Goal: Task Accomplishment & Management: Manage account settings

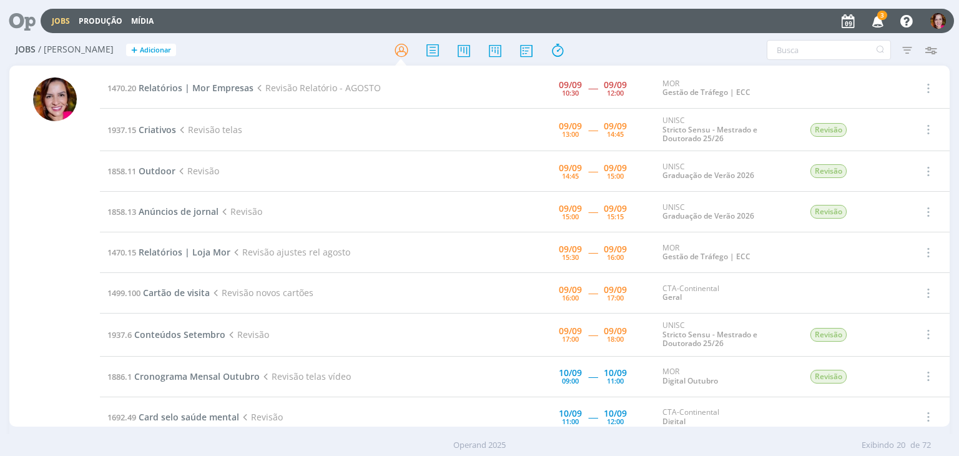
click at [880, 24] on icon "button" at bounding box center [878, 20] width 22 height 21
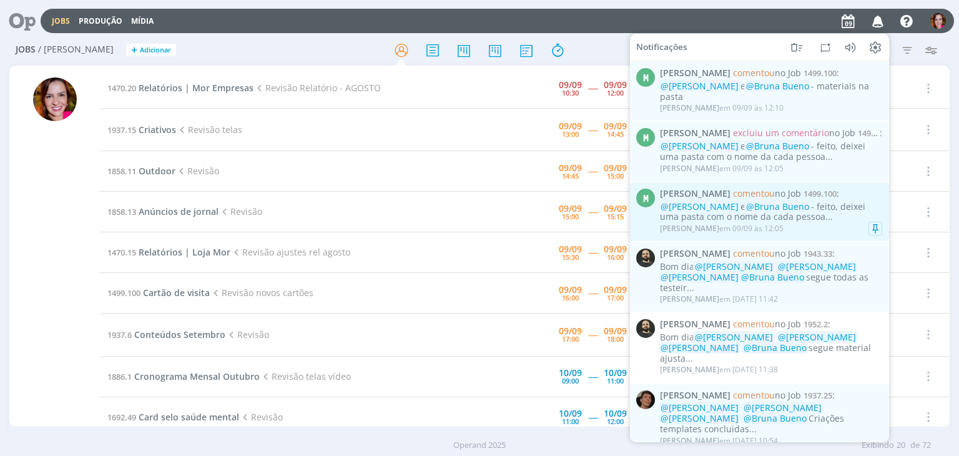
click at [806, 215] on div "@Vanessa Feron e @Bruna Bueno - feito, deixei uma pasta com o nome da cada pess…" at bounding box center [771, 211] width 222 height 21
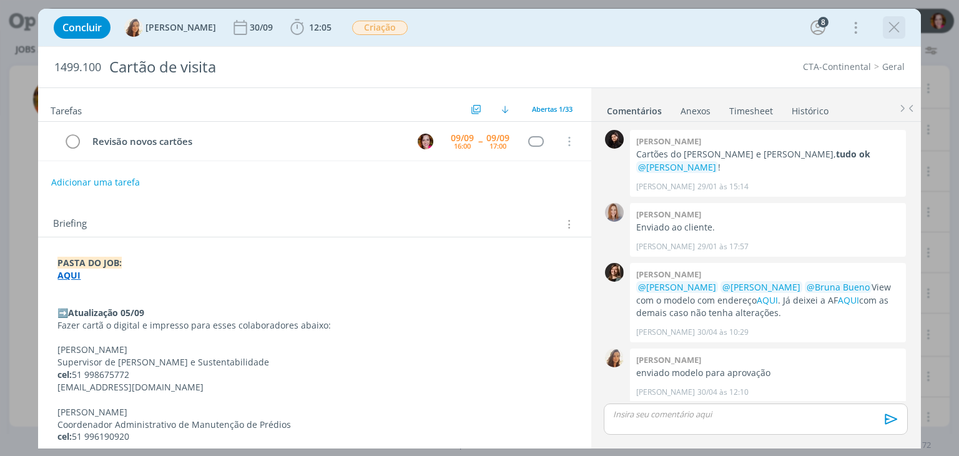
scroll to position [1026, 0]
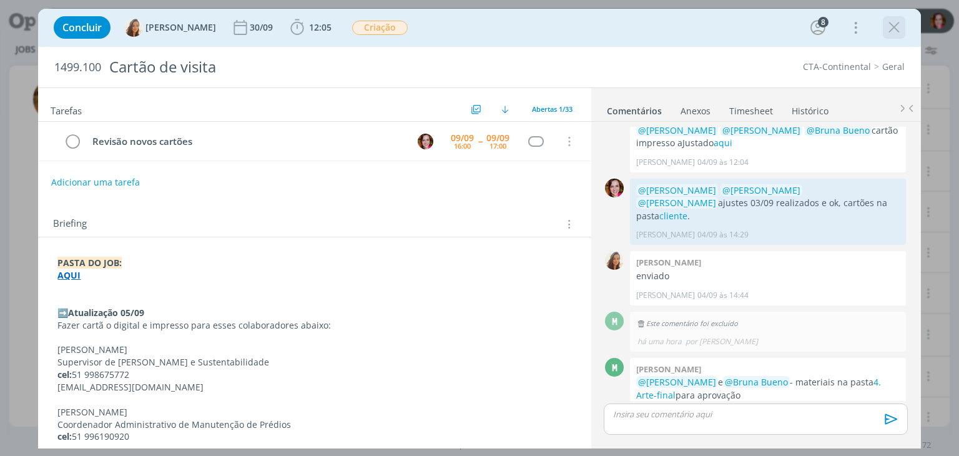
click at [890, 28] on icon "dialog" at bounding box center [894, 27] width 19 height 19
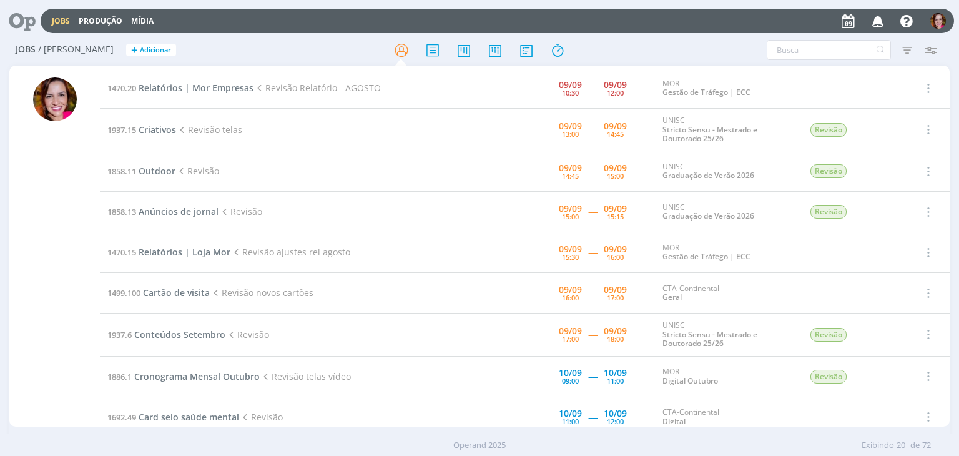
click at [160, 88] on span "Relatórios | Mor Empresas" at bounding box center [196, 88] width 115 height 12
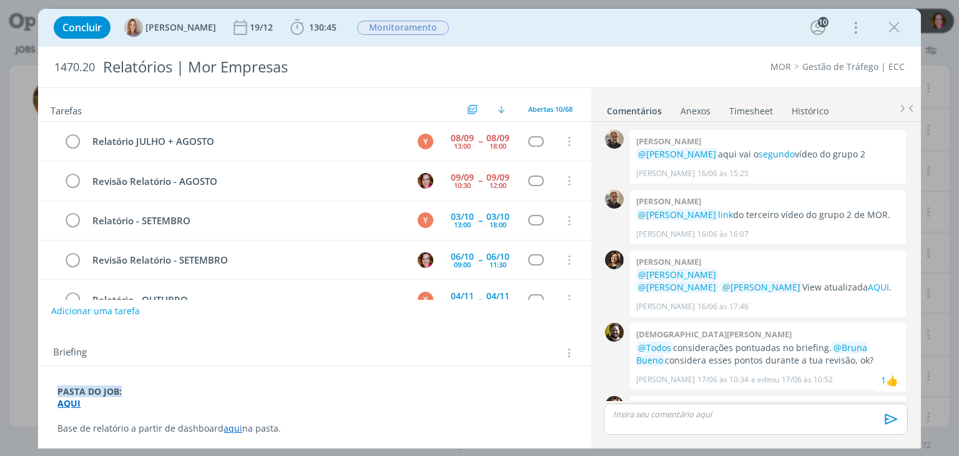
scroll to position [1156, 0]
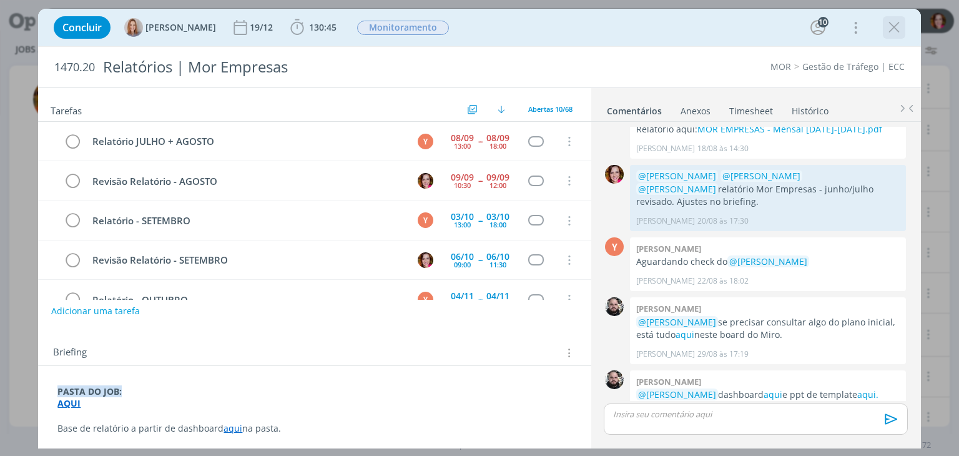
click at [894, 27] on icon "dialog" at bounding box center [894, 27] width 19 height 19
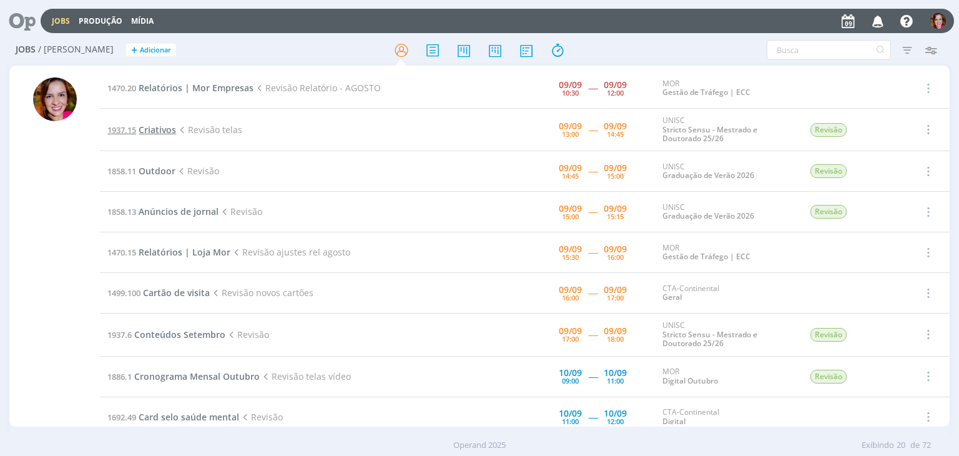
click at [156, 128] on span "Criativos" at bounding box center [157, 130] width 37 height 12
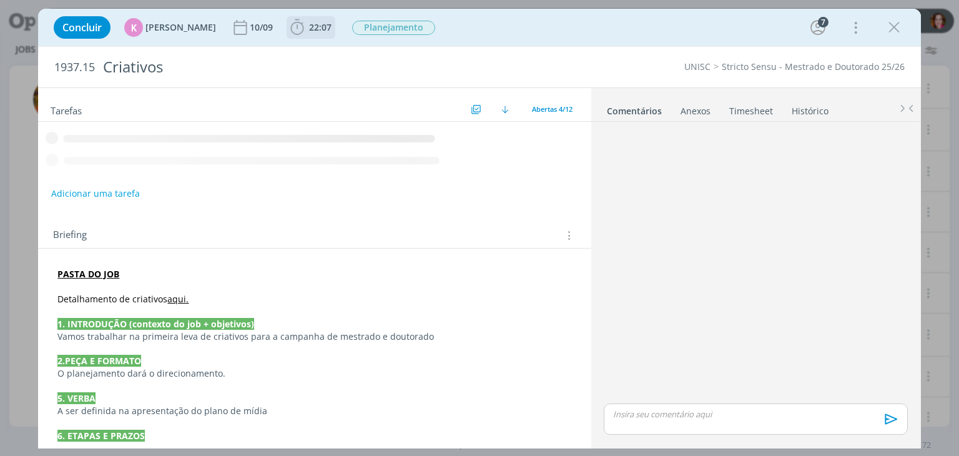
scroll to position [127, 0]
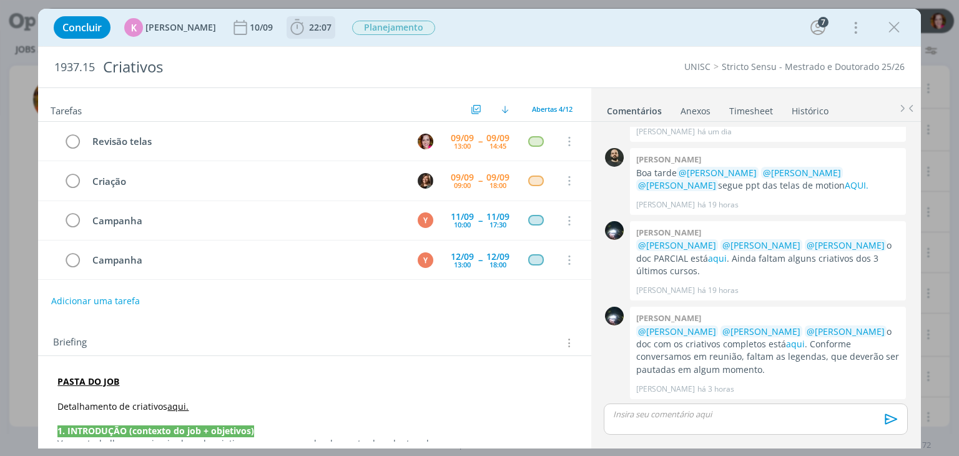
click at [295, 32] on icon "dialog" at bounding box center [297, 27] width 13 height 16
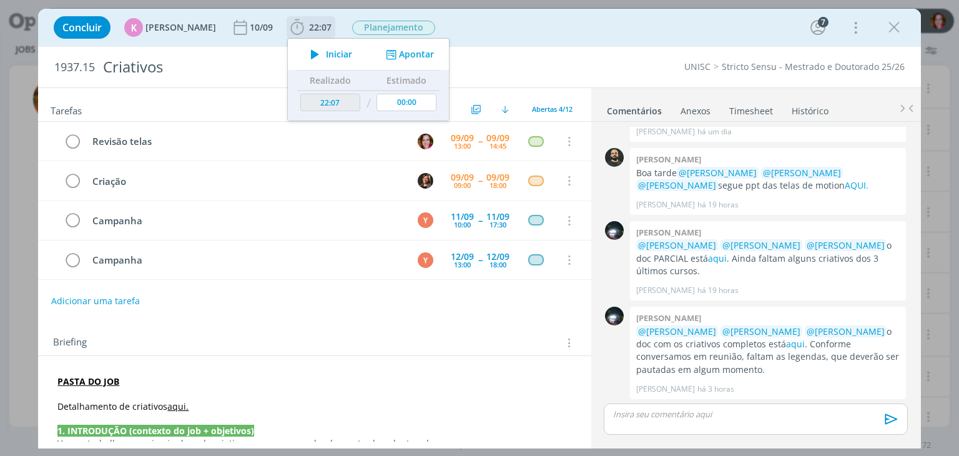
click at [314, 53] on icon "dialog" at bounding box center [315, 54] width 22 height 16
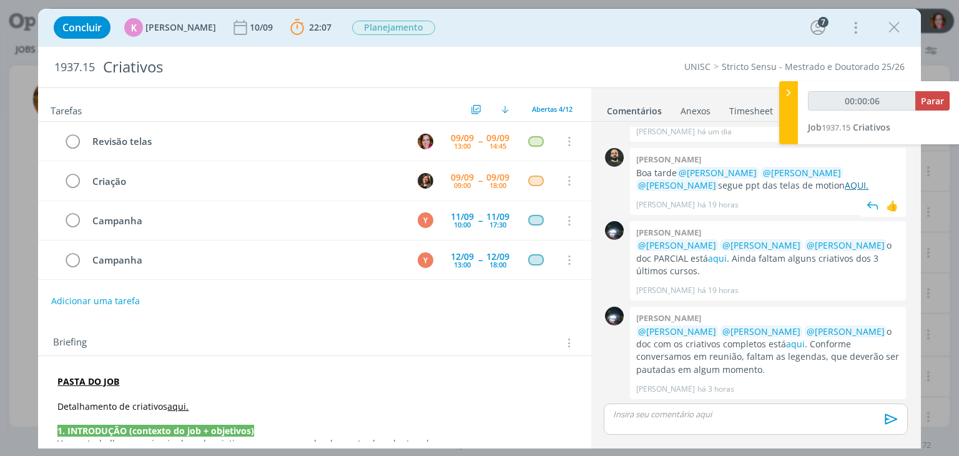
click at [845, 188] on link "AQUI." at bounding box center [857, 185] width 24 height 12
click at [87, 380] on strong "PASTA DO JOB" at bounding box center [88, 381] width 62 height 12
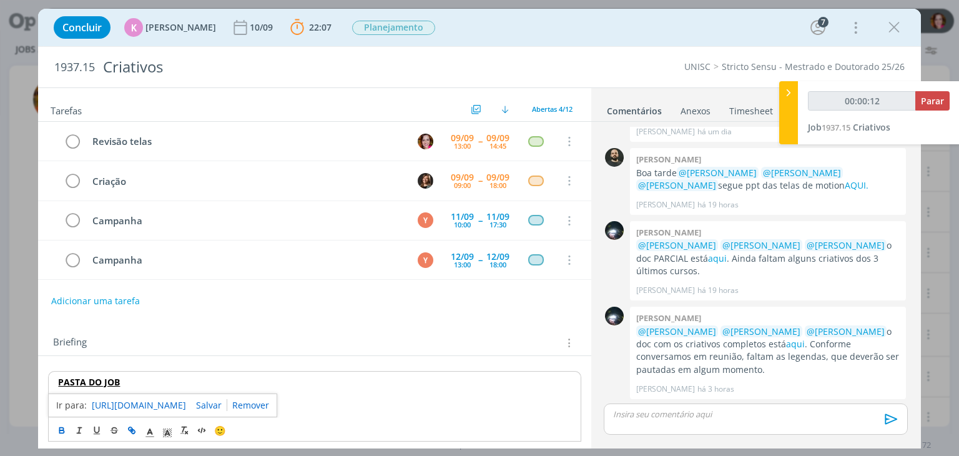
click at [138, 402] on link "https://sobeae.sharepoint.com/:f:/s/SOBEAE/En0YpvSRYLRIvkiyrRAhFzQBcZkElMVGr3uZ…" at bounding box center [139, 405] width 94 height 16
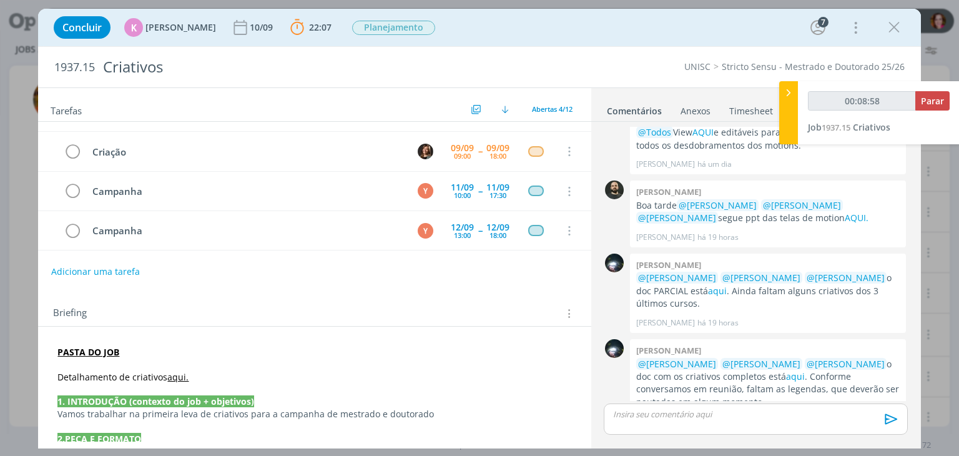
scroll to position [96, 0]
click at [786, 378] on link "aqui" at bounding box center [795, 375] width 19 height 12
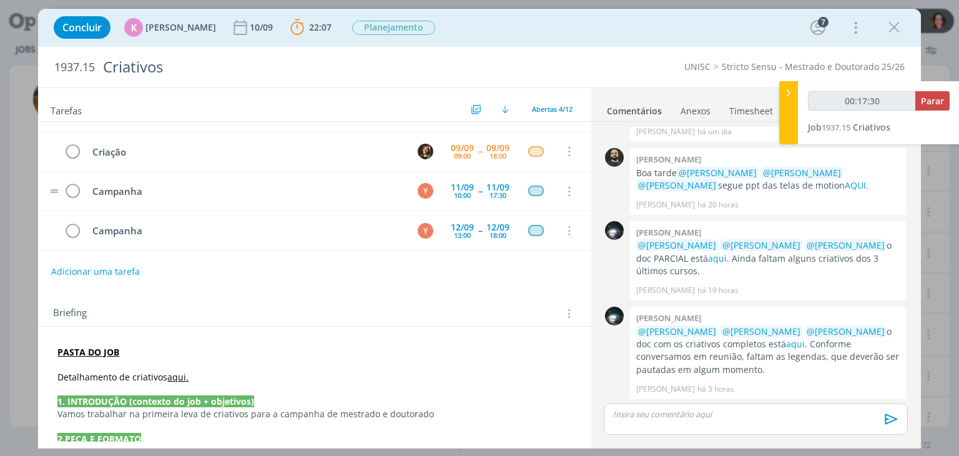
click at [576, 200] on tr "Campanha Y 11/09 10:00 -- 11/09 17:30 Cancelar" at bounding box center [314, 191] width 553 height 39
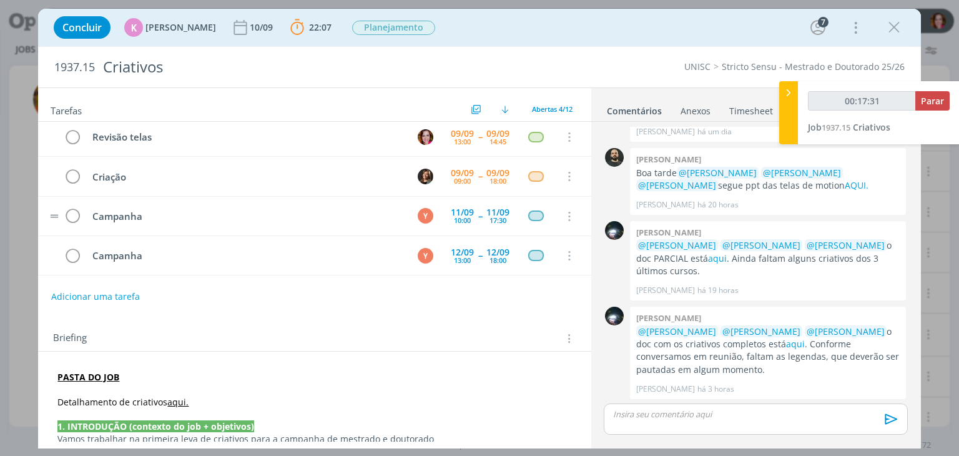
scroll to position [0, 0]
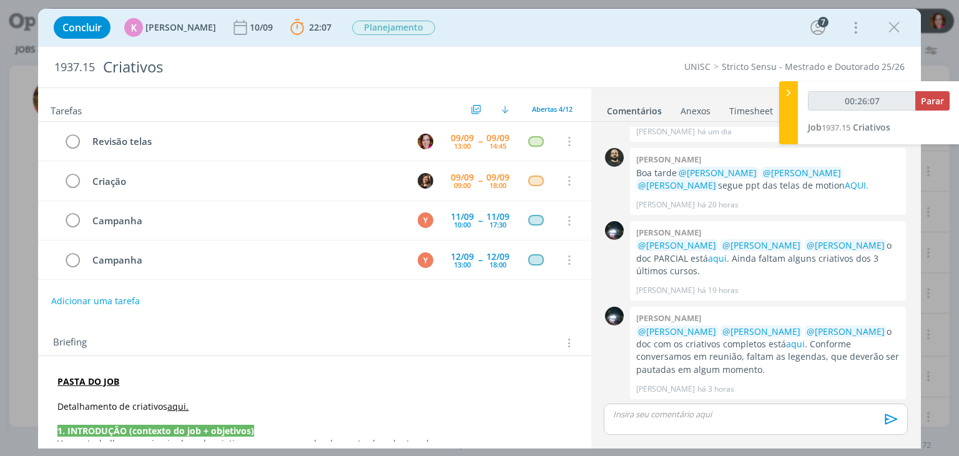
click at [171, 403] on link "aqui." at bounding box center [177, 406] width 21 height 12
click at [197, 413] on p "dialog" at bounding box center [314, 419] width 513 height 12
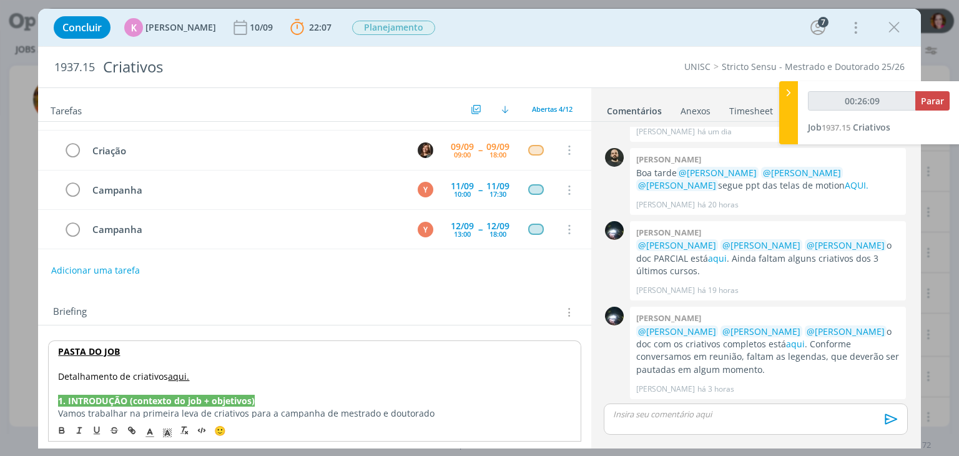
scroll to position [56, 0]
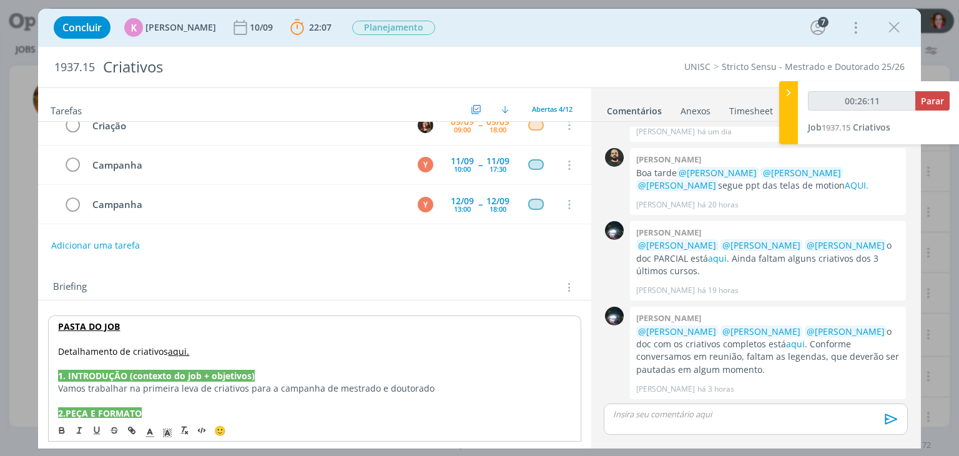
click at [177, 346] on link "aqui." at bounding box center [178, 351] width 21 height 12
click at [184, 368] on link "https://sobeae.sharepoint.com/:w:/s/SOBEAE/Ede2yWIF7l5Lt2c6FvuEhs8BWqEf-89r1IWf…" at bounding box center [140, 375] width 94 height 16
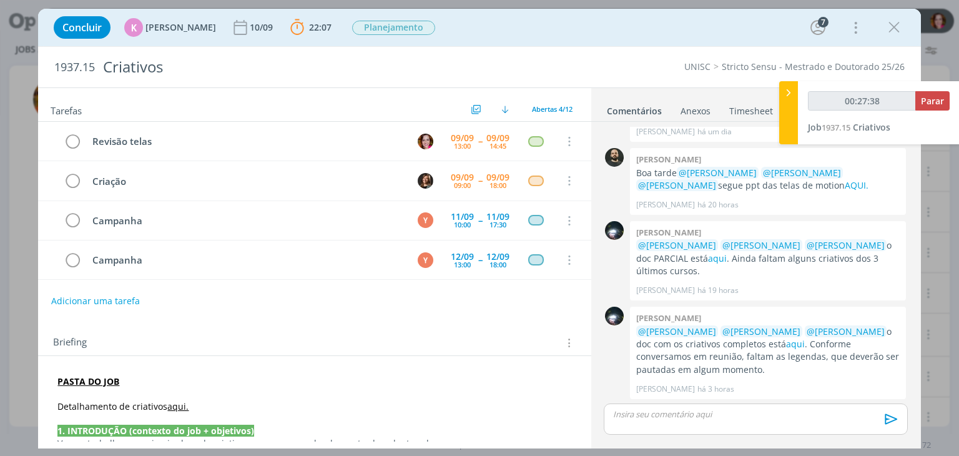
click at [632, 418] on p "dialog" at bounding box center [755, 413] width 283 height 11
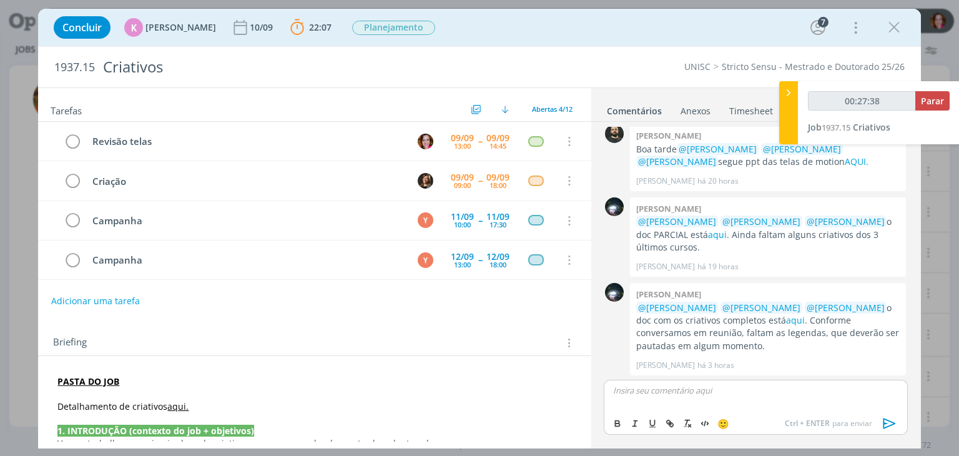
type input "00:27:39"
type input "00:27:52"
type input "cliente"
type input "00:27:53"
paste input "https://sobeae.sharepoint.com/sites/SOBEAE/Documentos%20Compartilhados/Forms/Al…"
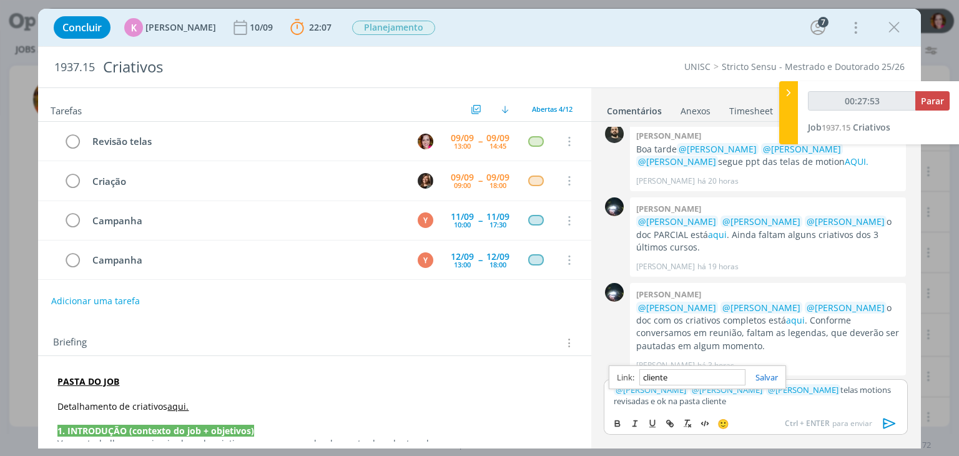
type input "https://sobeae.sharepoint.com/sites/SOBEAE/Documentos%20Compartilhados/Forms/Al…"
click at [700, 403] on link "cliente" at bounding box center [712, 400] width 24 height 11
click at [695, 375] on link "https://sobeae.sharepoint.com/sites/SOBEAE/Documentos%20Compartilhados/Forms/Al…" at bounding box center [685, 377] width 85 height 16
click at [695, 377] on link "https://sobeae.sharepoint.com/sites/SOBEAE/Documentos%20Compartilhados/Forms/Al…" at bounding box center [685, 377] width 85 height 16
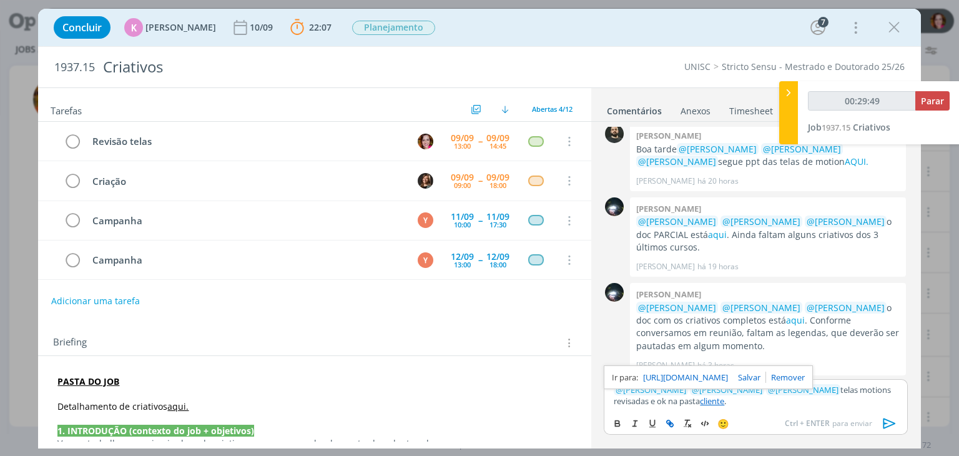
click at [717, 401] on p "﻿ @ Luíza Santana ﻿ ﻿ @ Beatriz Luchese ﻿ ﻿ @ Karoline Arend ﻿ telas motions re…" at bounding box center [755, 395] width 283 height 23
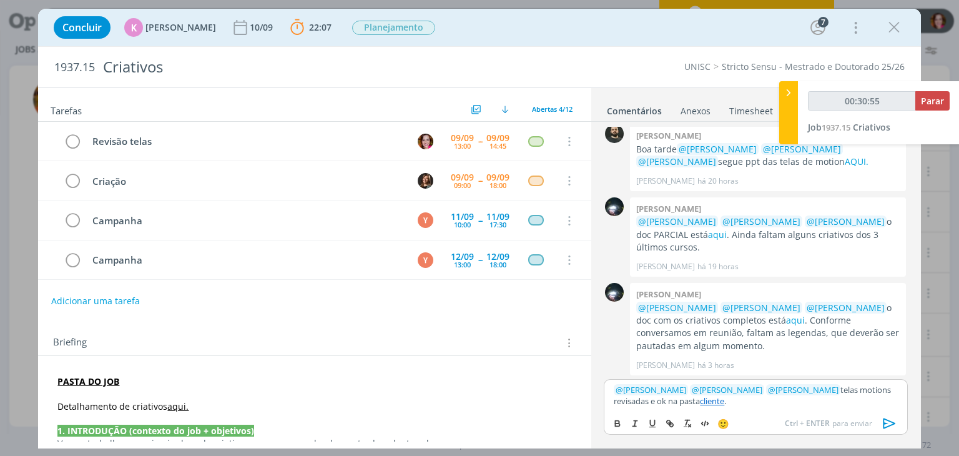
click at [672, 398] on p "﻿ @ Luíza Santana ﻿ ﻿ @ Beatriz Luchese ﻿ ﻿ @ Karoline Arend ﻿ telas motions re…" at bounding box center [755, 395] width 283 height 23
click at [702, 400] on link "cliente" at bounding box center [712, 400] width 24 height 11
click at [705, 375] on link "https://sobeae.sharepoint.com/sites/SOBEAE/Documentos%20Compartilhados/Forms/Al…" at bounding box center [685, 377] width 85 height 16
click at [760, 400] on p "﻿ @ Luíza Santana ﻿ ﻿ @ Beatriz Luchese ﻿ ﻿ @ Karoline Arend ﻿ telas motions re…" at bounding box center [755, 395] width 283 height 23
click at [887, 422] on icon "dialog" at bounding box center [889, 423] width 19 height 19
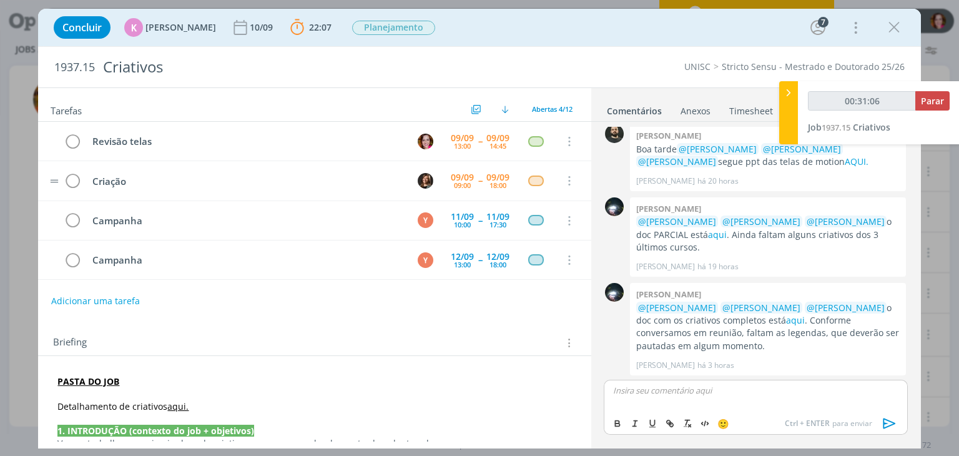
scroll to position [210, 0]
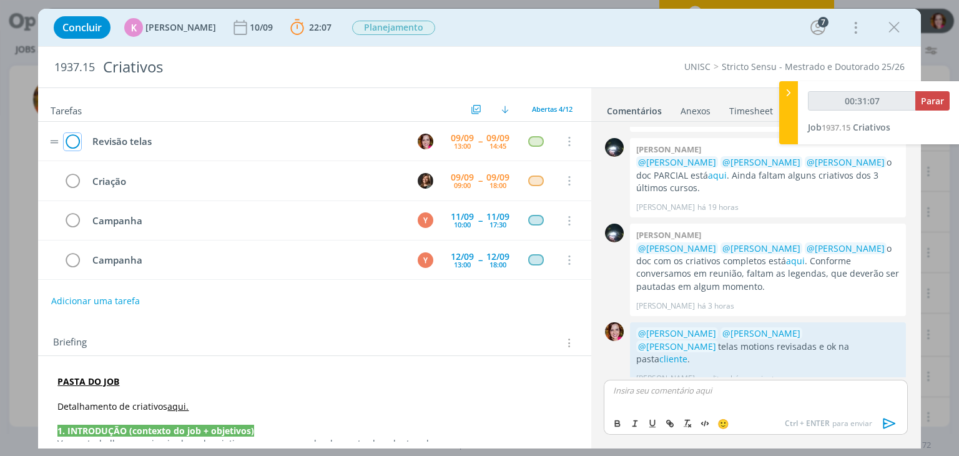
click at [74, 145] on icon "dialog" at bounding box center [72, 141] width 17 height 19
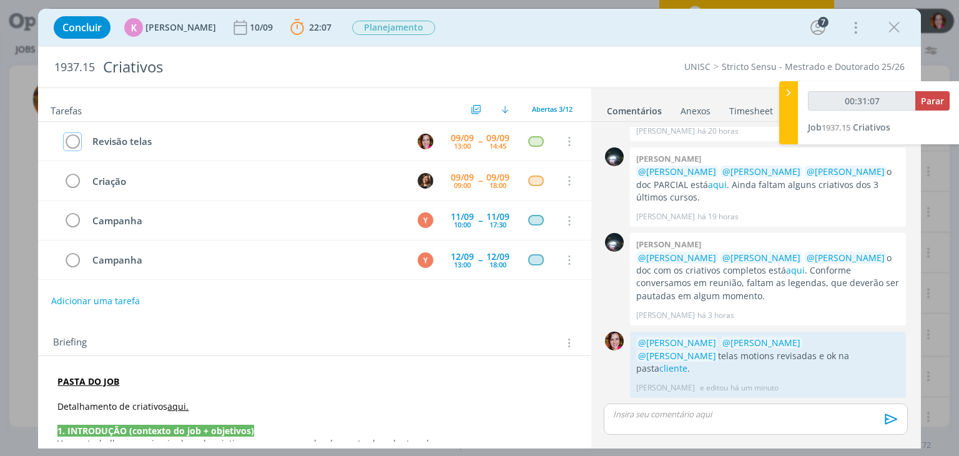
scroll to position [187, 0]
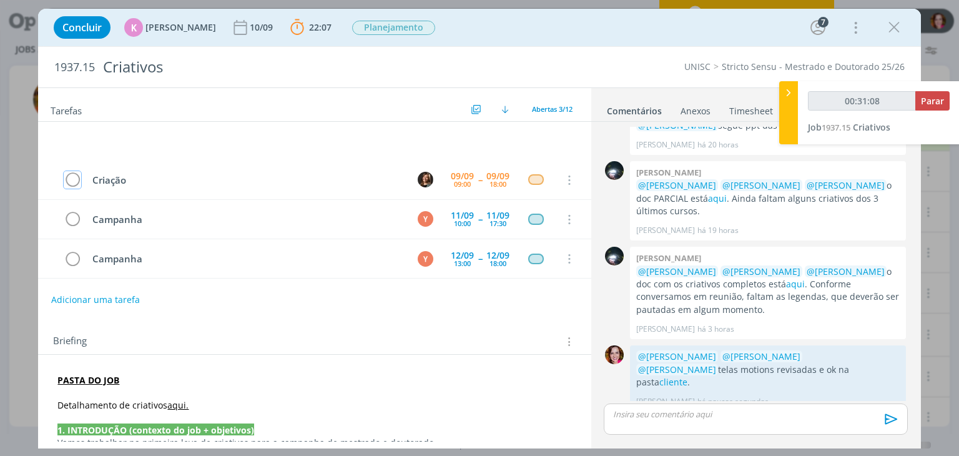
type input "00:31:09"
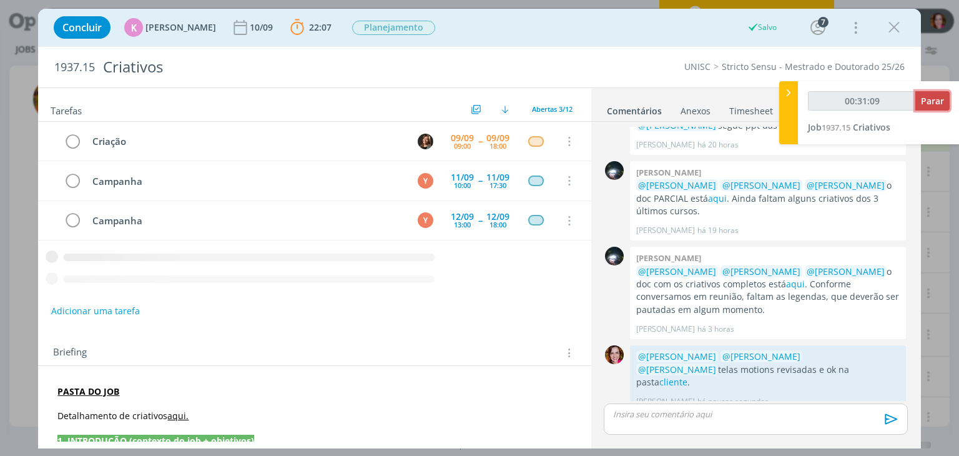
click at [940, 102] on span "Parar" at bounding box center [932, 101] width 23 height 12
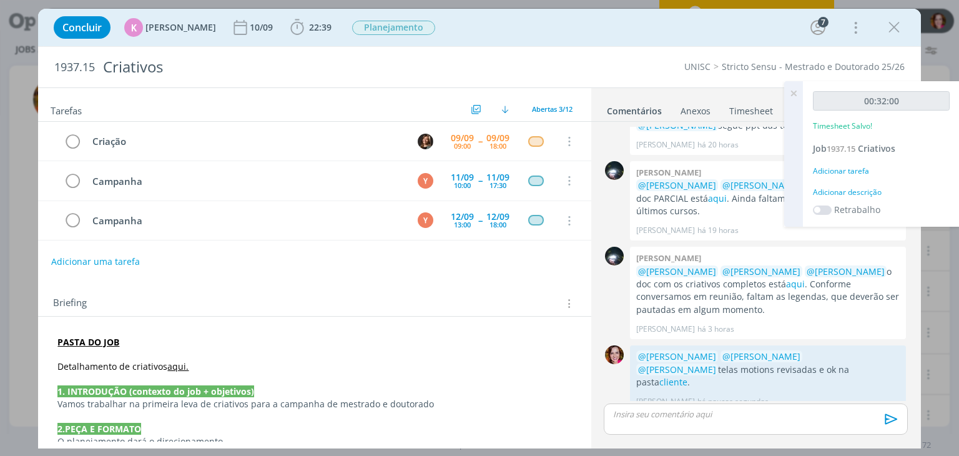
click at [868, 190] on div "Adicionar descrição" at bounding box center [881, 192] width 137 height 11
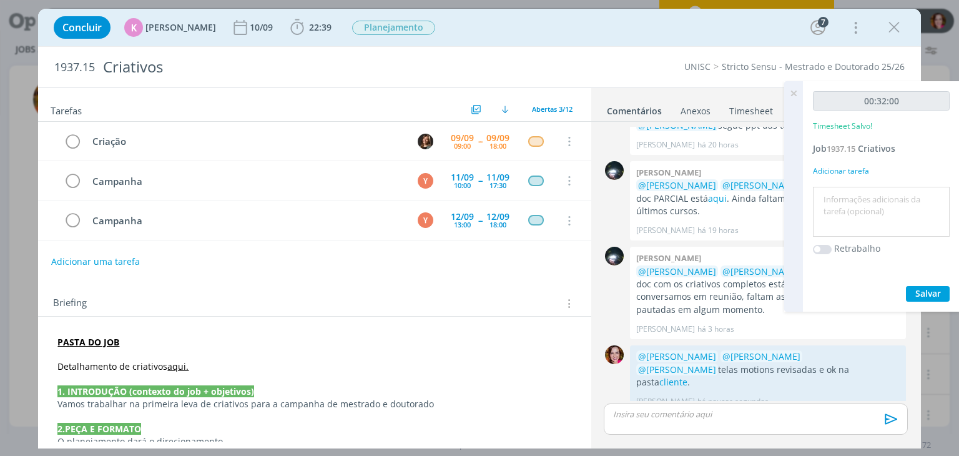
click at [865, 200] on textarea at bounding box center [881, 212] width 130 height 44
type textarea "Revisão telas motion"
click at [925, 290] on span "Salvar" at bounding box center [928, 293] width 26 height 12
click at [786, 92] on icon at bounding box center [793, 93] width 22 height 24
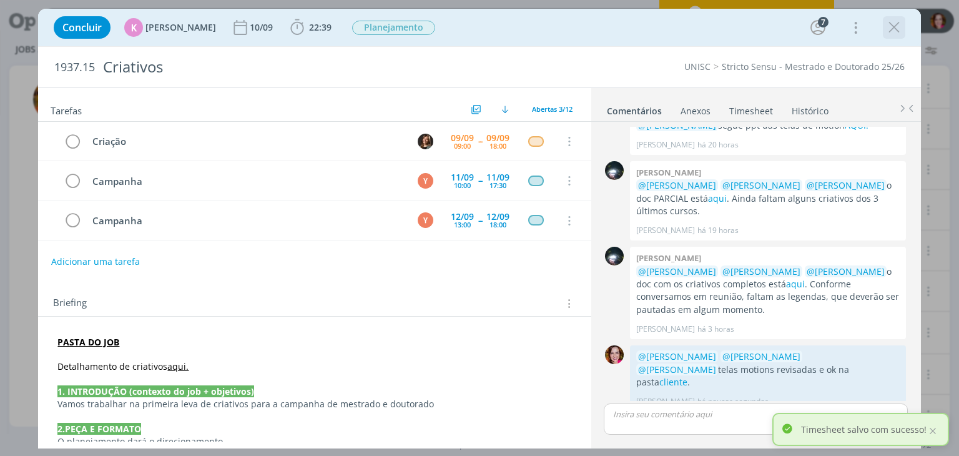
click at [892, 28] on icon "dialog" at bounding box center [894, 27] width 19 height 19
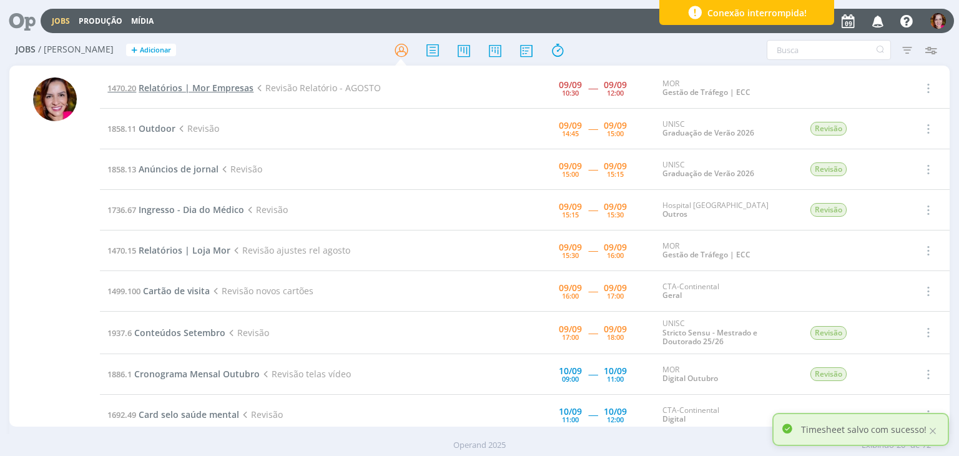
click at [177, 93] on span "Relatórios | Mor Empresas" at bounding box center [196, 88] width 115 height 12
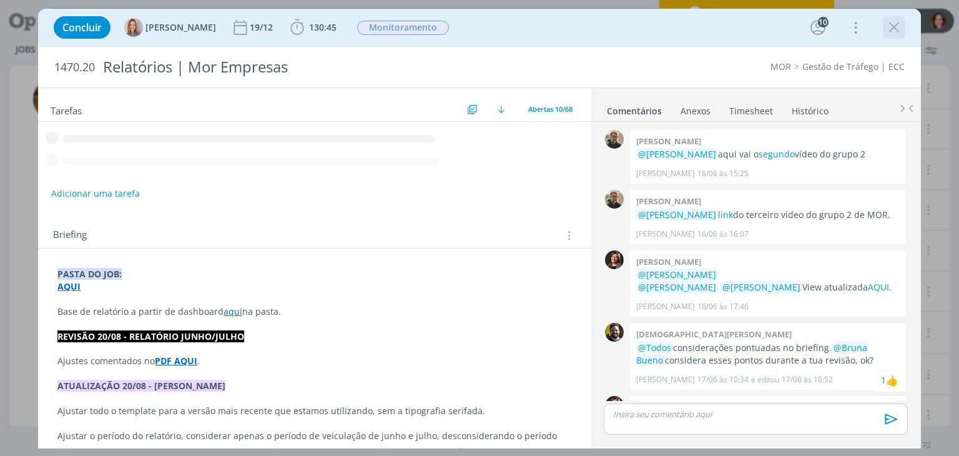
scroll to position [1156, 0]
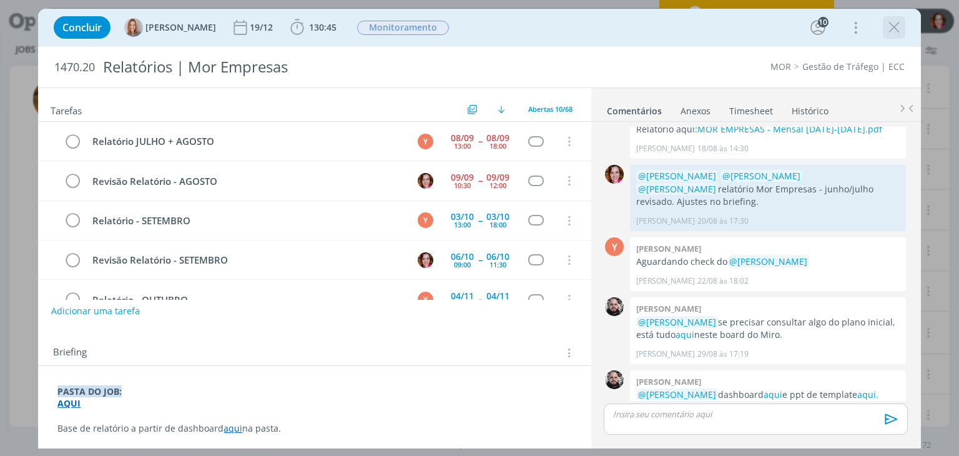
click at [892, 28] on icon "dialog" at bounding box center [894, 27] width 19 height 19
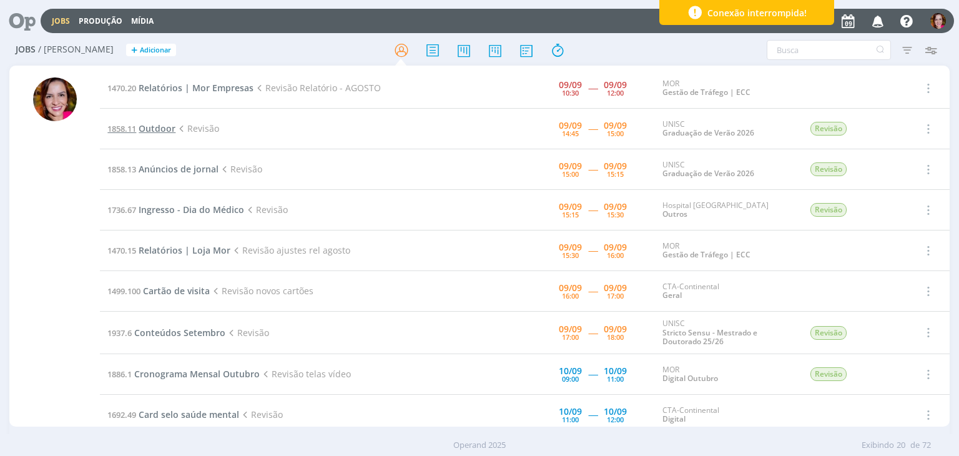
click at [148, 128] on span "Outdoor" at bounding box center [157, 128] width 37 height 12
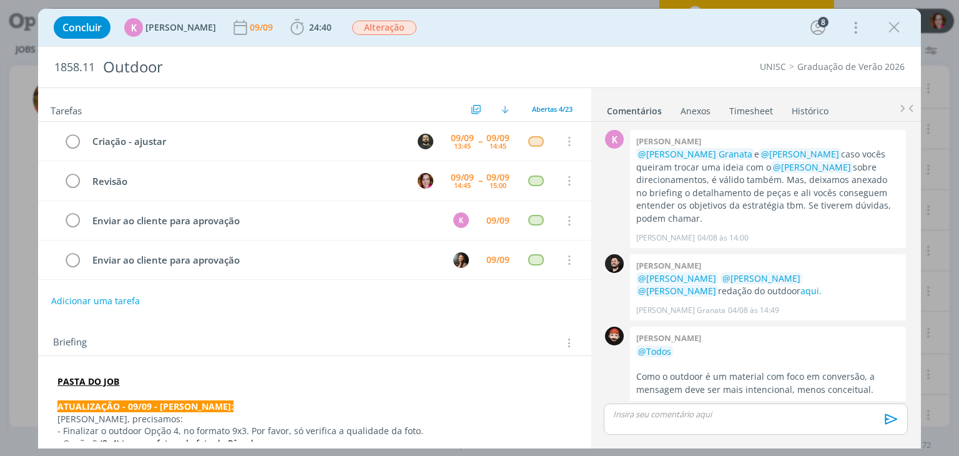
scroll to position [1239, 0]
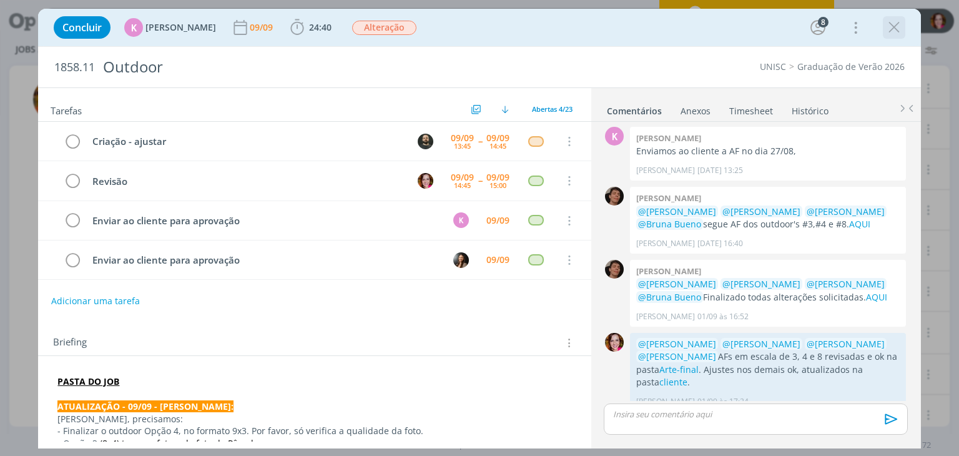
click at [895, 29] on icon "dialog" at bounding box center [894, 27] width 19 height 19
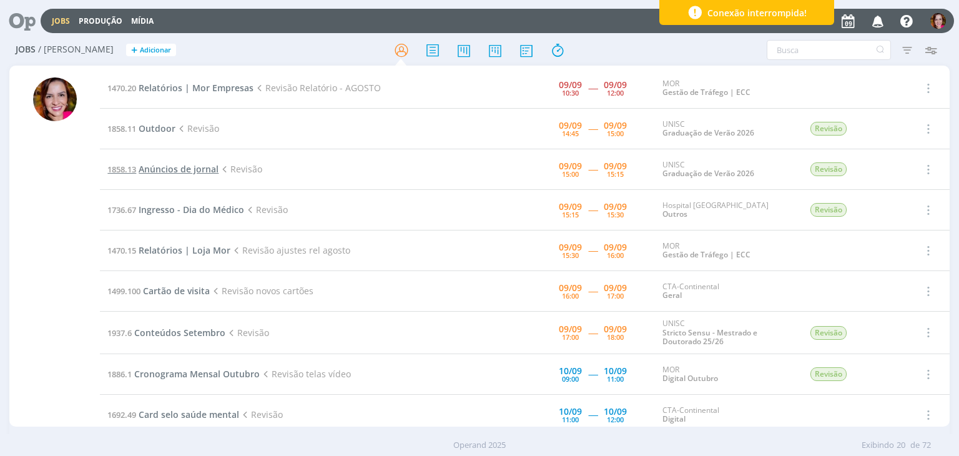
click at [156, 168] on span "Anúncios de jornal" at bounding box center [179, 169] width 80 height 12
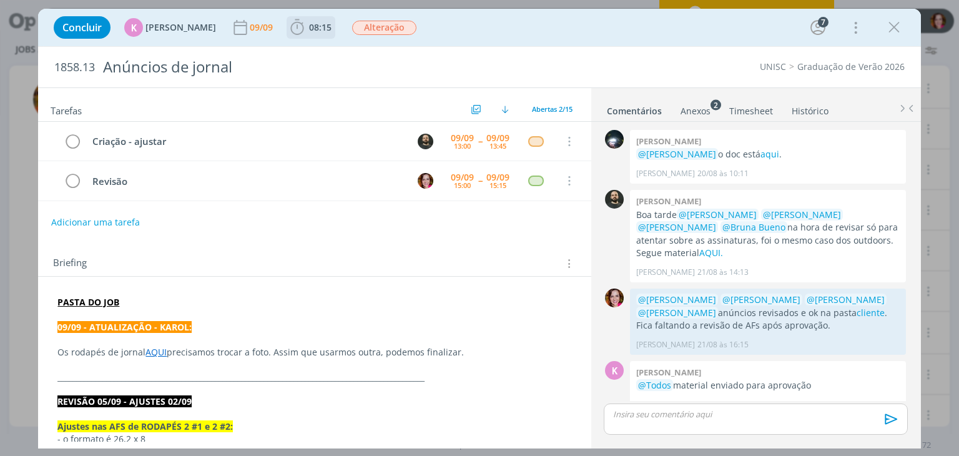
scroll to position [623, 0]
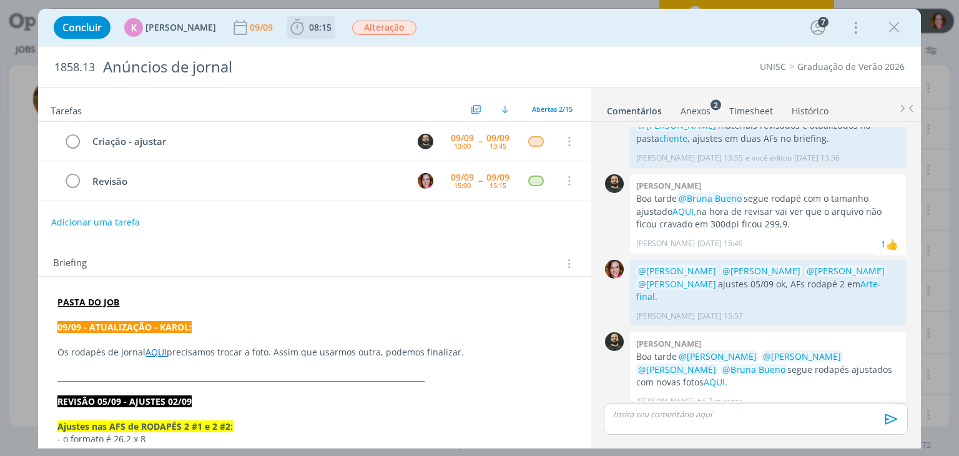
click at [309, 31] on span "08:15" at bounding box center [320, 27] width 22 height 12
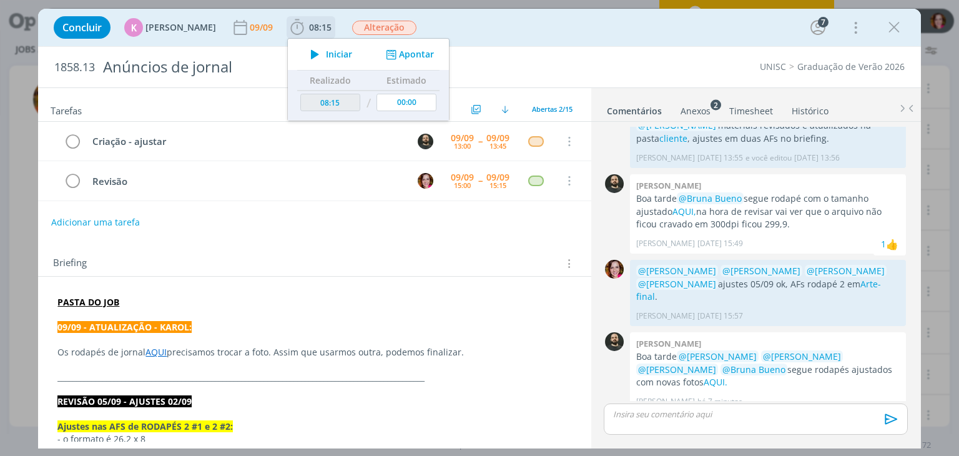
click at [312, 54] on icon "dialog" at bounding box center [315, 54] width 22 height 16
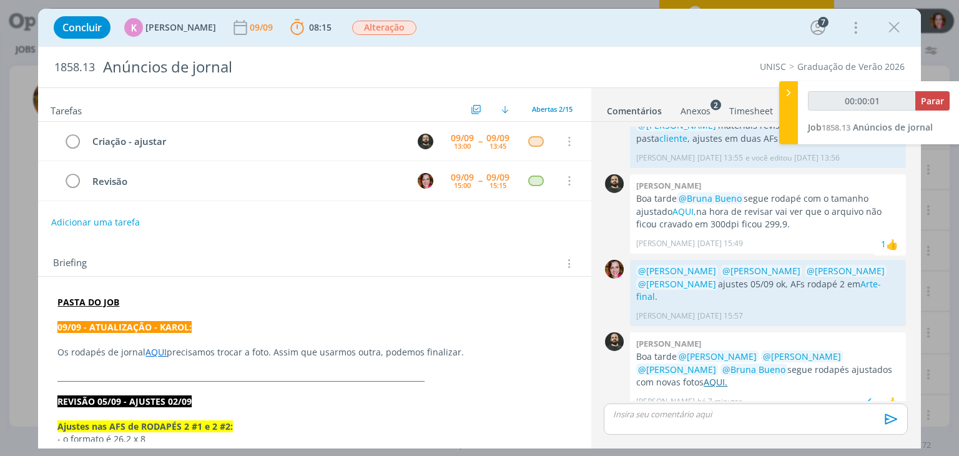
click at [704, 376] on link "AQUI." at bounding box center [716, 382] width 24 height 12
click at [155, 350] on link "AQUI" at bounding box center [155, 352] width 21 height 12
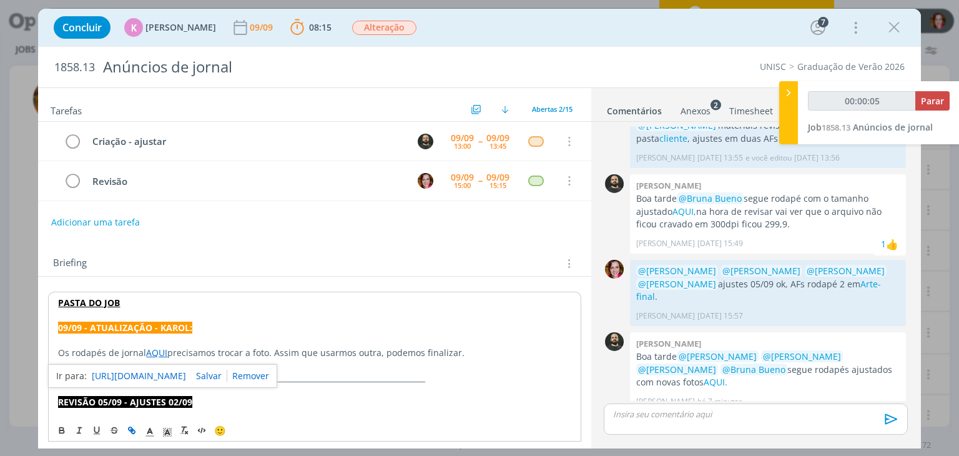
click at [181, 373] on link "https://sobeae.sharepoint.com/:b:/s/SOBEAE/Eb-0woKMaRNBnUvftgVnn9IBQSeSv8_n016c…" at bounding box center [139, 376] width 94 height 16
click at [589, 190] on div "Tarefas Usar Job de template Ordenar por: Prazo crescente Prazo decrescente Ord…" at bounding box center [479, 267] width 882 height 361
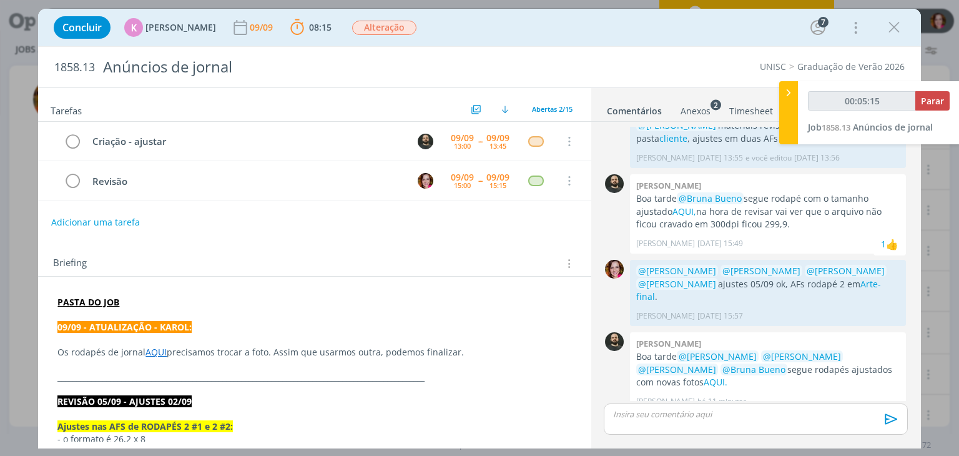
type input "00:05:16"
click at [694, 418] on p "dialog" at bounding box center [755, 413] width 283 height 11
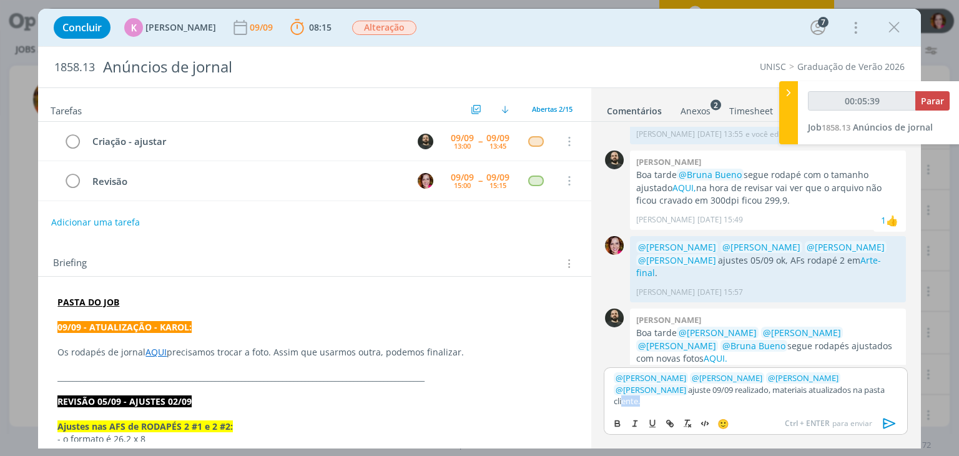
type input "00:05:40"
paste input "https://sobeae.sharepoint.com/sites/SOBEAE/Documentos%20Compartilhados/Forms/Al…"
type input "https://sobeae.sharepoint.com/sites/SOBEAE/Documentos%20Compartilhados/Forms/Al…"
type input "00:06:13"
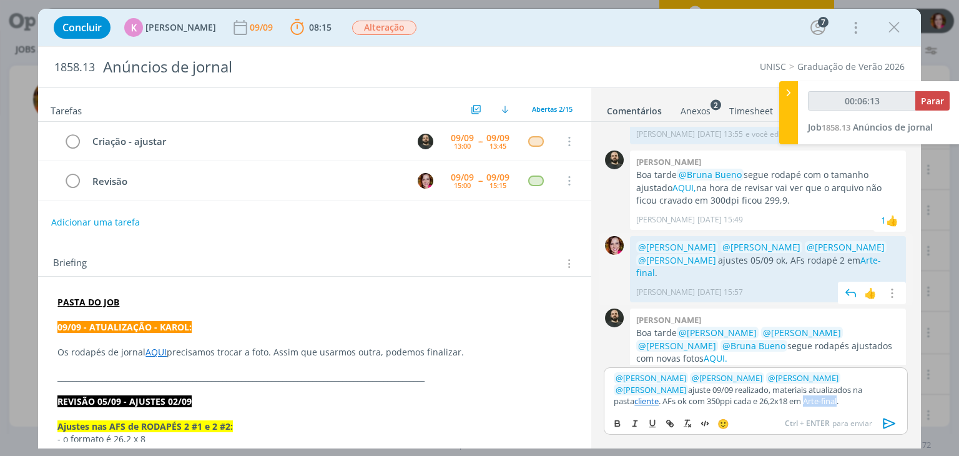
type input "Arte-final"
type input "00:06:14"
paste input "https://sobeae.sharepoint.com/sites/SOBEAE/Documentos%20Compartilhados/Forms/Al…"
type input "https://sobeae.sharepoint.com/sites/SOBEAE/Documentos%20Compartilhados/Forms/Al…"
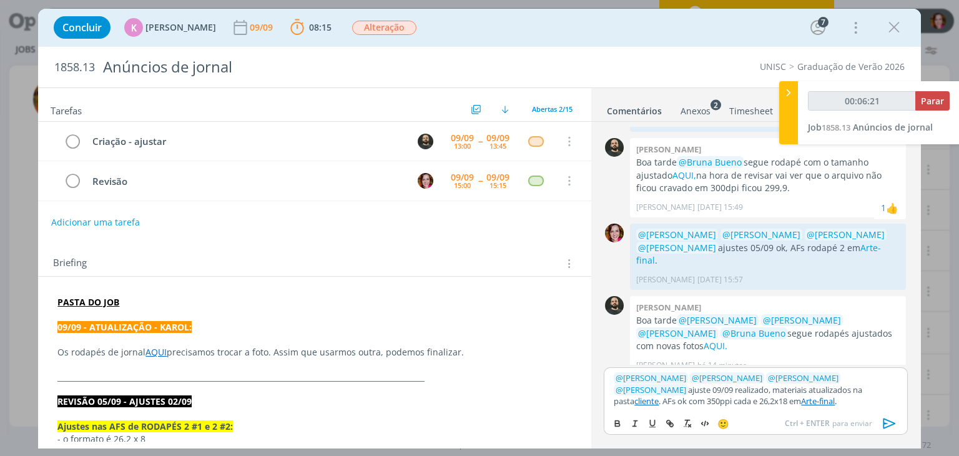
scroll to position [636, 0]
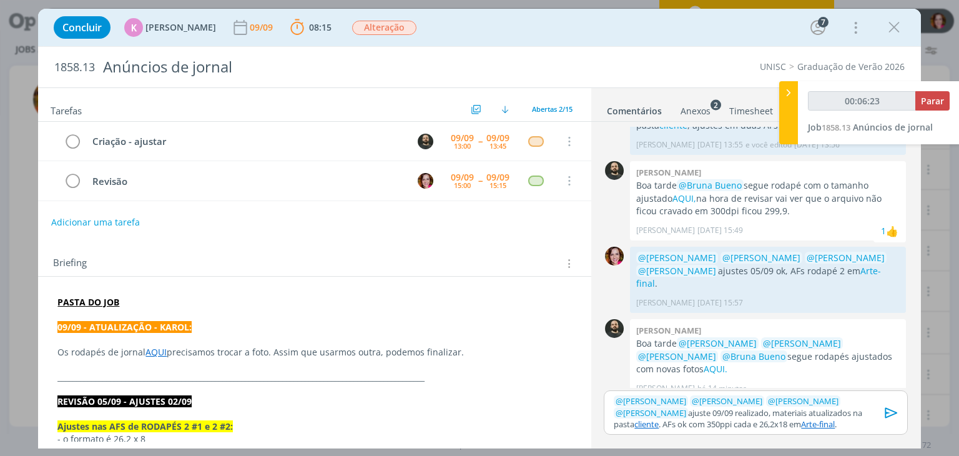
click at [891, 408] on icon "dialog" at bounding box center [891, 412] width 19 height 19
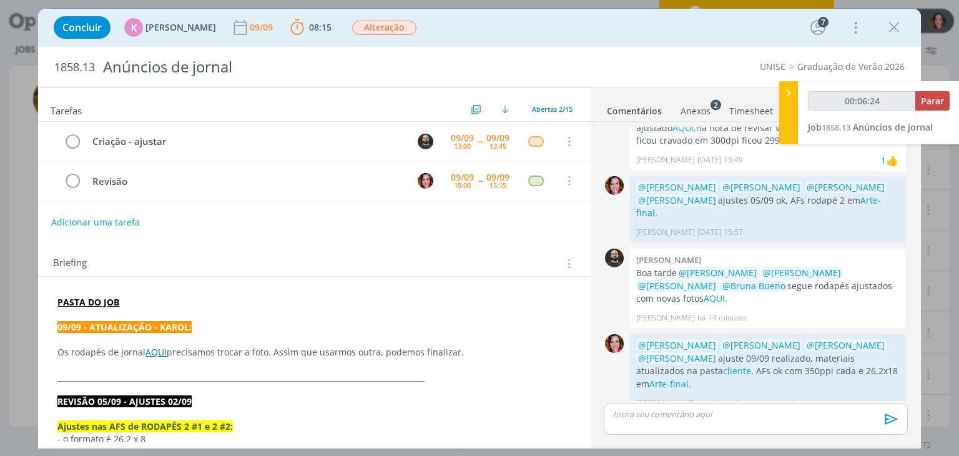
scroll to position [709, 0]
click at [689, 376] on link "Arte-final" at bounding box center [668, 382] width 39 height 12
click at [723, 363] on link "cliente" at bounding box center [737, 369] width 28 height 12
click at [75, 178] on icon "dialog" at bounding box center [72, 181] width 17 height 19
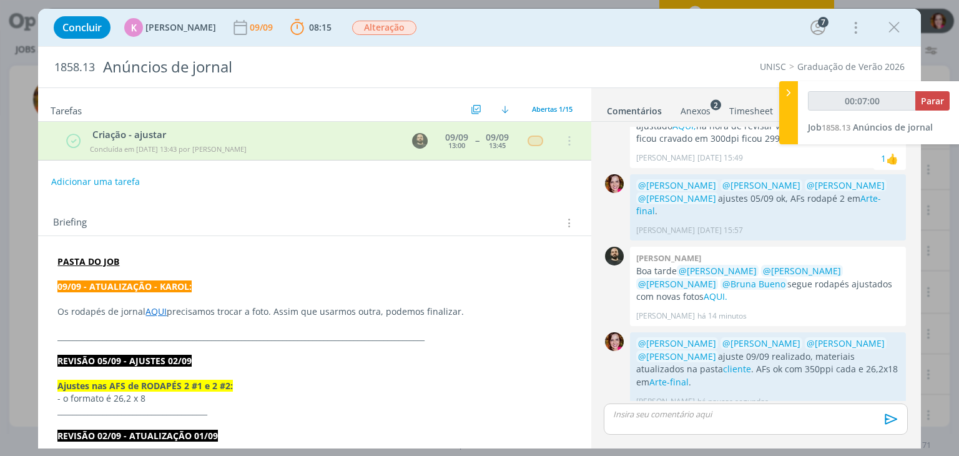
type input "00:07:01"
click at [935, 102] on span "Parar" at bounding box center [932, 101] width 23 height 12
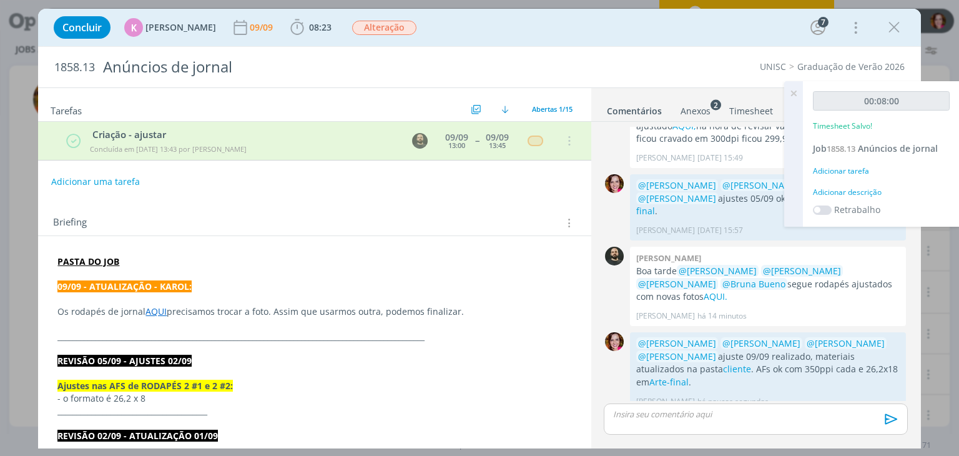
click at [844, 192] on div "Adicionar descrição" at bounding box center [881, 192] width 137 height 11
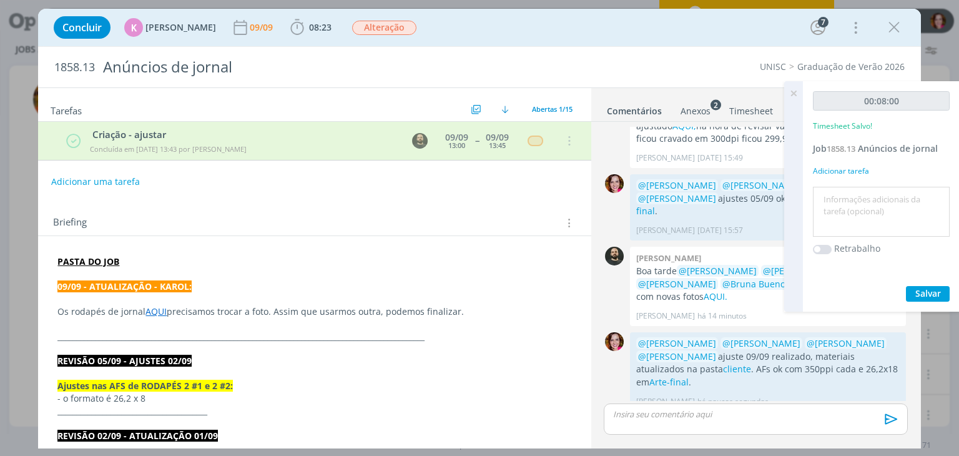
click at [844, 192] on textarea at bounding box center [881, 212] width 130 height 44
click at [852, 200] on textarea "Revisaõ ajuste 09/09 - foto e AFs" at bounding box center [881, 212] width 130 height 44
type textarea "Revisão ajuste 09/09 - foto e AFs"
click at [929, 288] on span "Salvar" at bounding box center [928, 293] width 26 height 12
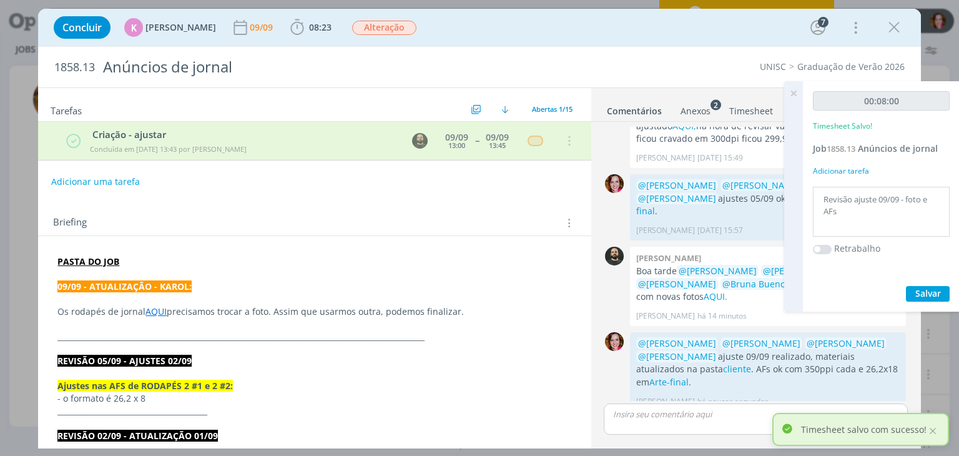
click at [792, 93] on icon at bounding box center [793, 93] width 22 height 24
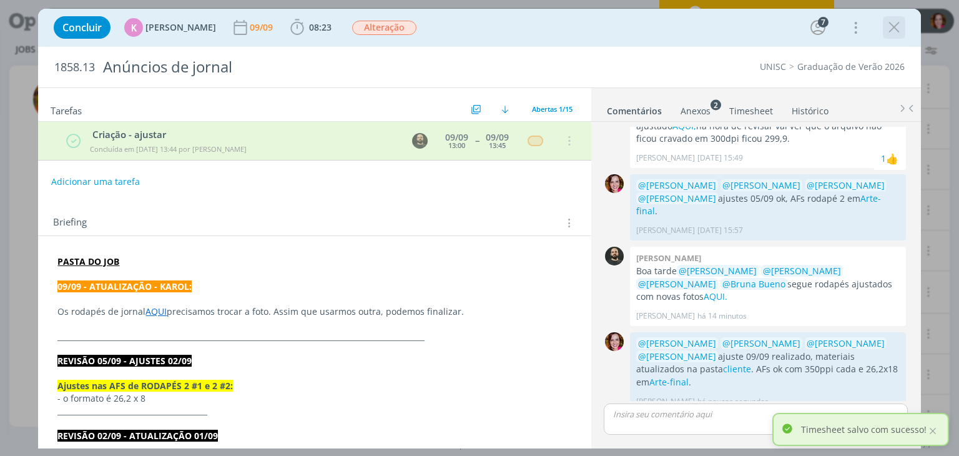
click at [895, 28] on icon "dialog" at bounding box center [894, 27] width 19 height 19
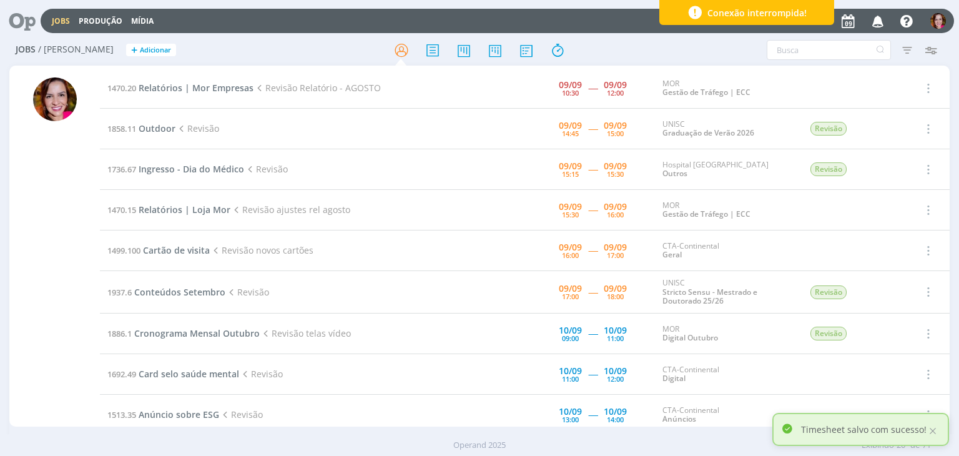
click at [0, 270] on div "Jobs / Minha Pauta + Adicionar Atenção! Novo comportamento nos filtros de Pauta…" at bounding box center [479, 248] width 959 height 427
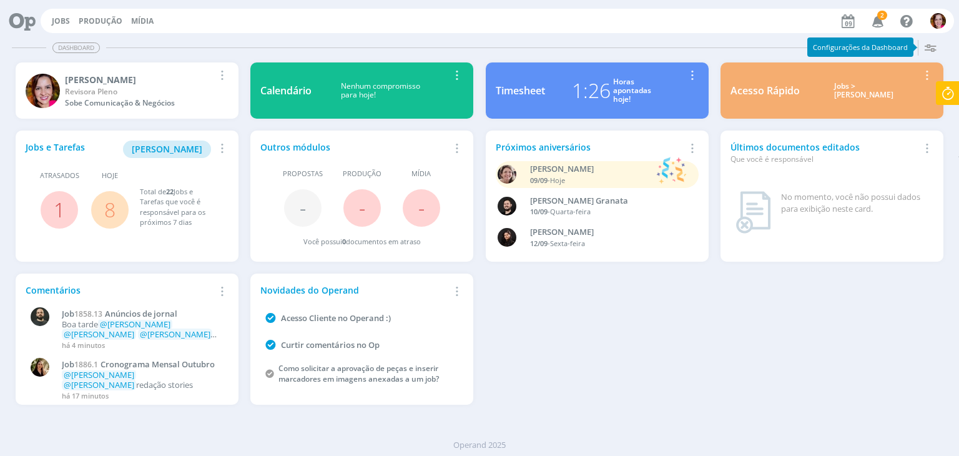
click at [873, 21] on icon "button" at bounding box center [878, 20] width 22 height 21
click at [169, 149] on span "[PERSON_NAME]" at bounding box center [167, 149] width 71 height 12
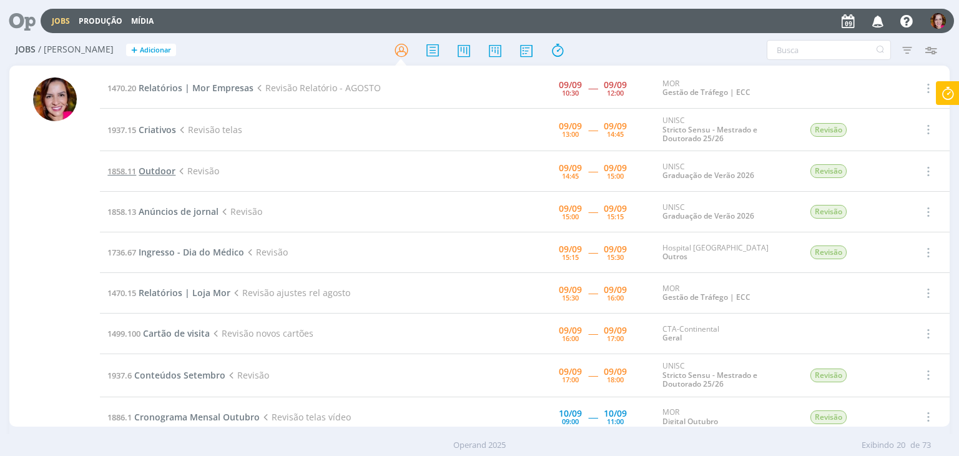
click at [161, 169] on span "Outdoor" at bounding box center [157, 171] width 37 height 12
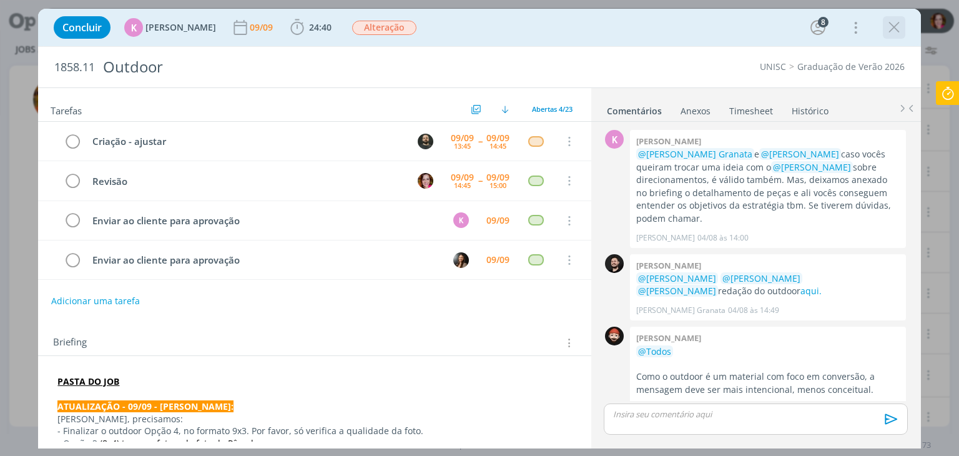
scroll to position [1239, 0]
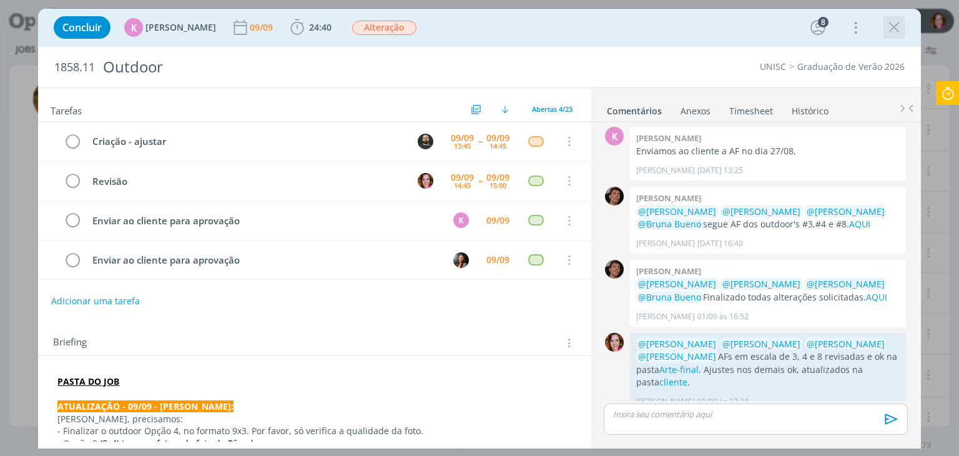
click at [885, 29] on icon "dialog" at bounding box center [894, 27] width 19 height 19
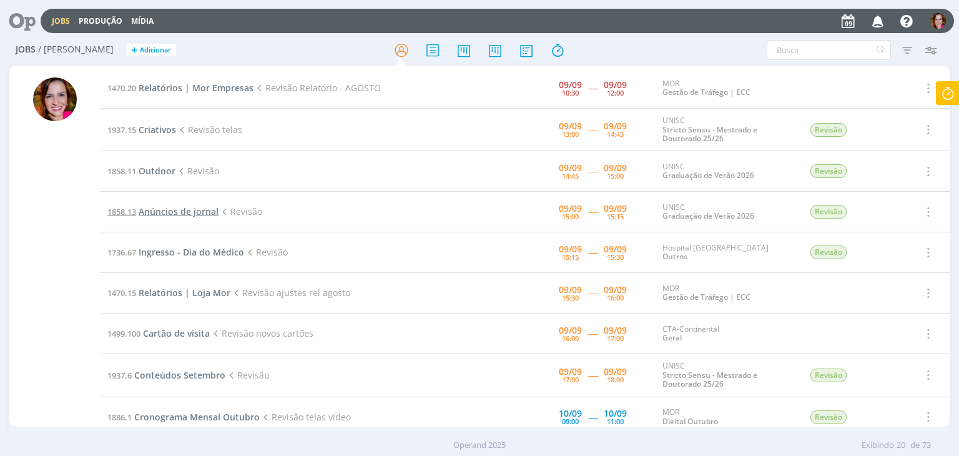
click at [192, 210] on span "Anúncios de jornal" at bounding box center [179, 211] width 80 height 12
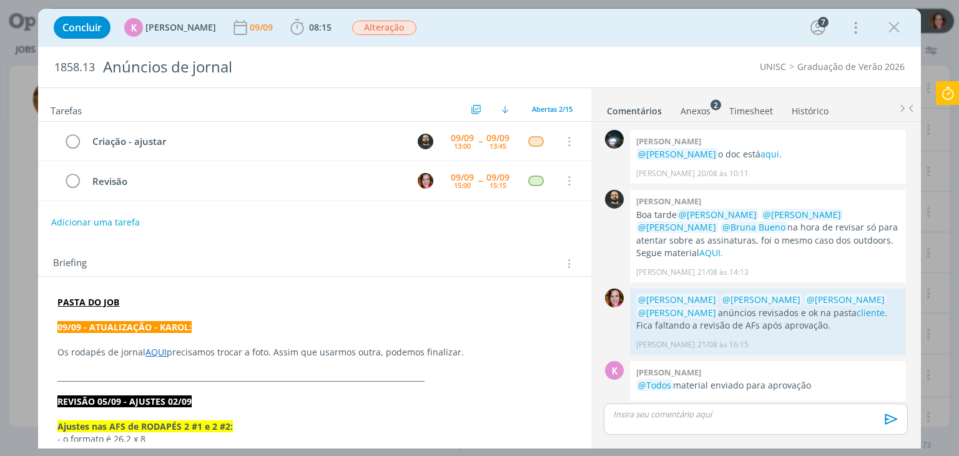
scroll to position [623, 0]
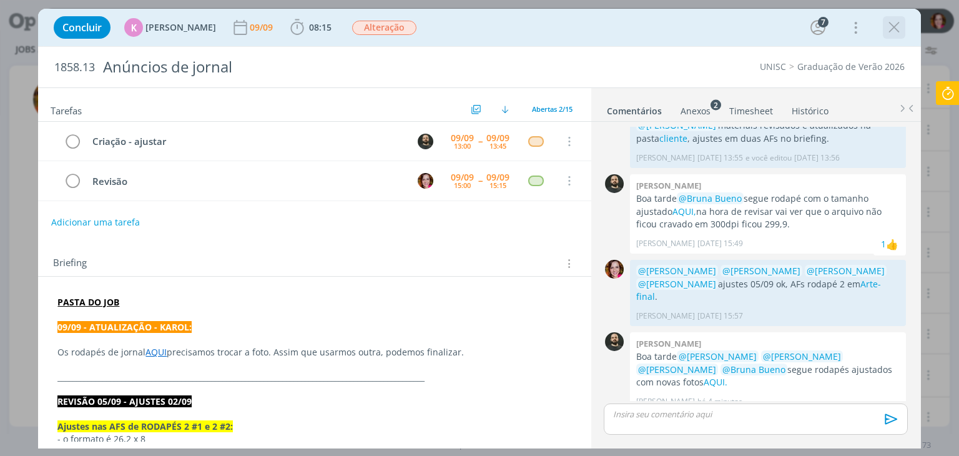
click at [892, 28] on icon "dialog" at bounding box center [894, 27] width 19 height 19
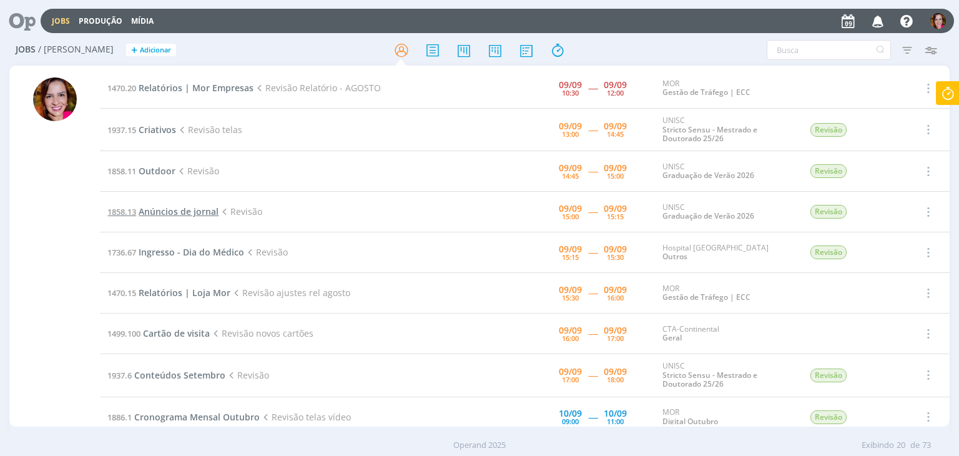
click at [154, 215] on span "Anúncios de jornal" at bounding box center [179, 211] width 80 height 12
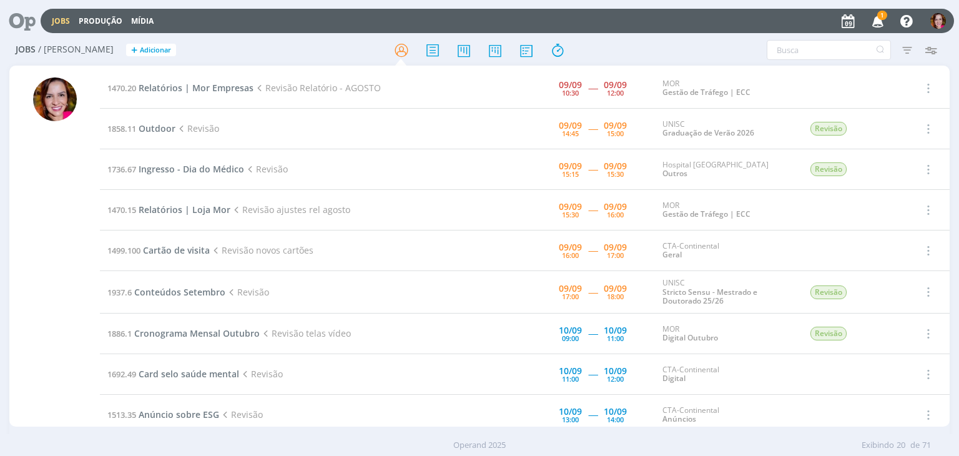
click at [880, 17] on span "1" at bounding box center [882, 15] width 10 height 9
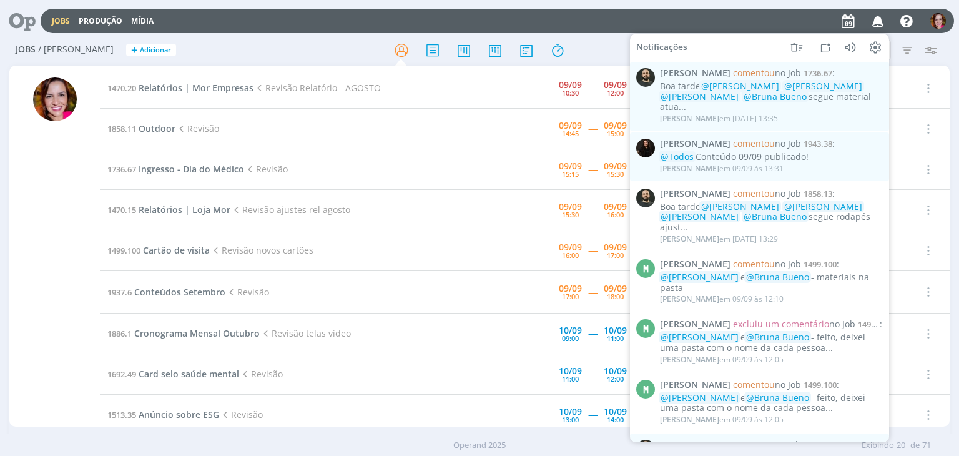
click at [621, 23] on div "Jobs Produção Mídia Notificações Patrick Freitas comentou no Job 1736.67 : Boa …" at bounding box center [497, 21] width 913 height 24
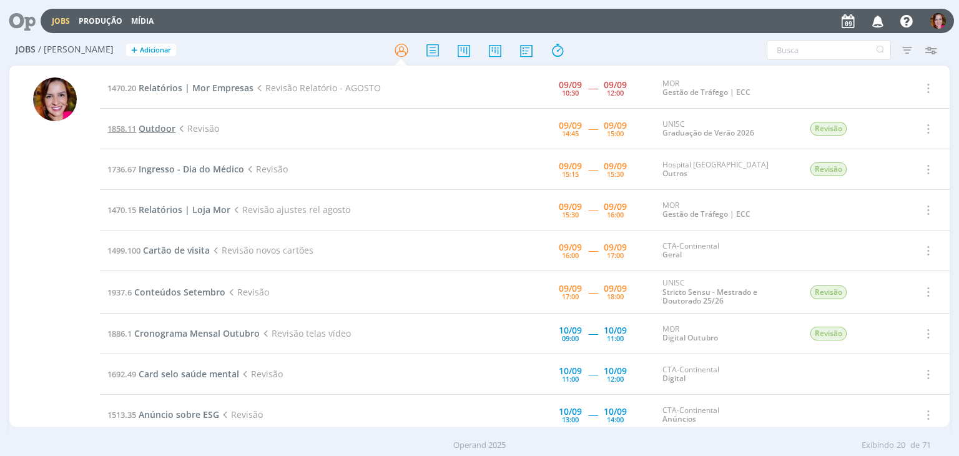
click at [159, 132] on span "Outdoor" at bounding box center [157, 128] width 37 height 12
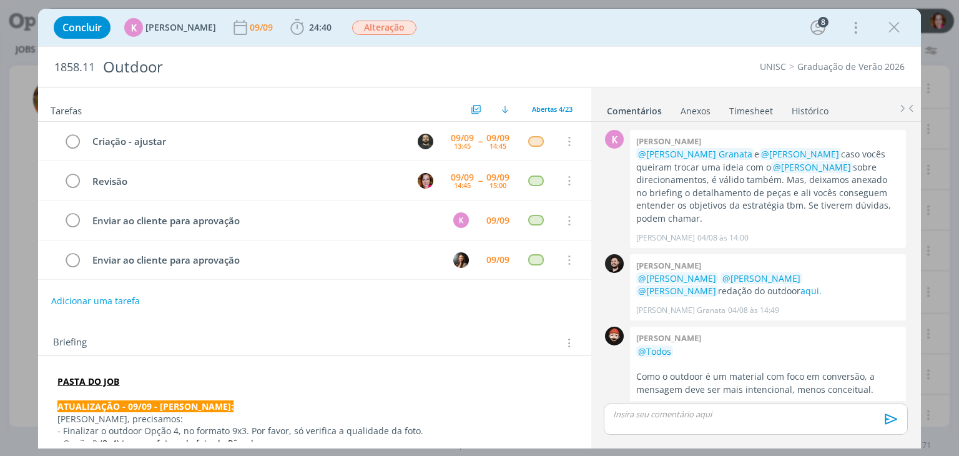
scroll to position [1239, 0]
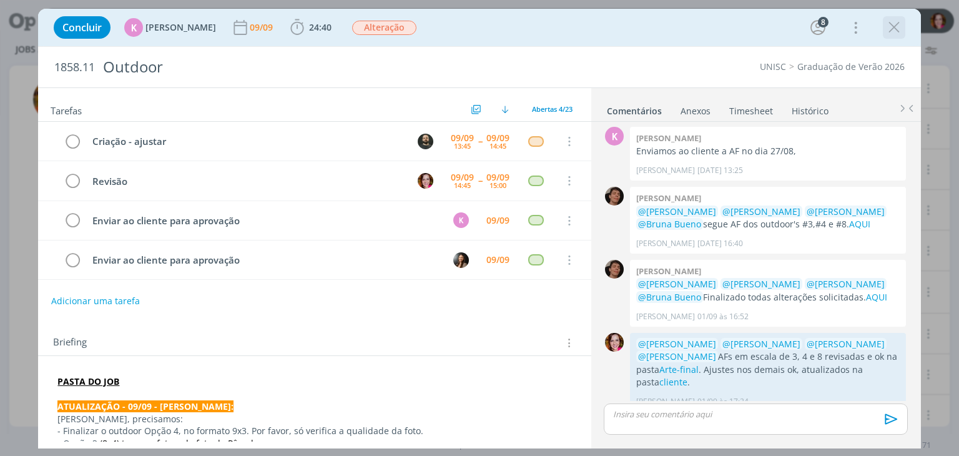
click at [892, 29] on icon "dialog" at bounding box center [894, 27] width 19 height 19
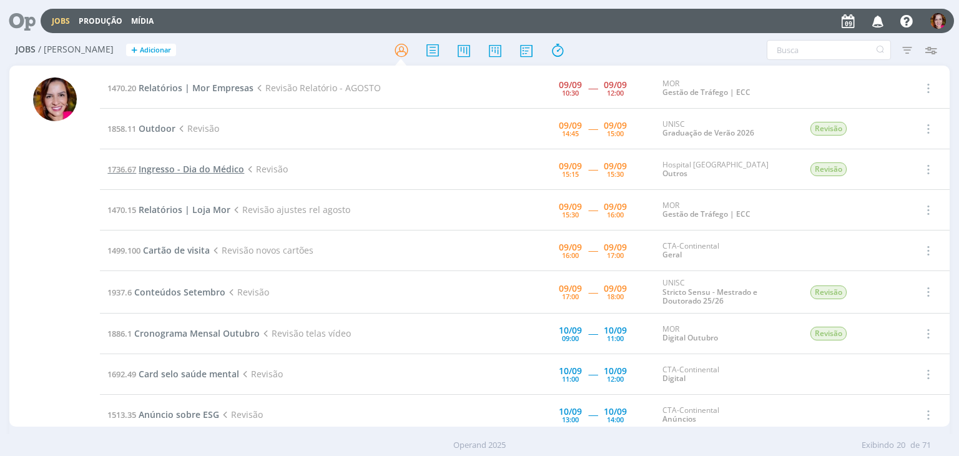
click at [173, 169] on span "Ingresso - Dia do Médico" at bounding box center [192, 169] width 106 height 12
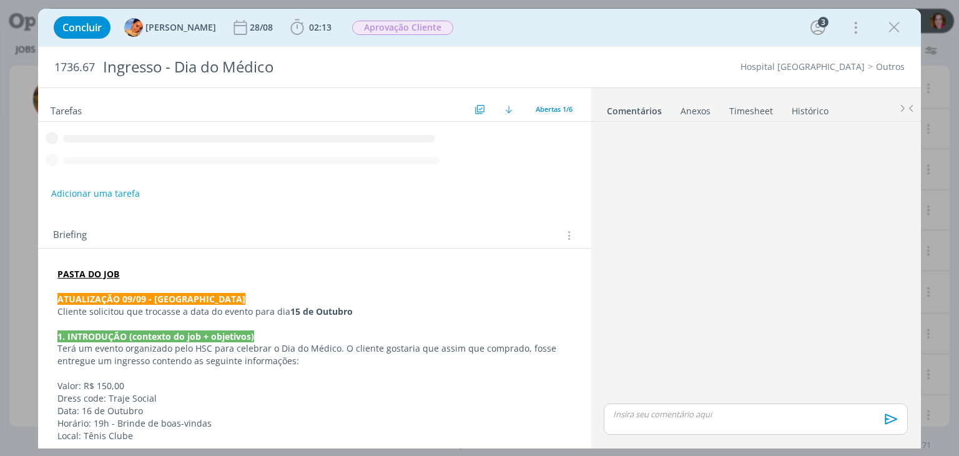
scroll to position [89, 0]
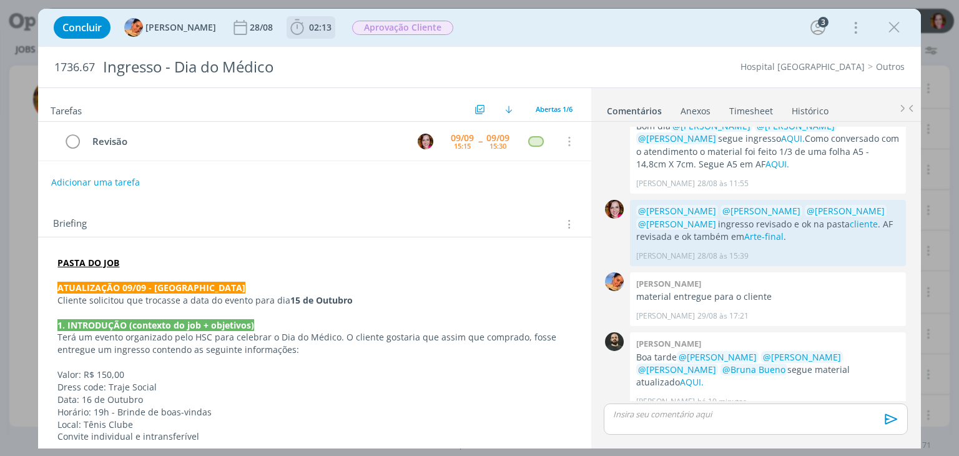
click at [309, 30] on span "02:13" at bounding box center [320, 27] width 22 height 12
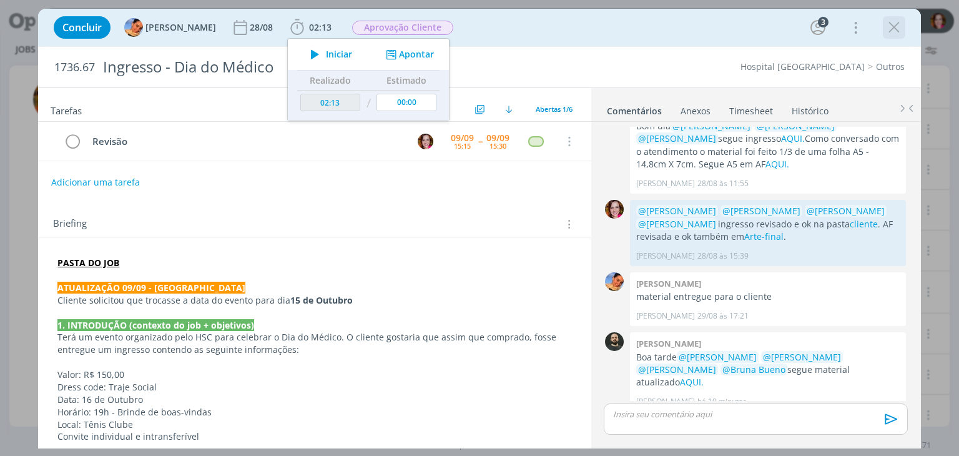
click at [889, 28] on icon "dialog" at bounding box center [894, 27] width 19 height 19
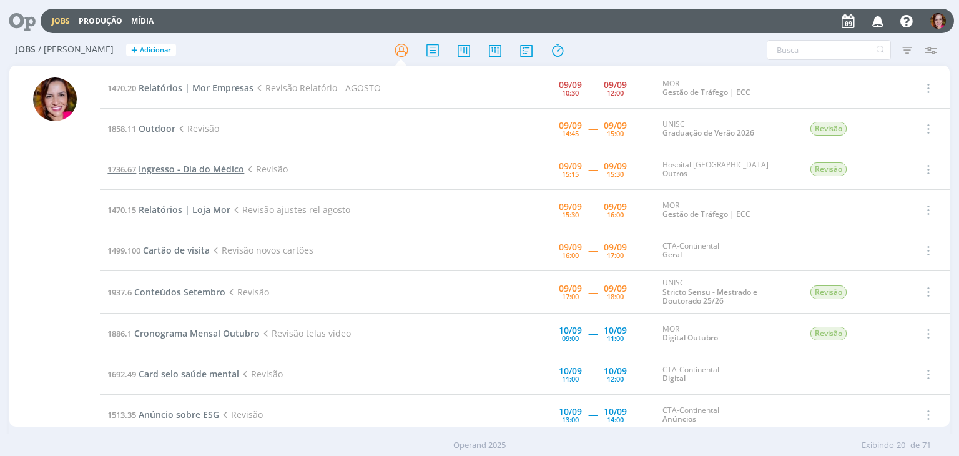
click at [156, 170] on span "Ingresso - Dia do Médico" at bounding box center [192, 169] width 106 height 12
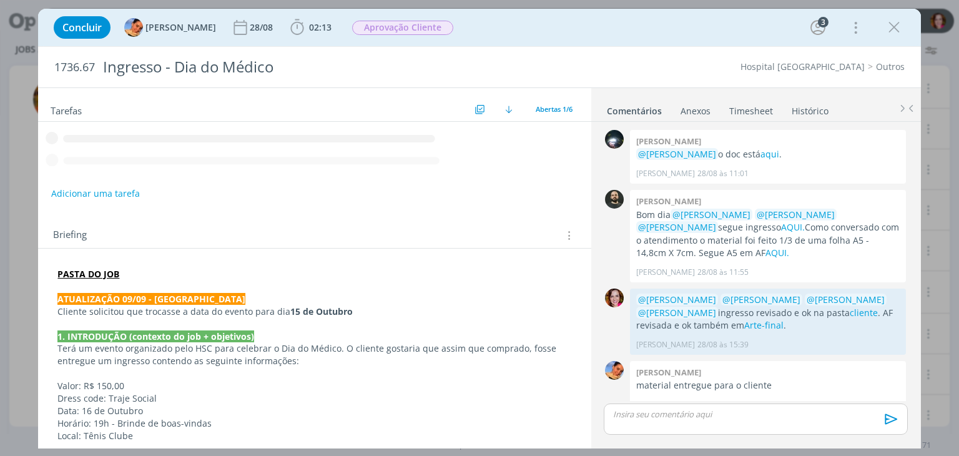
scroll to position [89, 0]
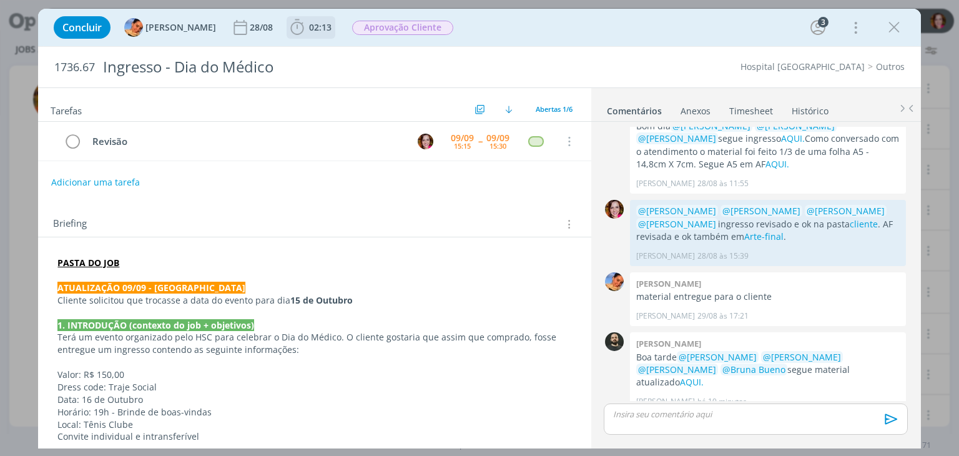
click at [307, 28] on b "02:13" at bounding box center [320, 27] width 27 height 9
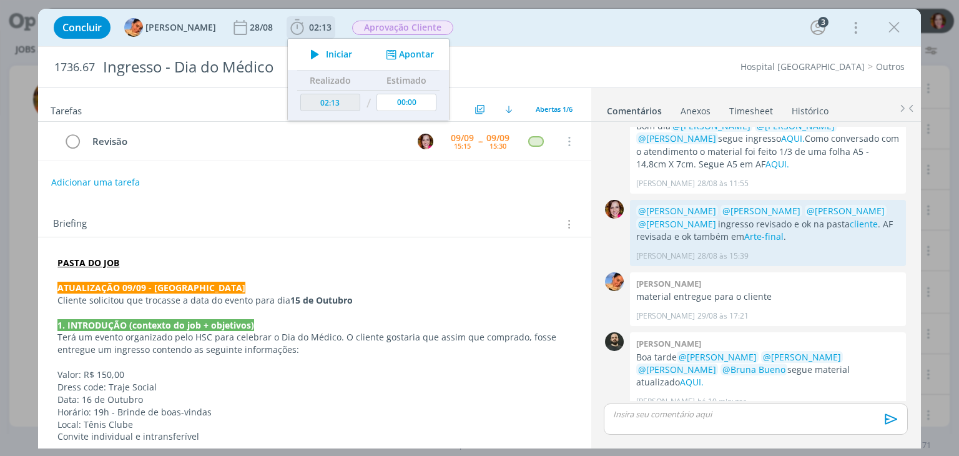
click at [304, 56] on icon "dialog" at bounding box center [315, 54] width 22 height 16
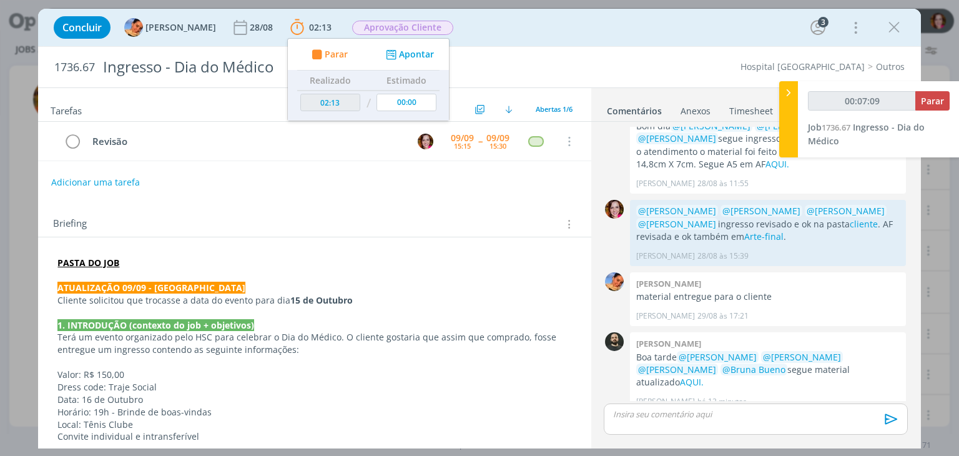
click at [293, 331] on p "Terá um evento organizado pelo HSC para celebrar o Dia do Médico. O cliente gos…" at bounding box center [314, 343] width 514 height 25
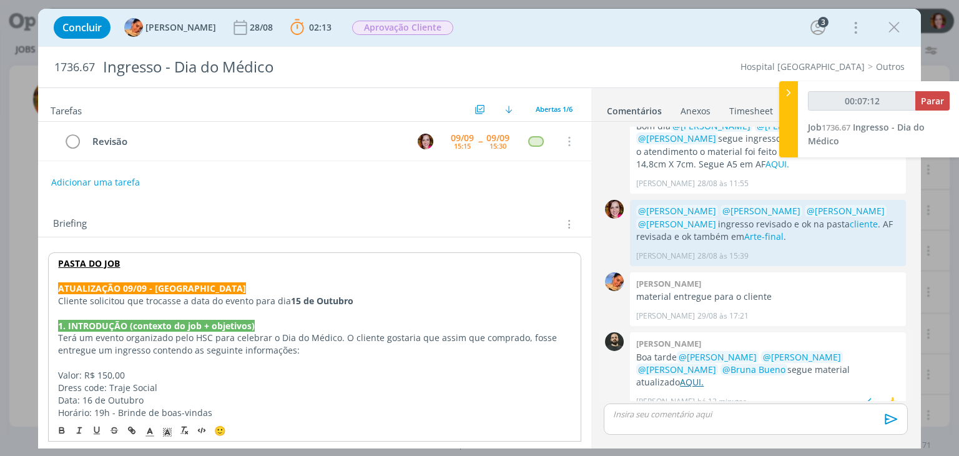
click at [704, 376] on link "AQUI." at bounding box center [692, 382] width 24 height 12
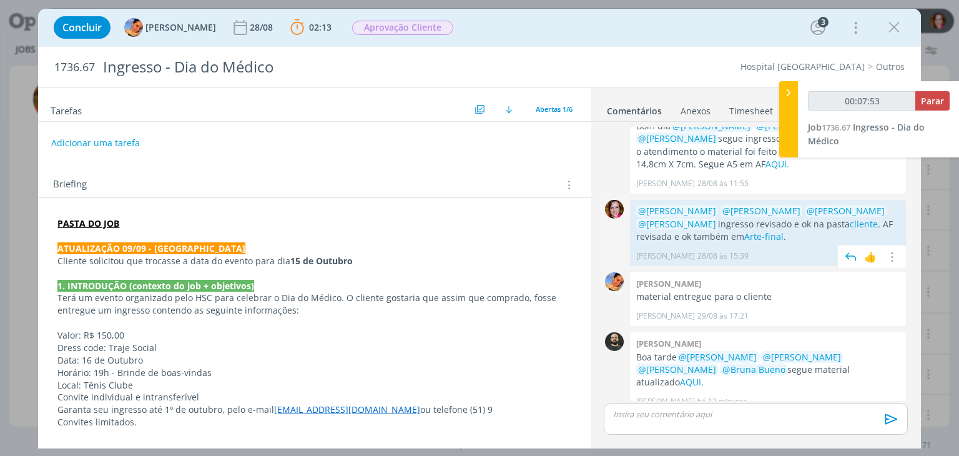
scroll to position [37, 0]
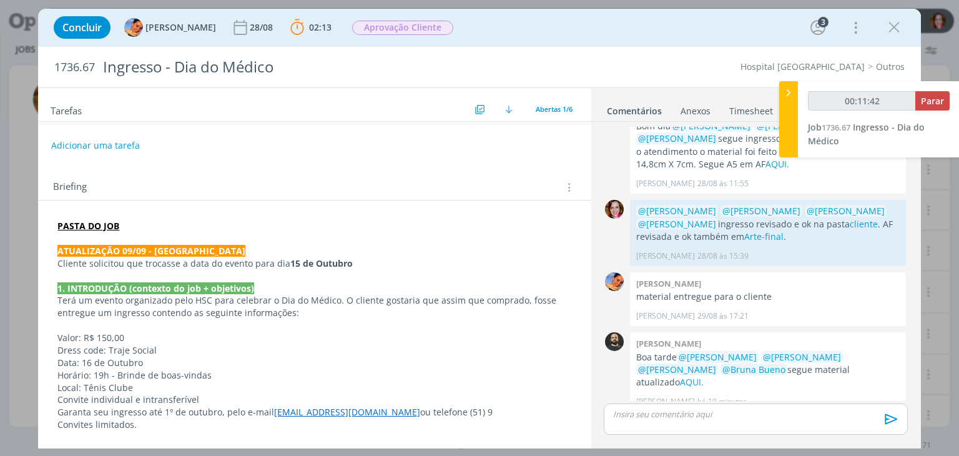
type input "00:11:43"
click at [632, 415] on p "dialog" at bounding box center [755, 413] width 283 height 11
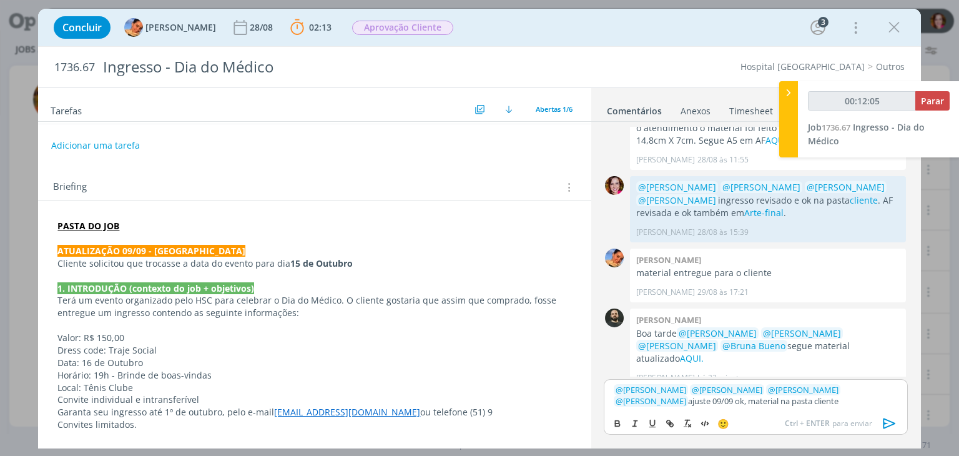
type input "00:12:07"
paste input "https://sobeae.sharepoint.com/sites/SOBEAE/Documentos%20Compartilhados/Forms/Al…"
type input "https://sobeae.sharepoint.com/sites/SOBEAE/Documentos%20Compartilhados/Forms/Al…"
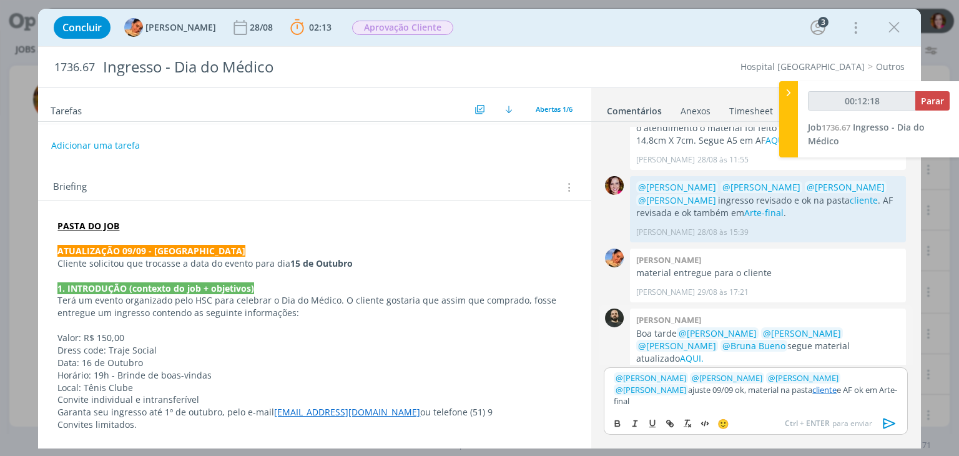
click at [704, 352] on link "AQUI." at bounding box center [692, 358] width 24 height 12
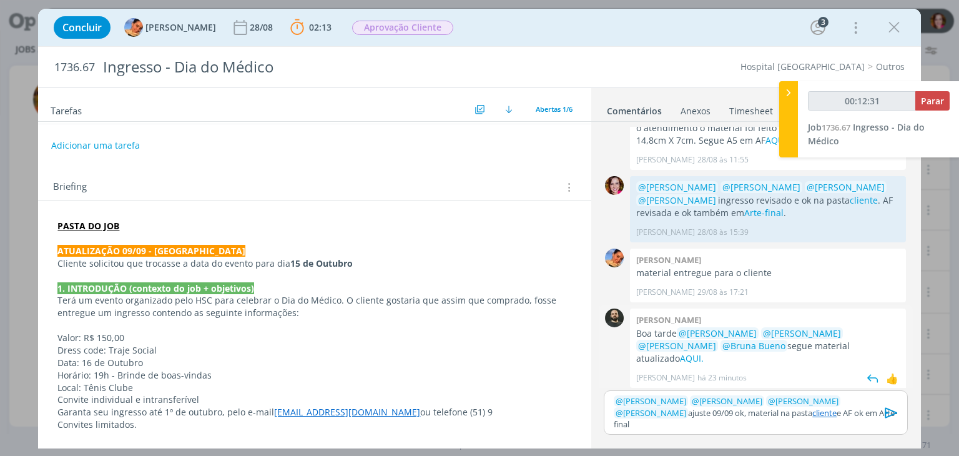
scroll to position [90, 0]
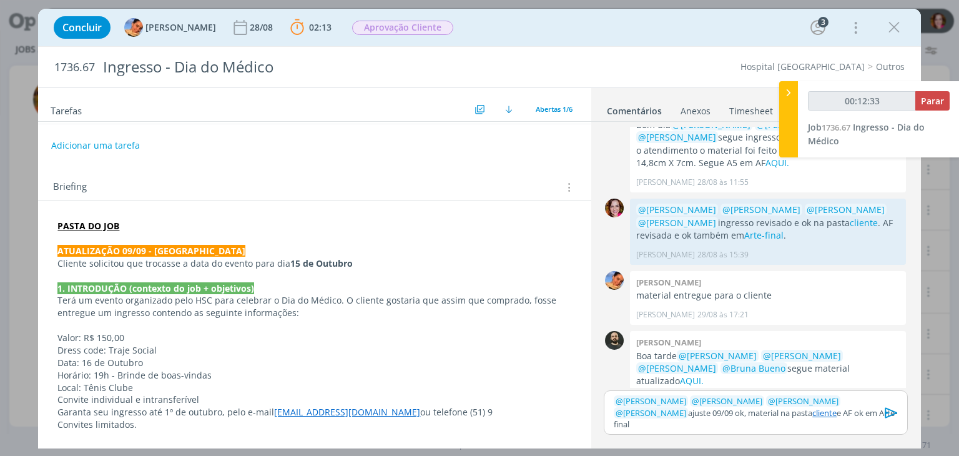
click at [864, 421] on p "﻿ @ Patrick Freitas ﻿ ﻿ @ Luíza Santana ﻿ ﻿ @ Beatriz Luchese ﻿ ﻿ @ Karoline Ar…" at bounding box center [755, 412] width 283 height 34
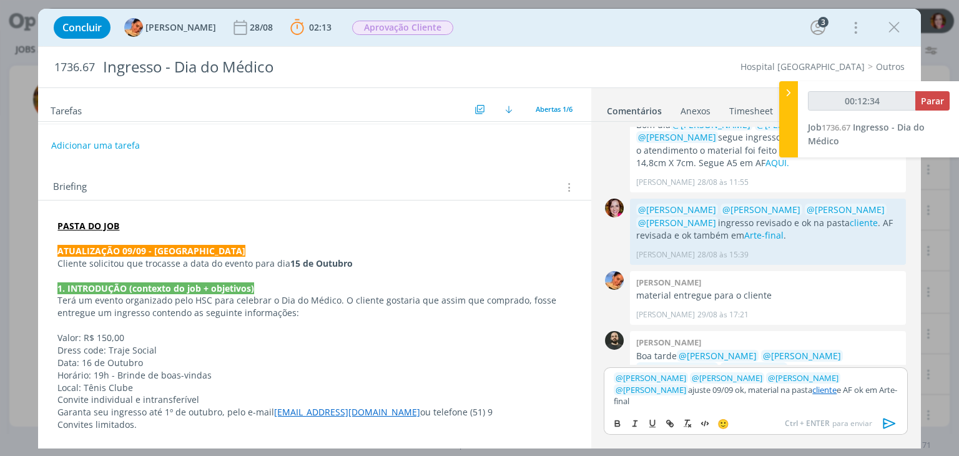
scroll to position [113, 0]
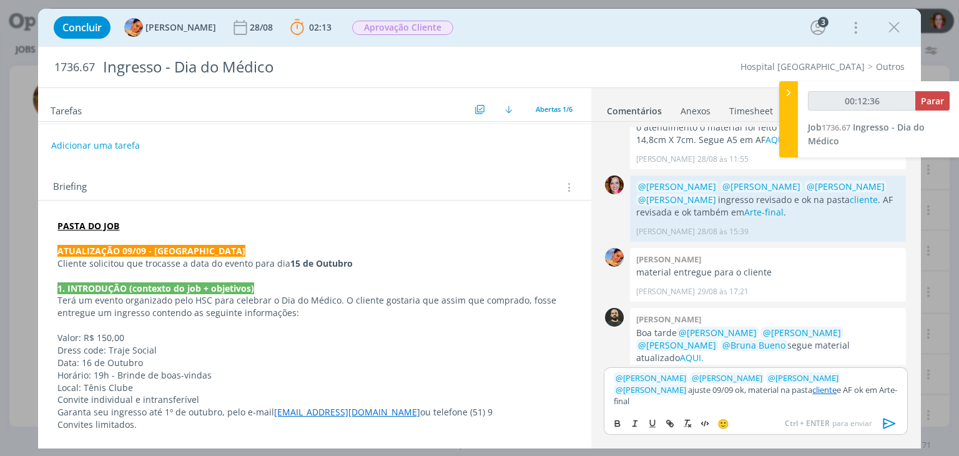
type input "00:12:37"
type input "Arte-final"
type input "00:12:38"
paste input "https://sobeae.sharepoint.com/sites/SOBEAE/Documentos%20Compartilhados/Forms/Al…"
type input "https://sobeae.sharepoint.com/sites/SOBEAE/Documentos%20Compartilhados/Forms/Al…"
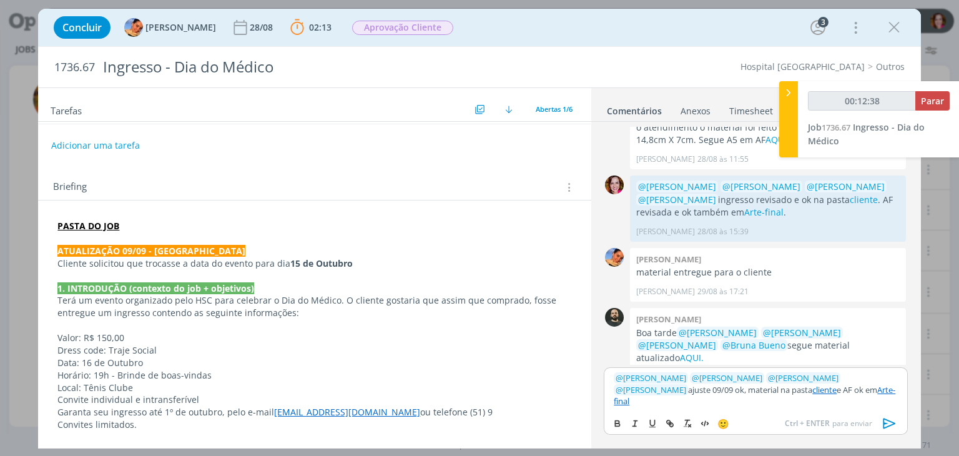
scroll to position [0, 0]
click at [830, 400] on link "Arte-final" at bounding box center [755, 395] width 282 height 22
type input "00:12:44"
click at [782, 374] on link "https://sobeae.sharepoint.com/sites/SOBEAE/Documentos%20Compartilhados/Forms/Al…" at bounding box center [739, 366] width 85 height 16
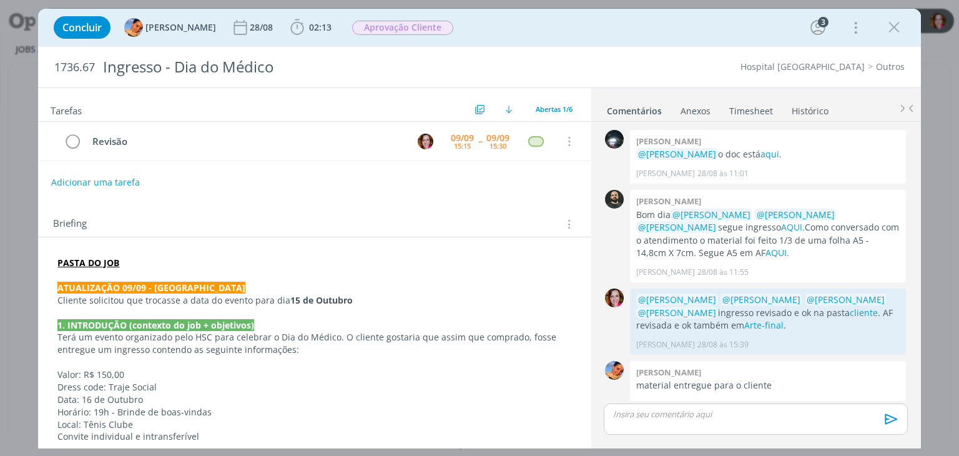
scroll to position [89, 0]
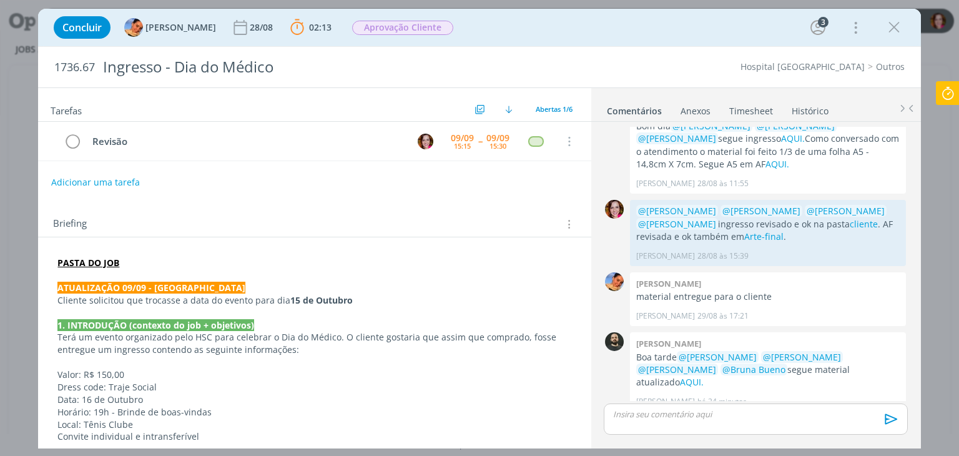
click at [651, 421] on div "dialog" at bounding box center [755, 418] width 303 height 31
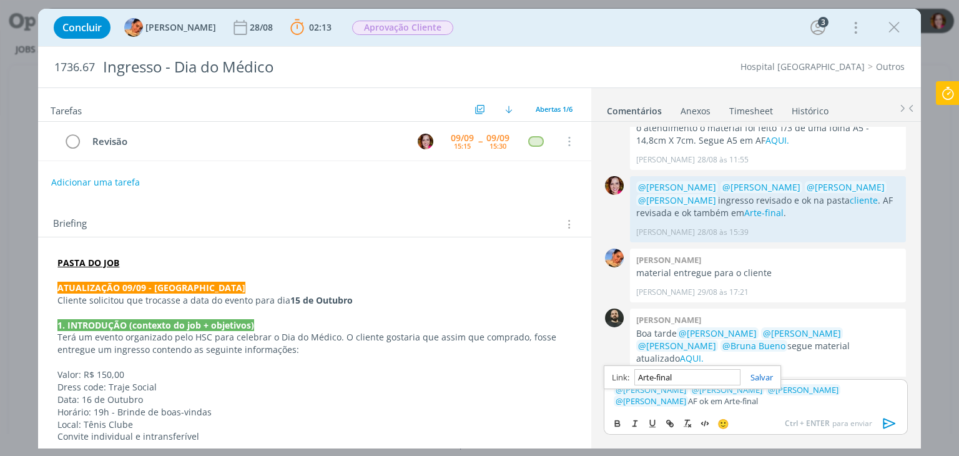
paste input "[URL][DOMAIN_NAME]"
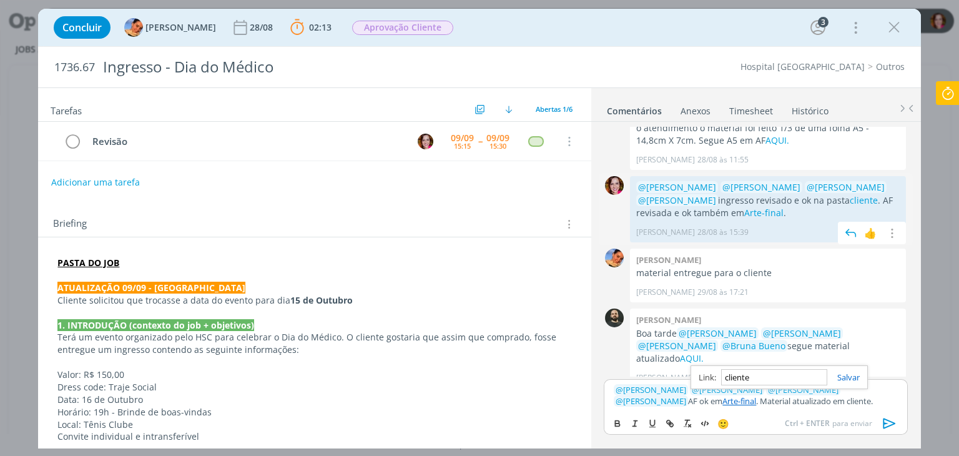
paste input "[URL][DOMAIN_NAME]"
type input "[URL][DOMAIN_NAME]"
click at [888, 428] on icon "dialog" at bounding box center [889, 423] width 19 height 19
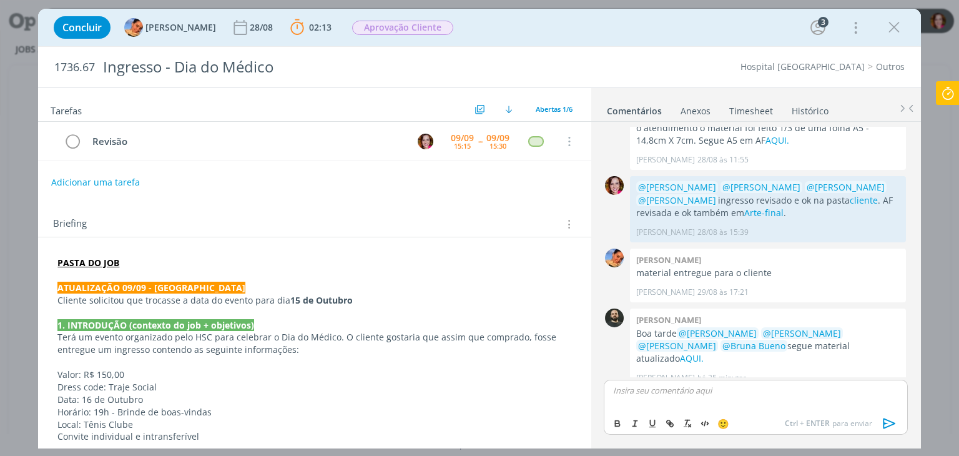
scroll to position [185, 0]
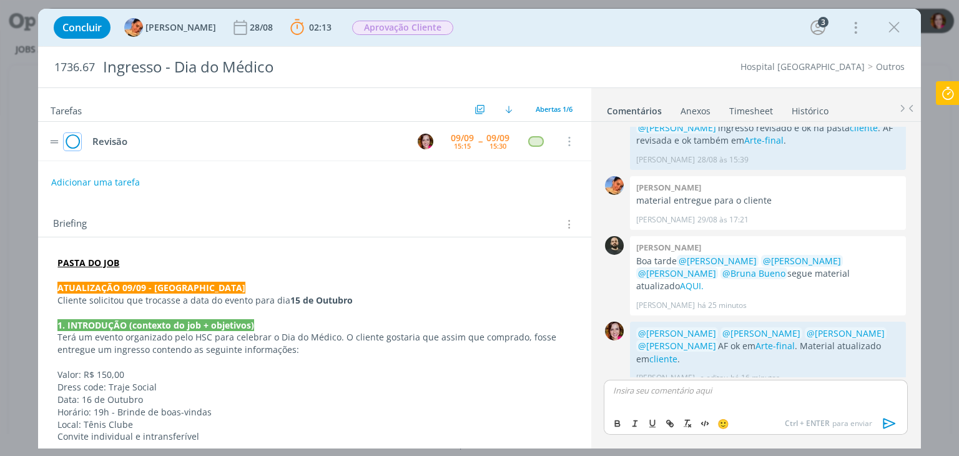
click at [68, 139] on icon "dialog" at bounding box center [72, 141] width 17 height 19
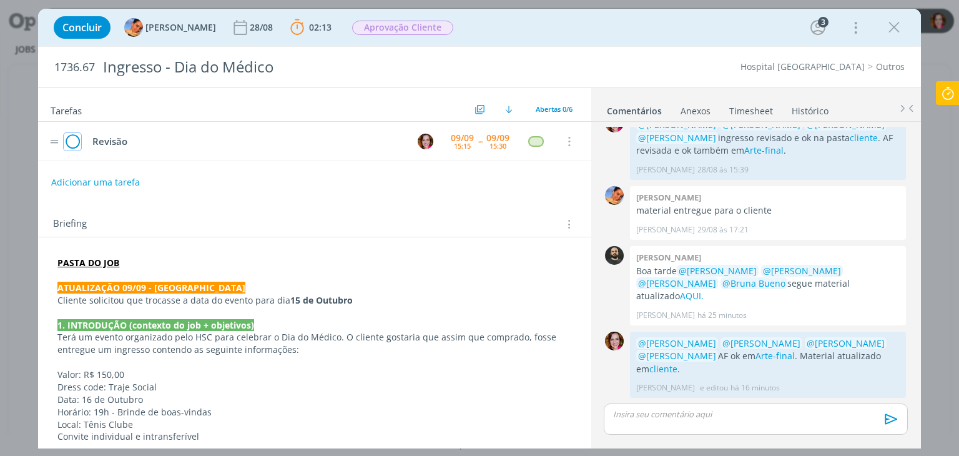
scroll to position [161, 0]
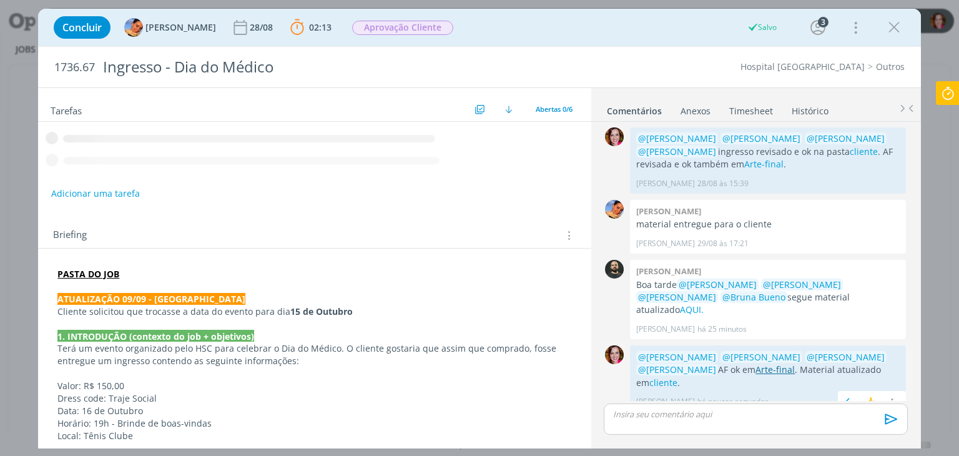
click at [769, 363] on link "Arte-final" at bounding box center [774, 369] width 39 height 12
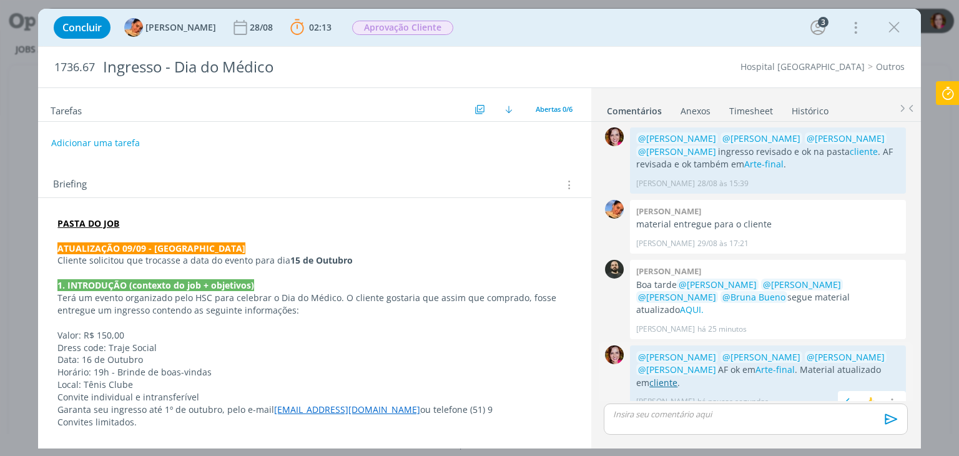
click at [649, 376] on link "cliente" at bounding box center [663, 382] width 28 height 12
click at [948, 96] on icon at bounding box center [947, 93] width 22 height 24
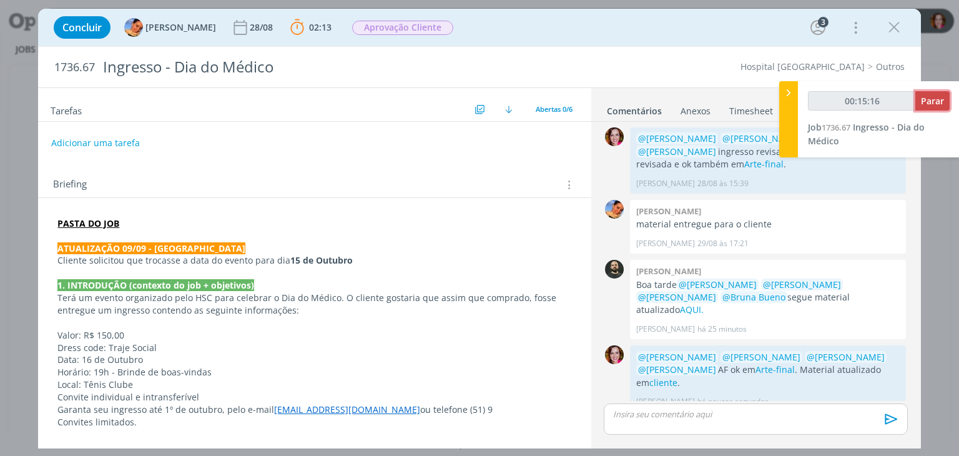
type input "00:15:17"
click at [922, 104] on span "Parar" at bounding box center [932, 101] width 23 height 12
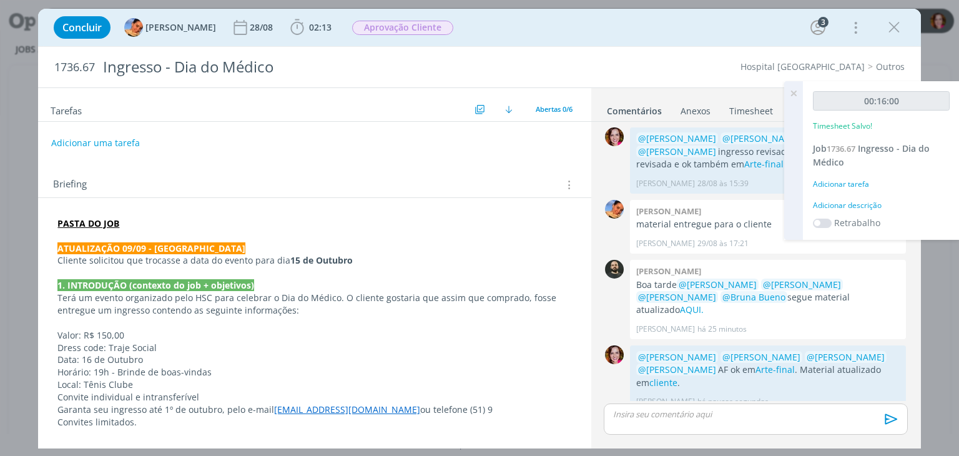
click at [839, 202] on div "Adicionar descrição" at bounding box center [881, 205] width 137 height 11
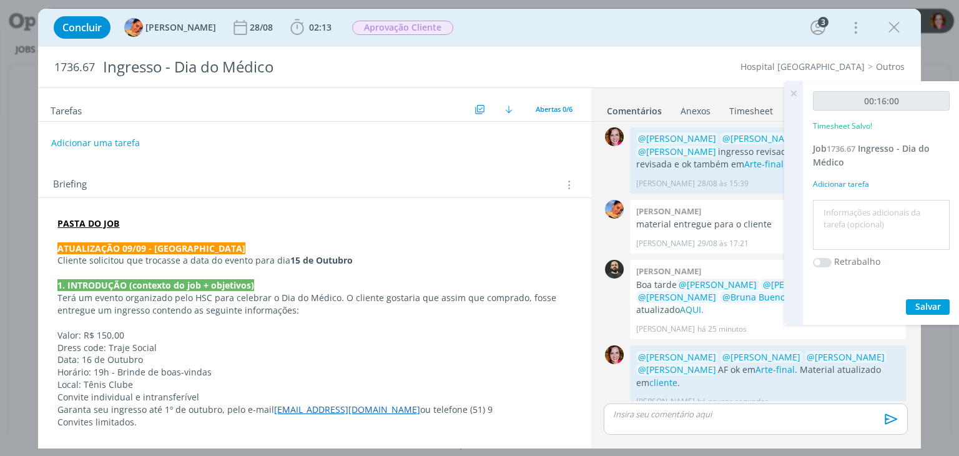
click at [839, 203] on textarea at bounding box center [881, 225] width 130 height 44
type textarea "r"
type textarea "Revisão ajustes 09/09 AF"
click at [920, 303] on span "Salvar" at bounding box center [928, 306] width 26 height 12
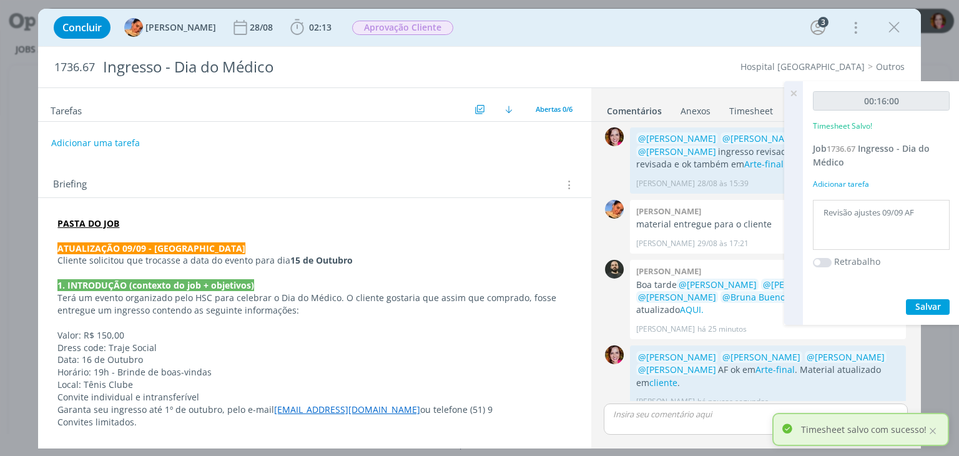
click at [796, 96] on icon at bounding box center [793, 93] width 22 height 24
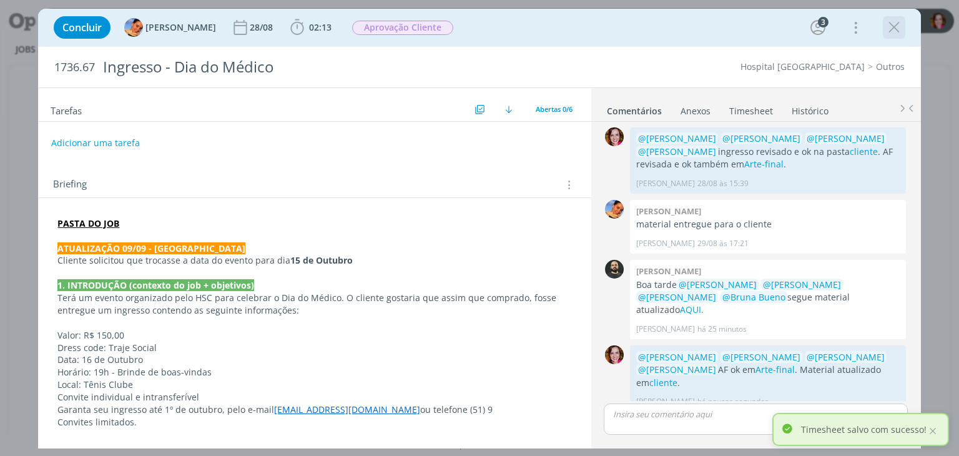
click at [895, 28] on icon "dialog" at bounding box center [894, 27] width 19 height 19
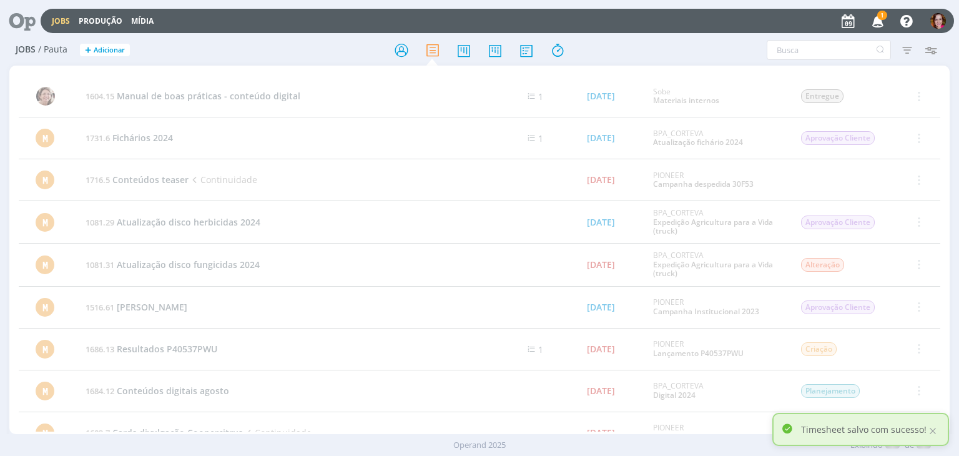
click at [882, 21] on icon "button" at bounding box center [878, 20] width 22 height 21
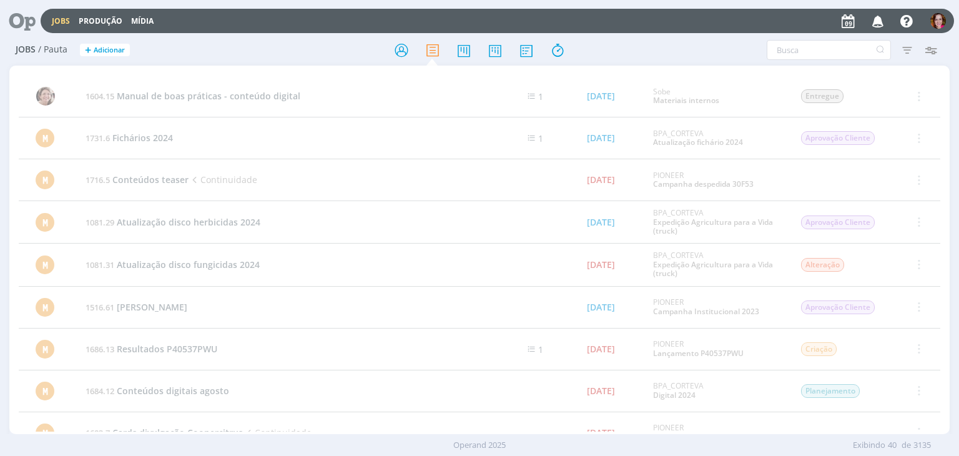
click at [23, 25] on icon at bounding box center [18, 21] width 26 height 24
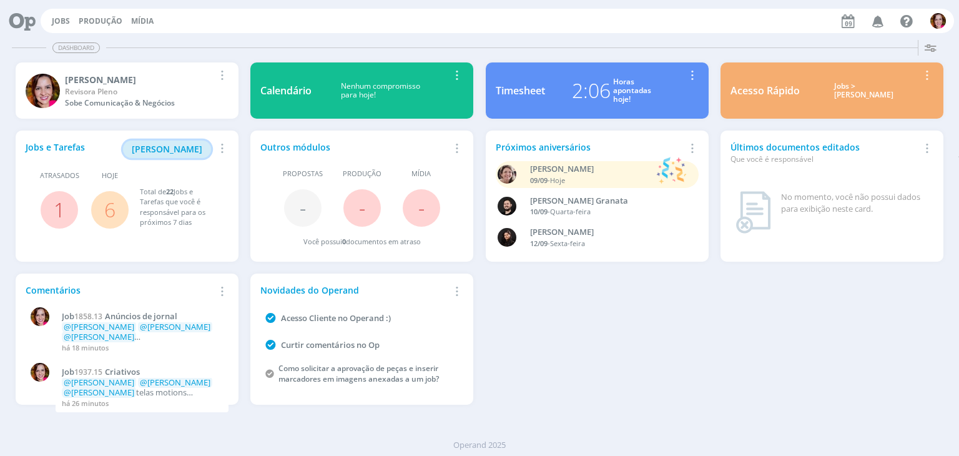
click at [170, 148] on span "[PERSON_NAME]" at bounding box center [167, 149] width 71 height 12
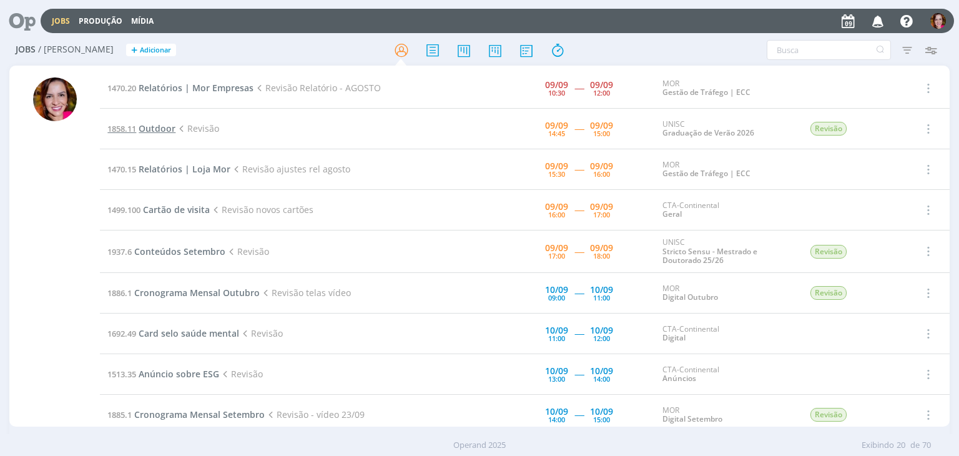
click at [155, 129] on span "Outdoor" at bounding box center [157, 128] width 37 height 12
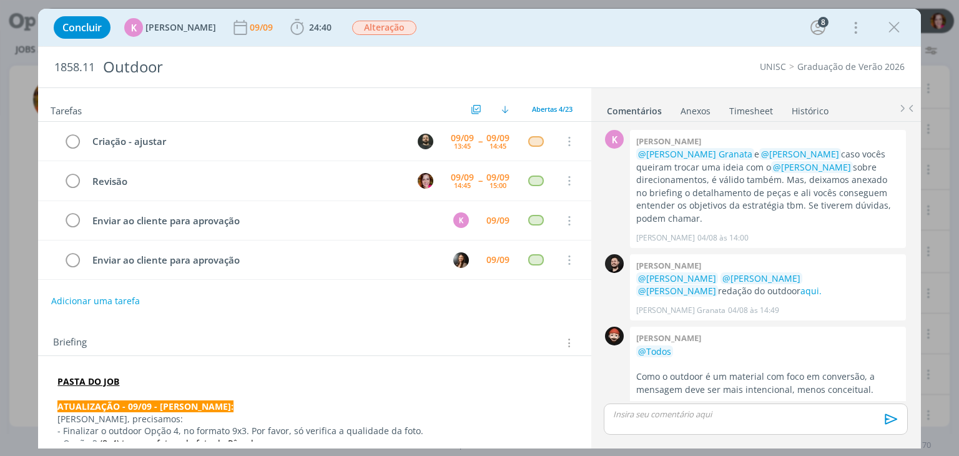
scroll to position [1239, 0]
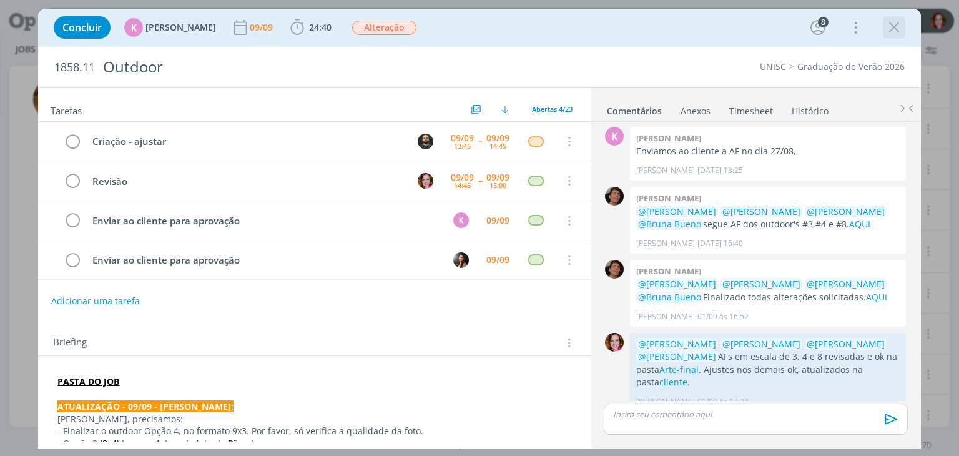
click at [897, 26] on icon "dialog" at bounding box center [894, 27] width 19 height 19
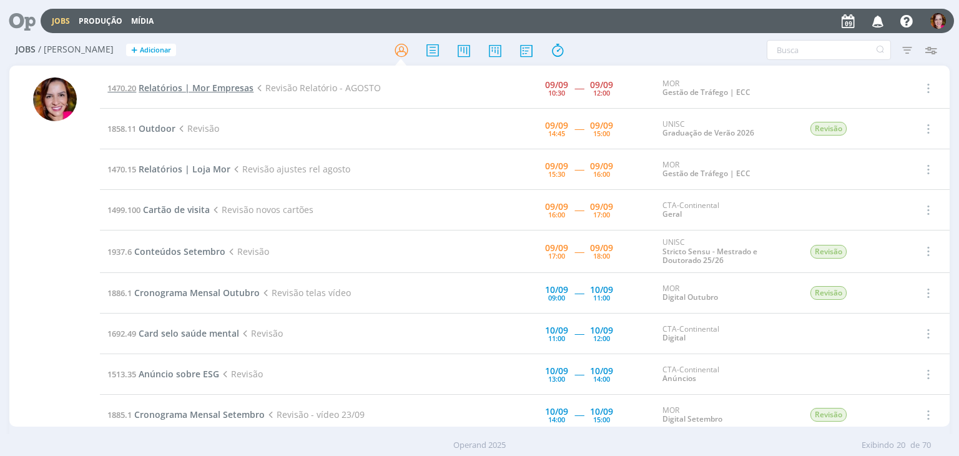
click at [203, 87] on span "Relatórios | Mor Empresas" at bounding box center [196, 88] width 115 height 12
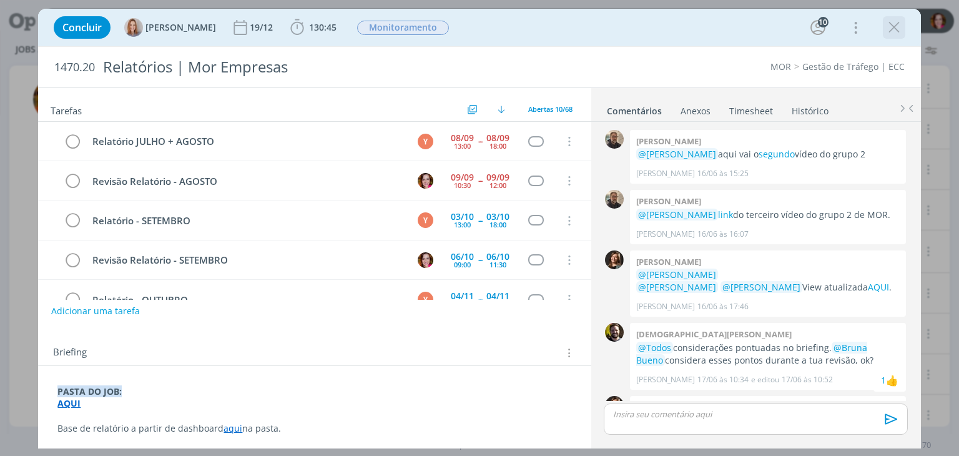
scroll to position [1156, 0]
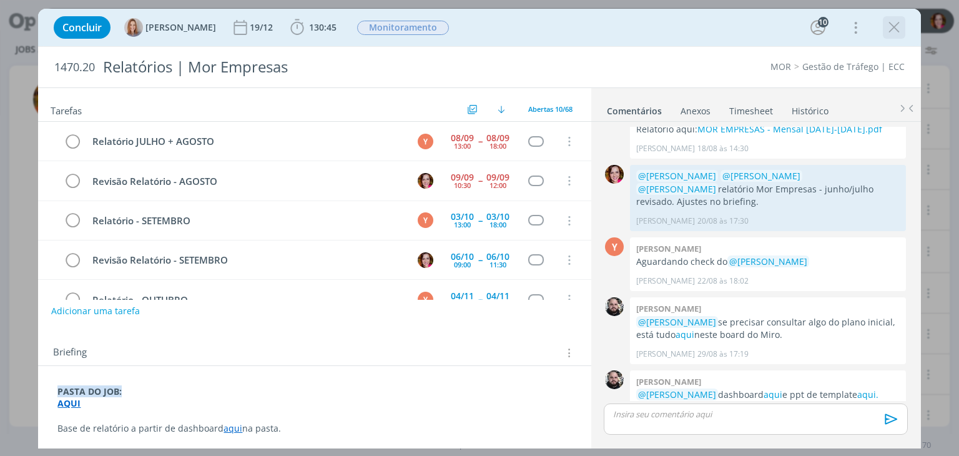
click at [893, 30] on icon "dialog" at bounding box center [894, 27] width 19 height 19
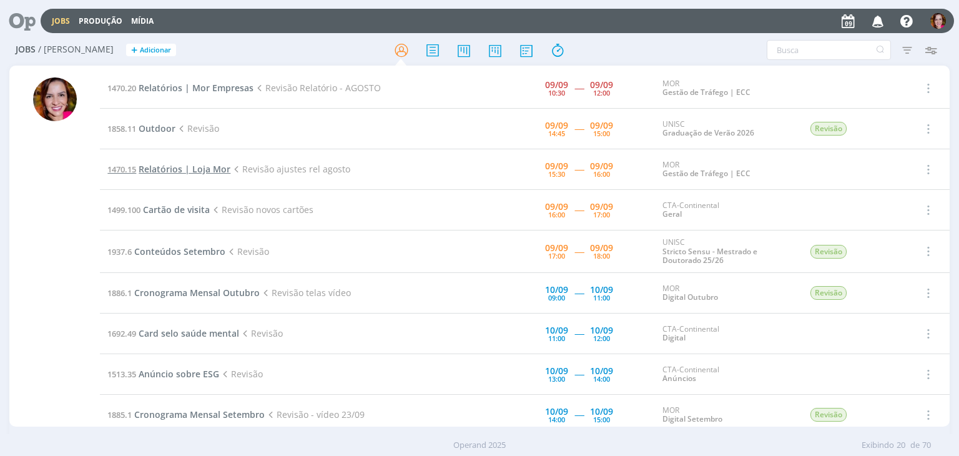
click at [154, 168] on span "Relatórios | Loja Mor" at bounding box center [185, 169] width 92 height 12
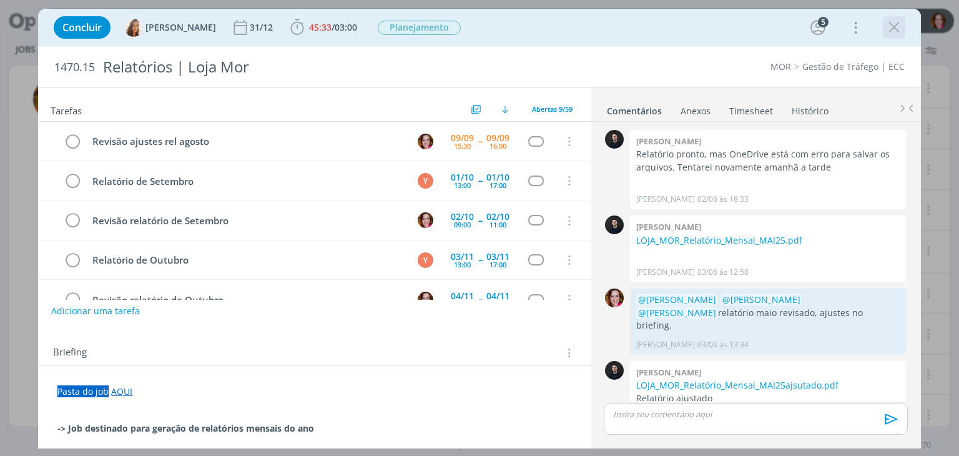
scroll to position [1143, 0]
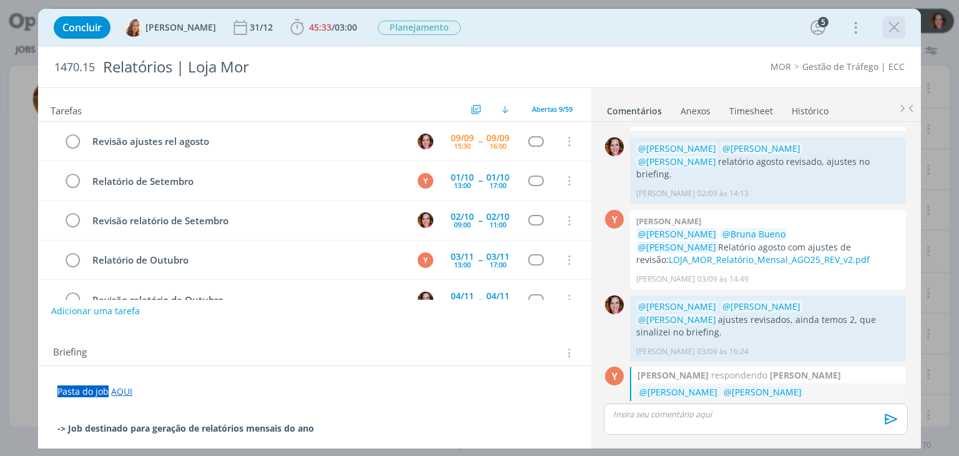
click at [890, 27] on icon "dialog" at bounding box center [894, 27] width 19 height 19
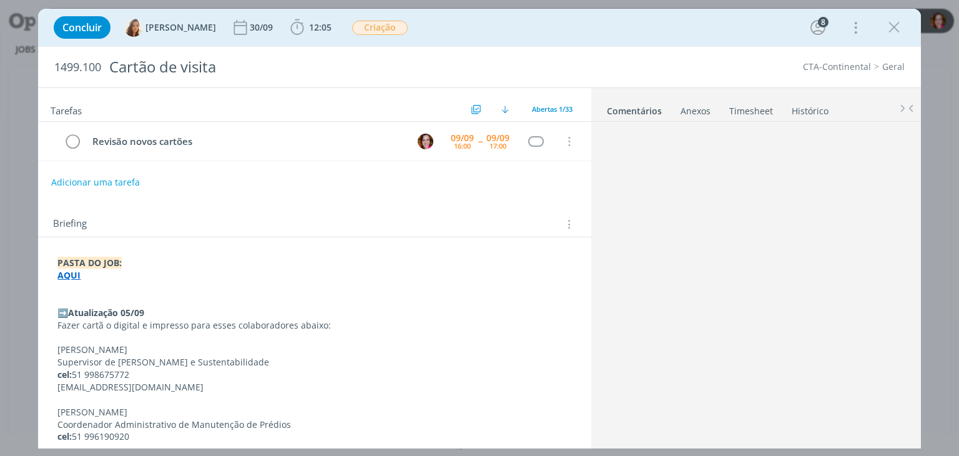
scroll to position [1026, 0]
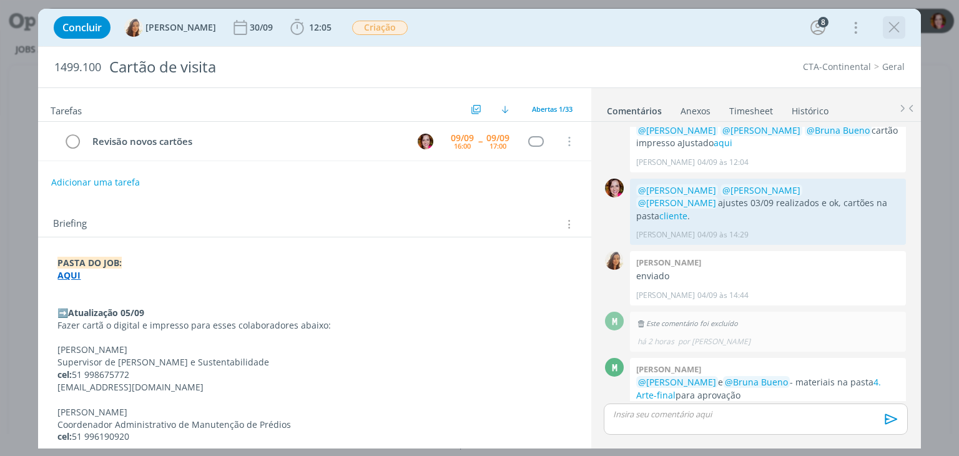
click at [896, 30] on icon "dialog" at bounding box center [894, 27] width 19 height 19
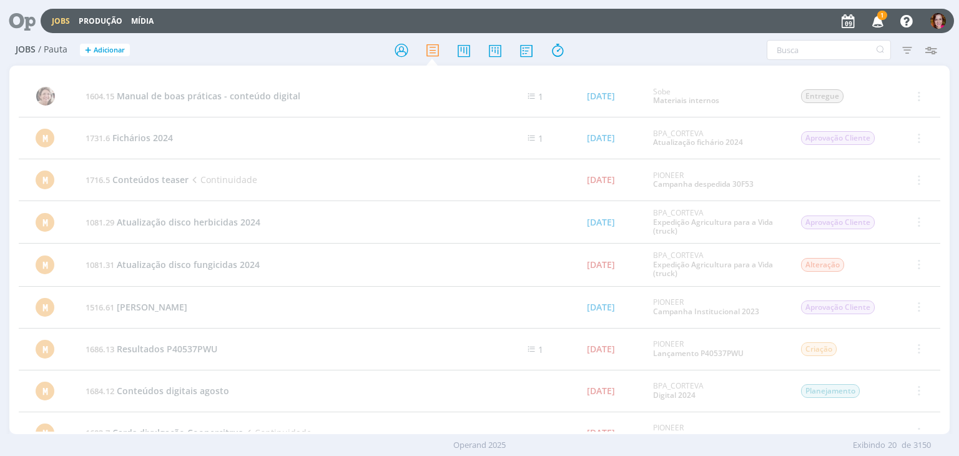
click at [880, 21] on icon "button" at bounding box center [878, 20] width 22 height 21
click at [20, 24] on icon at bounding box center [18, 21] width 26 height 24
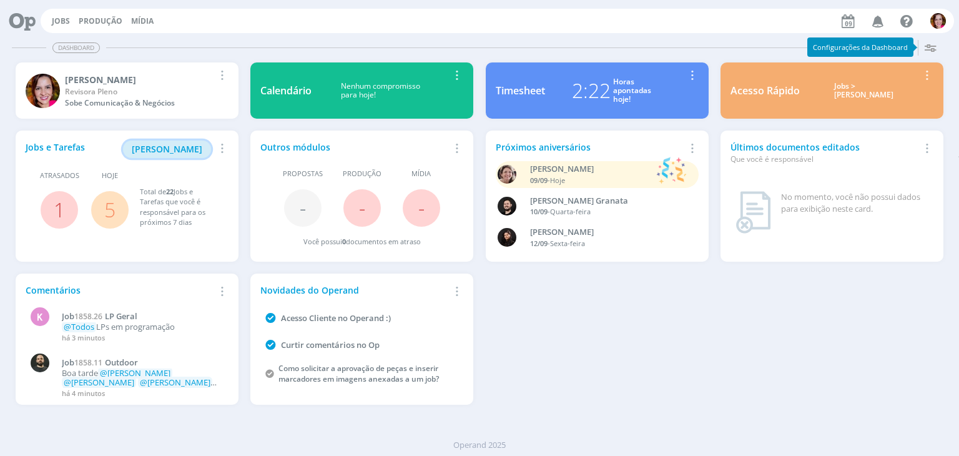
click at [185, 145] on span "[PERSON_NAME]" at bounding box center [167, 149] width 71 height 12
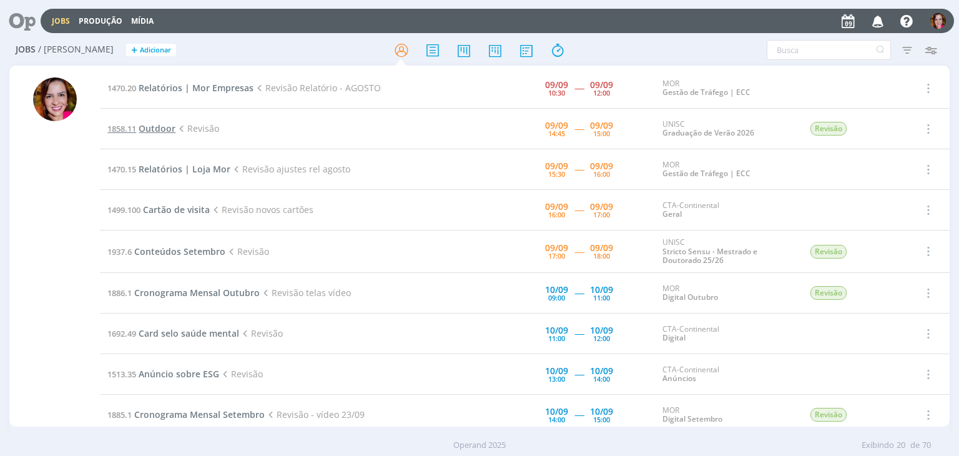
click at [150, 127] on span "Outdoor" at bounding box center [157, 128] width 37 height 12
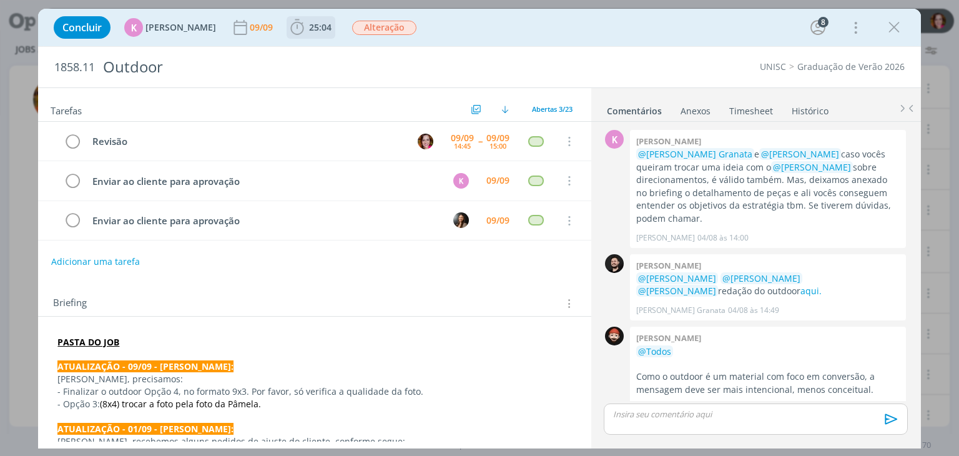
scroll to position [1311, 0]
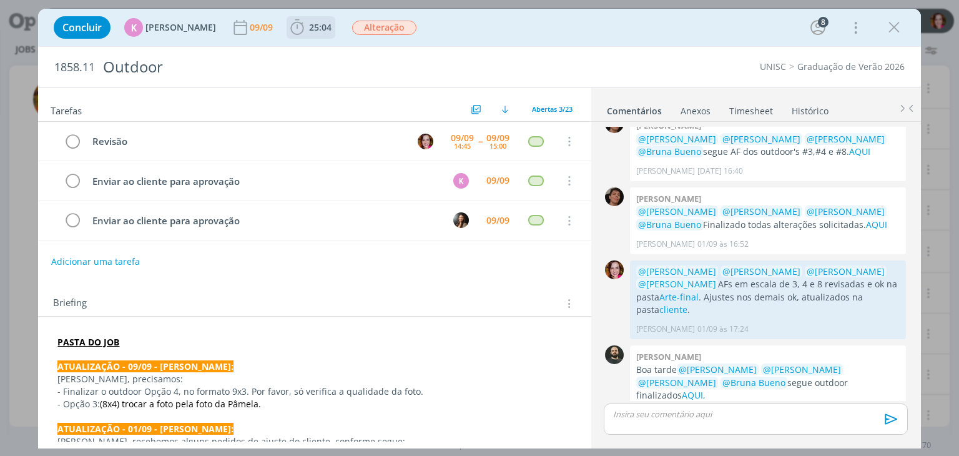
click at [309, 27] on span "25:04" at bounding box center [320, 27] width 22 height 12
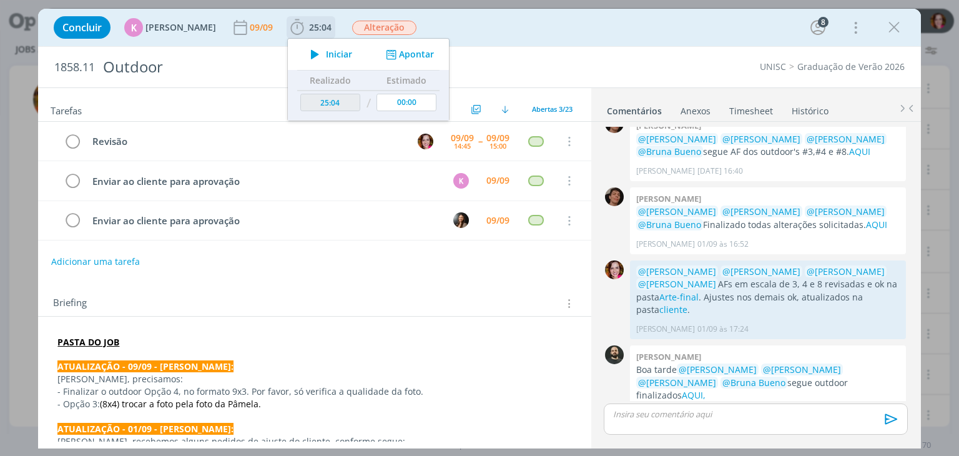
click at [314, 56] on icon "dialog" at bounding box center [315, 54] width 22 height 16
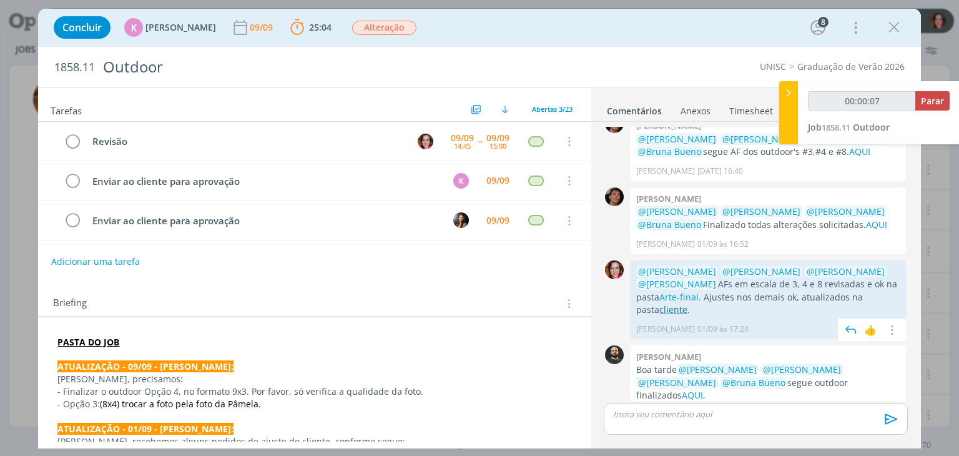
click at [659, 303] on link "cliente" at bounding box center [673, 309] width 28 height 12
click at [705, 389] on link "AQUI," at bounding box center [694, 395] width 24 height 12
click at [624, 416] on p "dialog" at bounding box center [755, 413] width 283 height 11
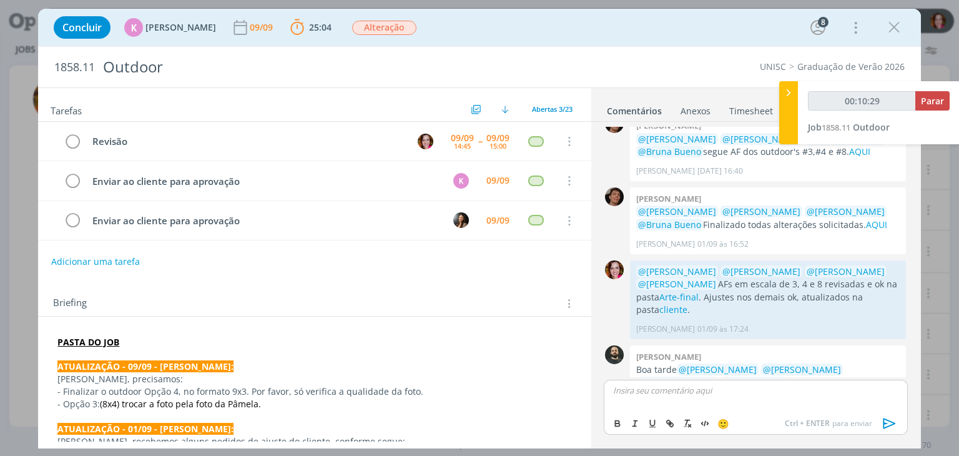
scroll to position [1335, 0]
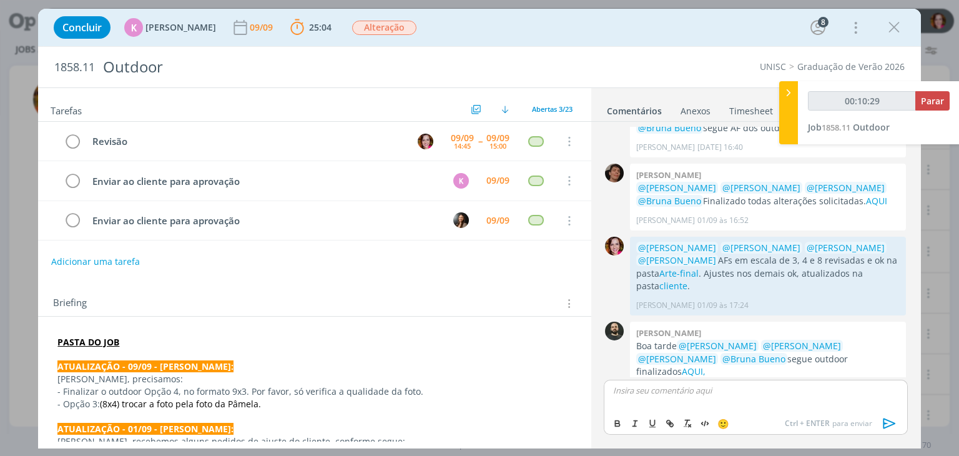
type input "00:10:30"
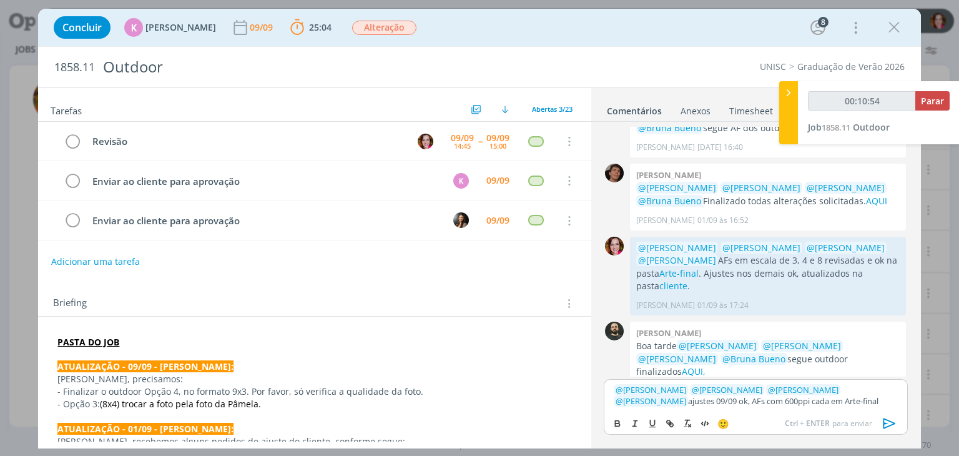
type input "00:10:55"
paste input "https://sobeae.sharepoint.com/sites/SOBEAE/Documentos%20Compartilhados/Forms/Al…"
type input "https://sobeae.sharepoint.com/sites/SOBEAE/Documentos%20Compartilhados/Forms/Al…"
click at [885, 418] on icon "dialog" at bounding box center [889, 423] width 19 height 19
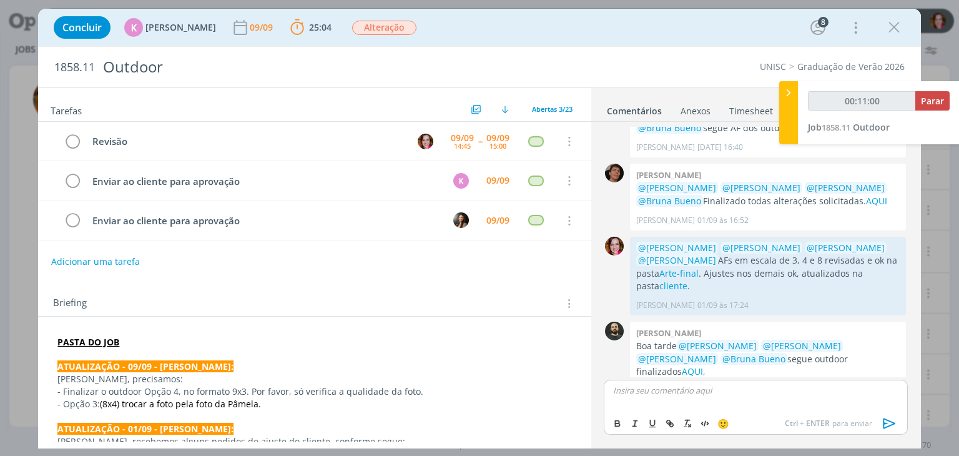
scroll to position [1407, 0]
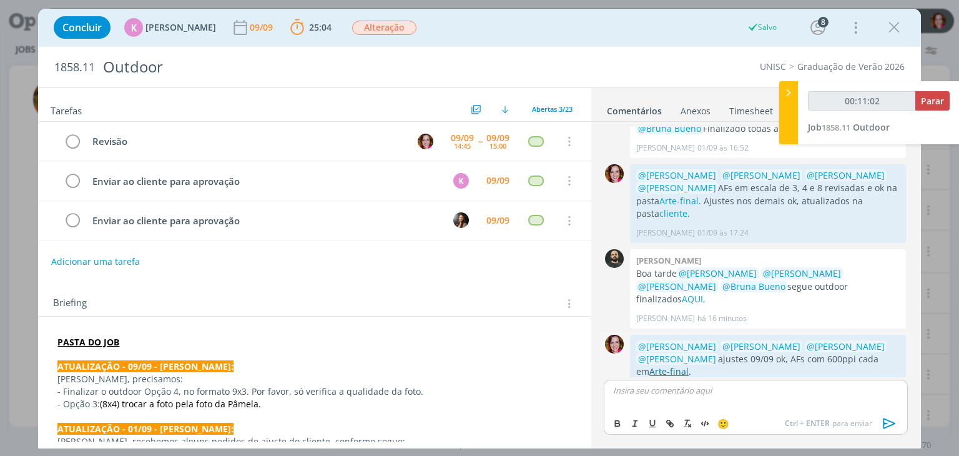
click at [663, 365] on link "Arte-final" at bounding box center [668, 371] width 39 height 12
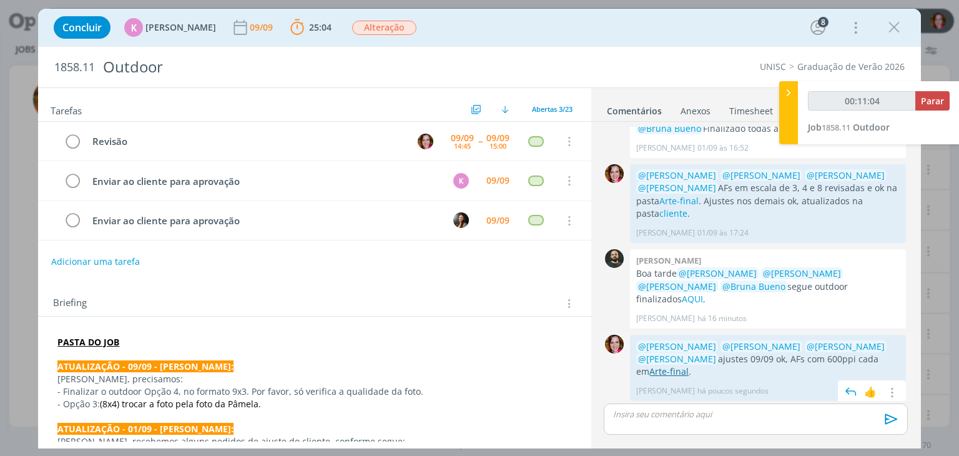
scroll to position [1384, 0]
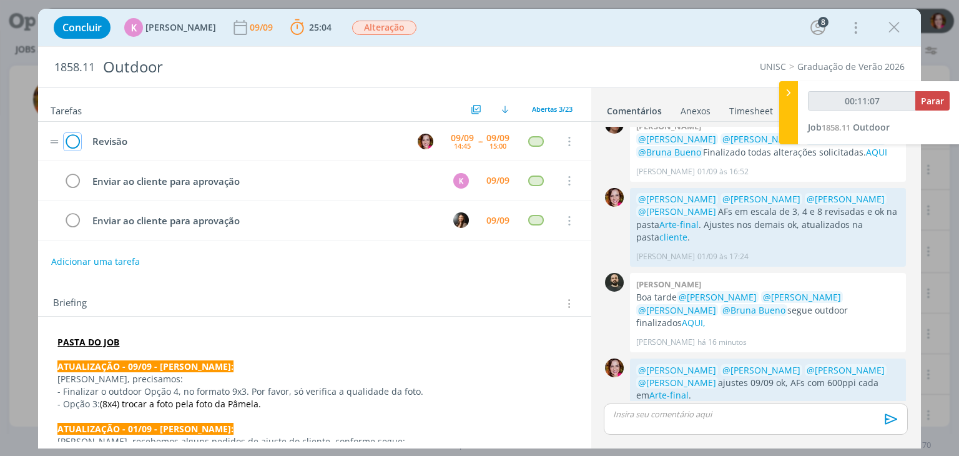
click at [71, 140] on icon "dialog" at bounding box center [72, 141] width 17 height 19
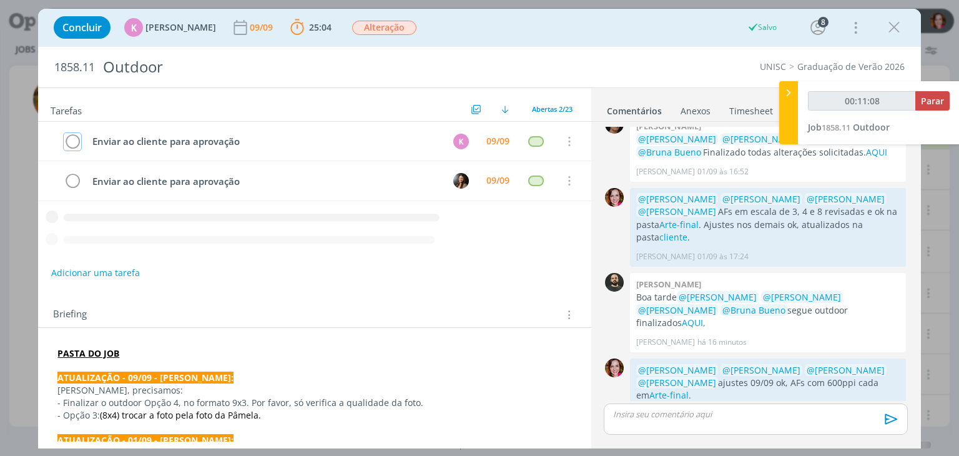
type input "00:11:09"
click at [938, 104] on span "Parar" at bounding box center [932, 101] width 23 height 12
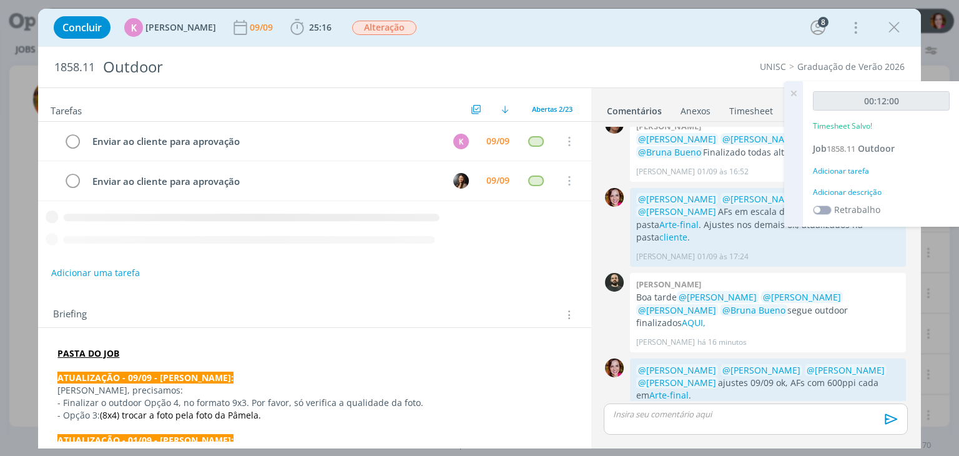
click at [875, 195] on div "Adicionar descrição" at bounding box center [881, 192] width 137 height 11
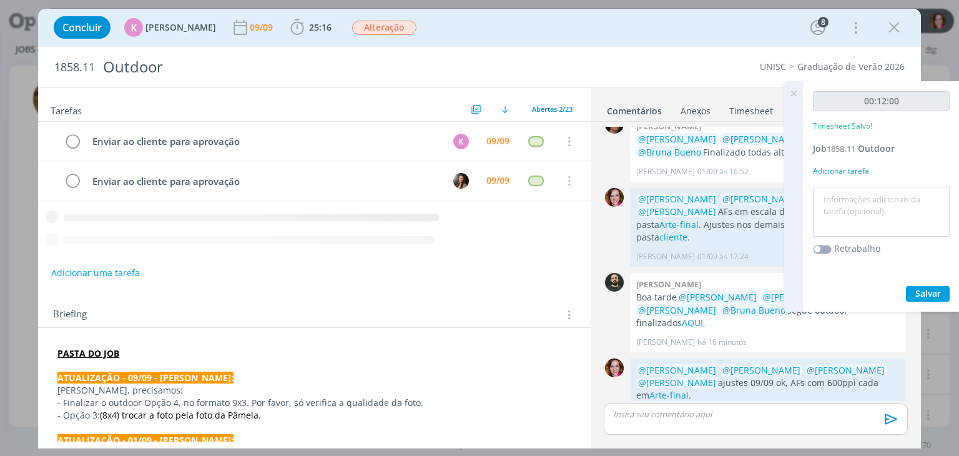
click at [875, 195] on textarea at bounding box center [881, 212] width 130 height 44
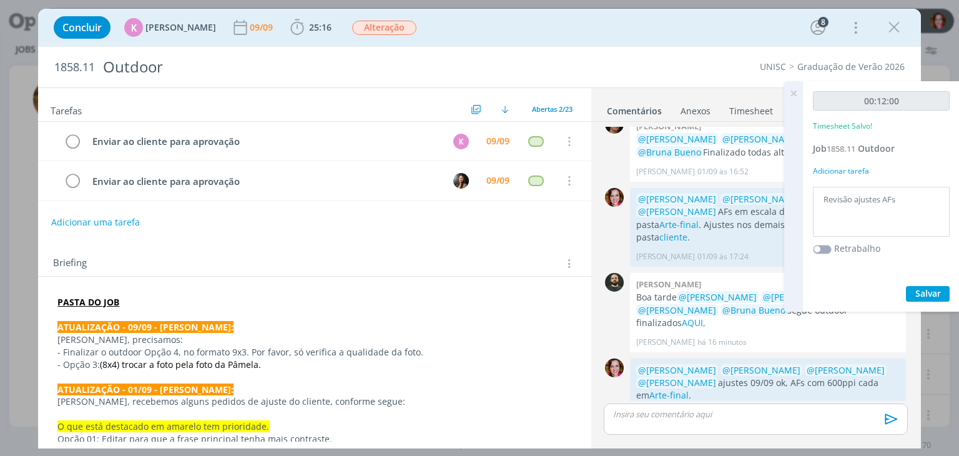
type textarea "Revisão ajustes AFs"
click at [929, 291] on span "Salvar" at bounding box center [928, 293] width 26 height 12
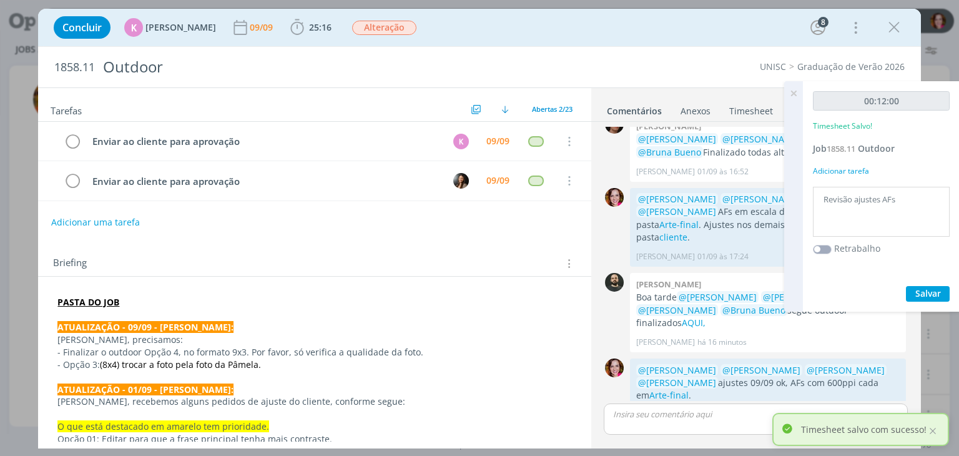
click at [794, 94] on icon at bounding box center [793, 93] width 22 height 24
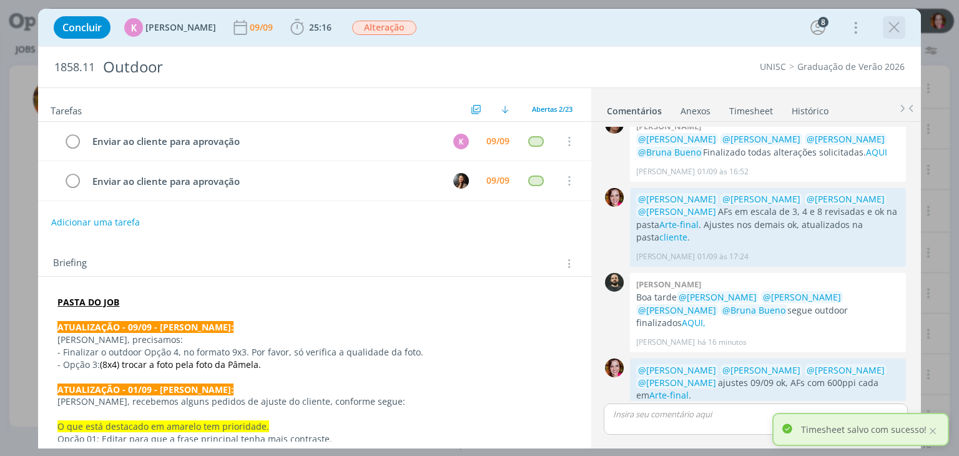
click at [895, 29] on icon "dialog" at bounding box center [894, 27] width 19 height 19
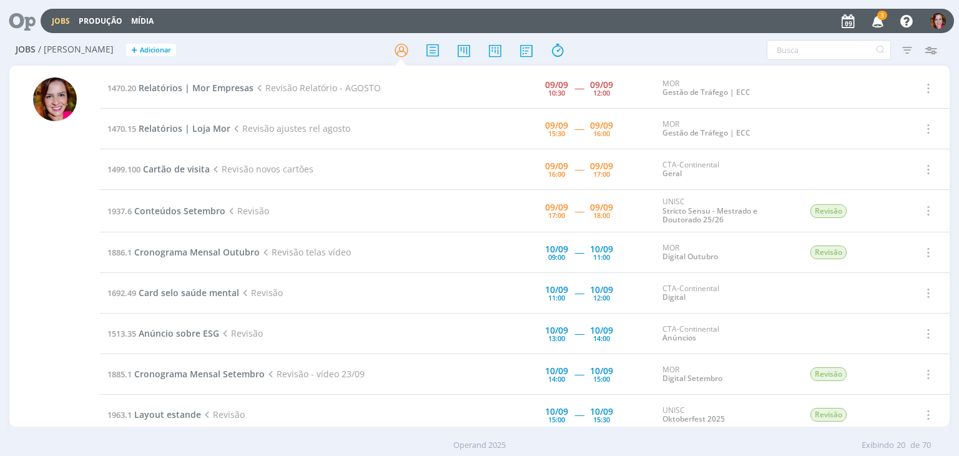
click at [882, 18] on span "3" at bounding box center [882, 15] width 10 height 9
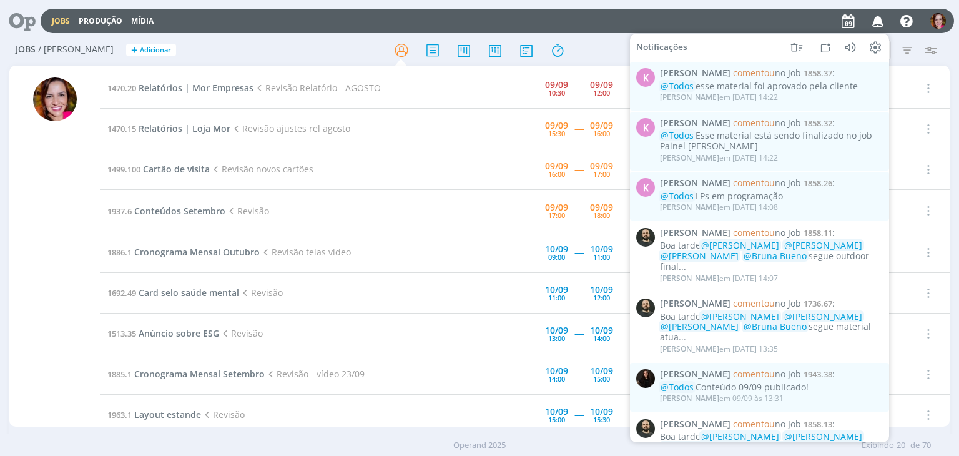
click at [22, 278] on div at bounding box center [54, 247] width 91 height 358
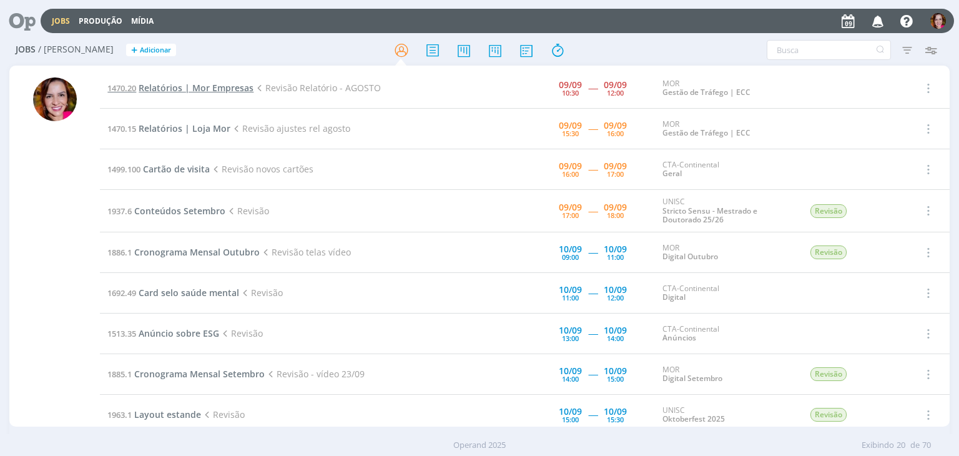
click at [225, 88] on span "Relatórios | Mor Empresas" at bounding box center [196, 88] width 115 height 12
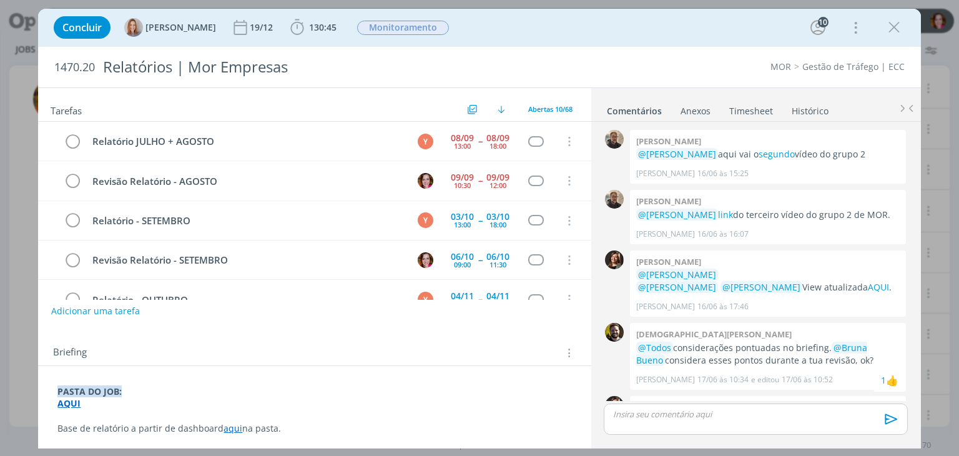
scroll to position [1156, 0]
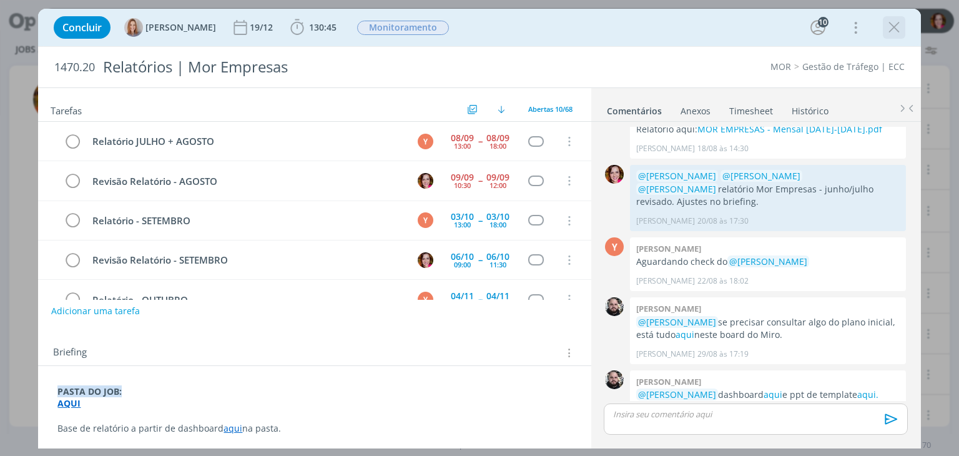
click at [895, 36] on icon "dialog" at bounding box center [894, 27] width 19 height 19
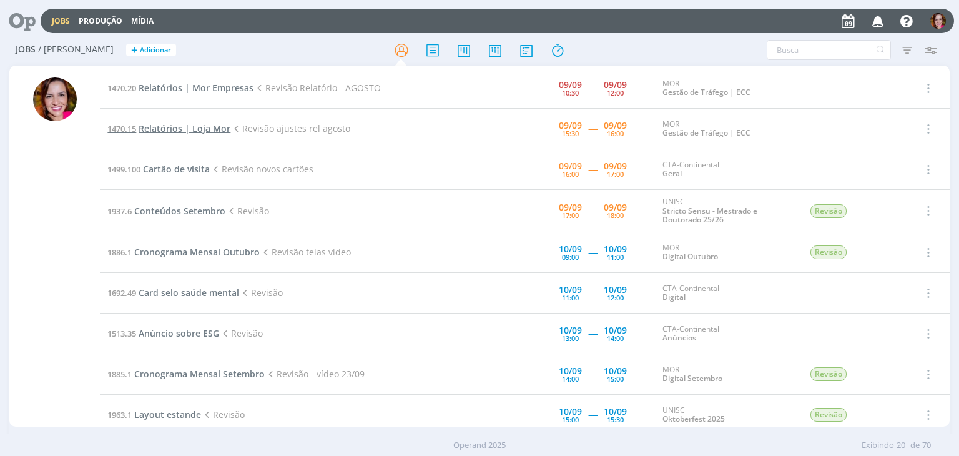
click at [192, 130] on span "Relatórios | Loja Mor" at bounding box center [185, 128] width 92 height 12
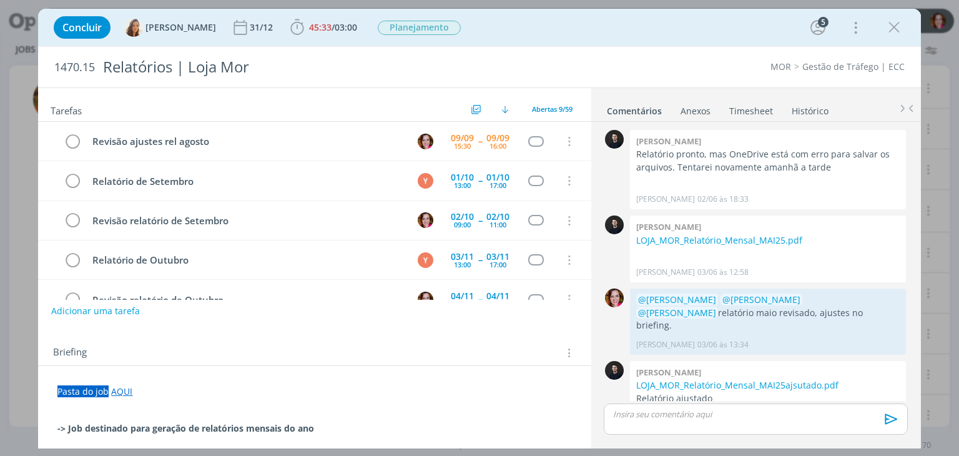
scroll to position [1143, 0]
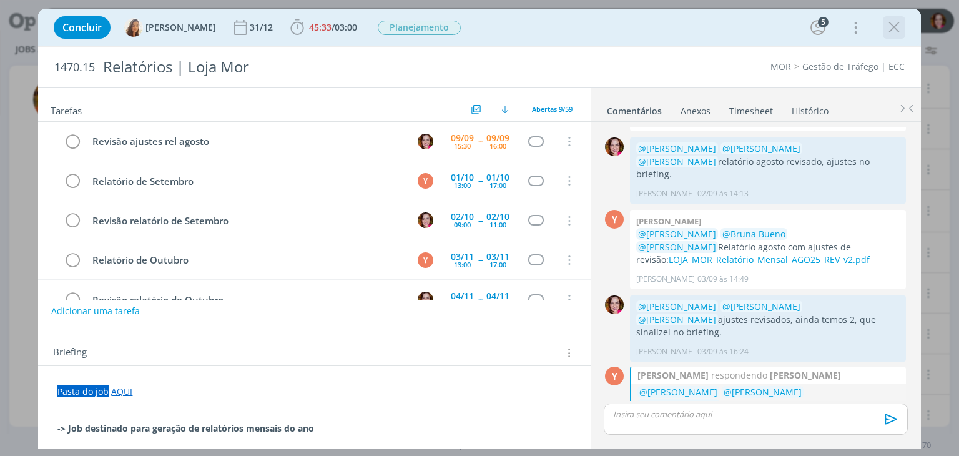
click at [894, 31] on icon "dialog" at bounding box center [894, 27] width 19 height 19
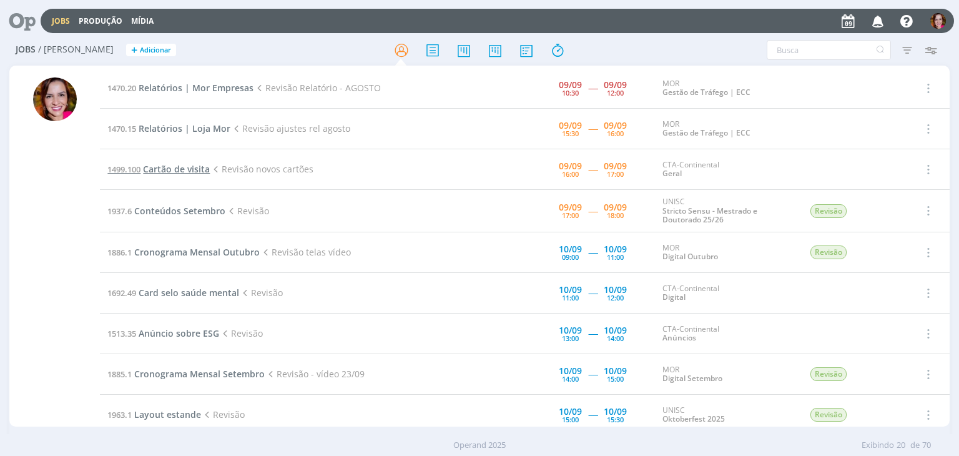
click at [186, 165] on span "Cartão de visita" at bounding box center [176, 169] width 67 height 12
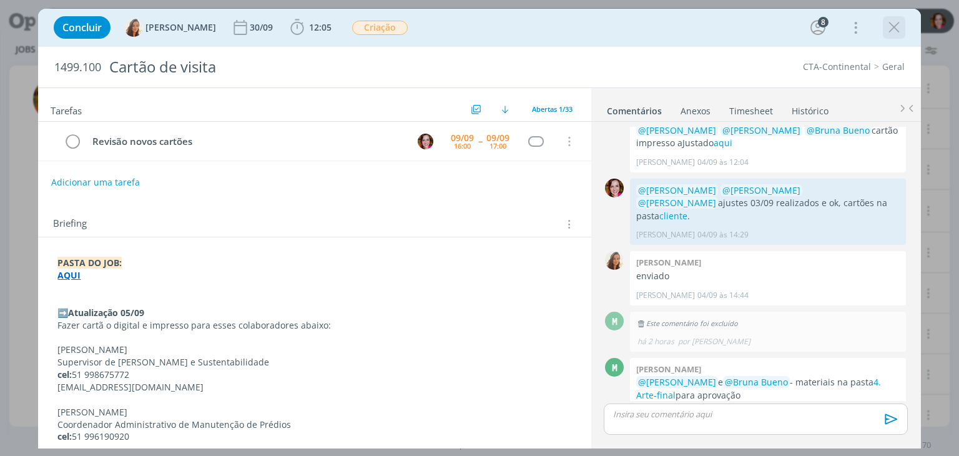
click at [893, 31] on icon "dialog" at bounding box center [894, 27] width 19 height 19
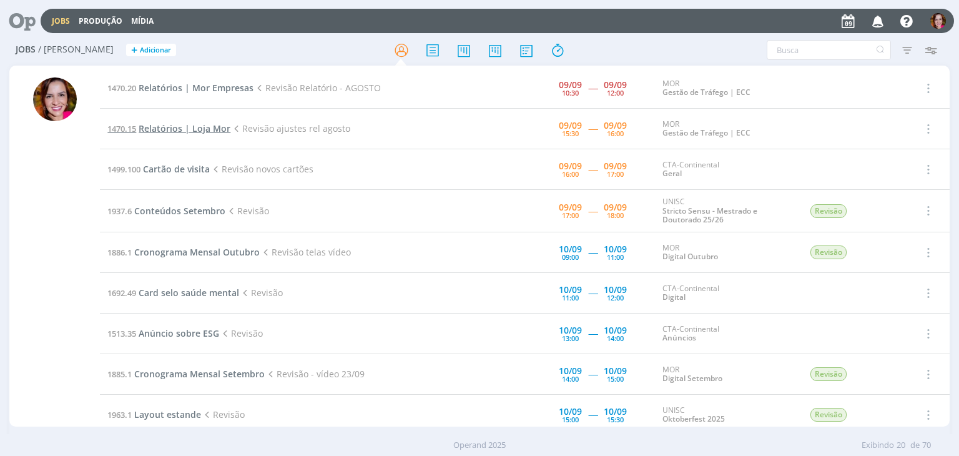
click at [174, 127] on span "Relatórios | Loja Mor" at bounding box center [185, 128] width 92 height 12
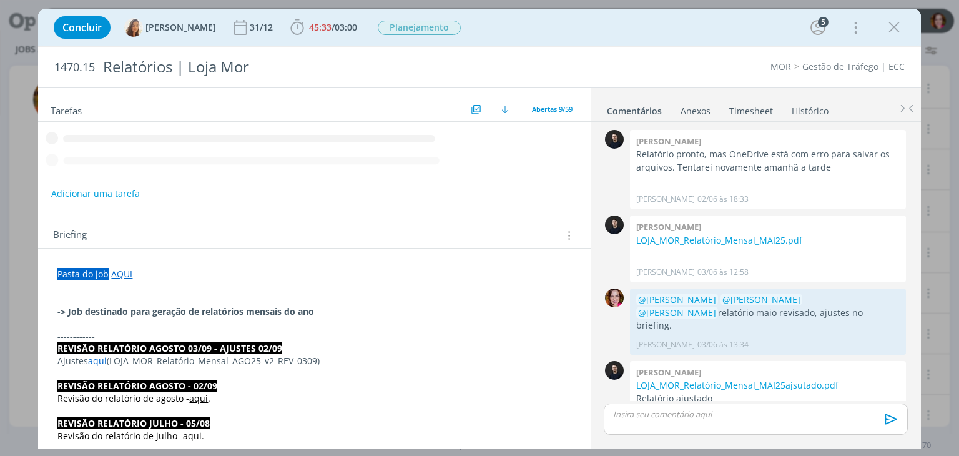
scroll to position [1143, 0]
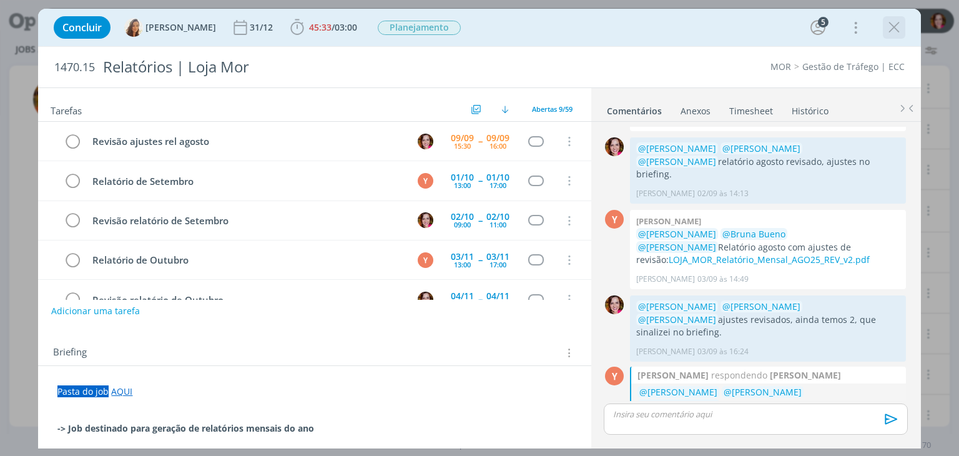
click at [894, 27] on icon "dialog" at bounding box center [894, 27] width 19 height 19
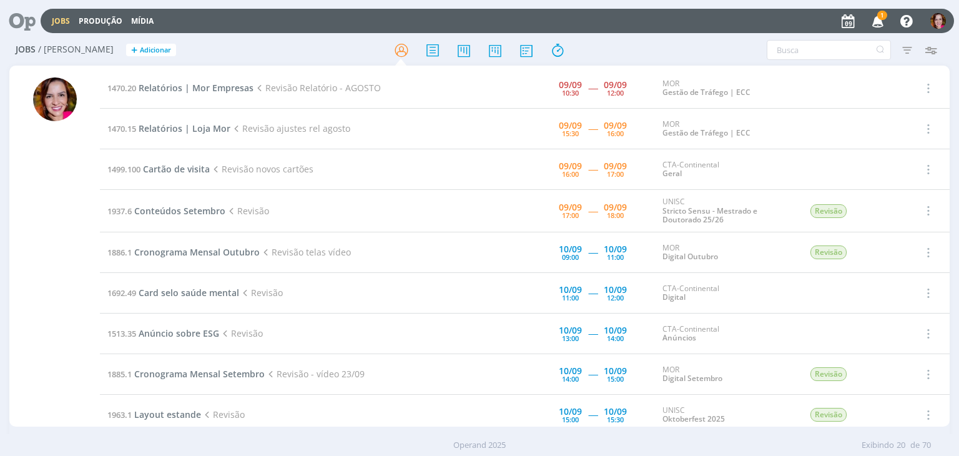
click at [878, 22] on icon "button" at bounding box center [878, 20] width 22 height 21
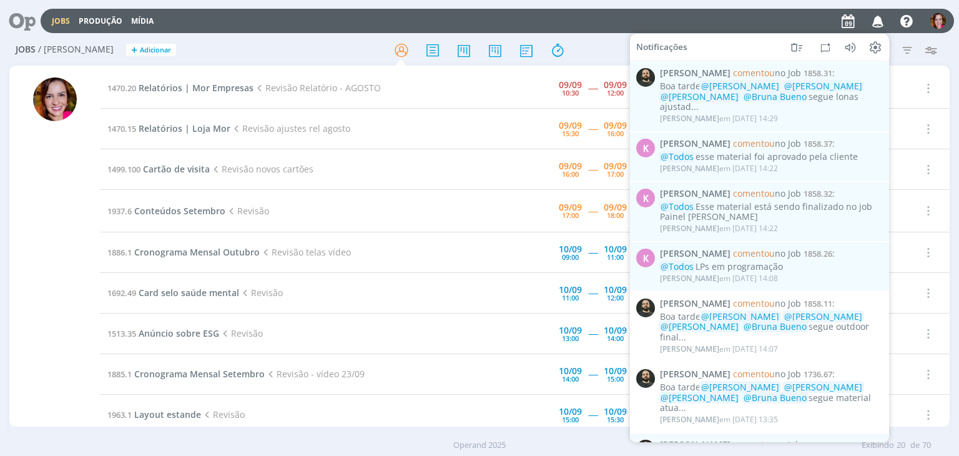
click at [40, 239] on div at bounding box center [55, 251] width 44 height 349
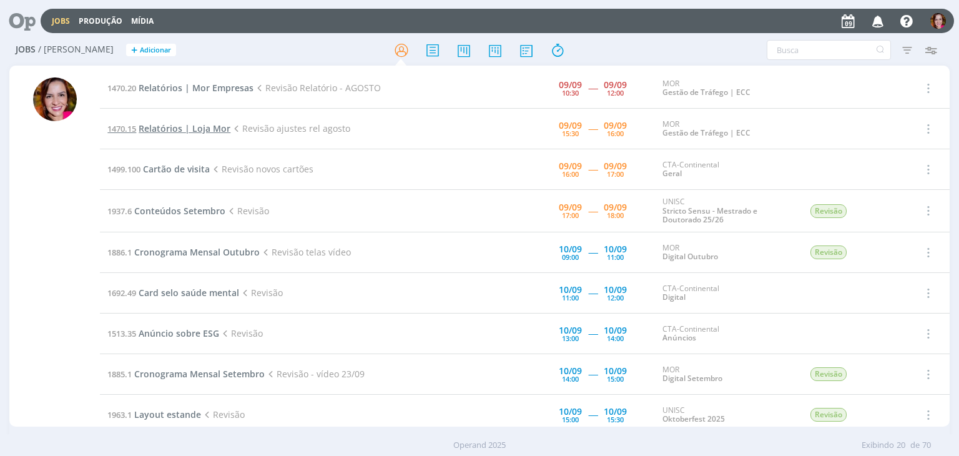
click at [190, 130] on span "Relatórios | Loja Mor" at bounding box center [185, 128] width 92 height 12
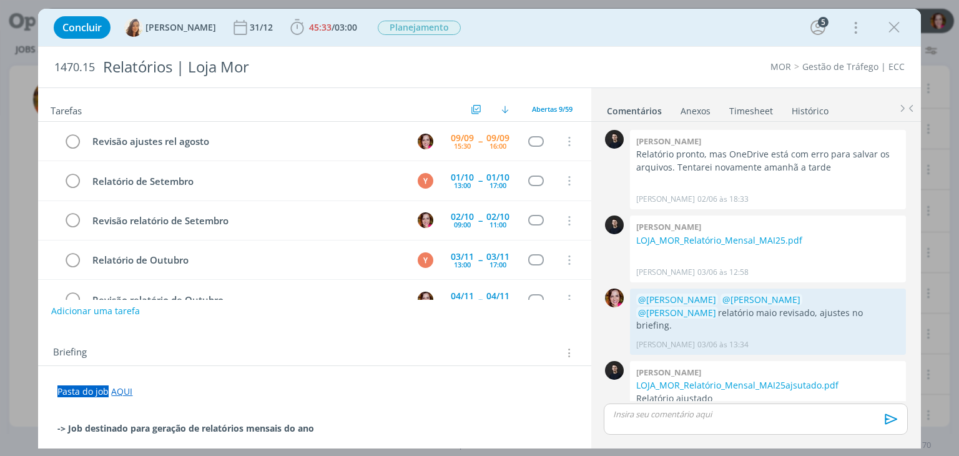
scroll to position [1143, 0]
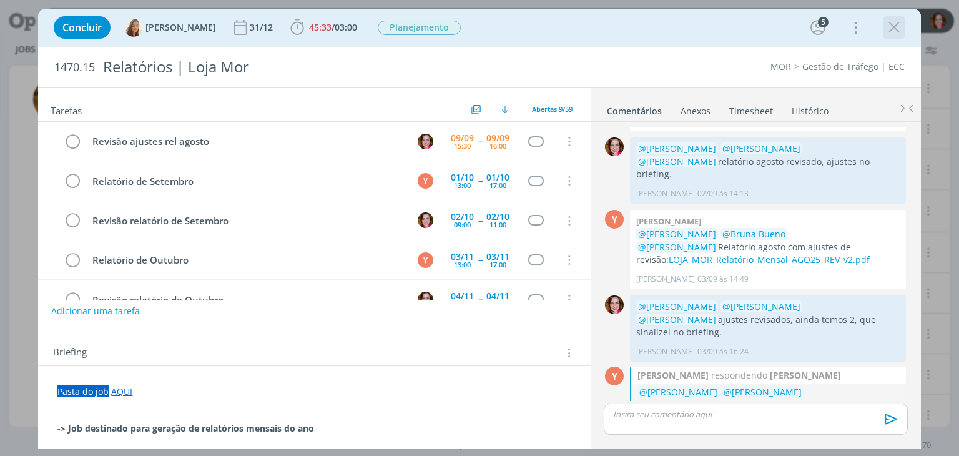
click at [895, 29] on icon "dialog" at bounding box center [894, 27] width 19 height 19
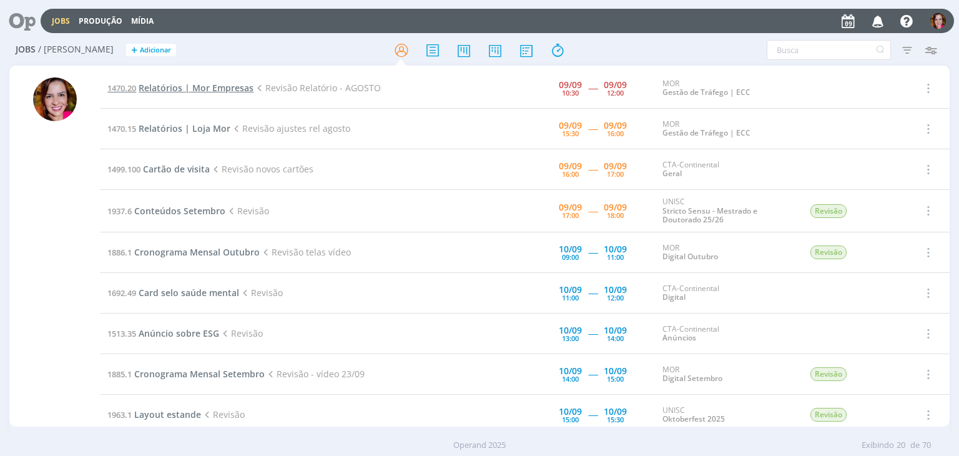
click at [199, 86] on span "Relatórios | Mor Empresas" at bounding box center [196, 88] width 115 height 12
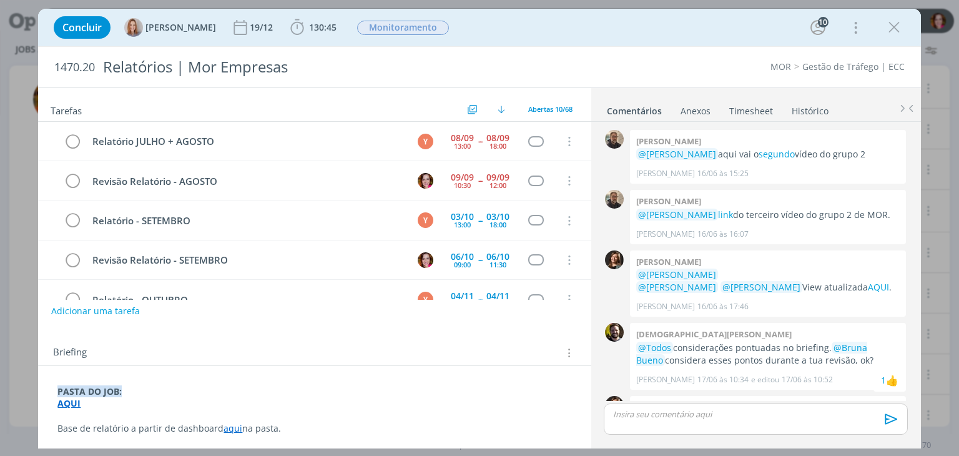
scroll to position [1156, 0]
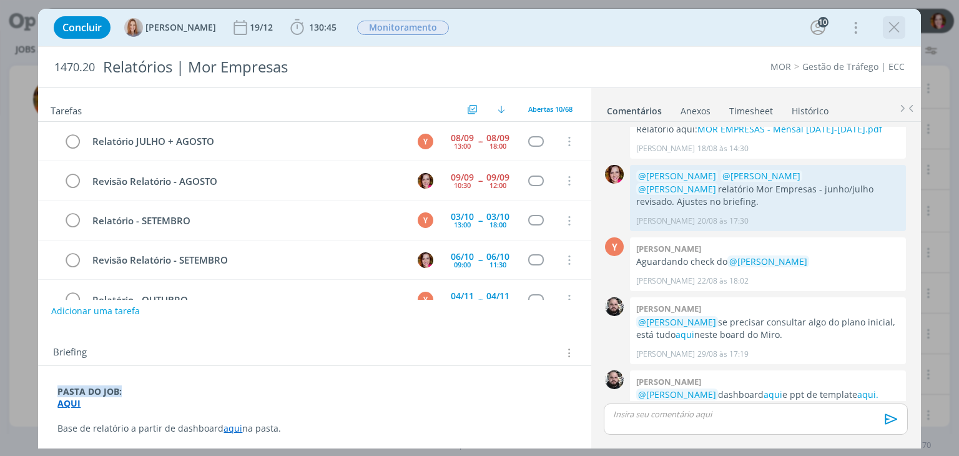
click at [889, 26] on icon "dialog" at bounding box center [894, 27] width 19 height 19
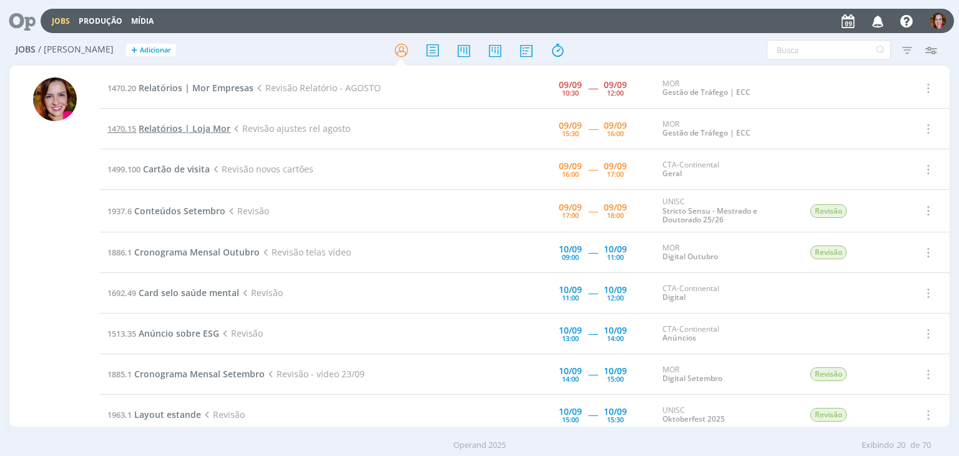
click at [185, 127] on span "Relatórios | Loja Mor" at bounding box center [185, 128] width 92 height 12
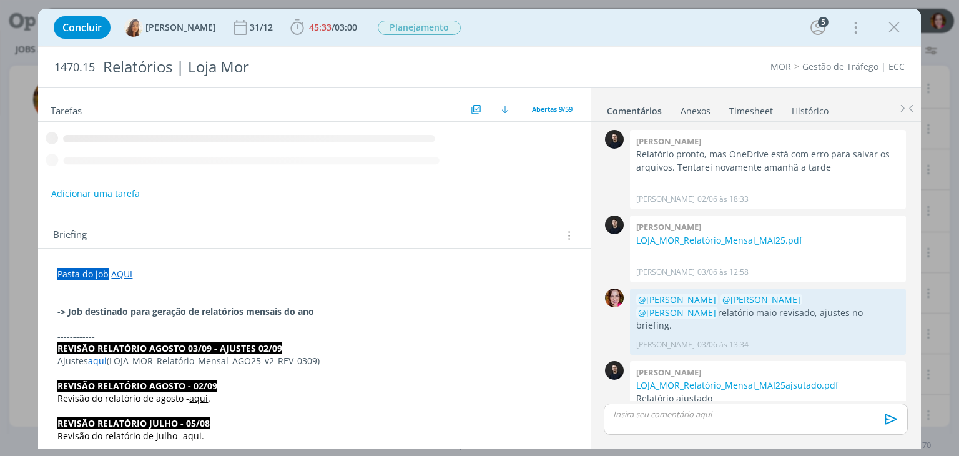
scroll to position [1143, 0]
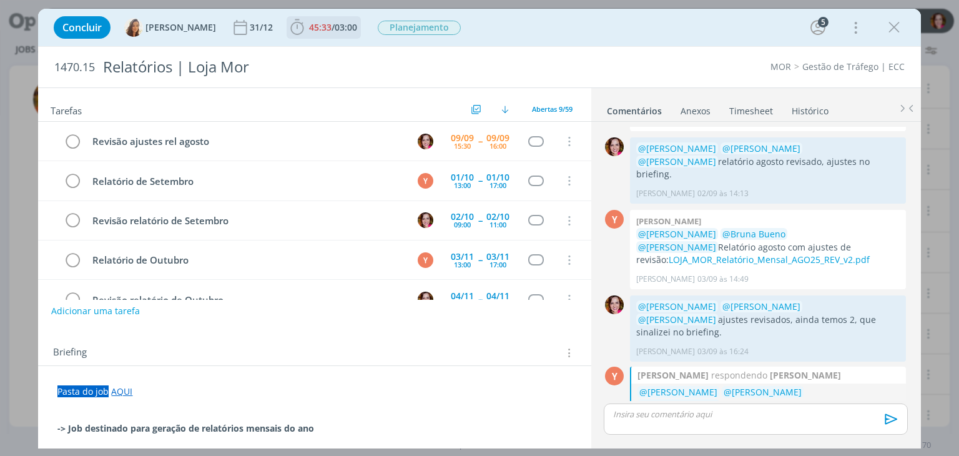
click at [320, 27] on span "45:33" at bounding box center [320, 27] width 22 height 12
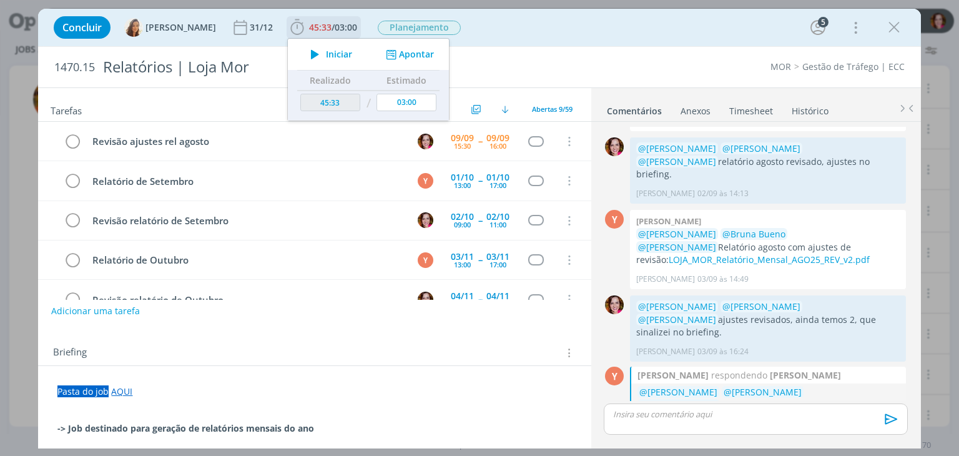
click at [326, 55] on span "Iniciar" at bounding box center [339, 54] width 26 height 9
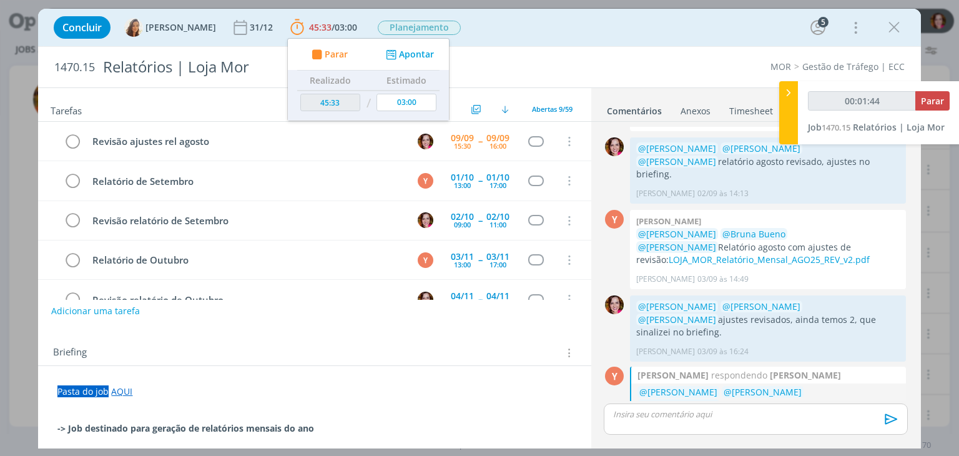
click at [609, 28] on div "Concluir Vanessa Feron 31/12 45:33 / 03:00 Parar Apontar Data * 09/09/2025 Hora…" at bounding box center [478, 27] width 863 height 30
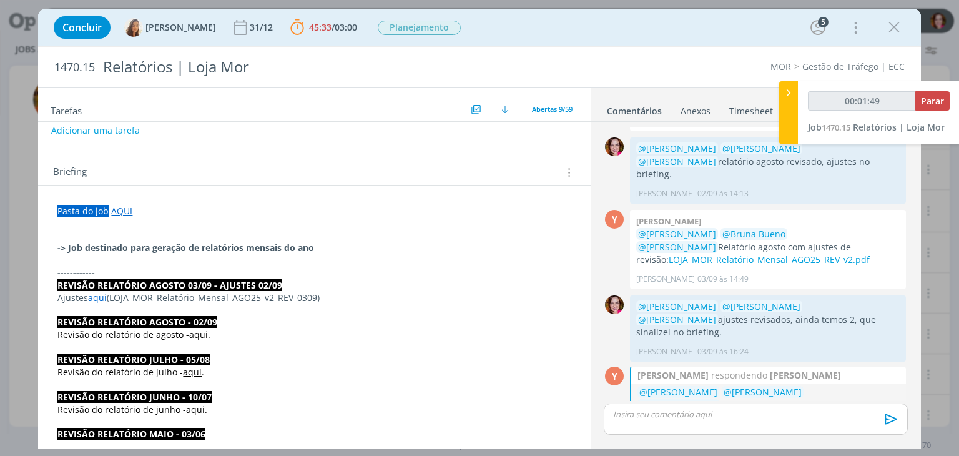
scroll to position [199, 0]
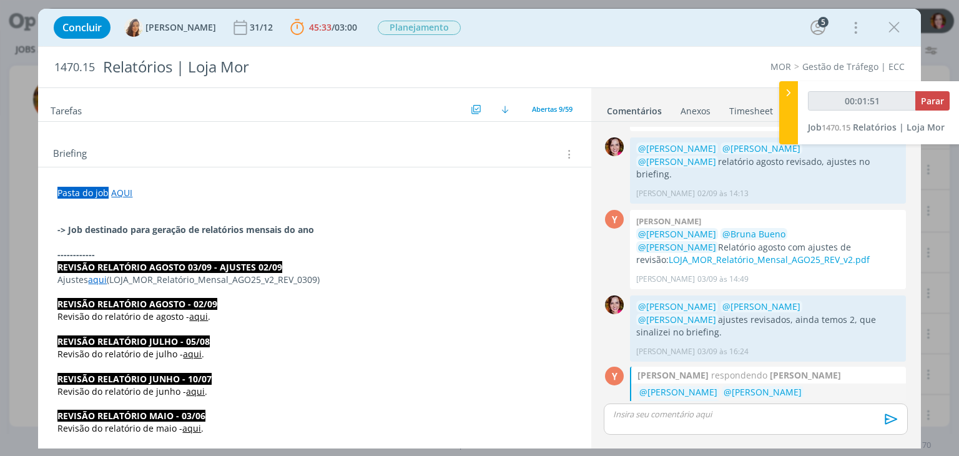
click at [97, 280] on link "aqui" at bounding box center [97, 279] width 19 height 12
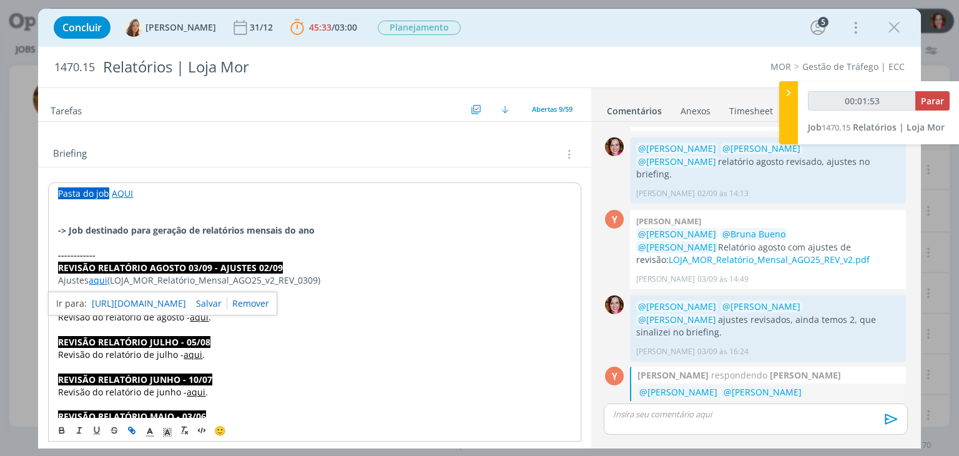
click at [128, 303] on link "https://sobeae.sharepoint.com/sites/SOBEAE/Documentos%20Compartilhados/Forms/Al…" at bounding box center [139, 303] width 94 height 16
click at [115, 196] on link "AQUI" at bounding box center [122, 193] width 21 height 12
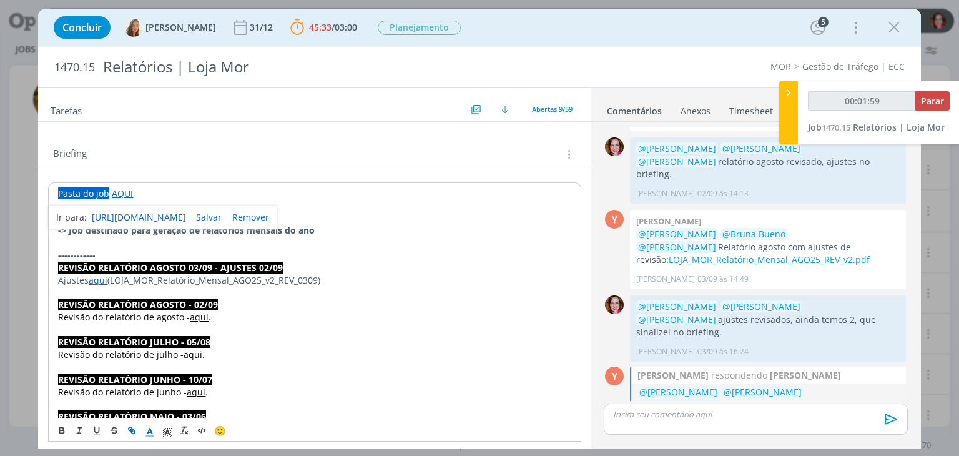
click at [126, 215] on link "https://sobeae.sharepoint.com/:f:/s/SOBEAE/Eqfc3AcJW6RPsafqQTd7EIwBWQWqI97Beuo-…" at bounding box center [139, 217] width 94 height 16
type input "00:08:00"
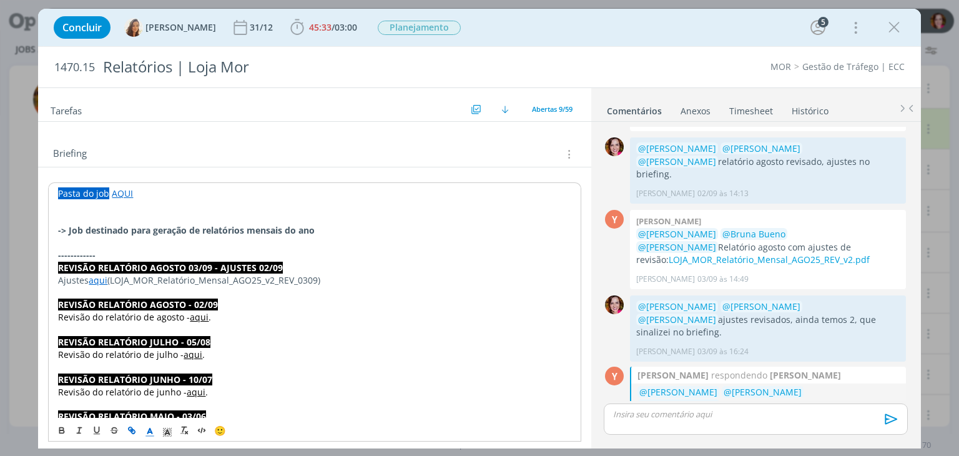
scroll to position [1202, 0]
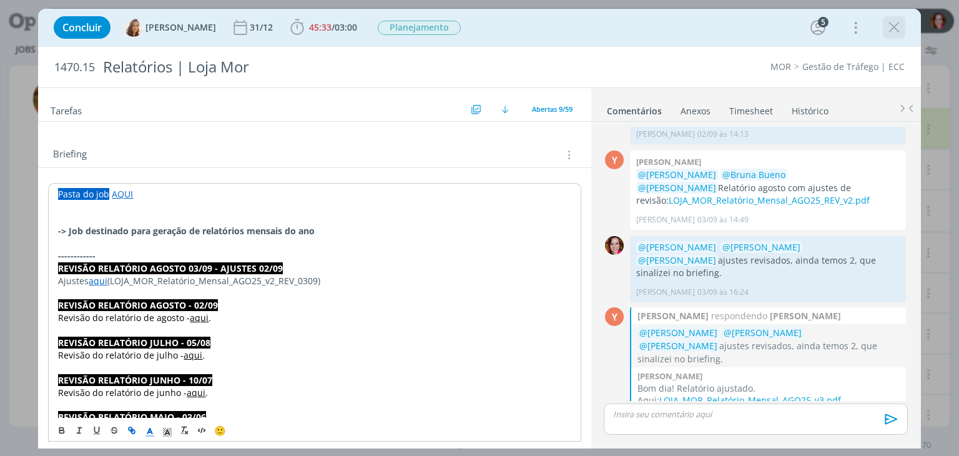
click at [891, 24] on icon "dialog" at bounding box center [894, 27] width 19 height 19
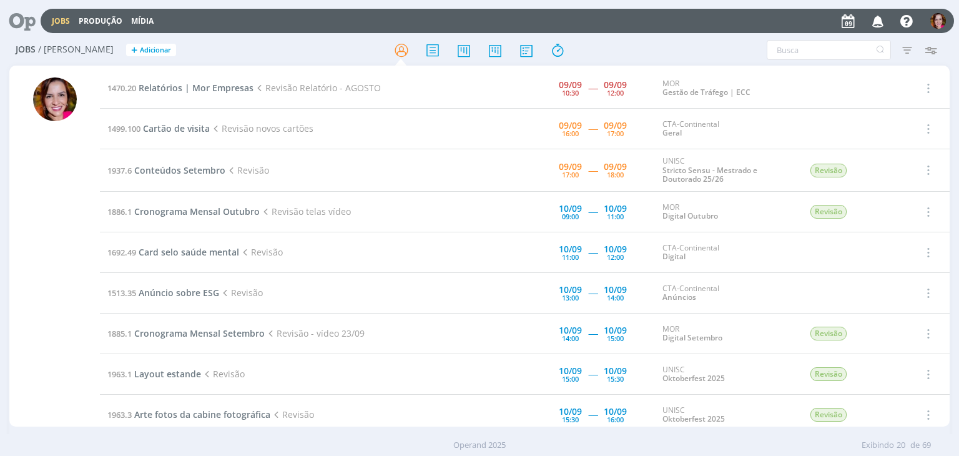
click at [22, 220] on div at bounding box center [54, 247] width 91 height 358
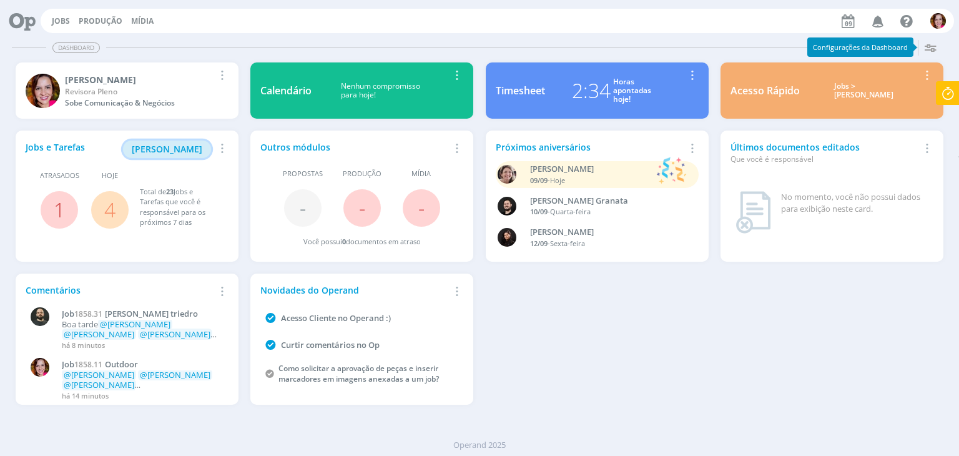
click at [170, 147] on span "[PERSON_NAME]" at bounding box center [167, 149] width 71 height 12
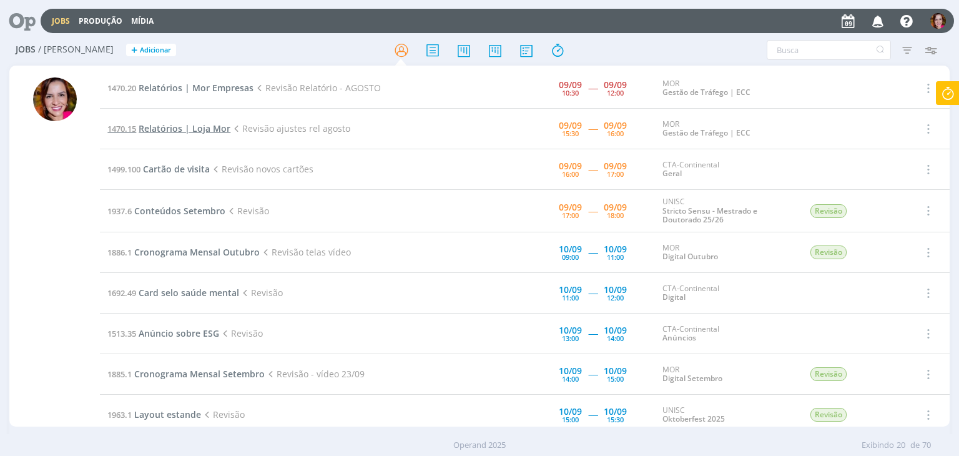
click at [190, 127] on span "Relatórios | Loja Mor" at bounding box center [185, 128] width 92 height 12
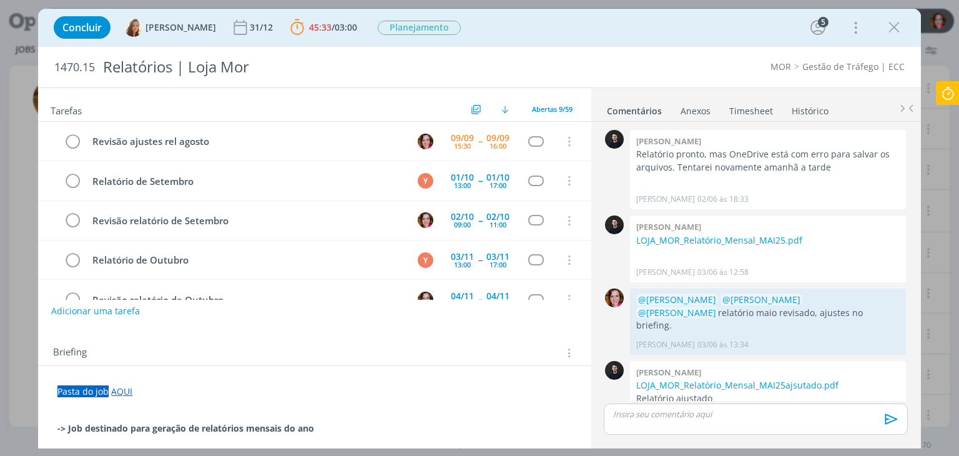
scroll to position [1143, 0]
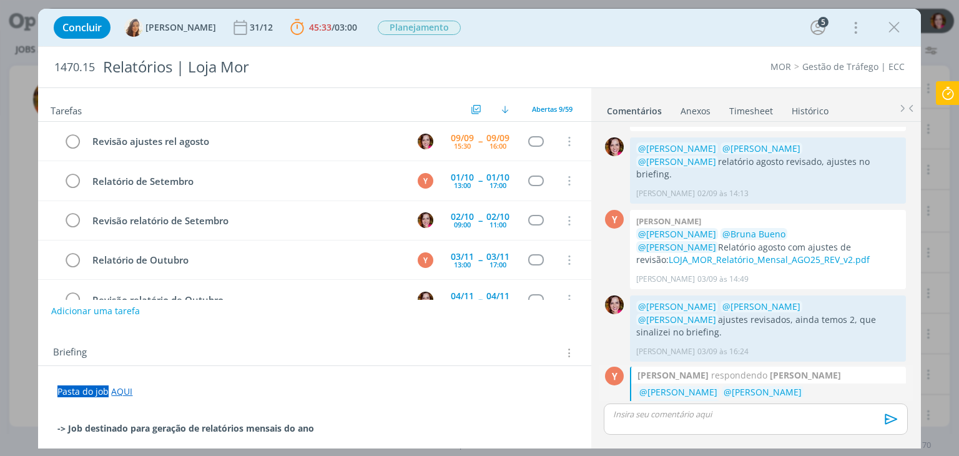
click at [677, 453] on link "LOJA_MOR_Relatório_Mensal_AGO25_v3.pdf" at bounding box center [750, 459] width 182 height 12
click at [627, 413] on p "dialog" at bounding box center [755, 413] width 283 height 11
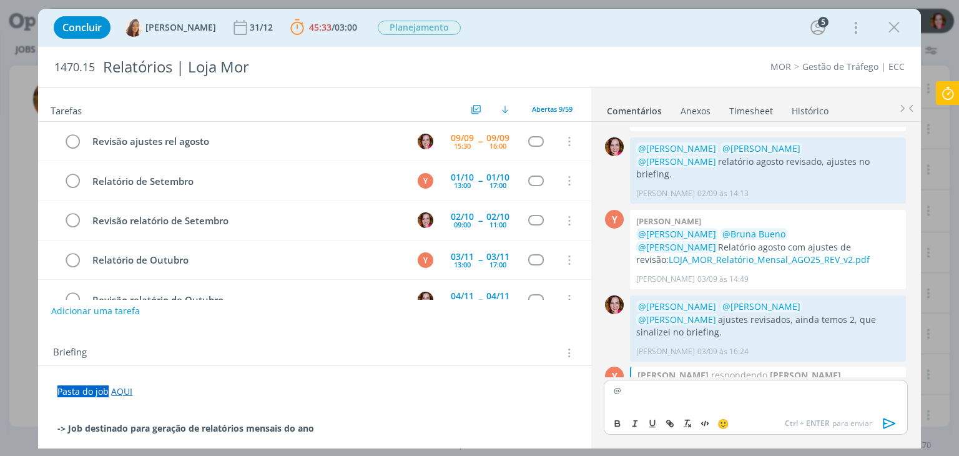
scroll to position [1166, 0]
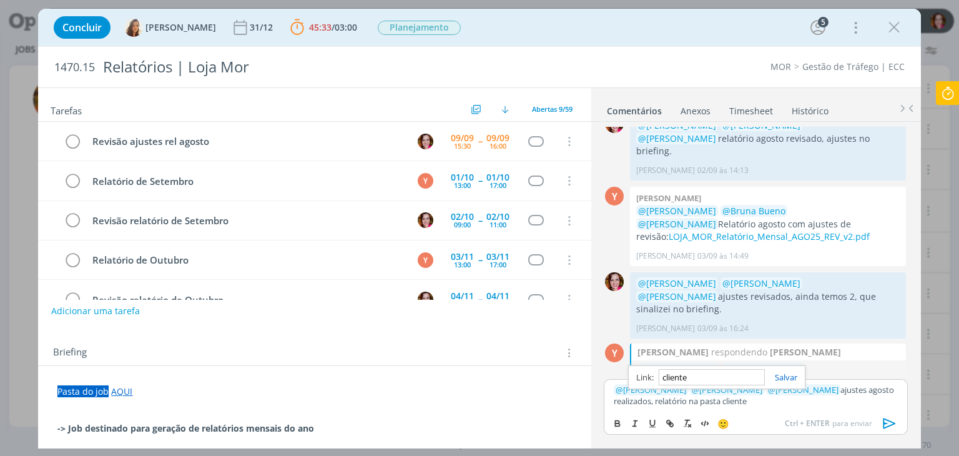
paste input "[URL][DOMAIN_NAME]"
type input "[URL][DOMAIN_NAME]"
click at [724, 403] on link "cliente" at bounding box center [732, 400] width 24 height 11
click at [713, 373] on link "[URL][DOMAIN_NAME]" at bounding box center [685, 377] width 85 height 16
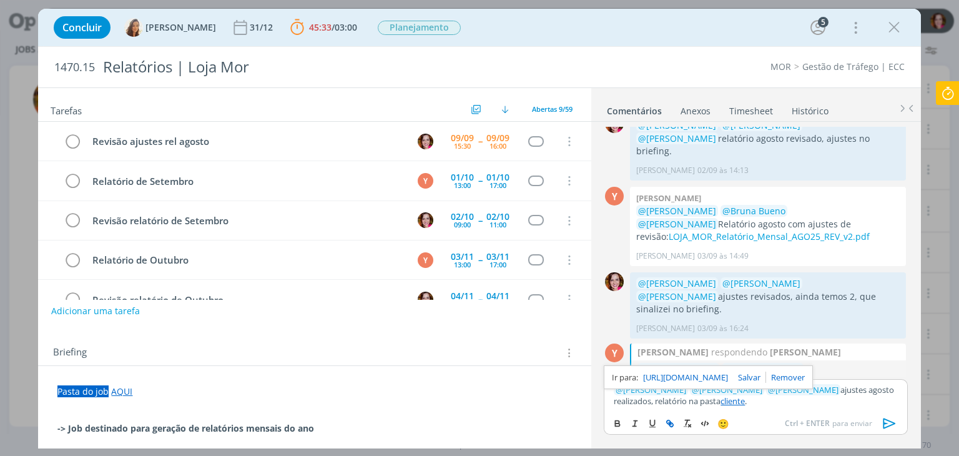
click at [885, 420] on icon "dialog" at bounding box center [889, 423] width 19 height 19
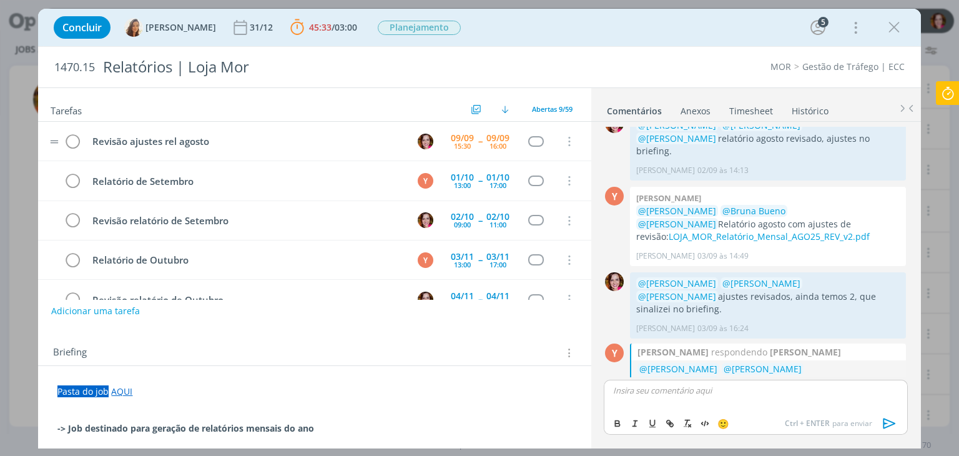
scroll to position [1226, 0]
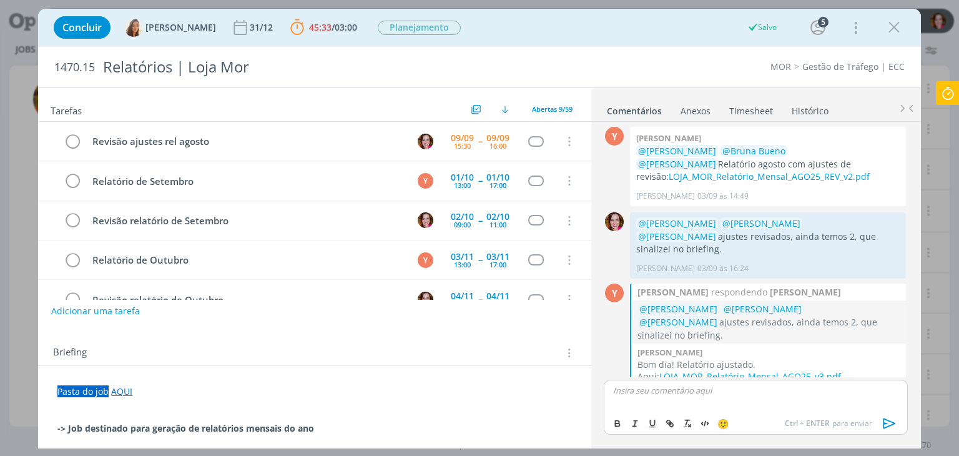
click at [943, 95] on icon at bounding box center [947, 93] width 22 height 24
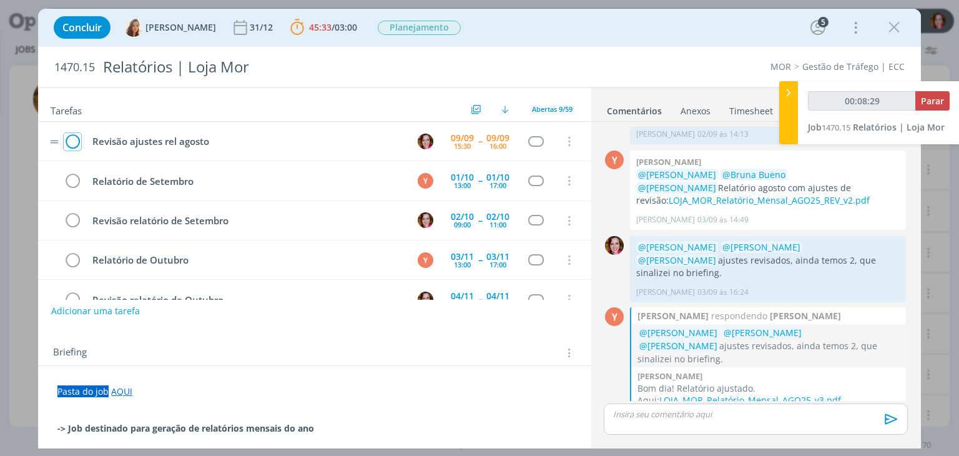
click at [72, 138] on icon "dialog" at bounding box center [72, 141] width 17 height 19
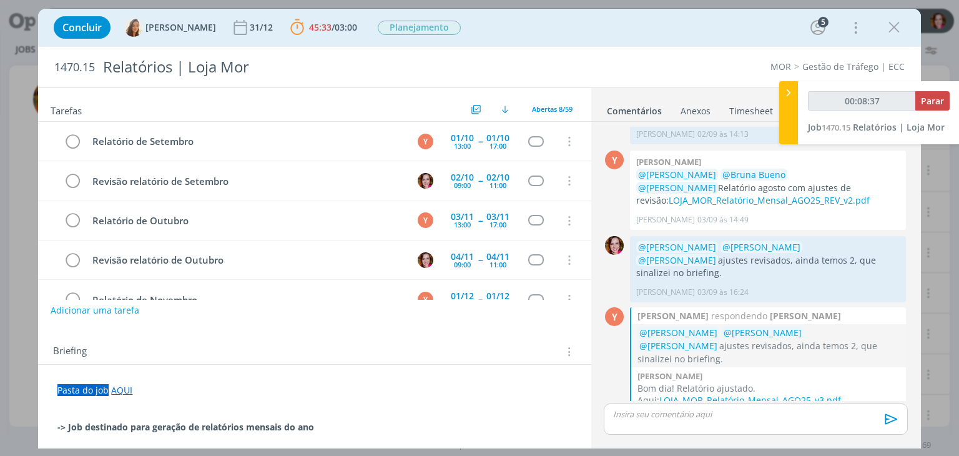
click at [102, 312] on button "Adicionar uma tarefa" at bounding box center [95, 310] width 89 height 21
type input "00:08:38"
click at [102, 312] on input "dialog" at bounding box center [232, 308] width 344 height 17
type input "E"
type input "00:08:39"
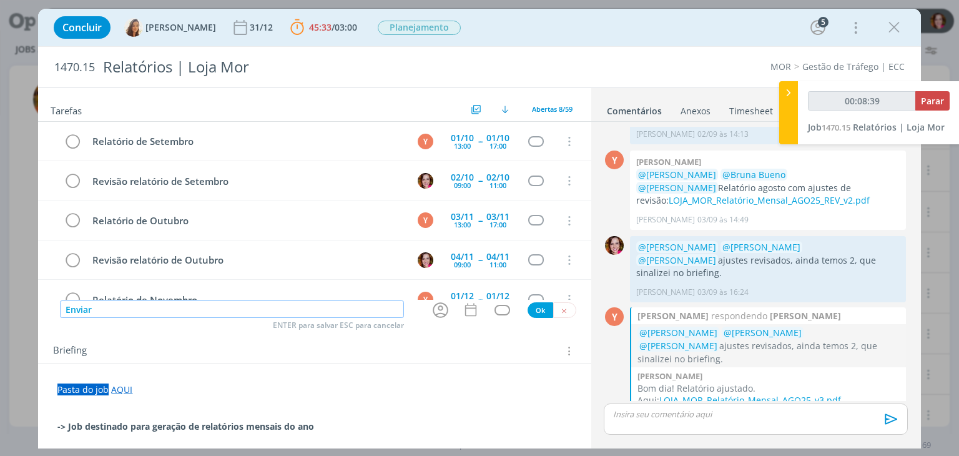
type input "Enviar"
type input "00:08:40"
type input "Enviar rel"
type input "00:08:41"
type input "Enviar rel agosto"
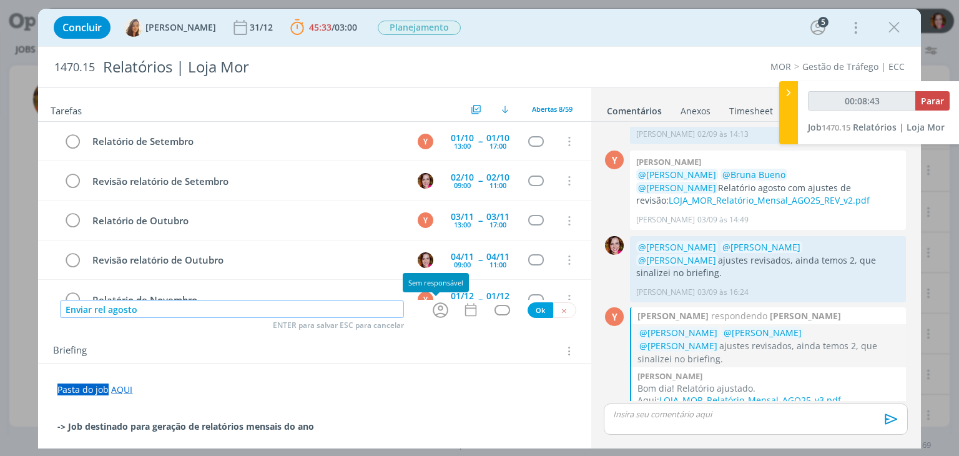
type input "00:08:44"
click at [437, 315] on icon "dialog" at bounding box center [441, 310] width 16 height 16
type input "Enviar rel agosto"
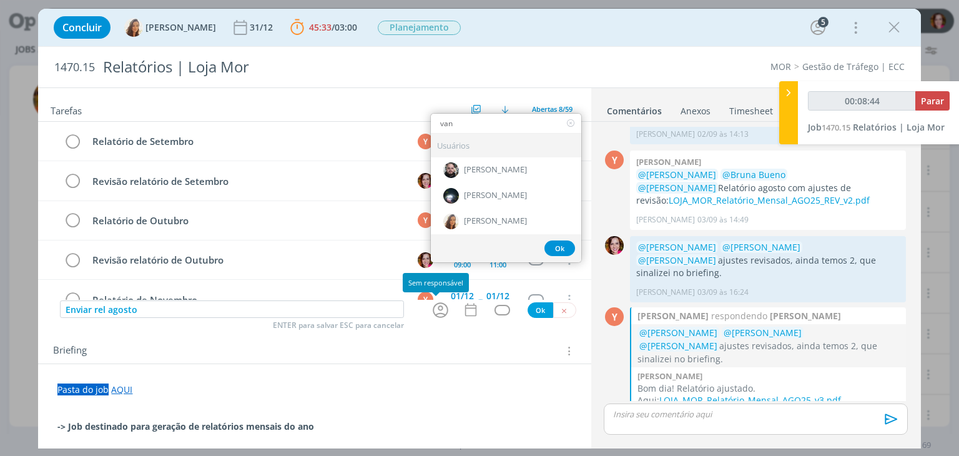
type input "vane"
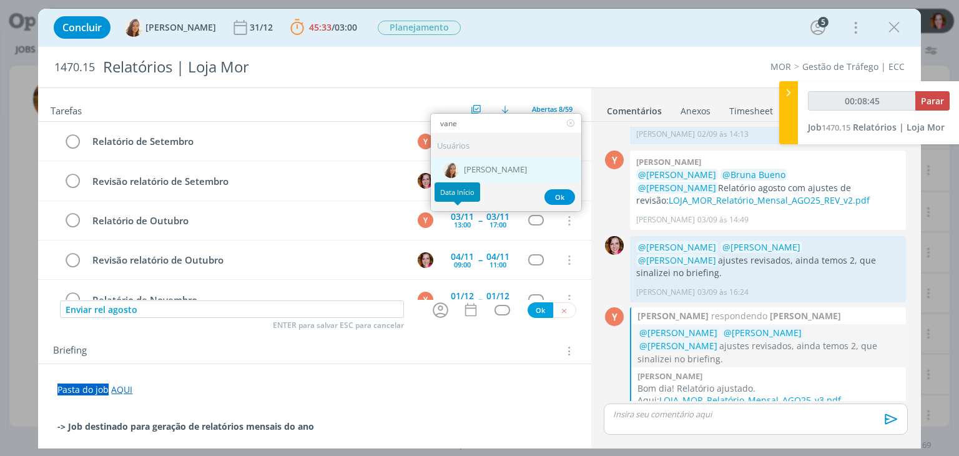
type input "00:08:46"
type input "vane"
click at [469, 170] on span "[PERSON_NAME]" at bounding box center [495, 170] width 63 height 10
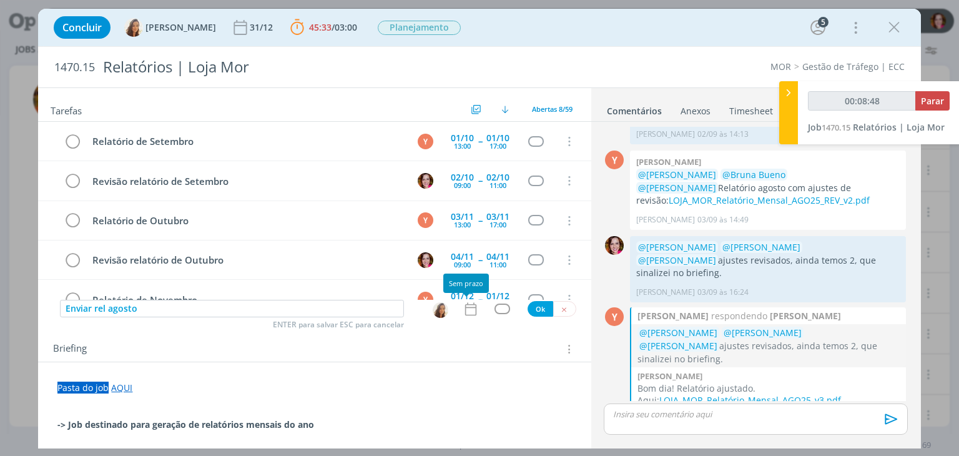
click at [466, 309] on icon "dialog" at bounding box center [471, 309] width 16 height 16
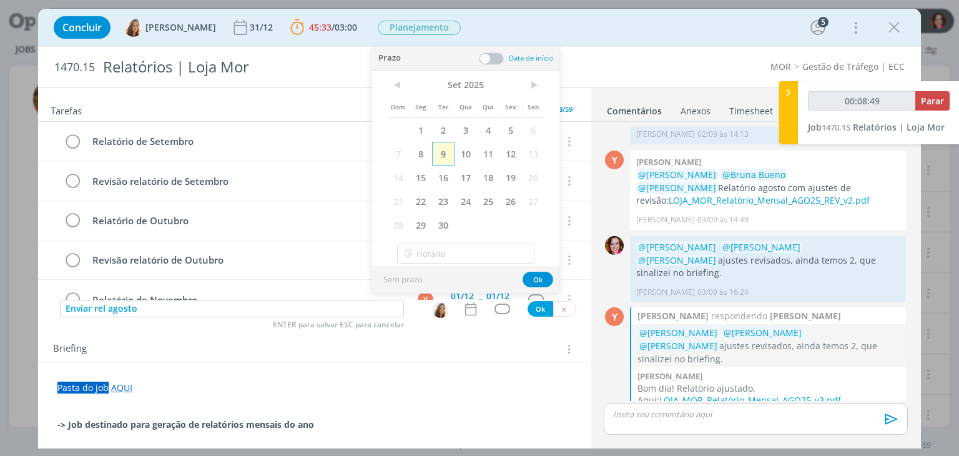
click at [444, 154] on span "9" at bounding box center [443, 154] width 22 height 24
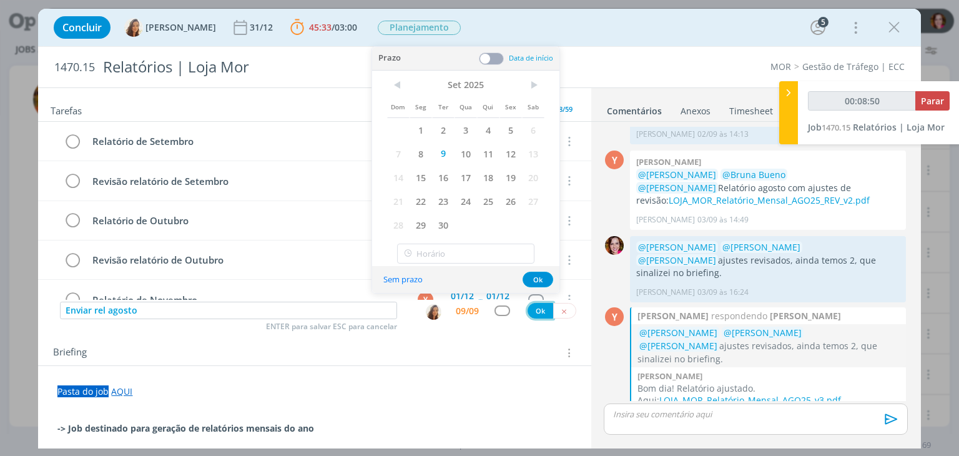
click at [532, 310] on button "Ok" at bounding box center [541, 311] width 26 height 16
type input "00:08:51"
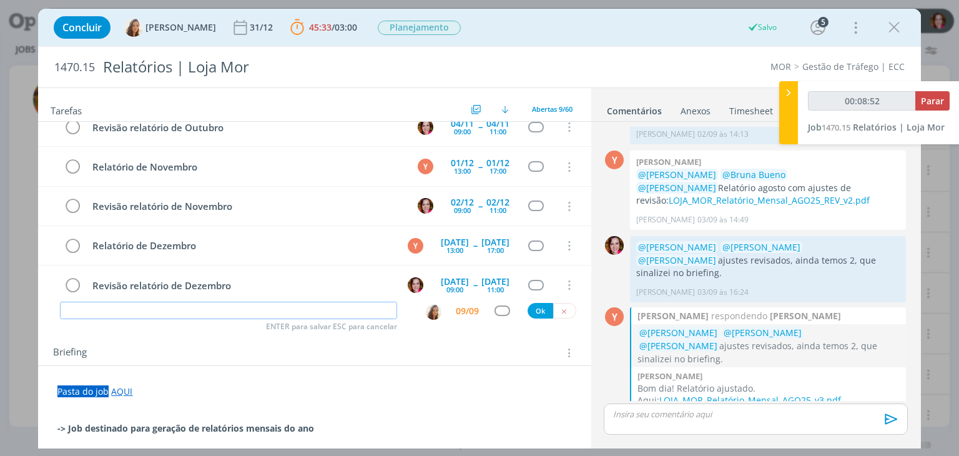
scroll to position [183, 0]
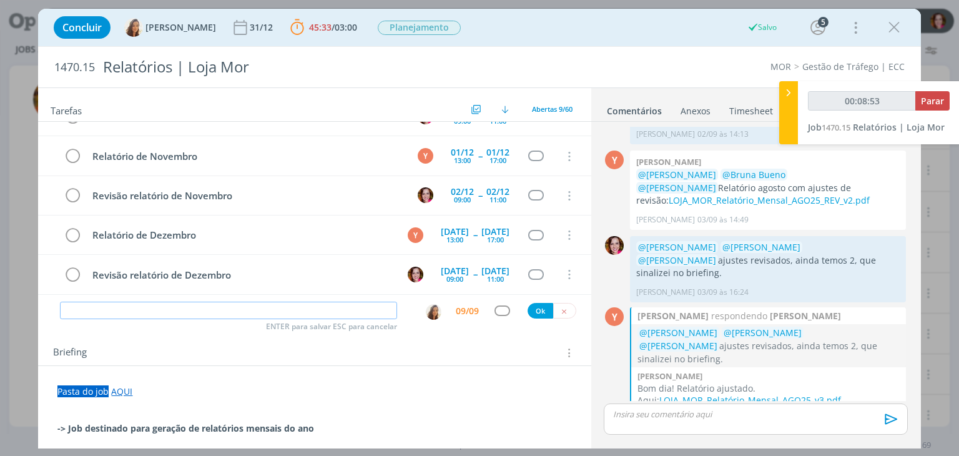
click at [230, 313] on input "dialog" at bounding box center [228, 310] width 337 height 17
click at [578, 205] on tr "Revisão relatório de [DATE] 09:00 -- [DATE] 11:00 Cancelar" at bounding box center [314, 195] width 553 height 39
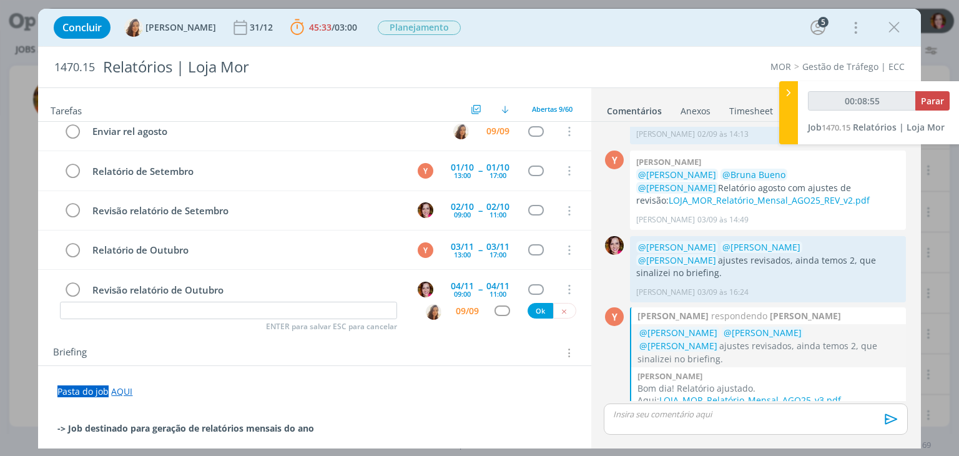
scroll to position [0, 0]
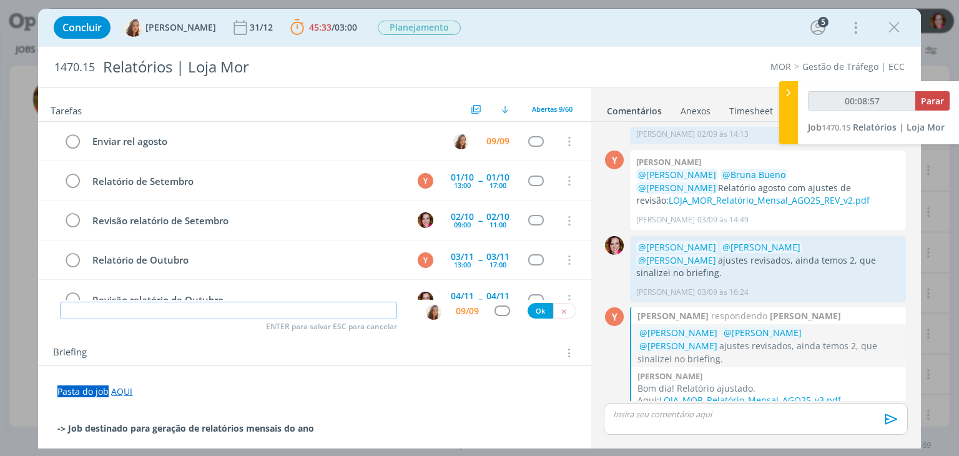
click at [144, 307] on input "dialog" at bounding box center [228, 310] width 337 height 17
type input "00:09:02"
click at [929, 103] on span "Parar" at bounding box center [932, 101] width 23 height 12
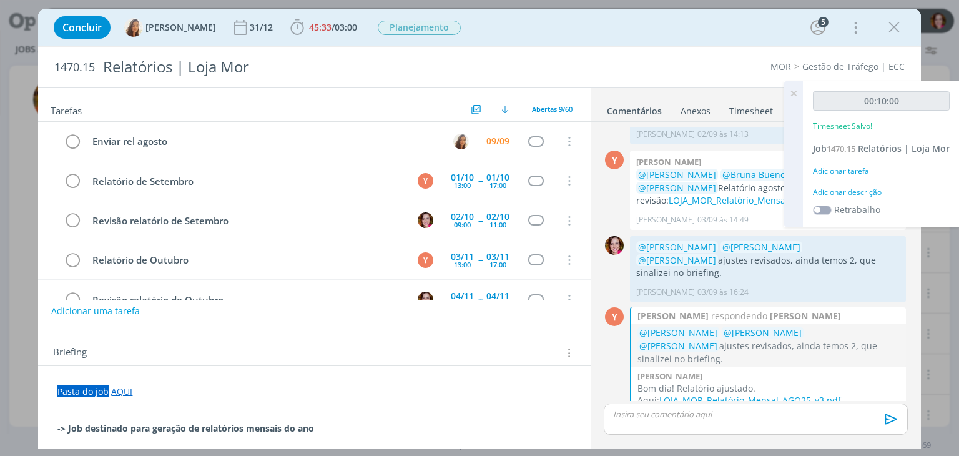
click at [846, 198] on div "Adicionar descrição" at bounding box center [881, 192] width 137 height 11
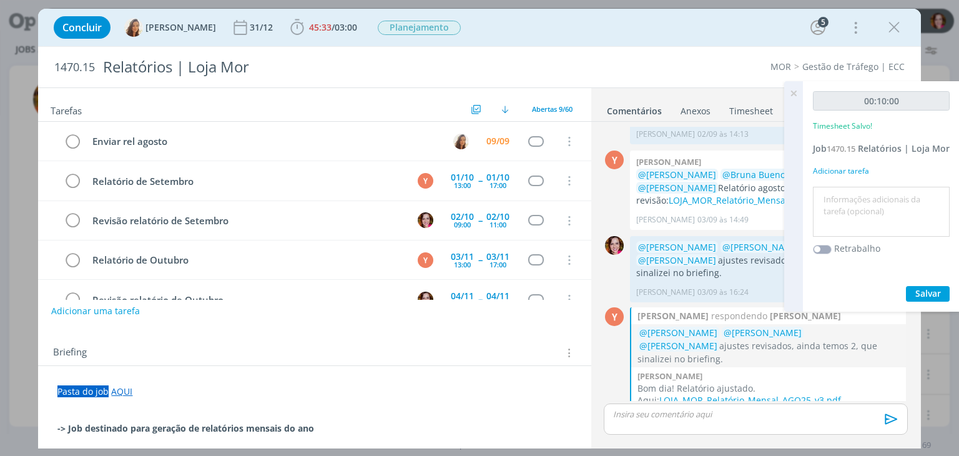
click at [846, 203] on textarea at bounding box center [881, 212] width 130 height 44
type textarea "Revisão ajustes 03/09 rel ago"
click at [925, 299] on span "Salvar" at bounding box center [928, 293] width 26 height 12
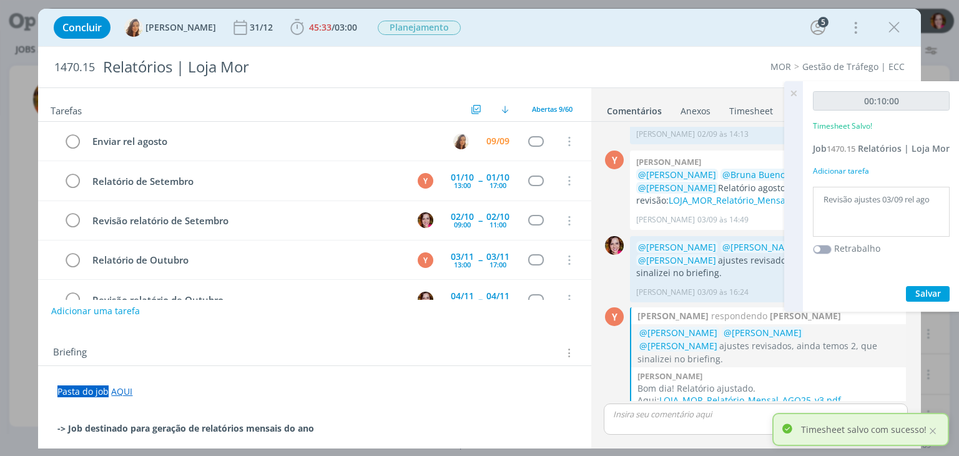
click at [791, 91] on icon at bounding box center [793, 93] width 22 height 24
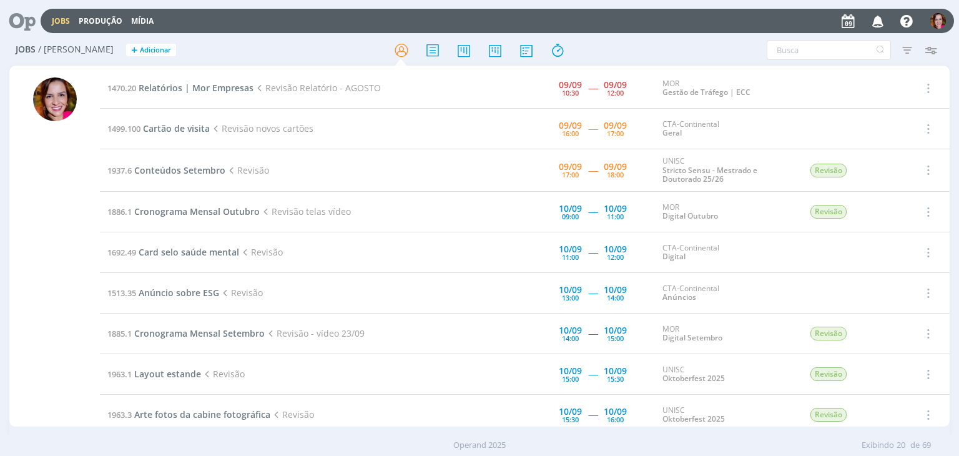
click at [15, 275] on div at bounding box center [54, 247] width 91 height 358
click at [163, 131] on span "Cartão de visita" at bounding box center [176, 128] width 67 height 12
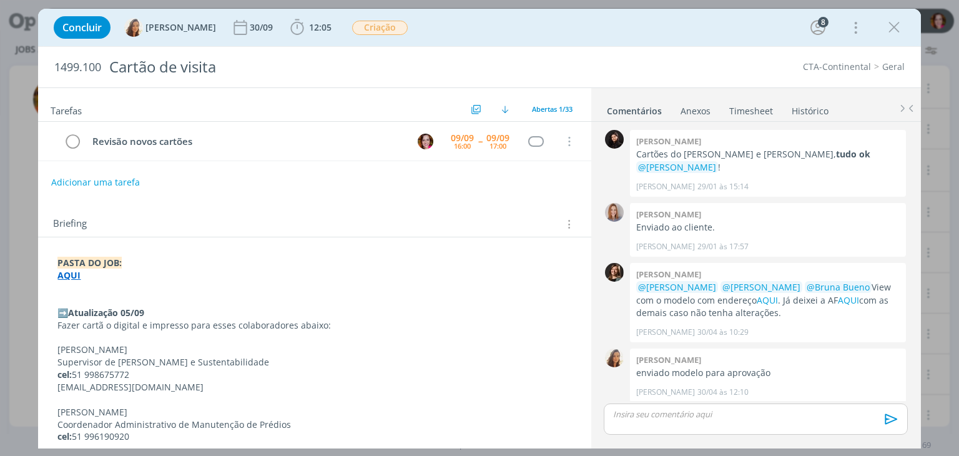
scroll to position [1026, 0]
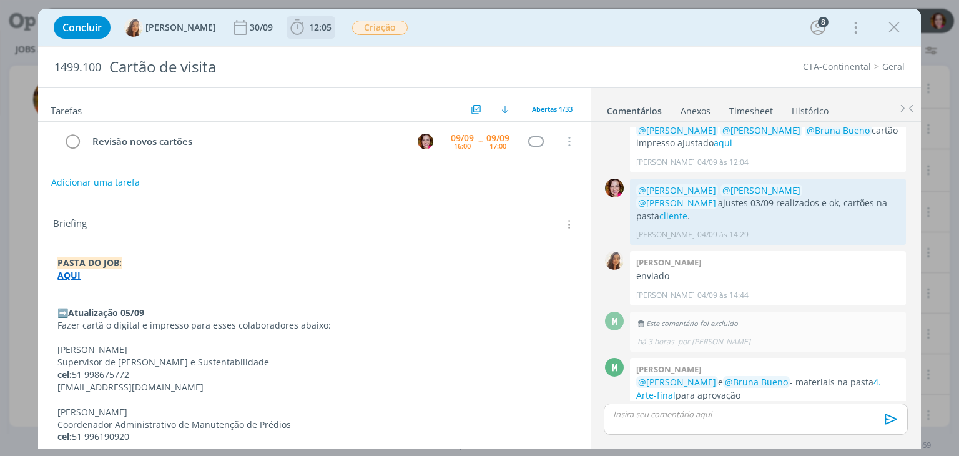
click at [302, 33] on span "12:05" at bounding box center [311, 27] width 46 height 19
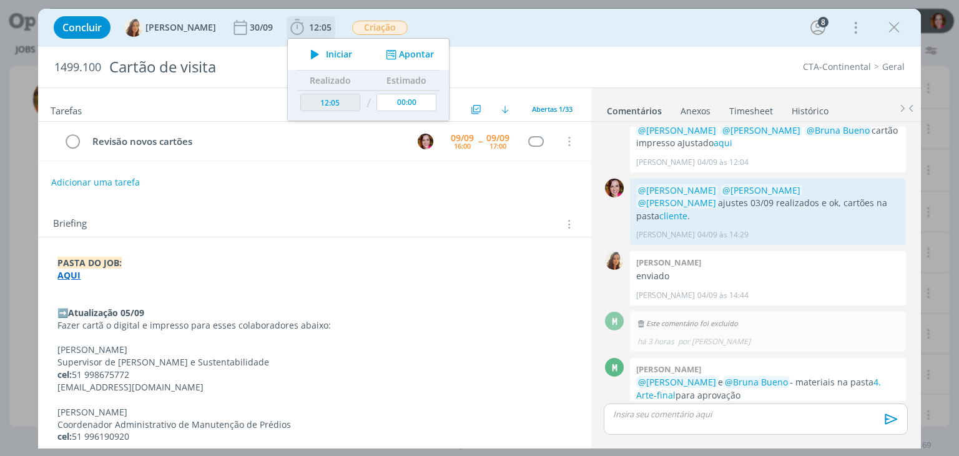
click at [312, 61] on icon "dialog" at bounding box center [315, 54] width 22 height 16
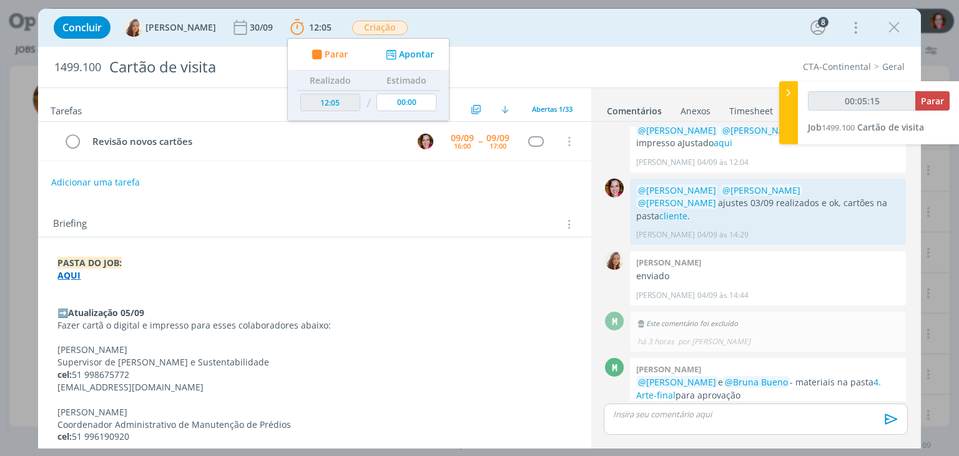
type input "00:05:45"
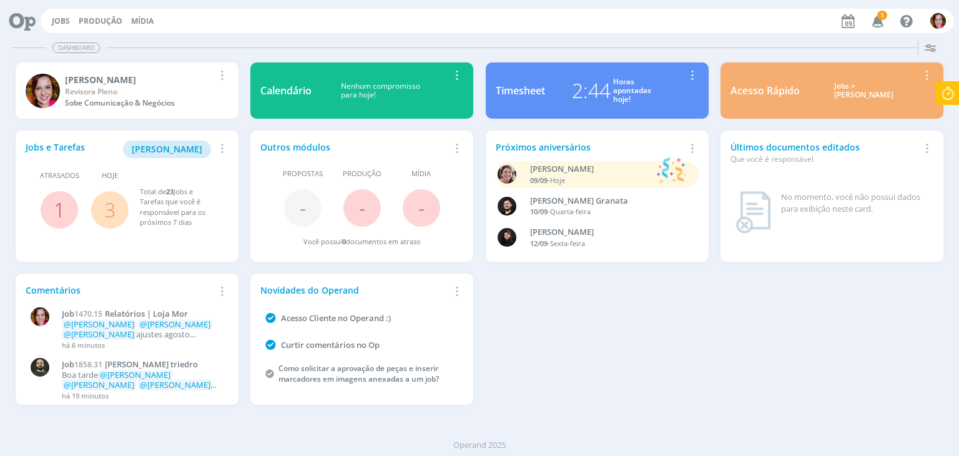
click at [881, 18] on span "1" at bounding box center [882, 15] width 10 height 9
click at [179, 149] on span "Minha Pauta" at bounding box center [167, 149] width 71 height 12
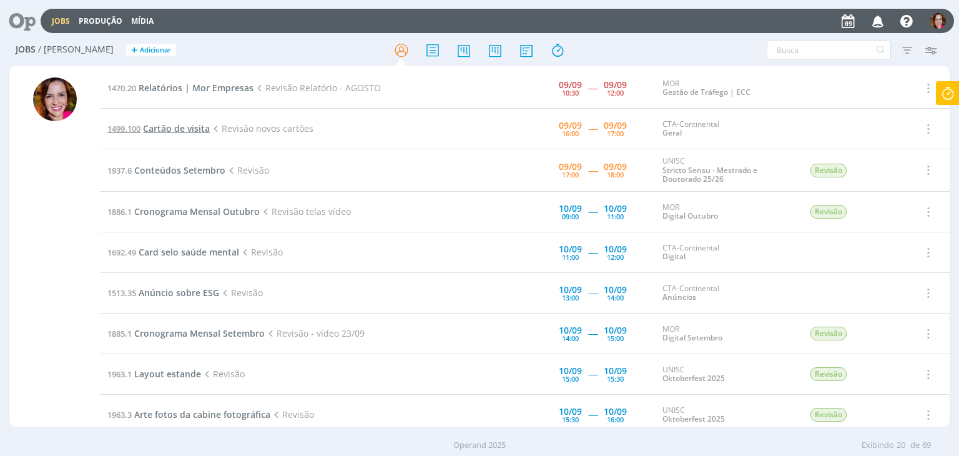
click at [180, 129] on span "Cartão de visita" at bounding box center [176, 128] width 67 height 12
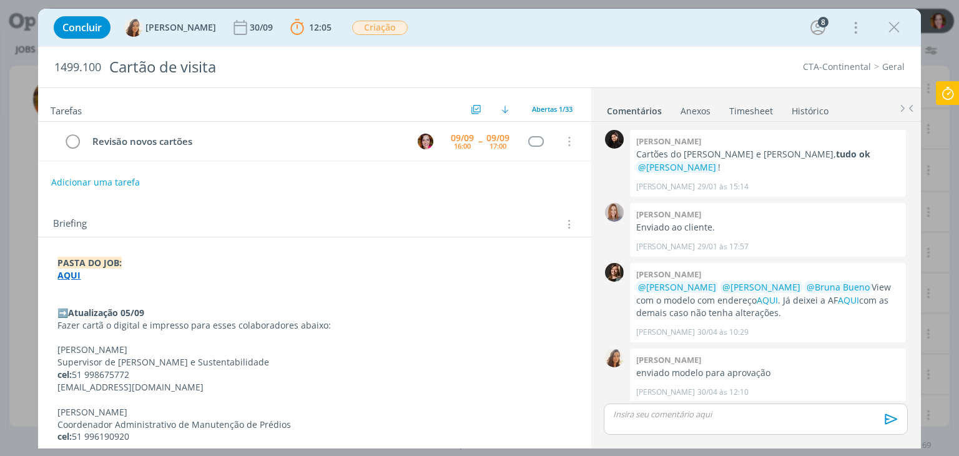
scroll to position [1026, 0]
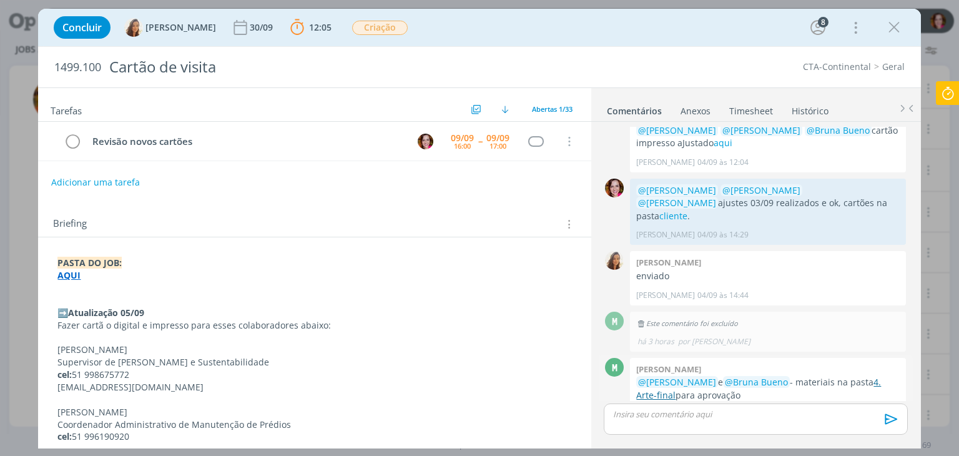
click at [652, 376] on link "4. Arte-final" at bounding box center [758, 388] width 245 height 24
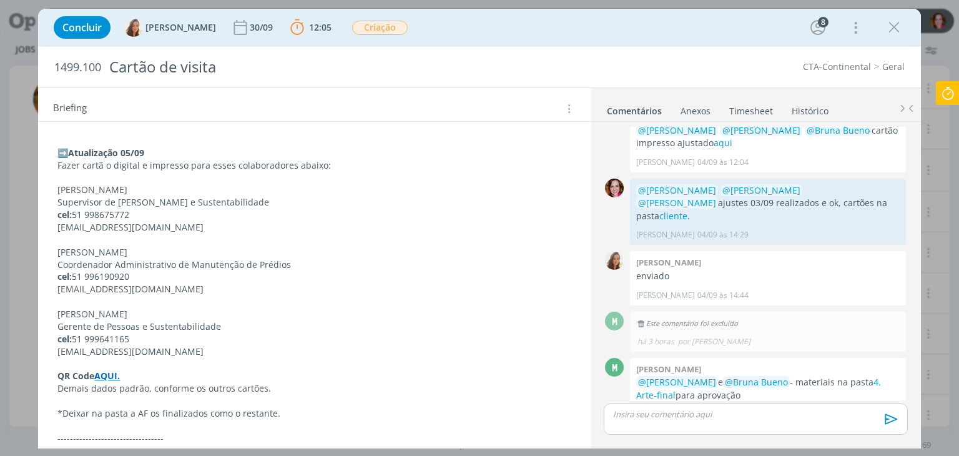
scroll to position [147, 0]
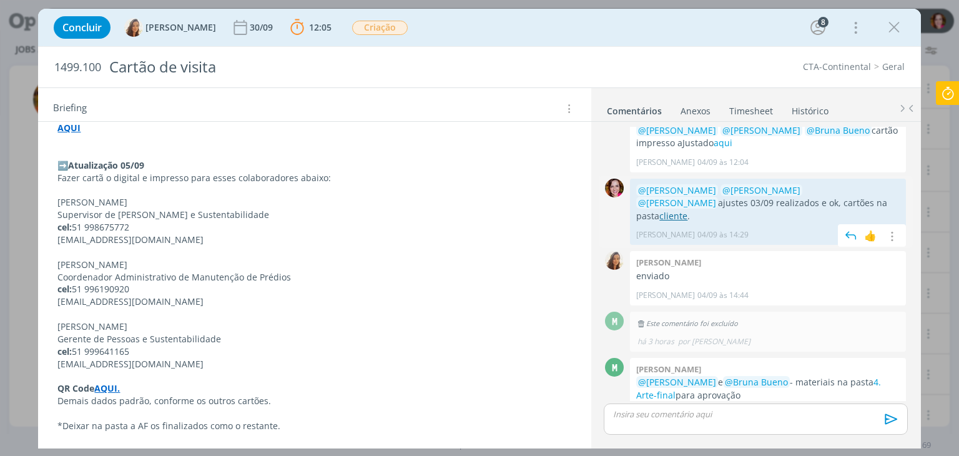
click at [687, 210] on link "cliente" at bounding box center [673, 216] width 28 height 12
click at [941, 87] on icon at bounding box center [947, 93] width 22 height 24
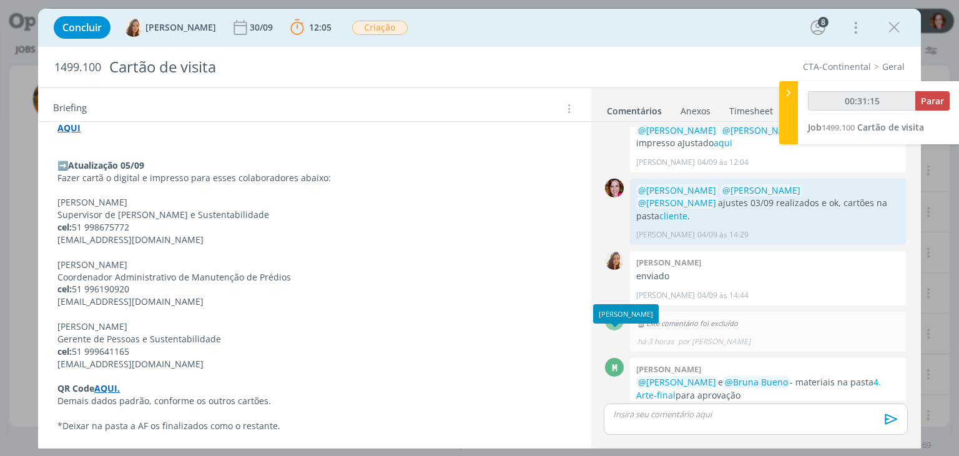
type input "00:31:16"
click at [647, 422] on div "dialog" at bounding box center [755, 418] width 303 height 31
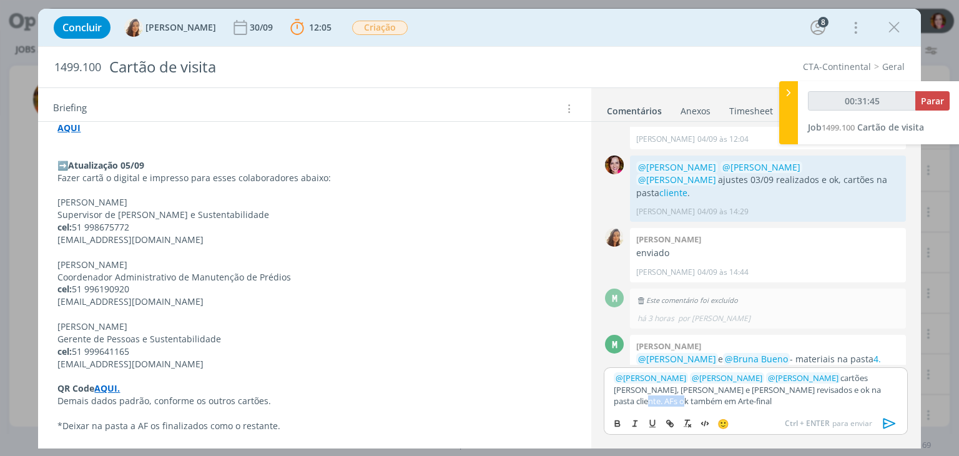
type input "00:31:46"
paste input "https://sobeae.sharepoint.com/sites/SOBEAE/Documentos%20Compartilhados/Forms/Al…"
type input "https://sobeae.sharepoint.com/sites/SOBEAE/Documentos%20Compartilhados/Forms/Al…"
click at [722, 400] on p "﻿ @ Marcel Ali ﻿ ﻿ @ Amanda Oliveira ﻿ ﻿ @ Vanessa Feron ﻿ cartões Dieter, Alfe…" at bounding box center [755, 389] width 283 height 34
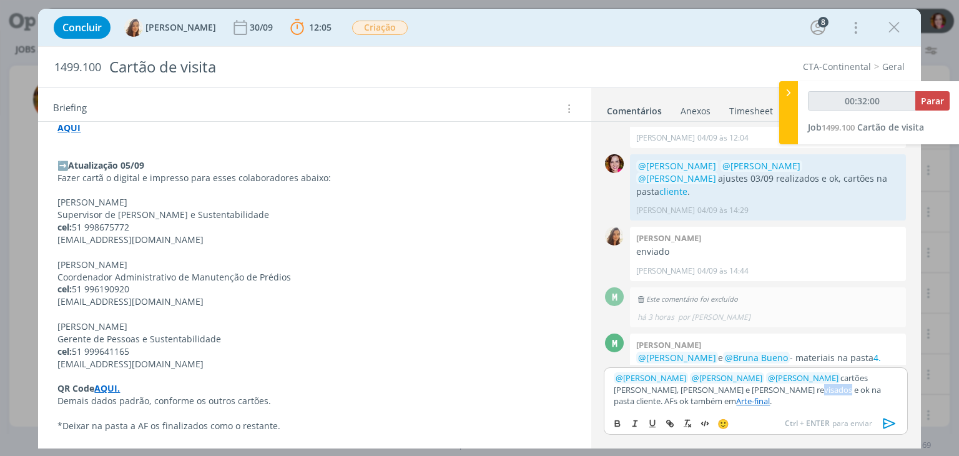
type input "00:32:01"
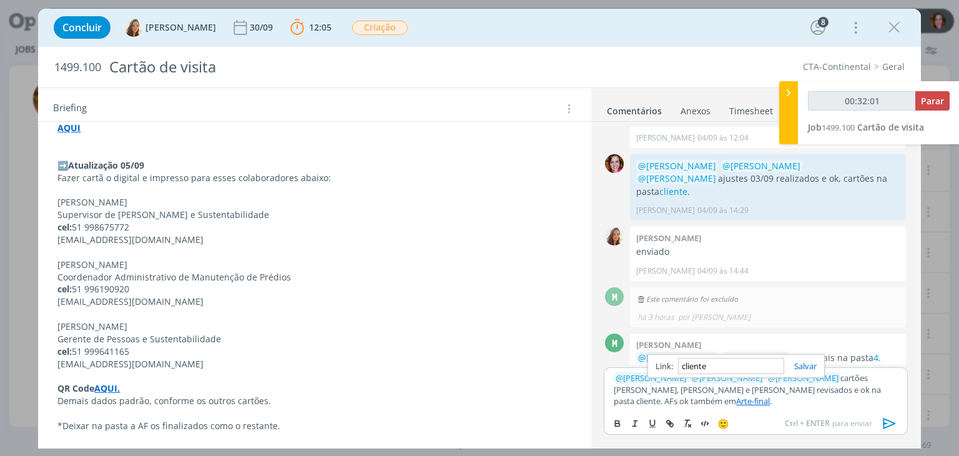
paste input "https://sobeae.sharepoint.com/sites/SOBEAE/Documentos%20Compartilhados/Forms/Al…"
type input "https://sobeae.sharepoint.com/sites/SOBEAE/Documentos%20Compartilhados/Forms/Al…"
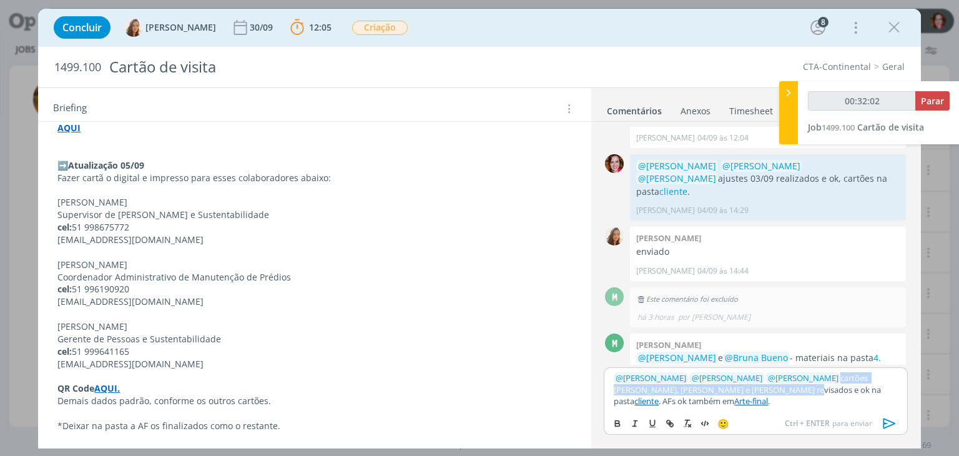
scroll to position [0, 0]
click at [659, 400] on link "cliente" at bounding box center [646, 400] width 24 height 11
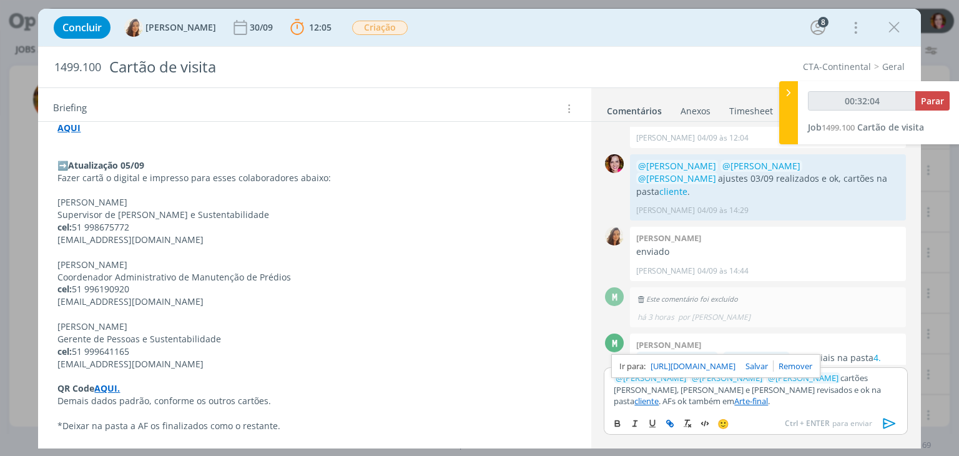
click at [726, 374] on link "https://sobeae.sharepoint.com/sites/SOBEAE/Documentos%20Compartilhados/Forms/Al…" at bounding box center [693, 366] width 85 height 16
click at [768, 400] on link "Arte-final" at bounding box center [751, 400] width 34 height 11
click at [782, 372] on link "https://sobeae.sharepoint.com/sites/SOBEAE/Documentos%20Compartilhados/Forms/Al…" at bounding box center [739, 366] width 85 height 16
click at [769, 374] on link "https://sobeae.sharepoint.com/sites/SOBEAE/Documentos%20Compartilhados/Forms/Al…" at bounding box center [739, 366] width 85 height 16
click at [767, 373] on link "https://sobeae.sharepoint.com/sites/SOBEAE/Documentos%20Compartilhados/Forms/Al…" at bounding box center [739, 366] width 85 height 16
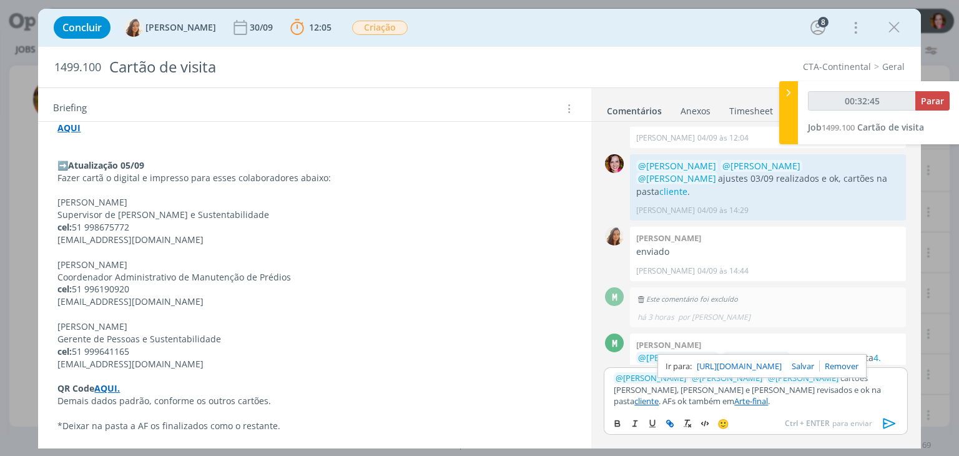
click at [659, 400] on link "cliente" at bounding box center [646, 400] width 24 height 11
click at [719, 374] on link "https://sobeae.sharepoint.com/sites/SOBEAE/Documentos%20Compartilhados/Forms/Al…" at bounding box center [693, 366] width 85 height 16
click at [889, 424] on icon "dialog" at bounding box center [889, 423] width 19 height 19
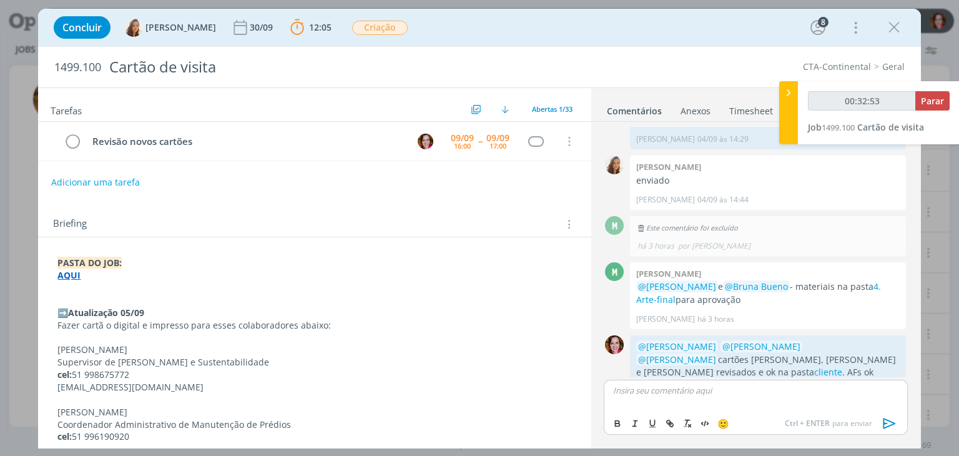
scroll to position [1098, 0]
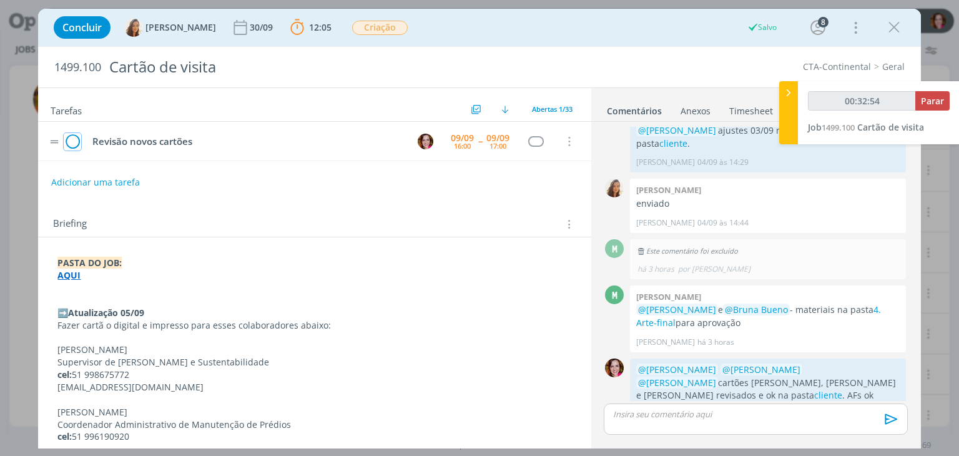
click at [67, 141] on icon "dialog" at bounding box center [72, 141] width 17 height 19
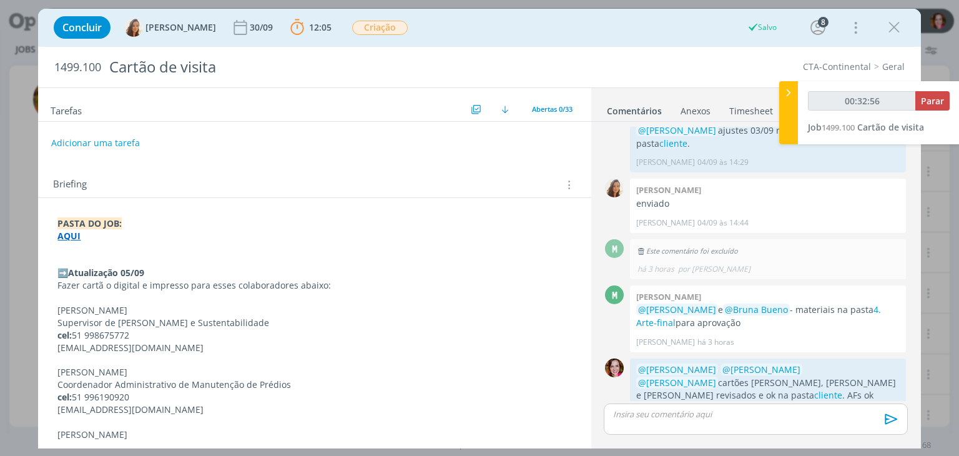
type input "00:32:57"
click at [938, 101] on span "Parar" at bounding box center [932, 101] width 23 height 12
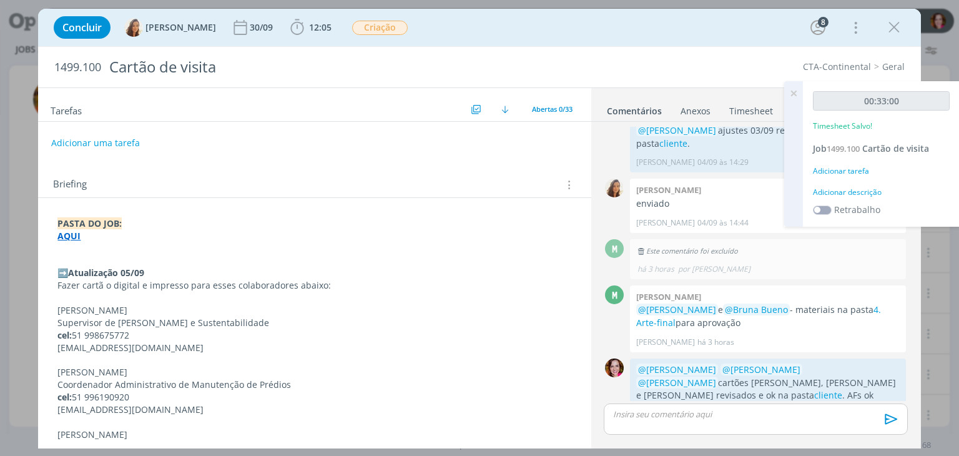
click at [864, 188] on div "Adicionar descrição" at bounding box center [881, 192] width 137 height 11
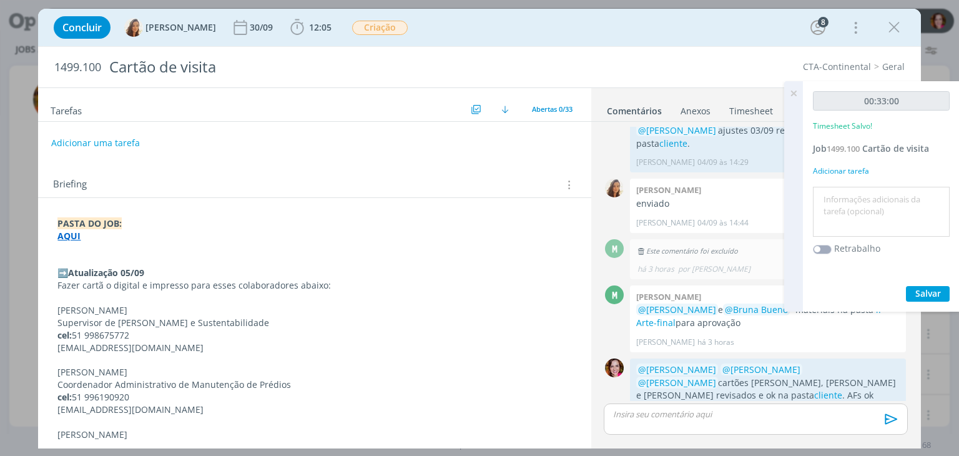
drag, startPoint x: 864, startPoint y: 188, endPoint x: 864, endPoint y: 200, distance: 11.9
click at [864, 200] on div at bounding box center [881, 212] width 137 height 51
click at [864, 200] on textarea at bounding box center [881, 212] width 130 height 44
type textarea "Revisão novos cartões - 05/09"
click at [940, 288] on span "Salvar" at bounding box center [928, 293] width 26 height 12
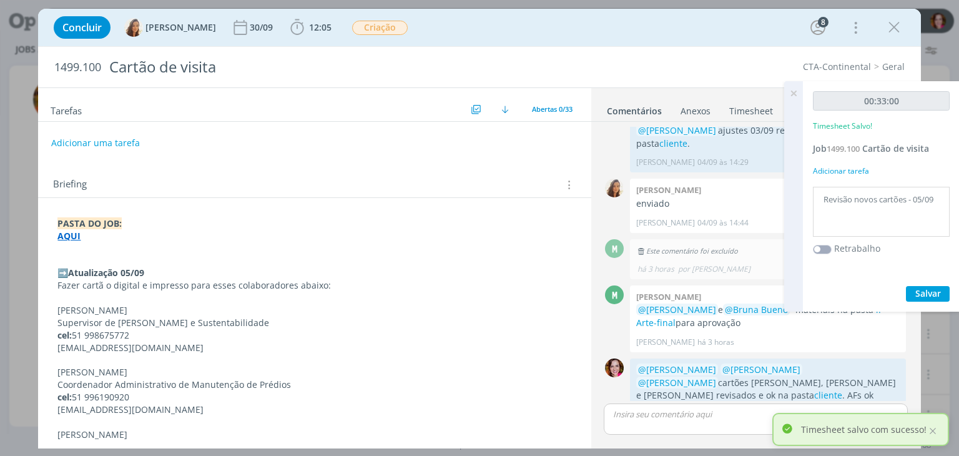
click at [793, 93] on icon at bounding box center [793, 93] width 22 height 24
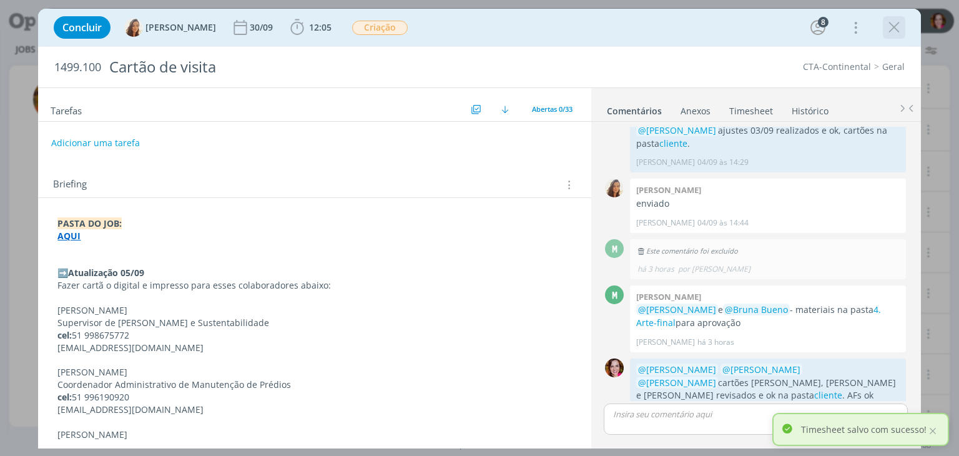
click at [894, 27] on icon "dialog" at bounding box center [894, 27] width 19 height 19
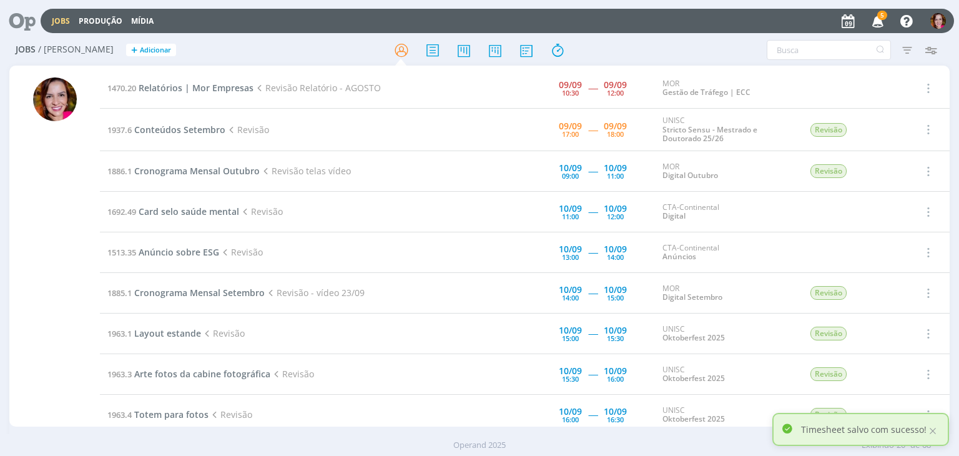
click at [880, 23] on icon "button" at bounding box center [878, 20] width 22 height 21
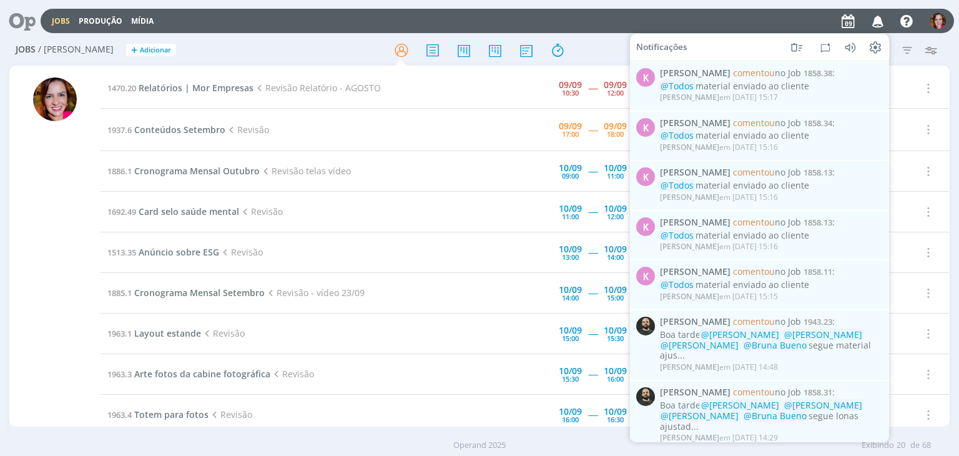
click at [597, 24] on div "Jobs Produção Mídia Notificações K Karoline Arend comentou no Job 1858.38 : @To…" at bounding box center [497, 21] width 913 height 24
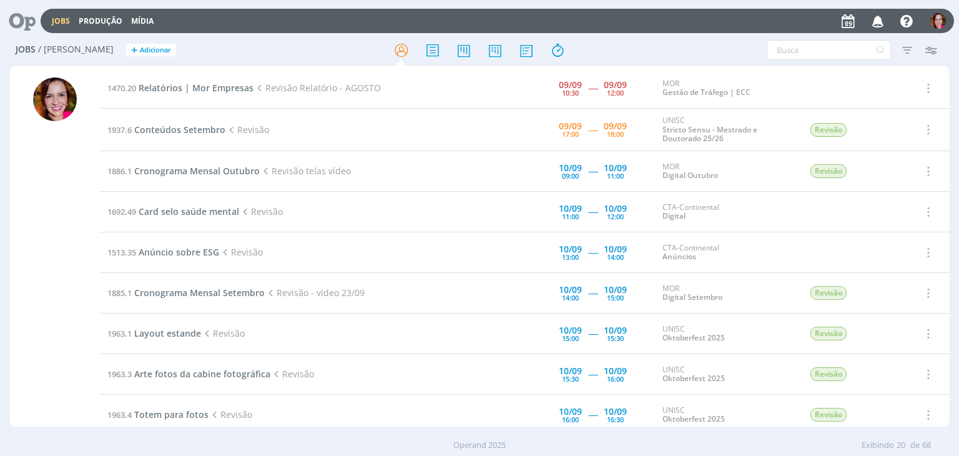
click at [62, 213] on div at bounding box center [55, 251] width 44 height 349
click at [194, 89] on span "Relatórios | Mor Empresas" at bounding box center [196, 88] width 115 height 12
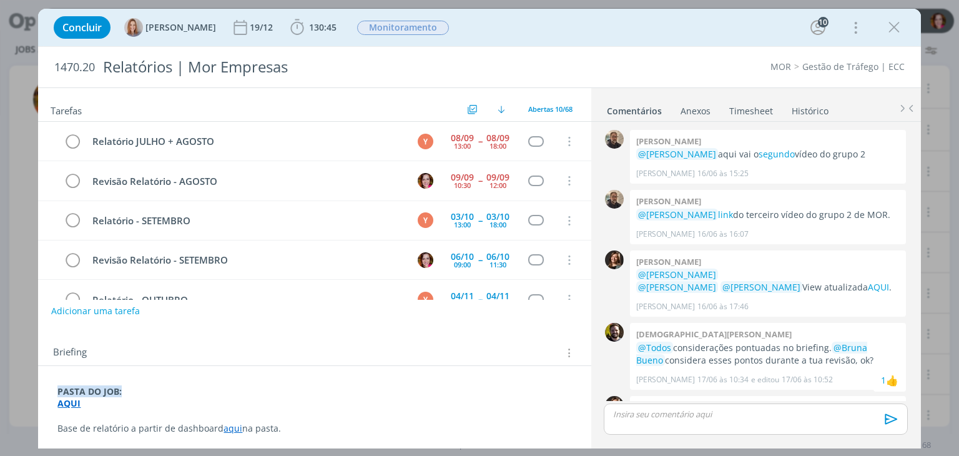
scroll to position [1156, 0]
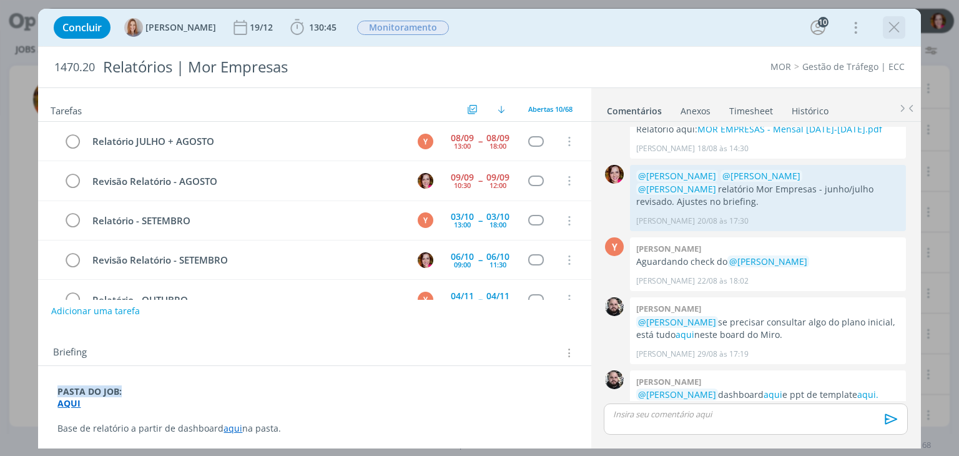
click at [888, 28] on icon "dialog" at bounding box center [894, 27] width 19 height 19
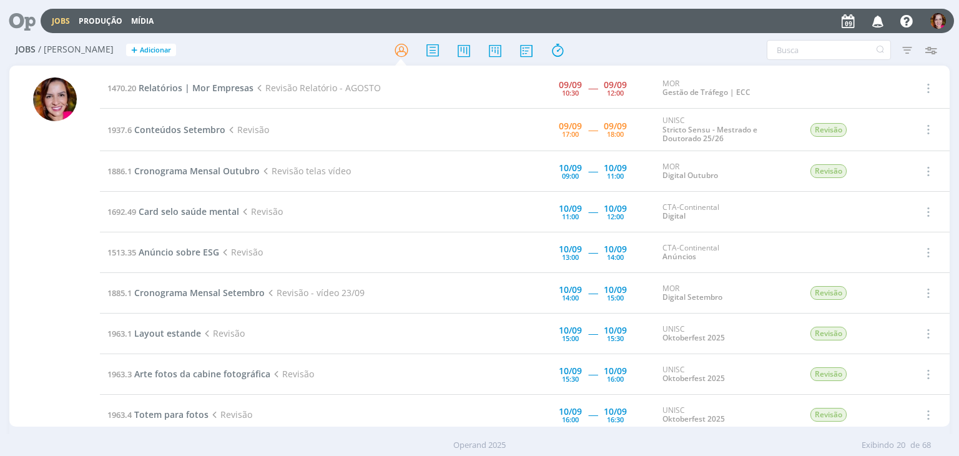
click at [39, 339] on div at bounding box center [55, 251] width 44 height 349
click at [225, 83] on span "Relatórios | Mor Empresas" at bounding box center [196, 88] width 115 height 12
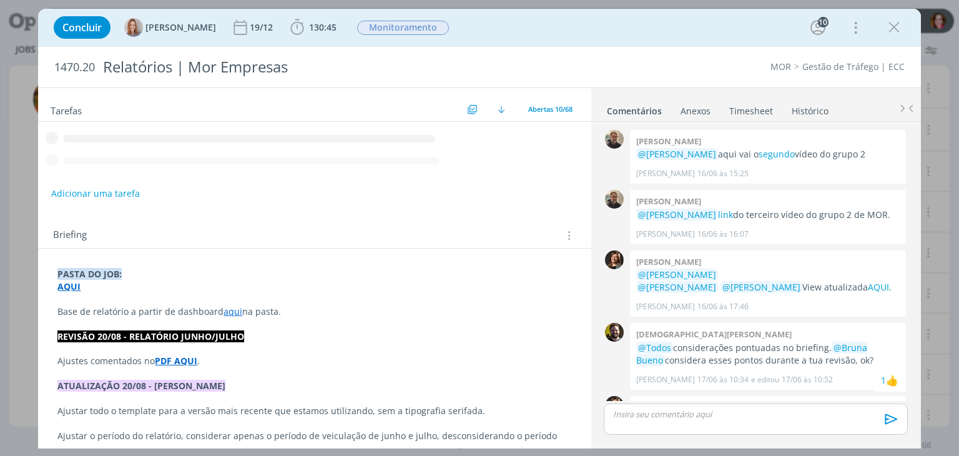
scroll to position [1156, 0]
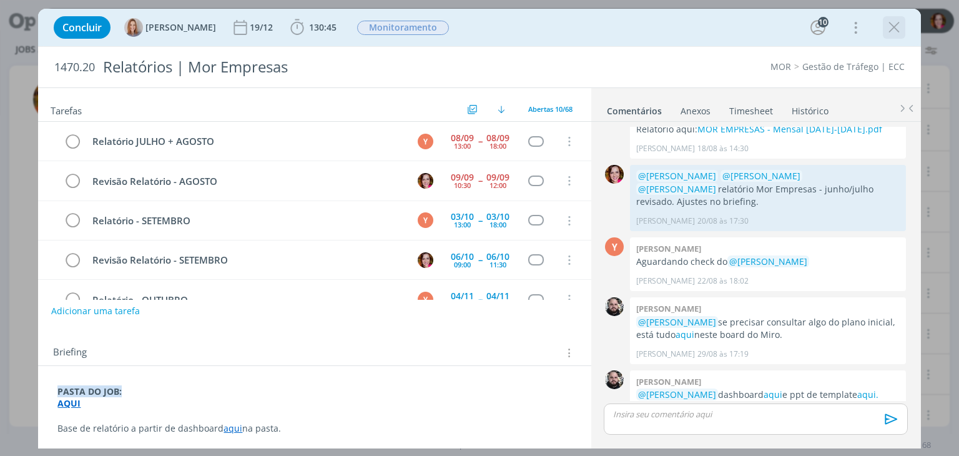
click at [894, 31] on icon "dialog" at bounding box center [894, 27] width 19 height 19
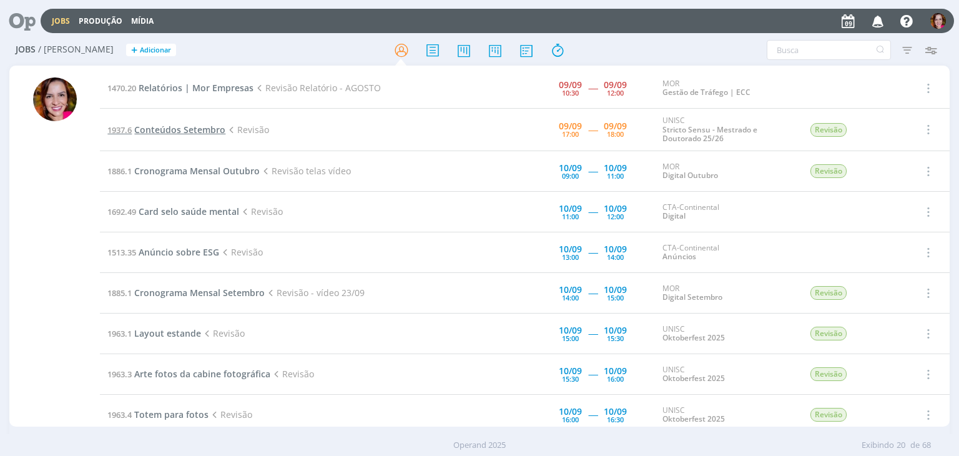
click at [182, 130] on span "Conteúdos Setembro" at bounding box center [179, 130] width 91 height 12
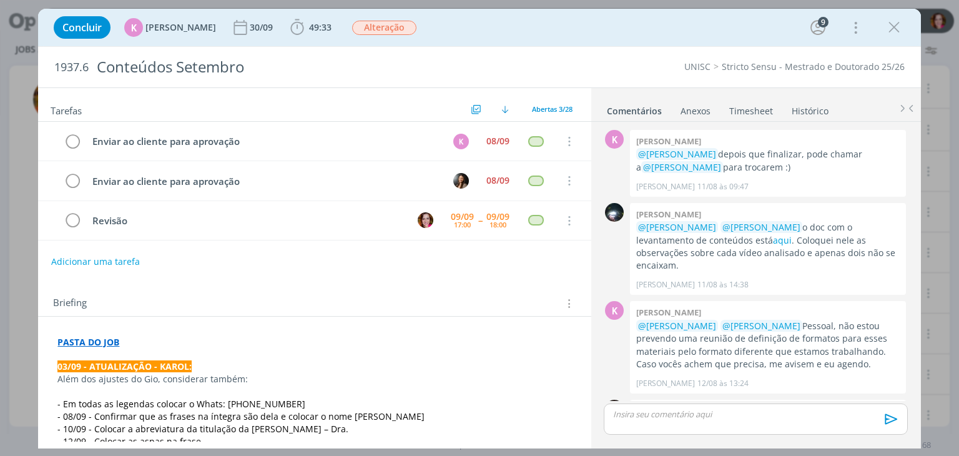
scroll to position [1423, 0]
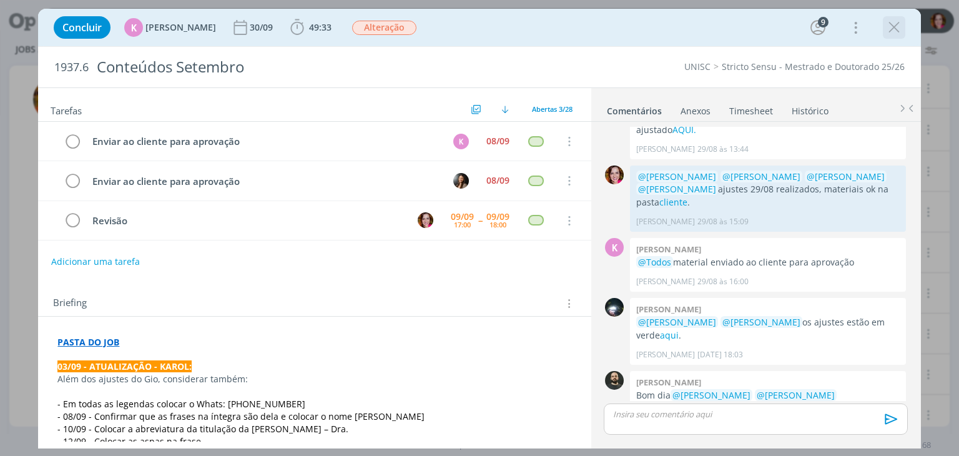
click at [889, 28] on icon "dialog" at bounding box center [894, 27] width 19 height 19
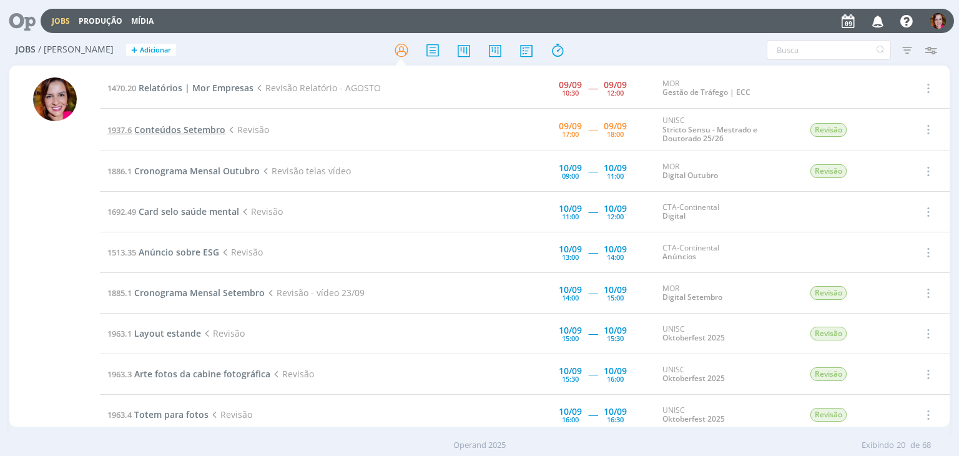
click at [163, 127] on span "Conteúdos Setembro" at bounding box center [179, 130] width 91 height 12
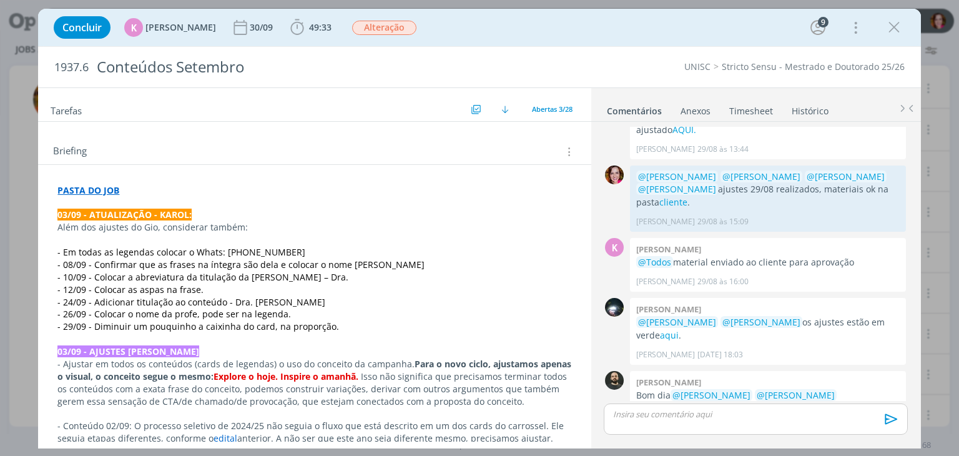
scroll to position [154, 0]
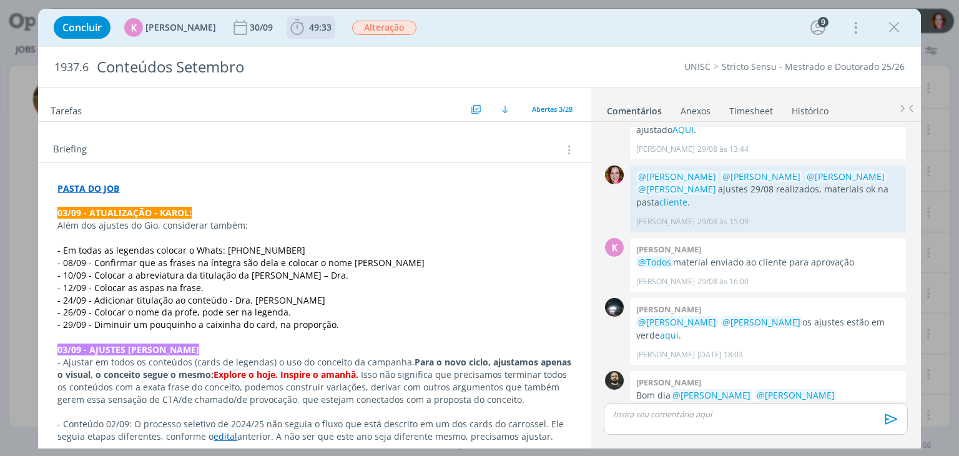
click at [310, 31] on span "49:33" at bounding box center [320, 27] width 22 height 12
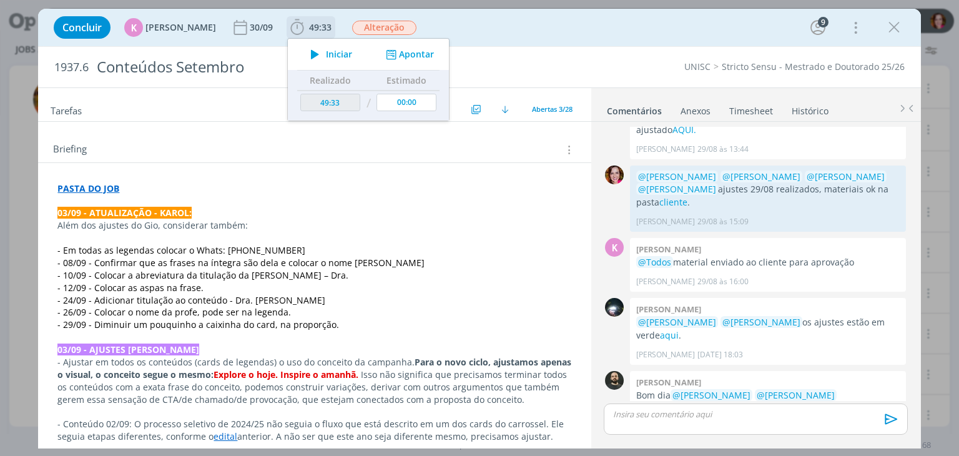
click at [311, 54] on icon "dialog" at bounding box center [315, 54] width 22 height 16
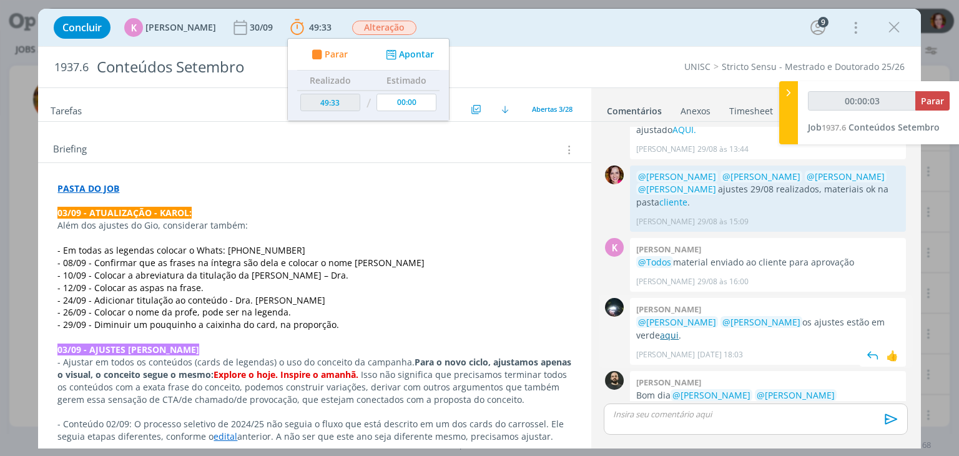
click at [660, 329] on link "aqui" at bounding box center [669, 335] width 19 height 12
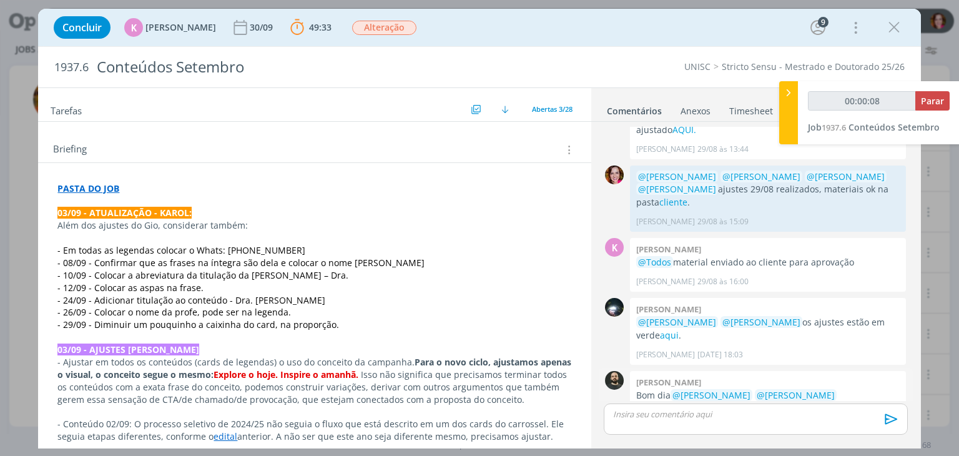
click at [701, 415] on link "AQUI." at bounding box center [689, 421] width 24 height 12
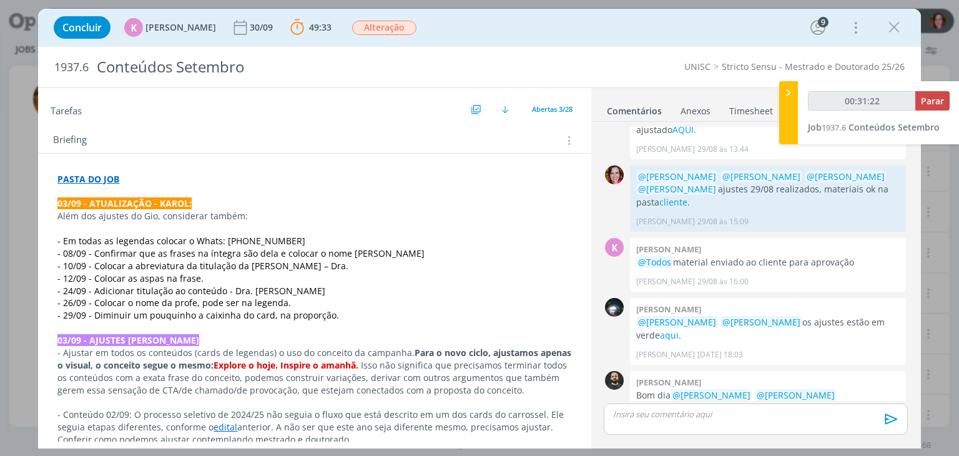
scroll to position [160, 0]
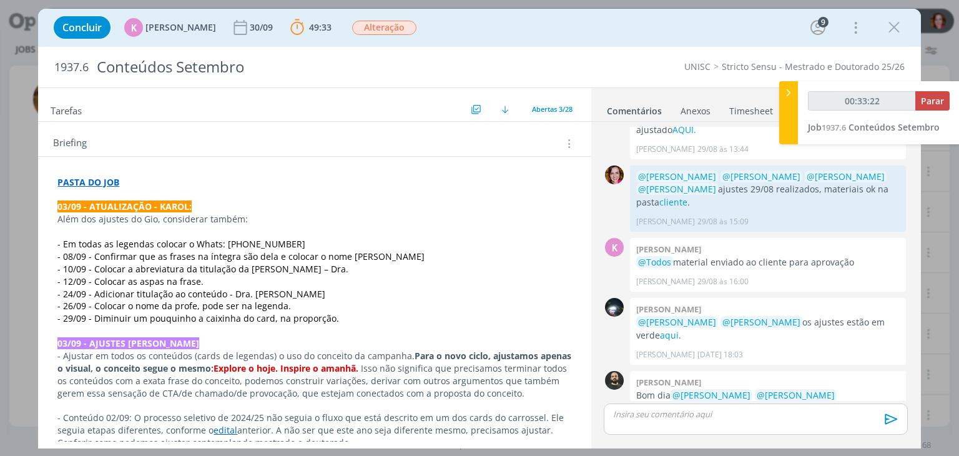
click at [260, 300] on span "- 26/09 - Colocar o nome da profe, pode ser na legenda." at bounding box center [174, 306] width 234 height 12
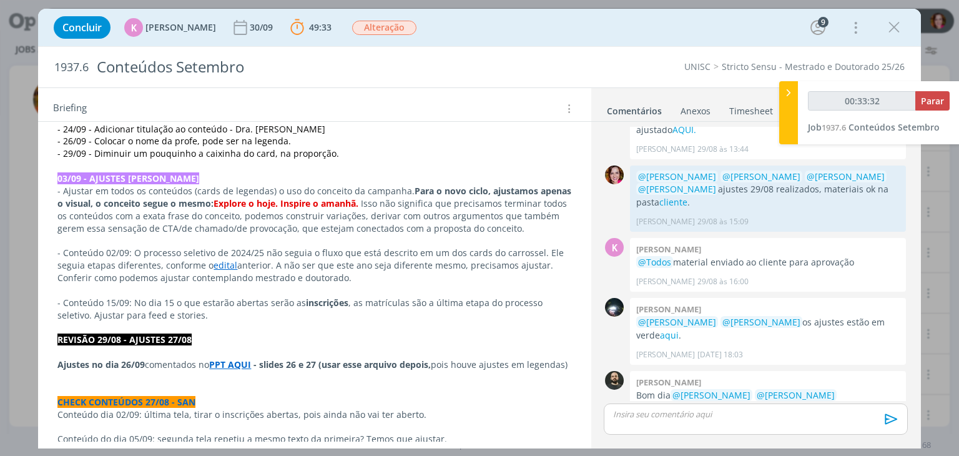
scroll to position [323, 0]
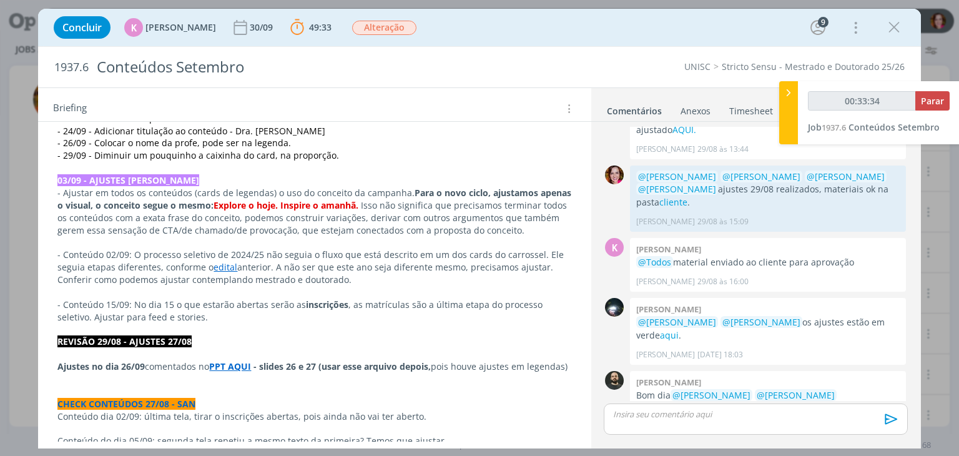
click at [214, 264] on link "edital" at bounding box center [226, 267] width 24 height 12
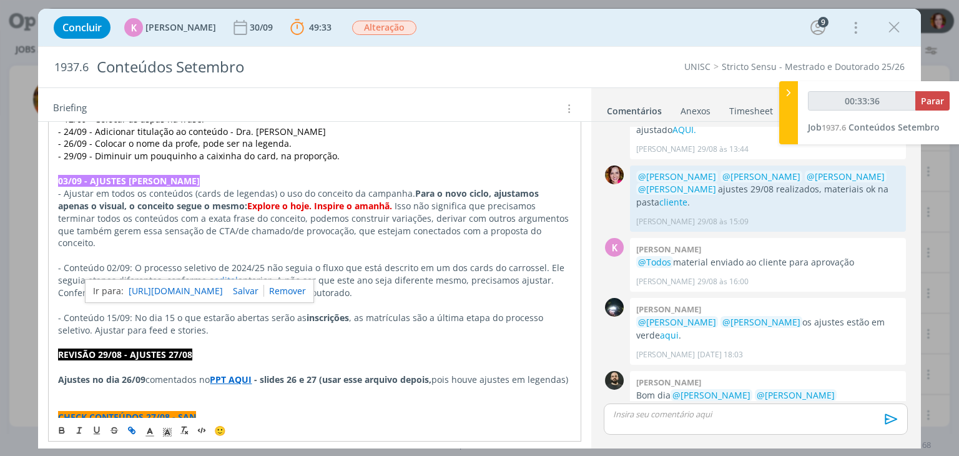
click at [212, 286] on link "https://www.unisc.br/images/cursos/stricto/ppgps/2024/edital-ppgps_2025-v2.pdf" at bounding box center [176, 291] width 94 height 16
click at [388, 278] on p "- Conteúdo 02/09: O processo seletivo de 2024/25 não seguia o fluxo que está de…" at bounding box center [314, 280] width 513 height 37
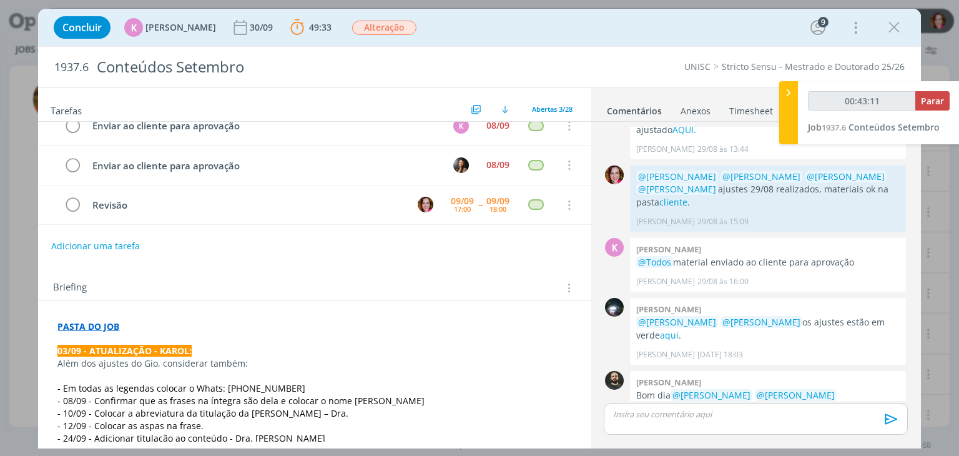
scroll to position [7, 0]
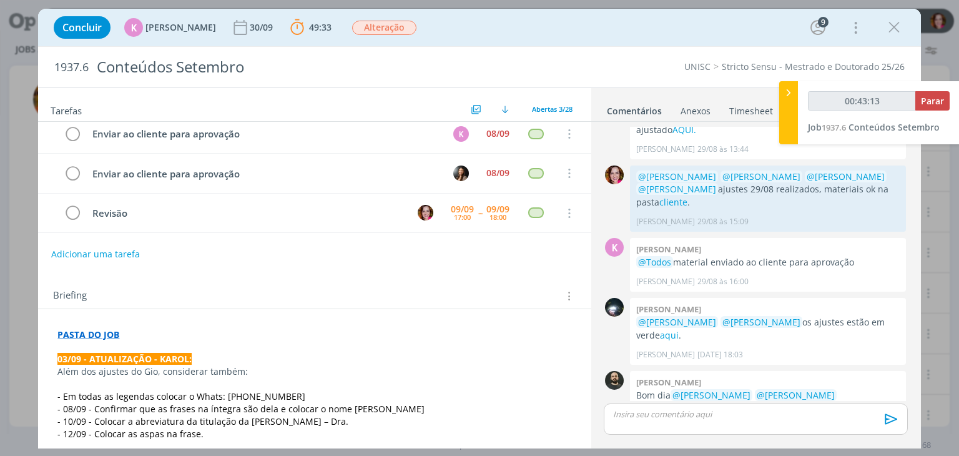
click at [148, 332] on p "PASTA DO JOB" at bounding box center [314, 334] width 514 height 12
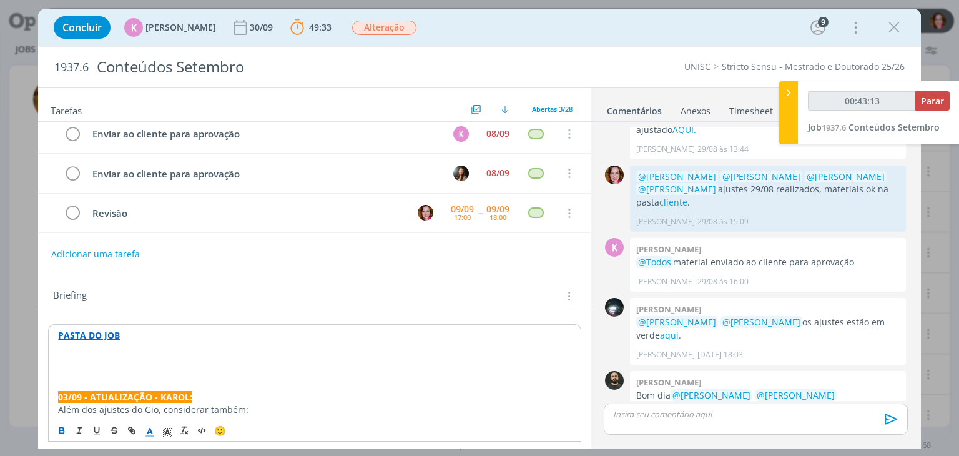
type input "00:43:14"
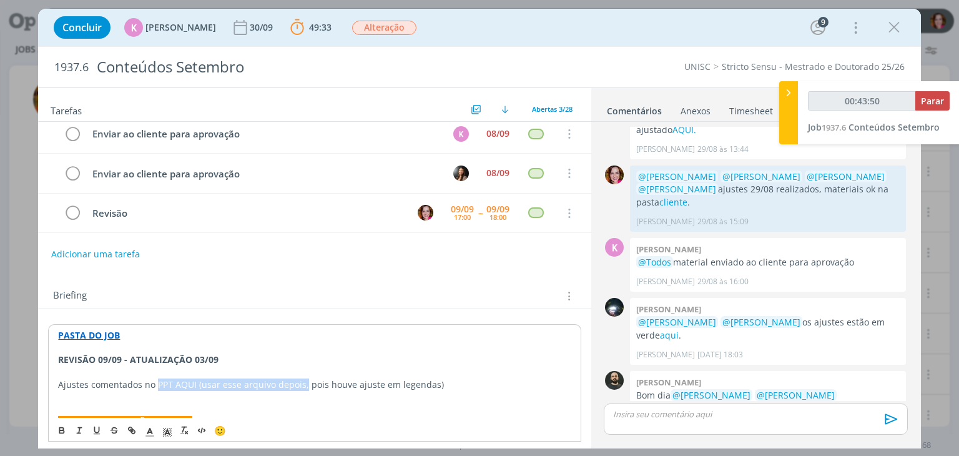
drag, startPoint x: 157, startPoint y: 381, endPoint x: 302, endPoint y: 383, distance: 144.9
click at [302, 383] on p "Ajustes comentados no PPT AQUI (usar esse arquivo depois, pois houve ajuste em …" at bounding box center [314, 384] width 513 height 12
click at [190, 380] on strong "PPT AQUI (usar esse arquivo depois," at bounding box center [233, 384] width 157 height 12
click at [228, 380] on strong "PPT AQUI - slides (usar esse arquivo depois," at bounding box center [251, 384] width 192 height 12
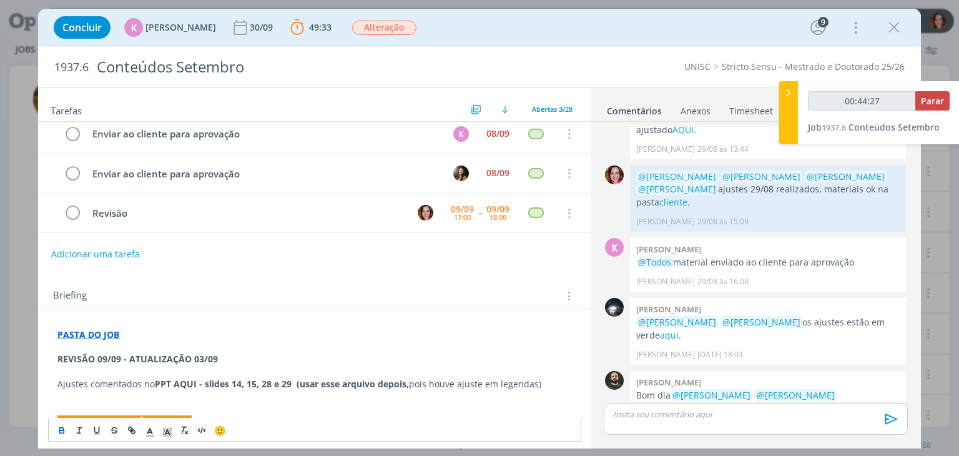
click at [159, 381] on strong "PPT AQUI - slides 14, 15, 28 e 29 (usar esse arquivo depois," at bounding box center [282, 384] width 254 height 12
type input "00:44:29"
type input "PPT AQUI"
type input "00:44:30"
paste input "https://sobeae.sharepoint.com/sites/SOBEAE/Documentos%20Compartilhados/Forms/Al…"
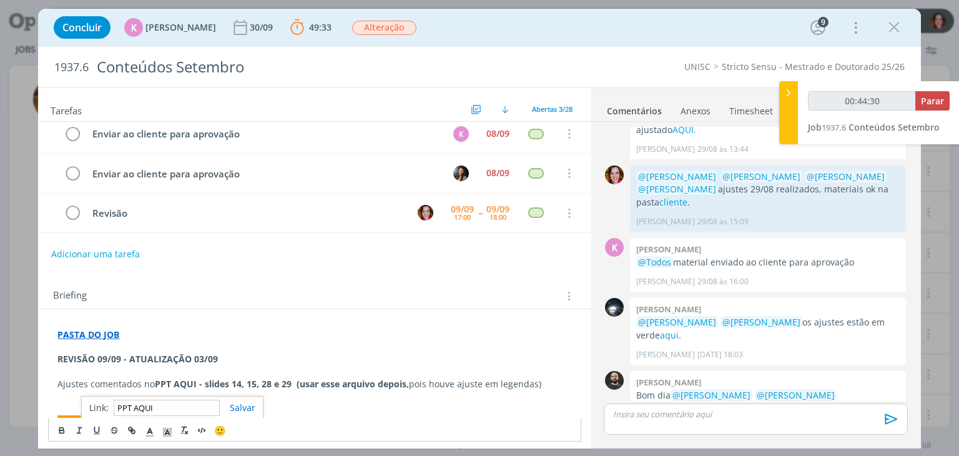
type input "https://sobeae.sharepoint.com/sites/SOBEAE/Documentos%20Compartilhados/Forms/Al…"
click at [84, 357] on strong "REVISÃO 09/09 - ATUALIZAÇÃO 03/09" at bounding box center [137, 359] width 160 height 12
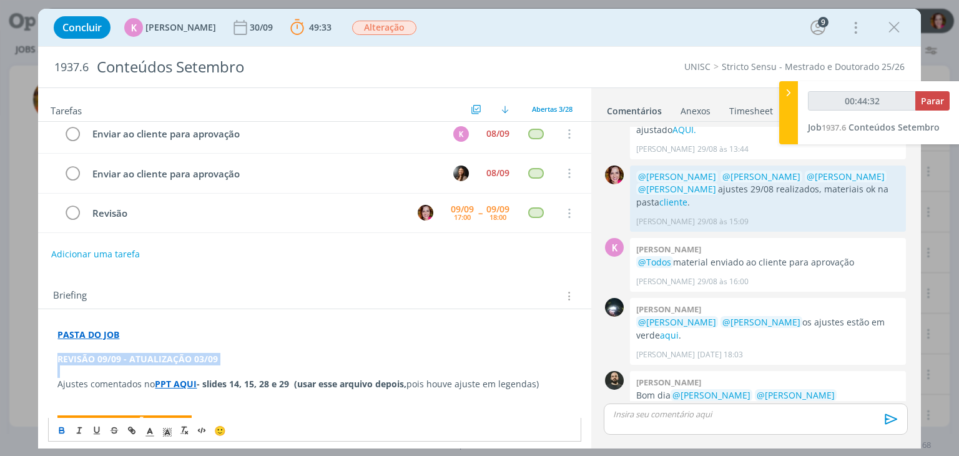
click at [84, 357] on strong "REVISÃO 09/09 - ATUALIZAÇÃO 03/09" at bounding box center [137, 359] width 160 height 12
click at [150, 432] on line "dialog" at bounding box center [150, 432] width 3 height 0
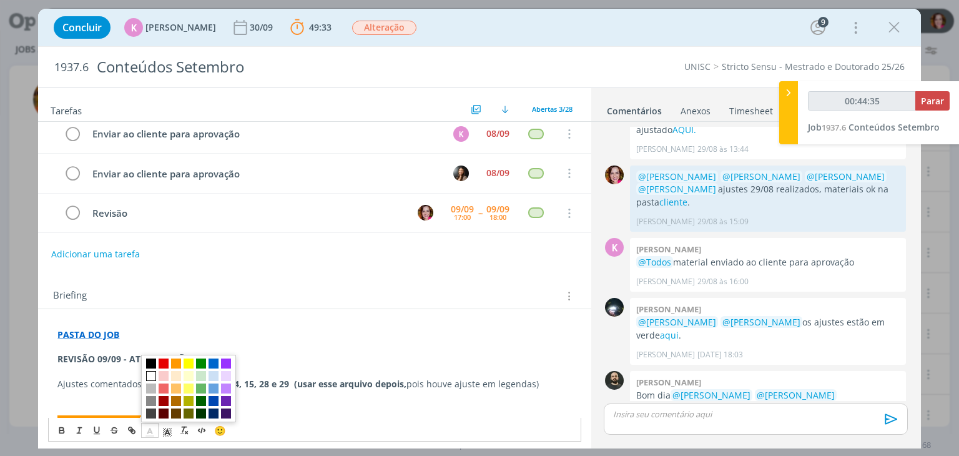
click at [152, 373] on span "dialog" at bounding box center [151, 376] width 10 height 10
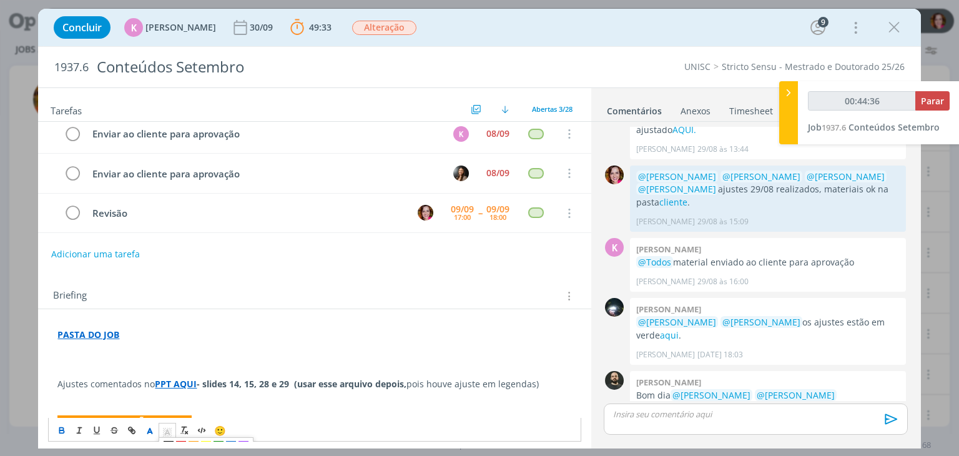
click at [167, 433] on line "dialog" at bounding box center [167, 433] width 3 height 0
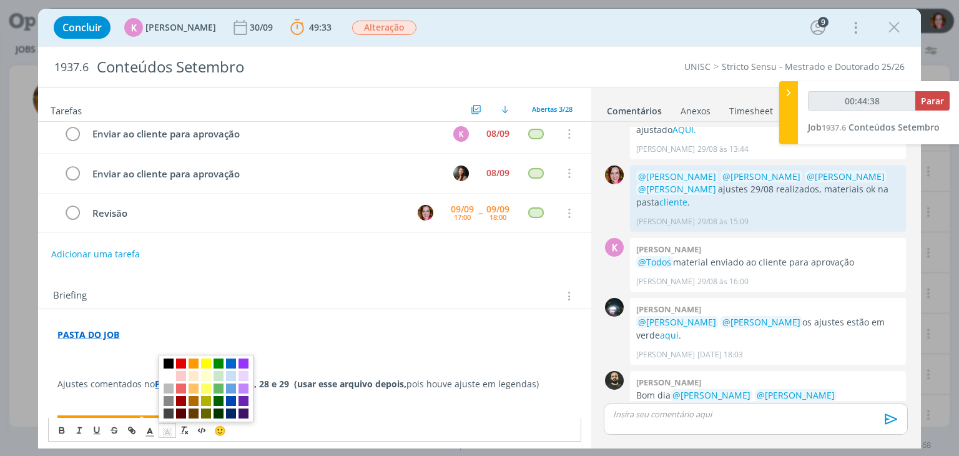
click at [167, 360] on span "dialog" at bounding box center [169, 363] width 10 height 10
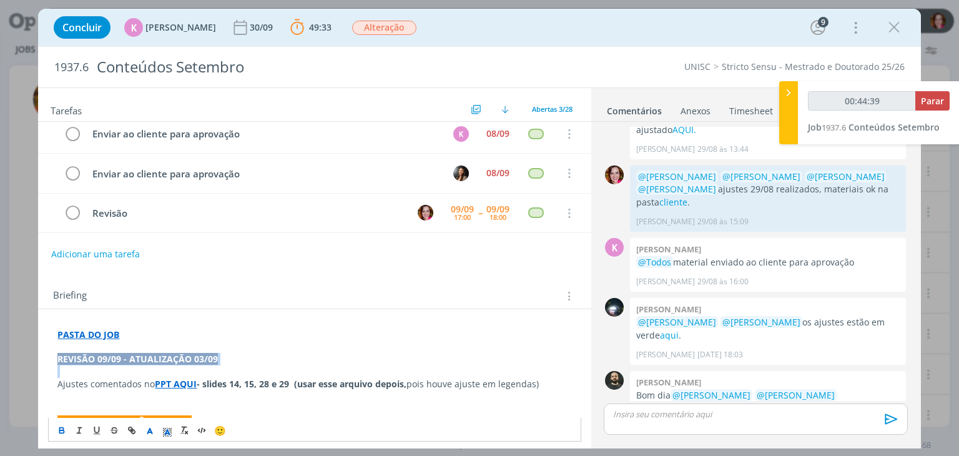
click at [232, 365] on p "dialog" at bounding box center [314, 371] width 514 height 12
type input "00:44:42"
click at [642, 423] on div "dialog" at bounding box center [755, 418] width 303 height 31
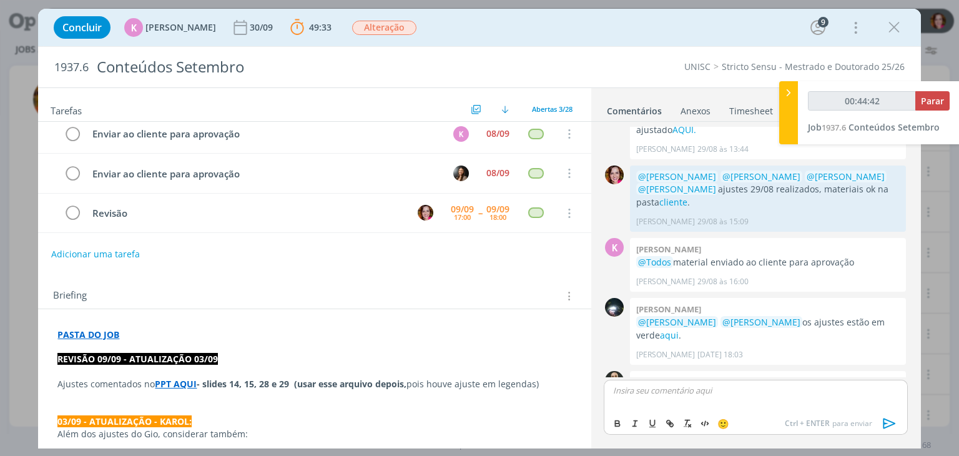
scroll to position [1446, 0]
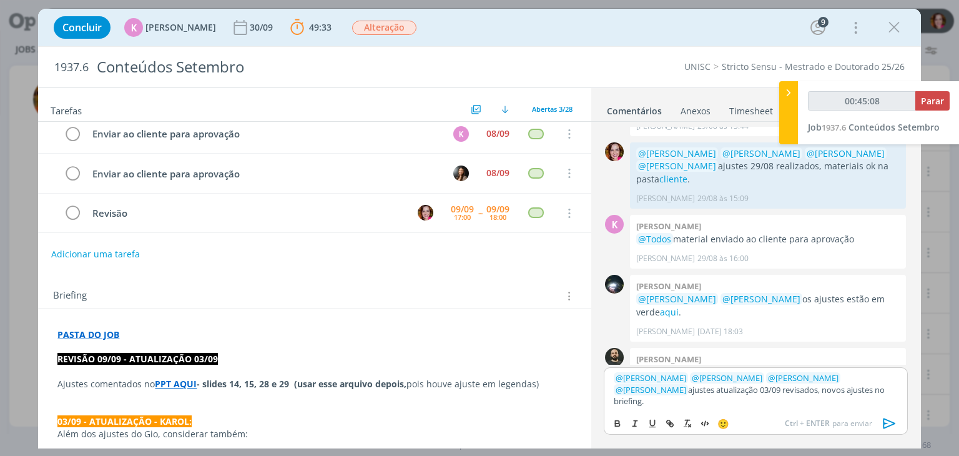
click at [888, 420] on icon "dialog" at bounding box center [889, 423] width 12 height 11
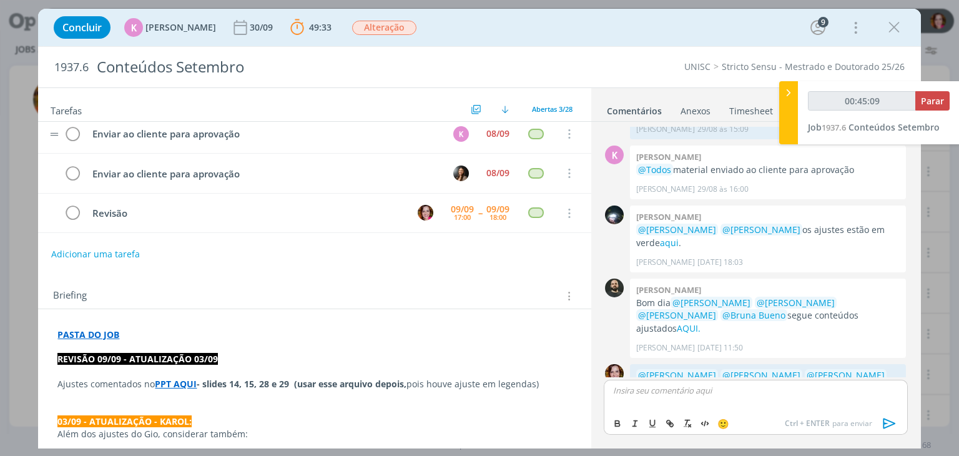
scroll to position [1518, 0]
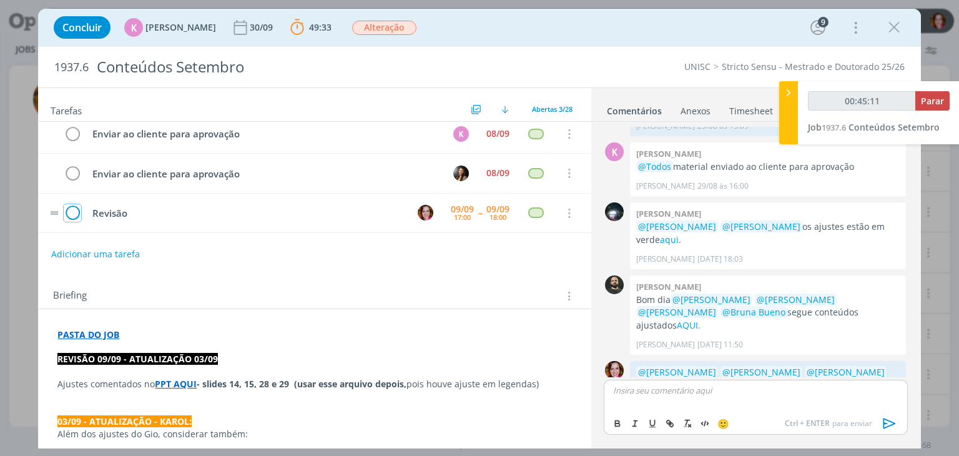
click at [74, 211] on icon "dialog" at bounding box center [72, 213] width 17 height 19
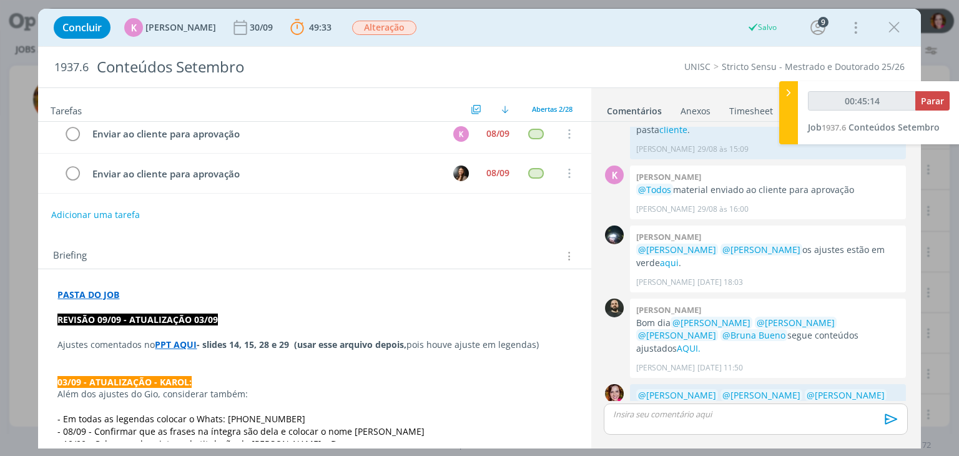
click at [182, 342] on strong "PPT AQUI" at bounding box center [176, 344] width 42 height 12
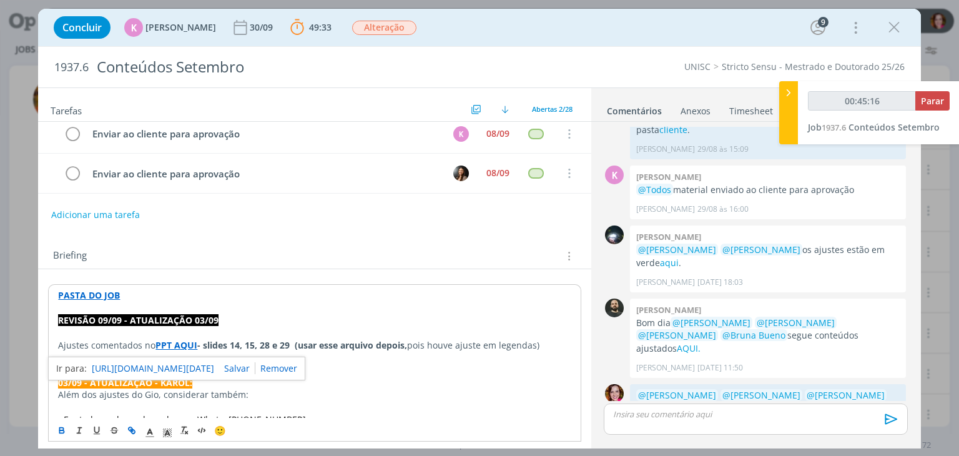
click at [190, 365] on link "https://sobeae.sharepoint.com/sites/SOBEAE/Documentos%20Compartilhados/Forms/Al…" at bounding box center [153, 368] width 122 height 16
type input "00:45:21"
click at [941, 103] on span "Parar" at bounding box center [932, 101] width 23 height 12
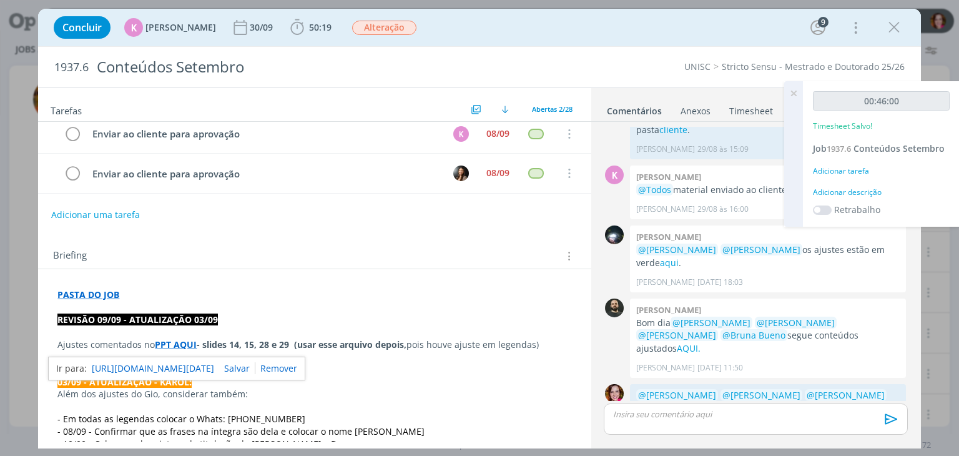
click at [872, 193] on div "Adicionar descrição" at bounding box center [881, 192] width 137 height 11
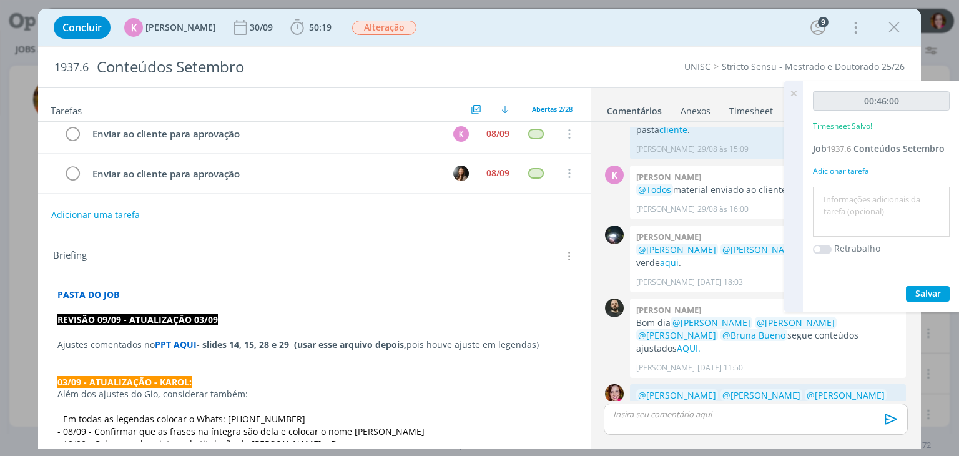
click at [872, 193] on textarea at bounding box center [881, 212] width 130 height 44
type textarea "Revisão ajustes 03/09"
click at [922, 290] on span "Salvar" at bounding box center [928, 293] width 26 height 12
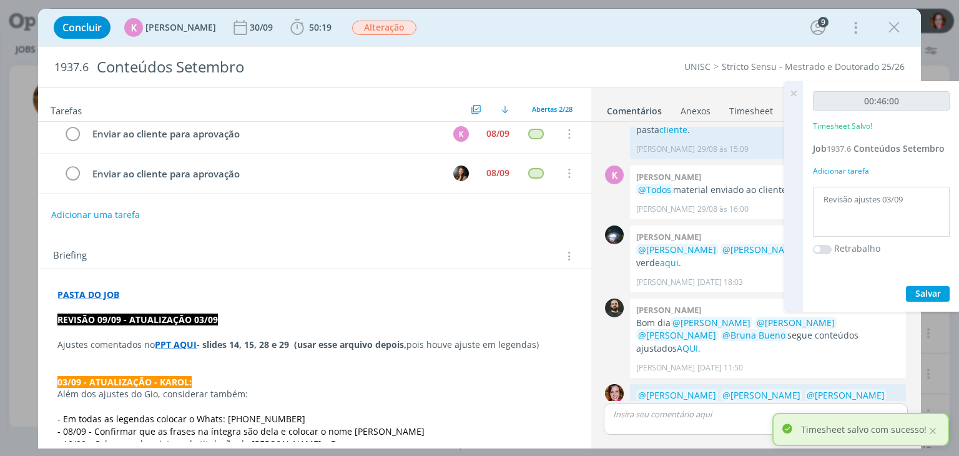
click at [796, 92] on icon at bounding box center [793, 93] width 22 height 24
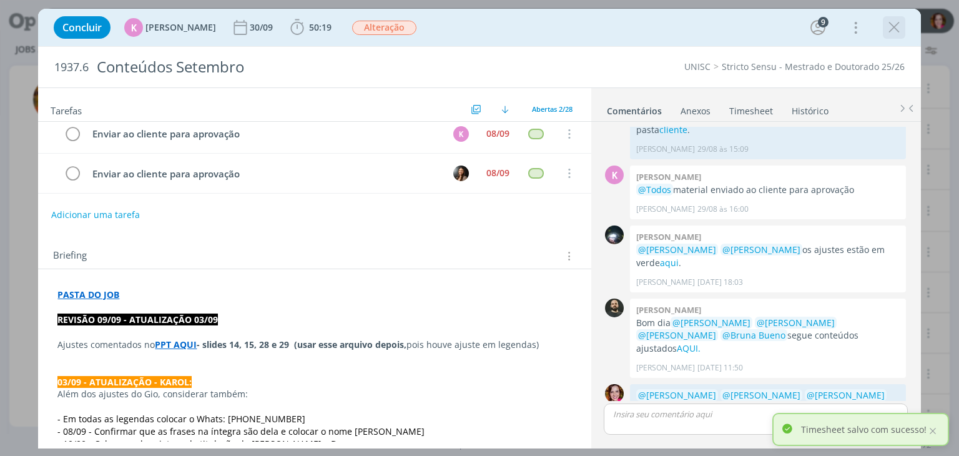
click at [895, 28] on icon "dialog" at bounding box center [894, 27] width 19 height 19
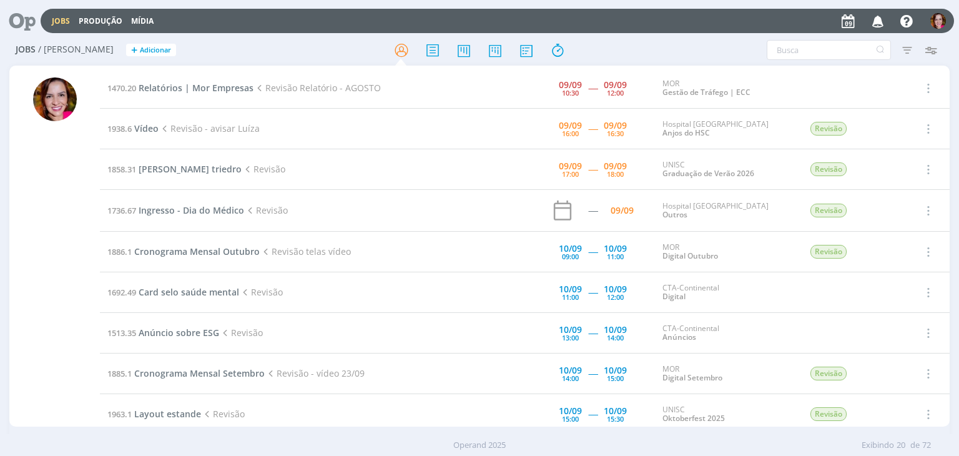
click at [21, 251] on div at bounding box center [54, 247] width 91 height 358
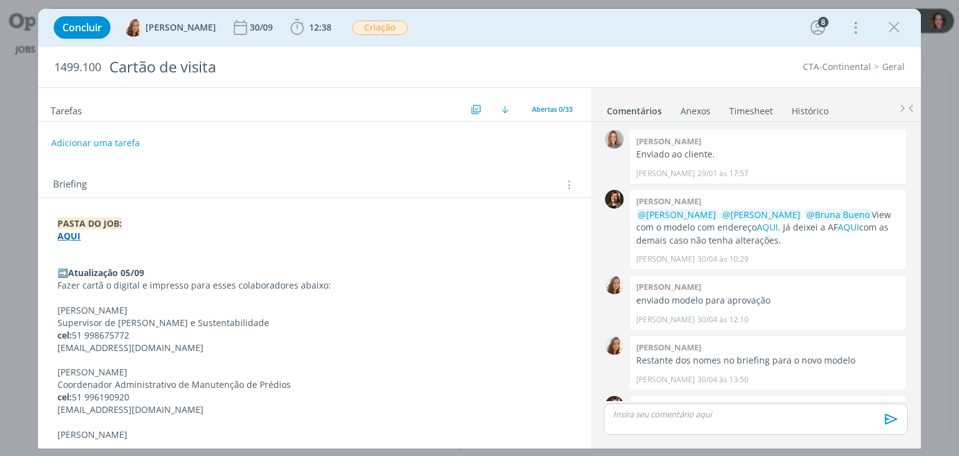
scroll to position [1025, 0]
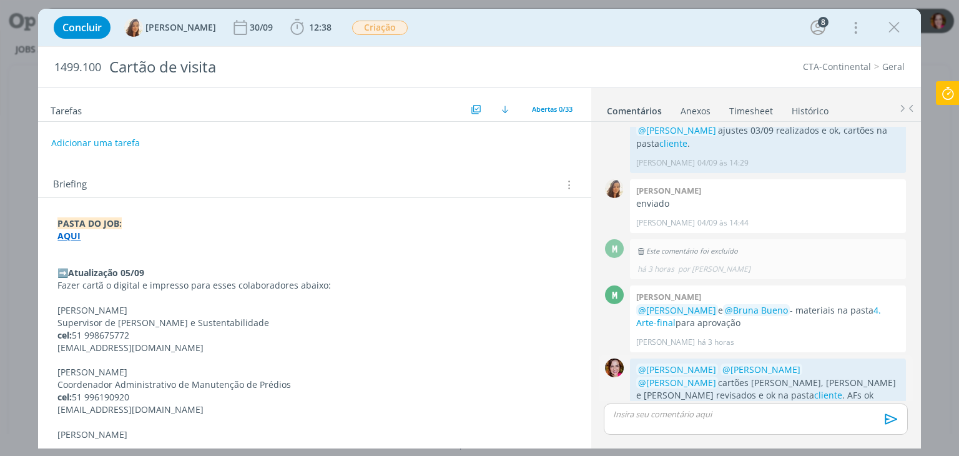
click at [687, 402] on link "Arte-final" at bounding box center [706, 408] width 39 height 12
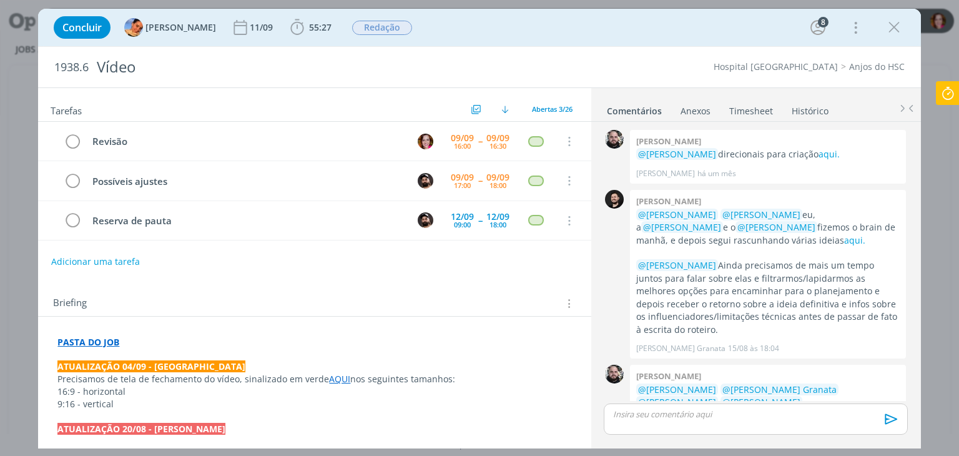
scroll to position [721, 0]
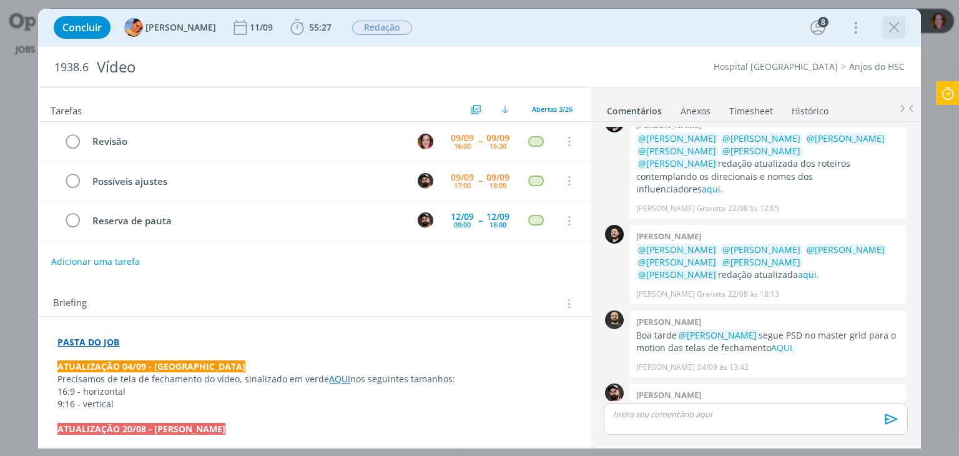
click at [889, 29] on icon "dialog" at bounding box center [894, 27] width 19 height 19
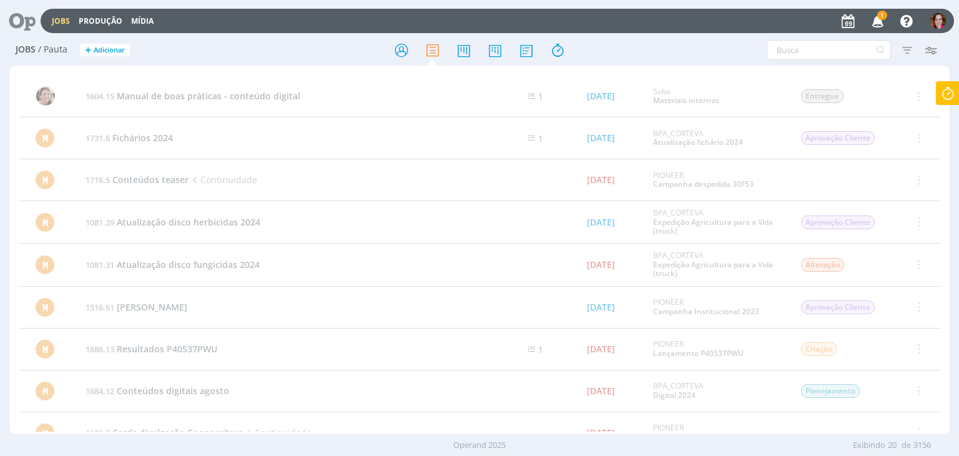
click at [14, 19] on icon at bounding box center [18, 21] width 26 height 24
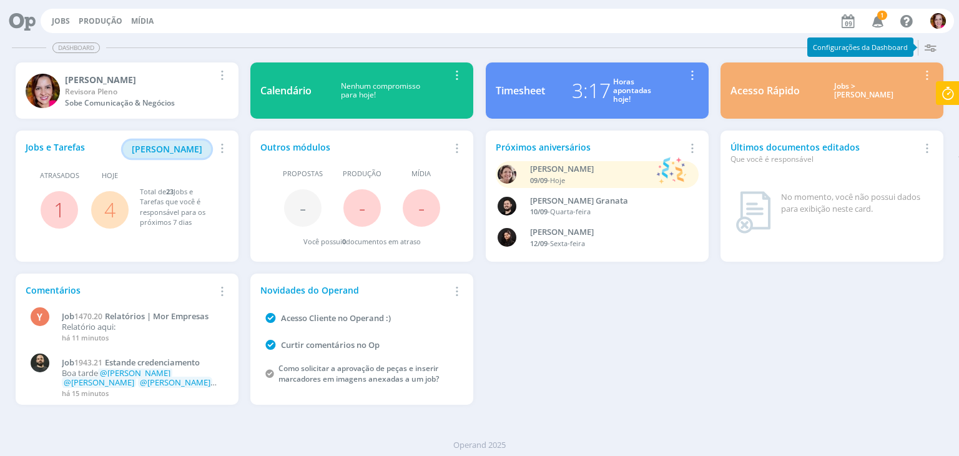
click at [164, 146] on span "[PERSON_NAME]" at bounding box center [167, 149] width 71 height 12
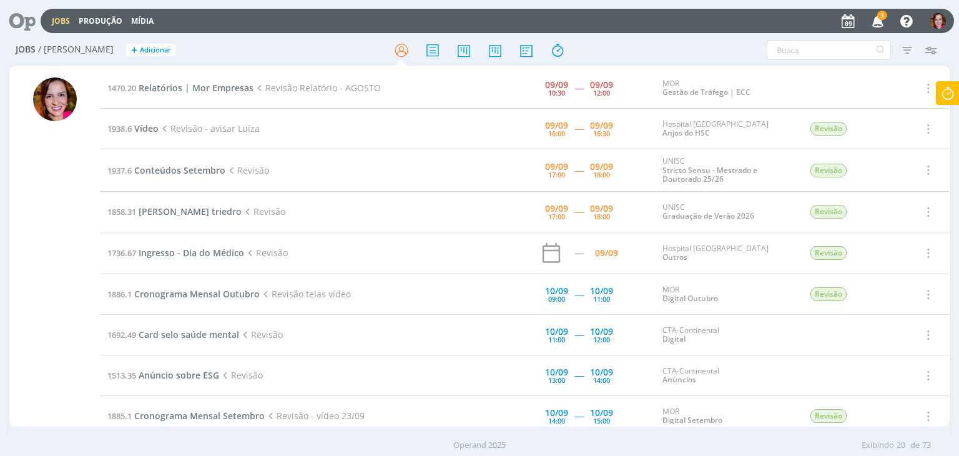
click at [875, 26] on icon "button" at bounding box center [878, 20] width 22 height 21
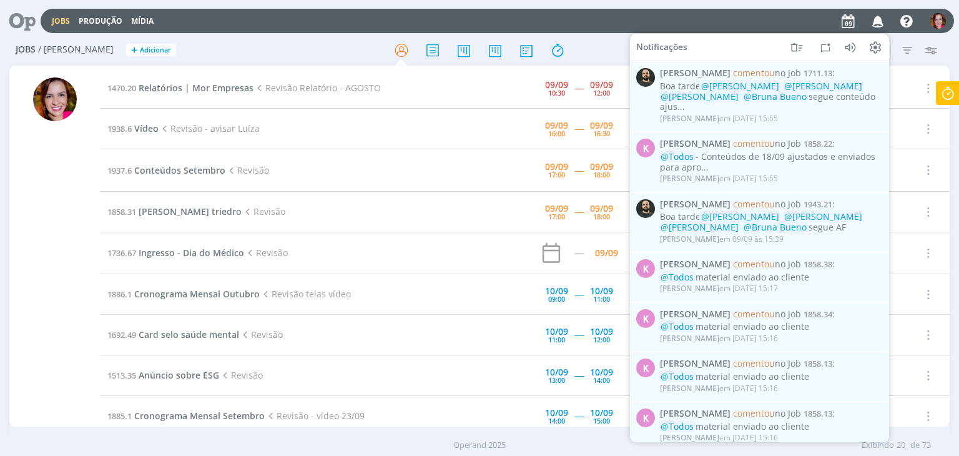
click at [588, 26] on div "Jobs Produção Mídia Notificações [PERSON_NAME] comentou no Job 1711.13 : Boa ta…" at bounding box center [497, 21] width 913 height 24
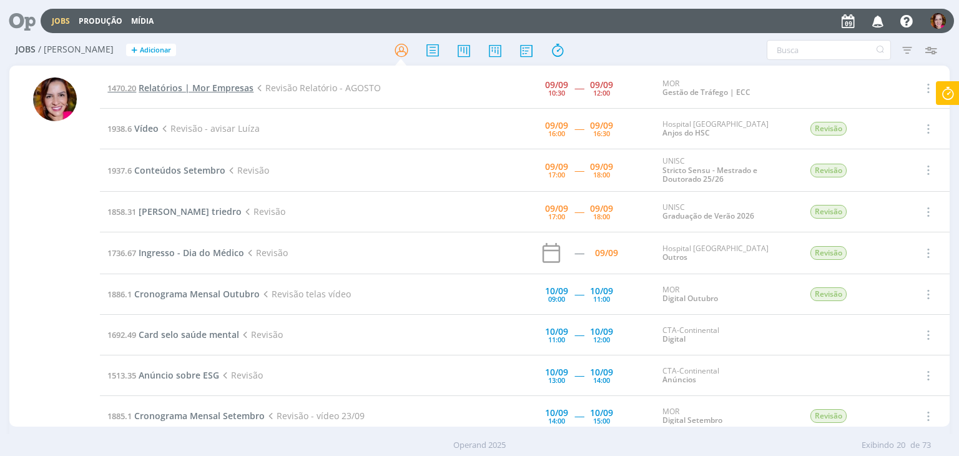
click at [207, 89] on span "Relatórios | Mor Empresas" at bounding box center [196, 88] width 115 height 12
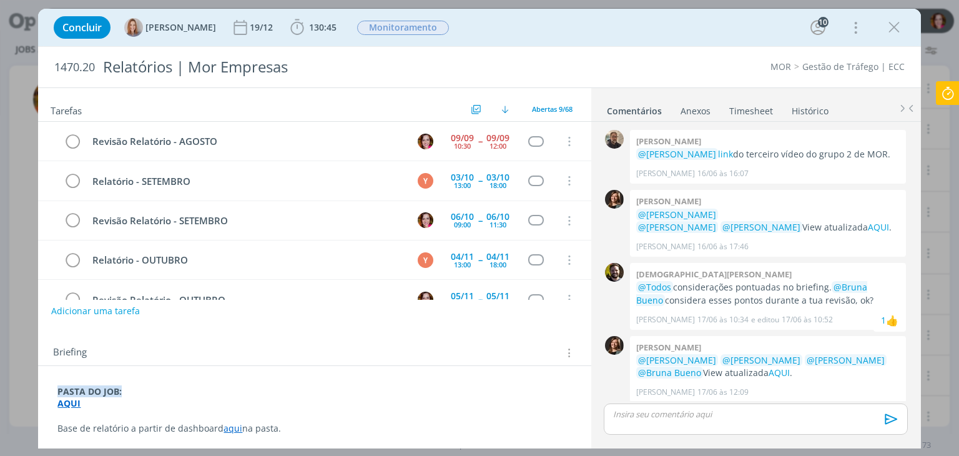
scroll to position [1156, 0]
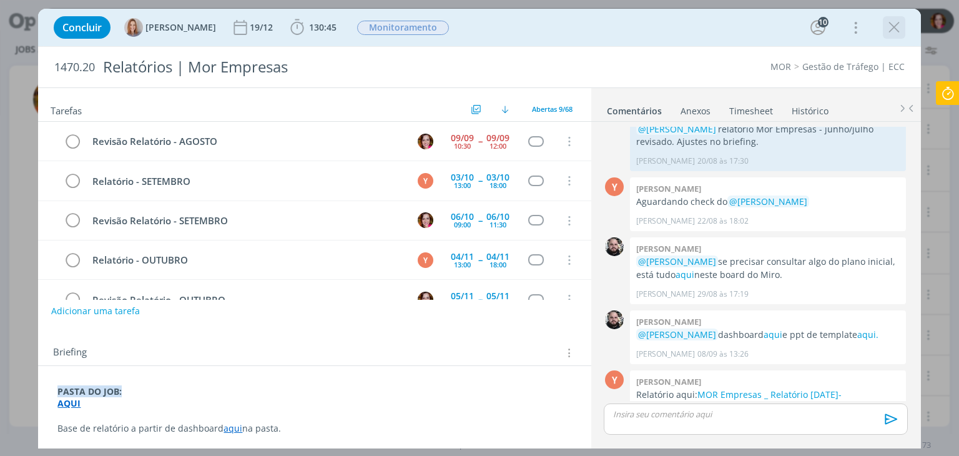
click at [896, 28] on icon "dialog" at bounding box center [894, 27] width 19 height 19
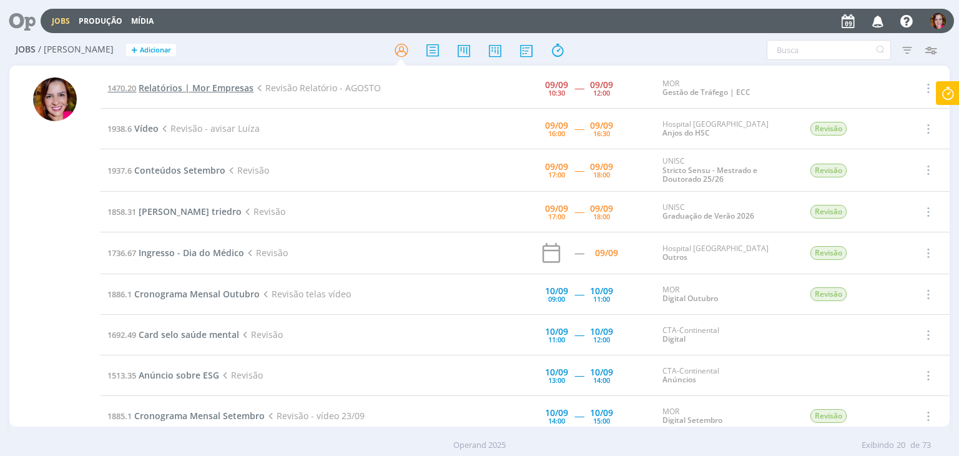
click at [219, 87] on span "Relatórios | Mor Empresas" at bounding box center [196, 88] width 115 height 12
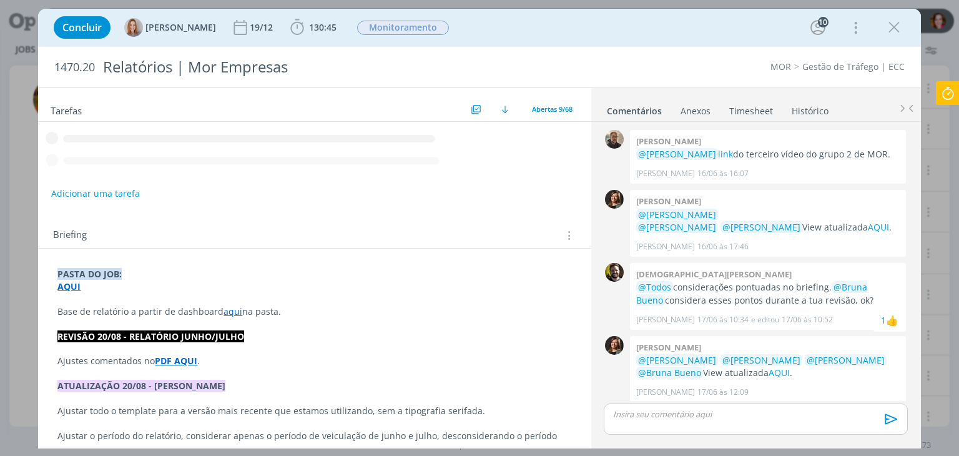
scroll to position [1156, 0]
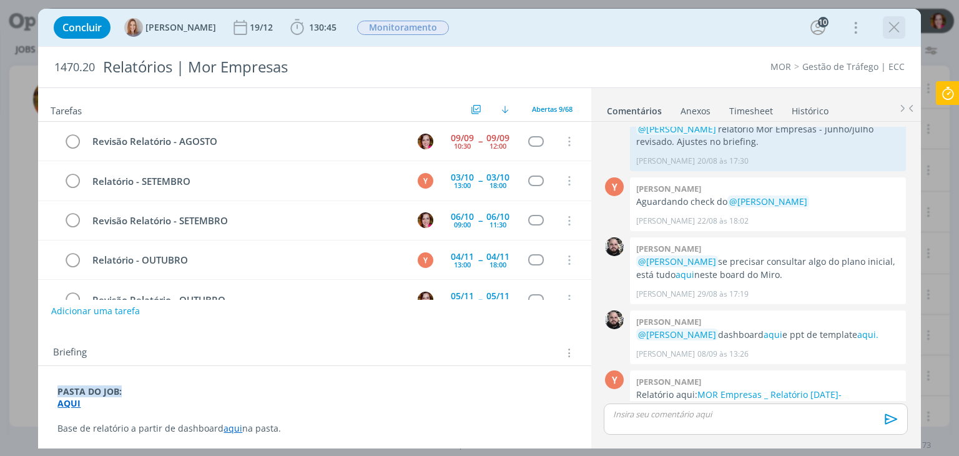
click at [896, 27] on icon "dialog" at bounding box center [894, 27] width 19 height 19
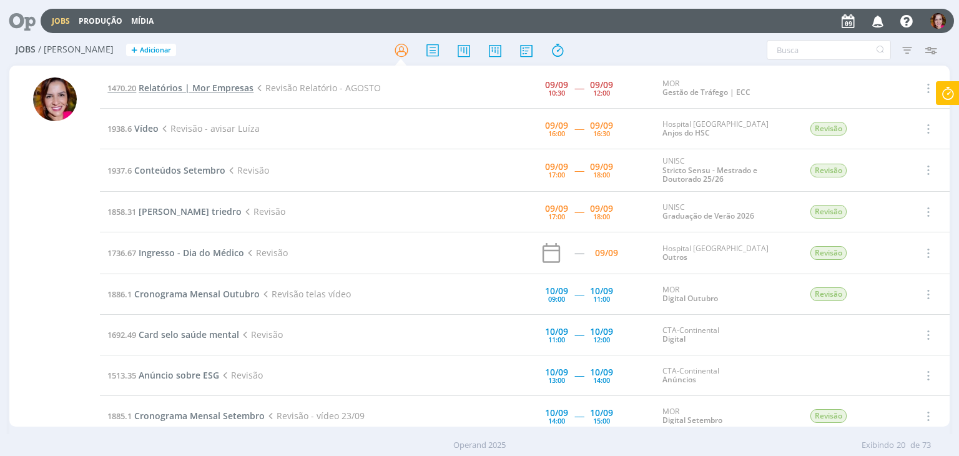
click at [185, 86] on span "Relatórios | Mor Empresas" at bounding box center [196, 88] width 115 height 12
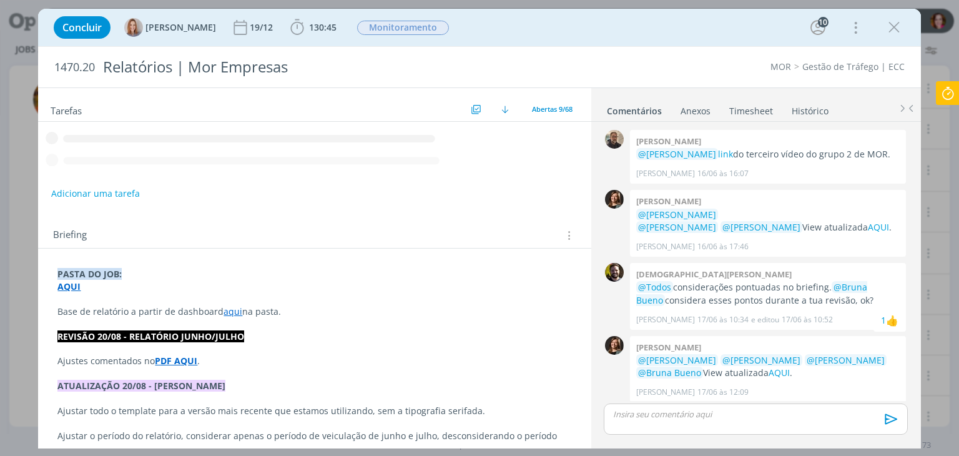
scroll to position [1156, 0]
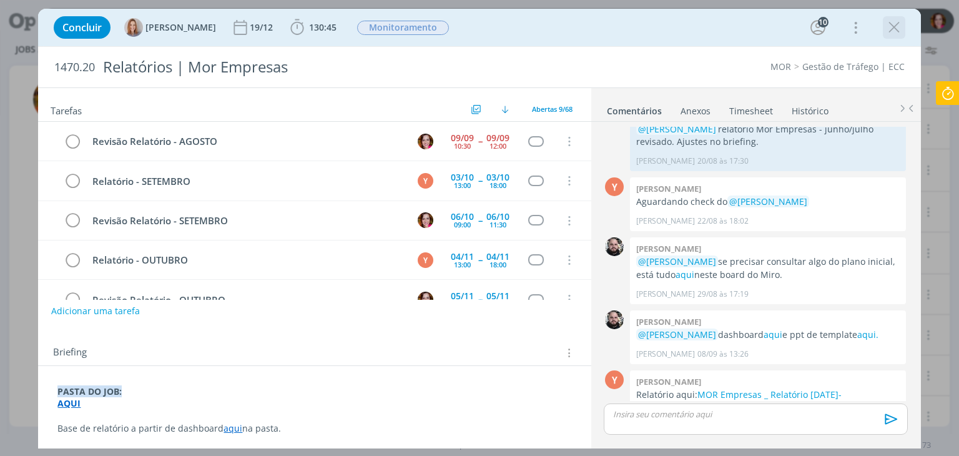
click at [895, 25] on icon "dialog" at bounding box center [894, 27] width 19 height 19
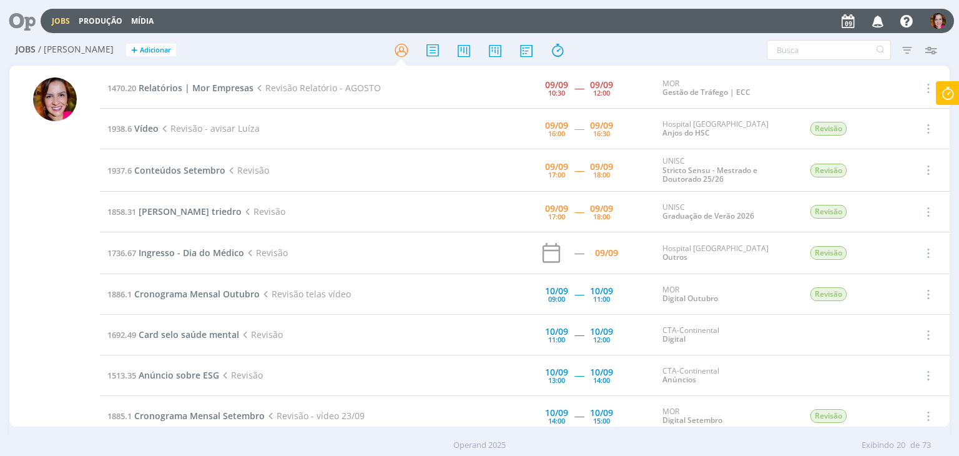
click at [57, 196] on div at bounding box center [55, 251] width 44 height 349
click at [216, 91] on span "Relatórios | Mor Empresas" at bounding box center [196, 88] width 115 height 12
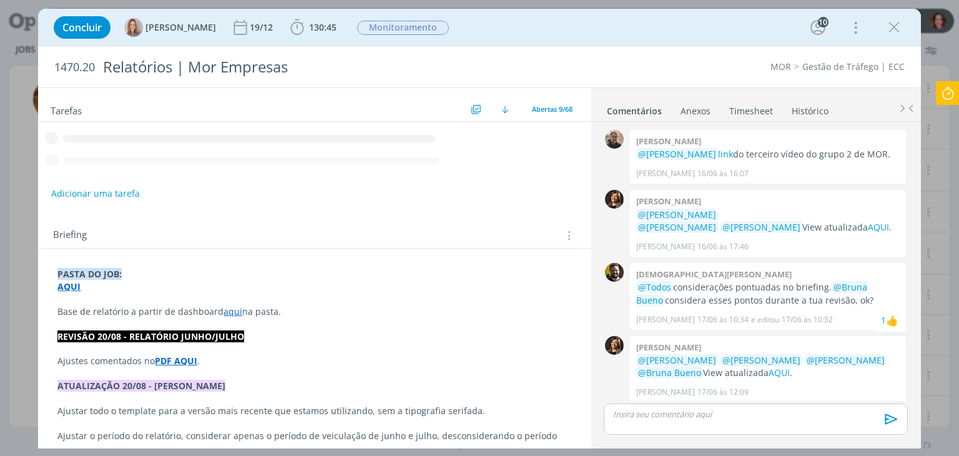
scroll to position [1156, 0]
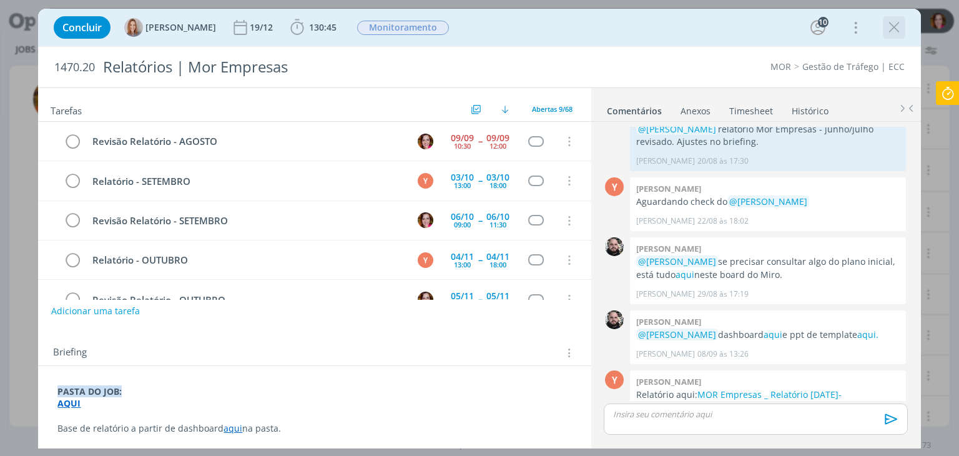
click at [890, 26] on icon "dialog" at bounding box center [894, 27] width 19 height 19
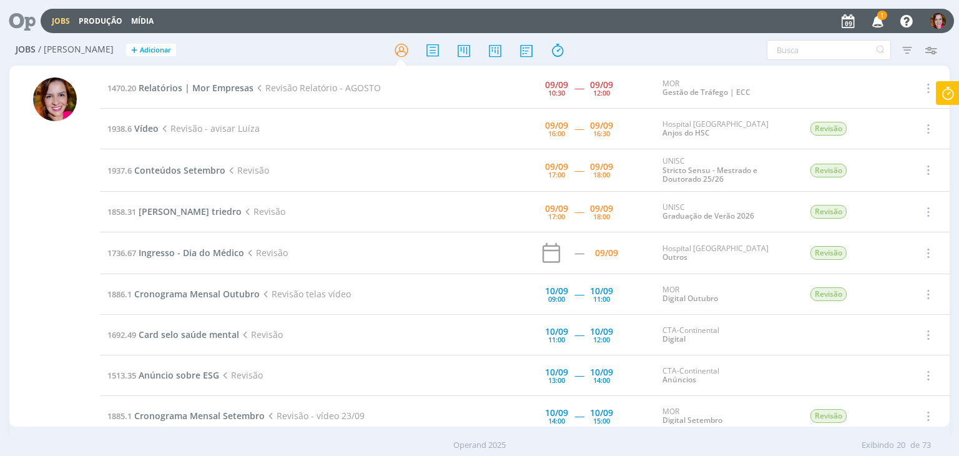
click at [877, 21] on icon "button" at bounding box center [878, 20] width 22 height 21
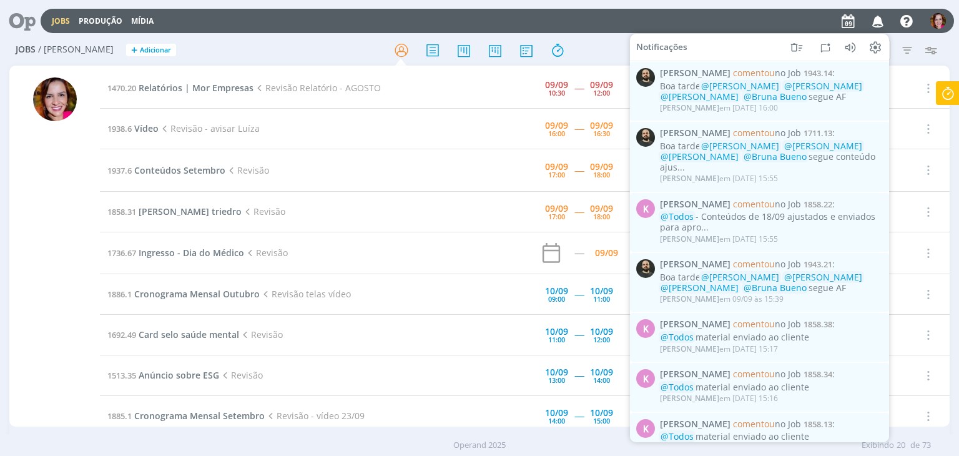
click at [28, 205] on div at bounding box center [54, 247] width 91 height 358
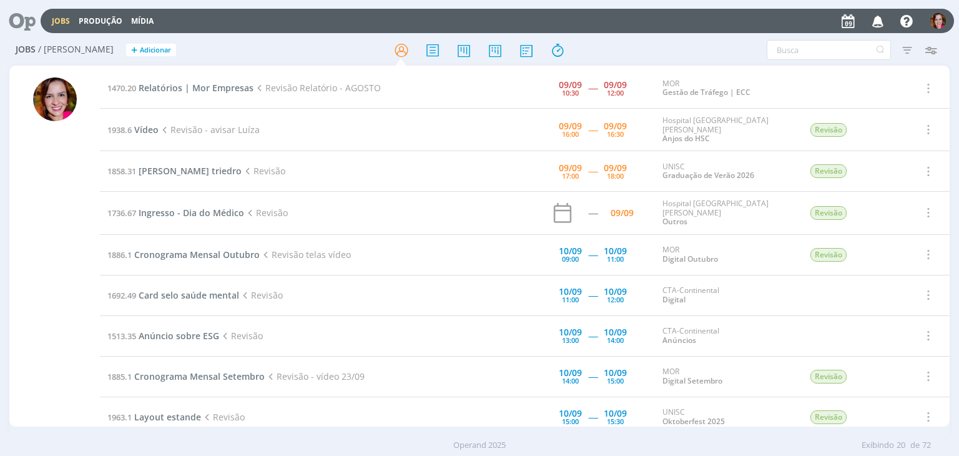
click at [53, 268] on div at bounding box center [55, 251] width 44 height 349
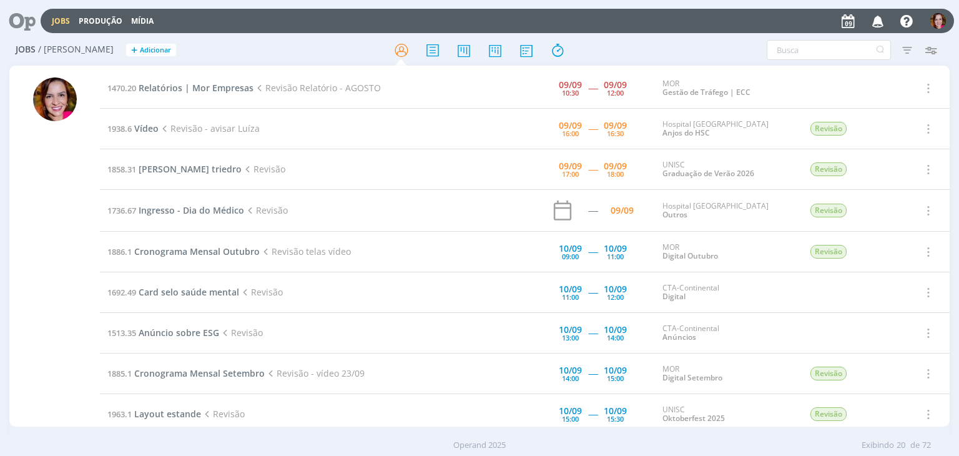
click at [38, 297] on div at bounding box center [55, 251] width 44 height 349
click at [155, 84] on span "Relatórios | Mor Empresas" at bounding box center [196, 88] width 115 height 12
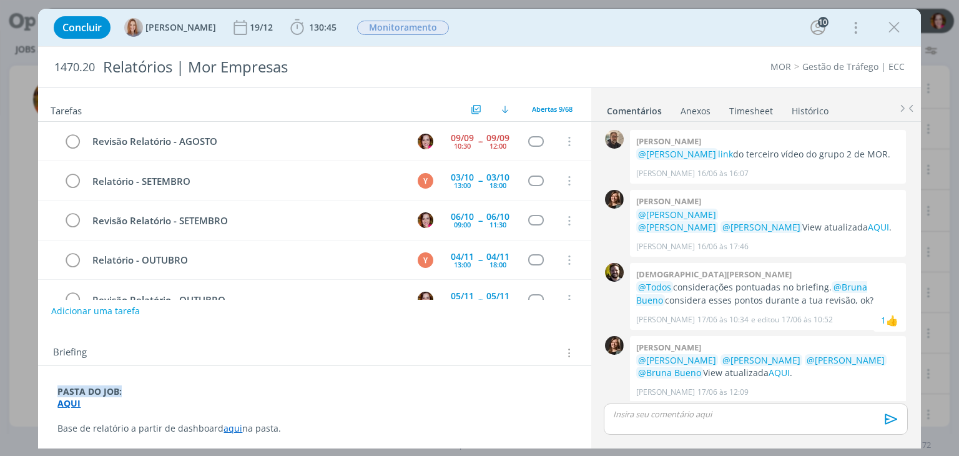
scroll to position [1156, 0]
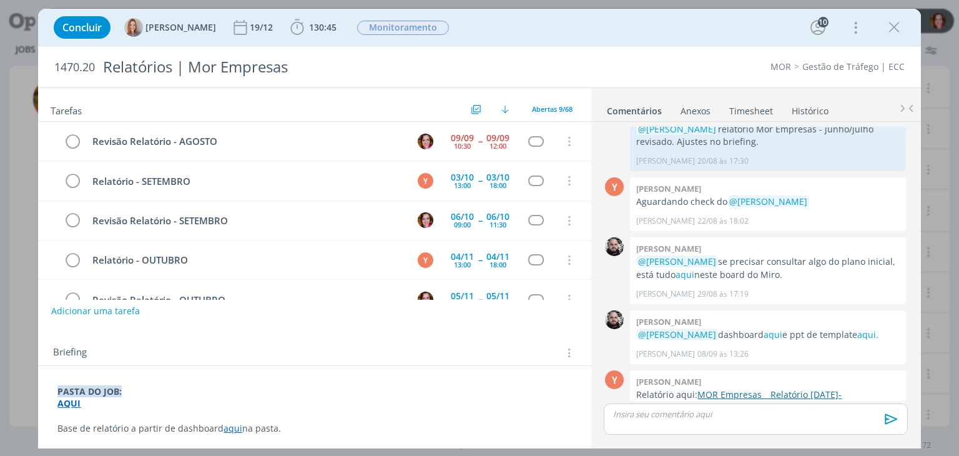
click at [802, 388] on link "MOR Empresas _ Relatório [DATE]-AGO_2025.pptx" at bounding box center [738, 400] width 205 height 24
click at [897, 25] on icon "dialog" at bounding box center [894, 27] width 19 height 19
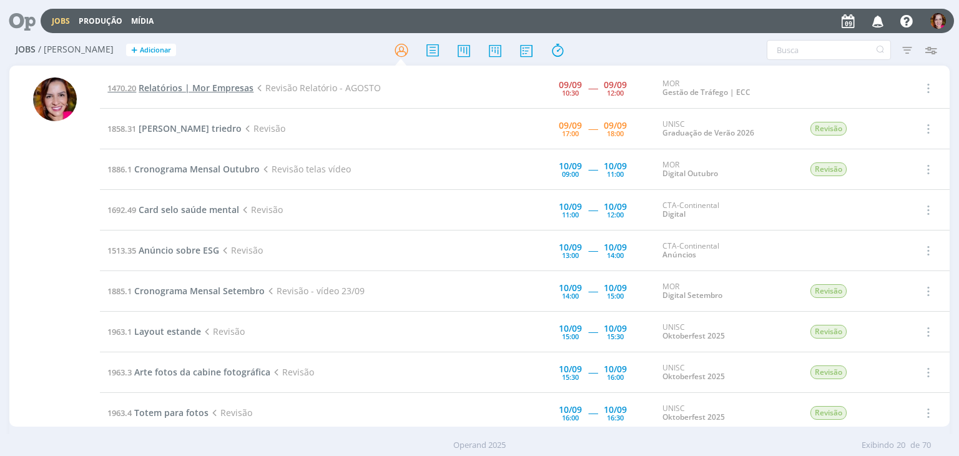
click at [210, 88] on span "Relatórios | Mor Empresas" at bounding box center [196, 88] width 115 height 12
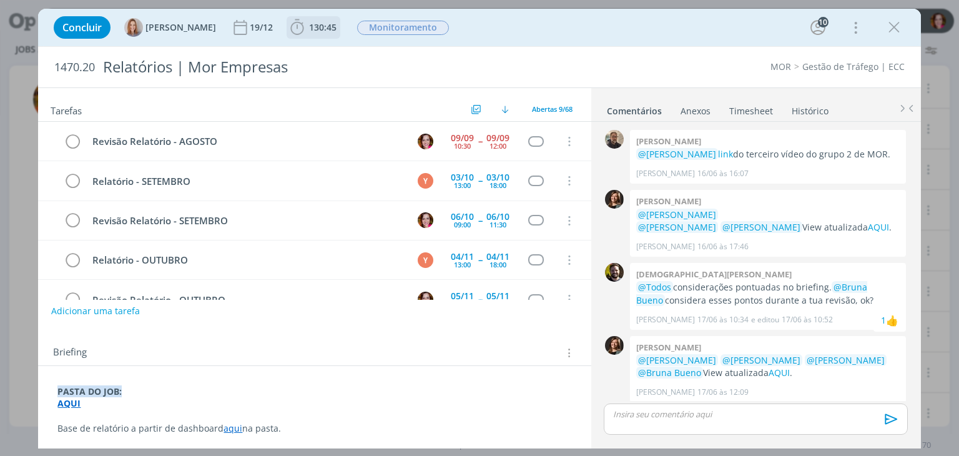
scroll to position [1156, 0]
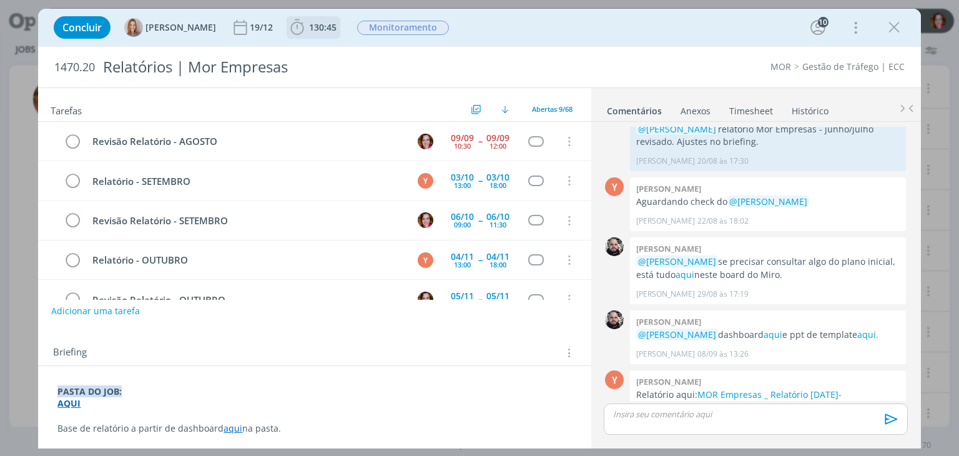
click at [321, 25] on span "130:45" at bounding box center [322, 27] width 27 height 12
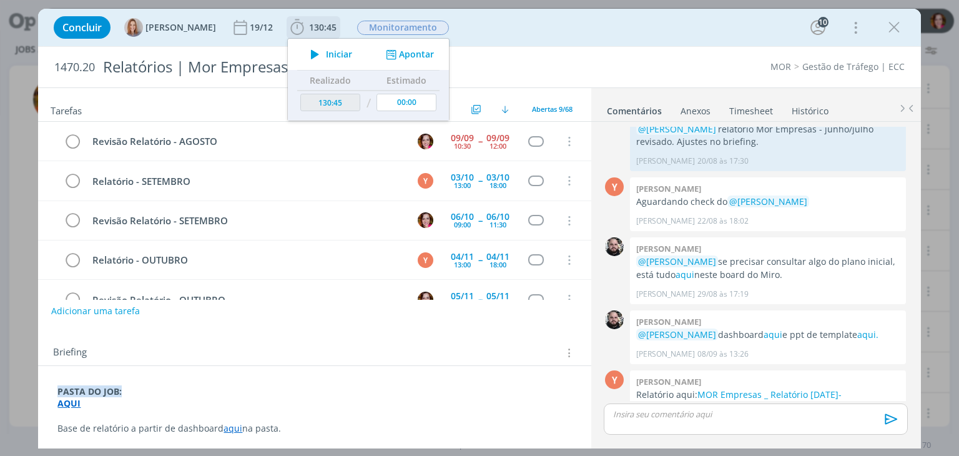
click at [319, 54] on icon "dialog" at bounding box center [315, 54] width 22 height 16
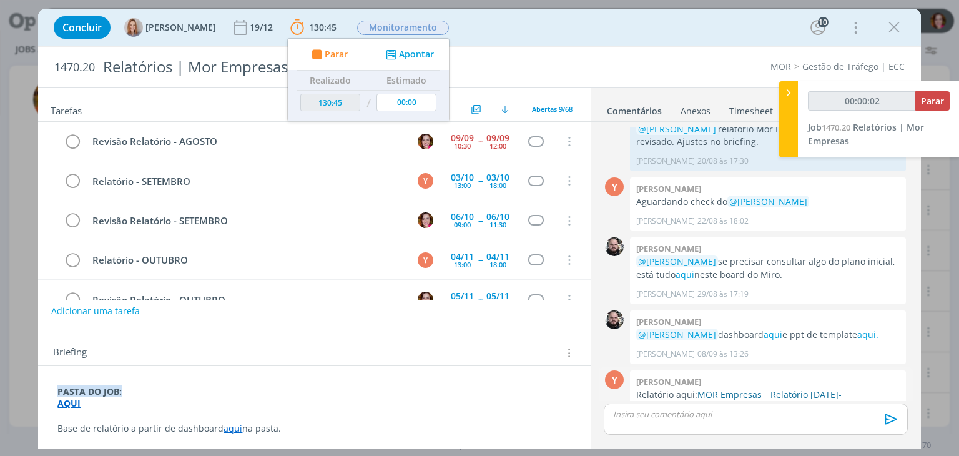
click at [719, 388] on link "MOR Empresas _ Relatório [DATE]-AGO_2025.pptx" at bounding box center [738, 400] width 205 height 24
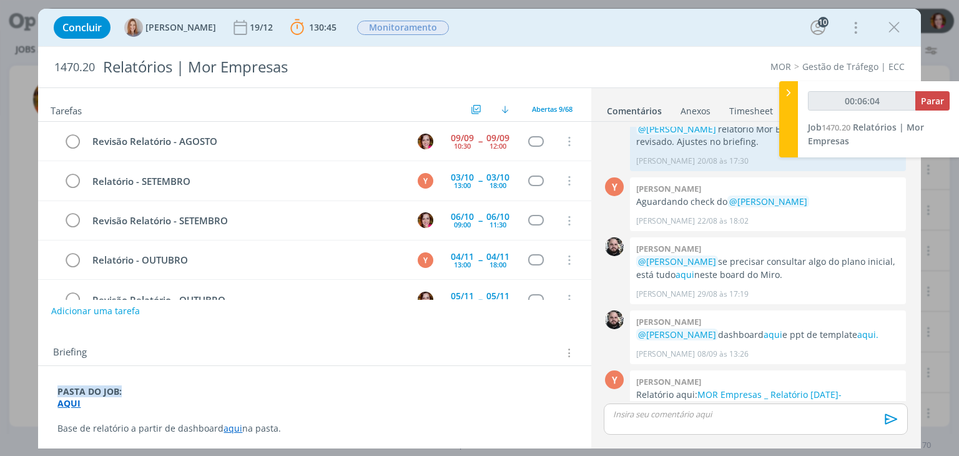
click at [70, 403] on strong "AQUI" at bounding box center [68, 403] width 23 height 12
click at [86, 408] on p "AQUI" at bounding box center [314, 404] width 513 height 12
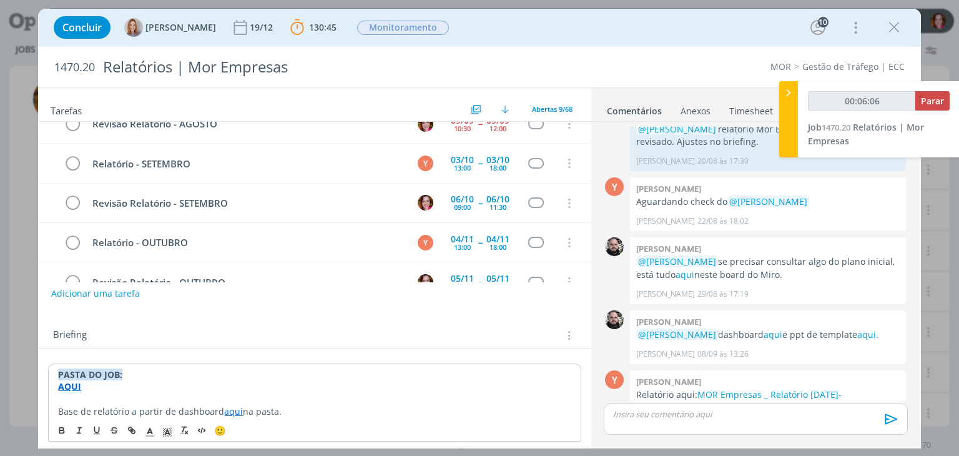
scroll to position [42, 0]
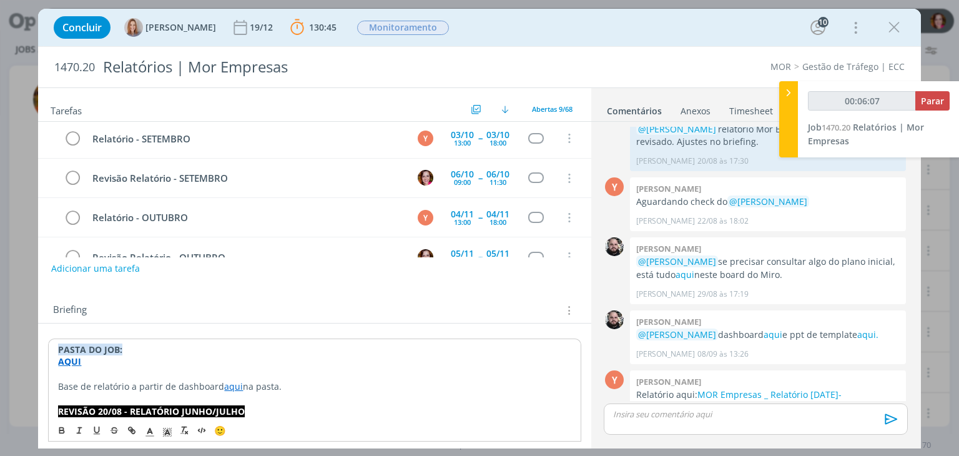
click at [66, 358] on strong "AQUI" at bounding box center [69, 361] width 23 height 12
click at [117, 385] on link "[URL][DOMAIN_NAME]" at bounding box center [139, 385] width 94 height 16
type input "00:32:49"
